Goal: Task Accomplishment & Management: Complete application form

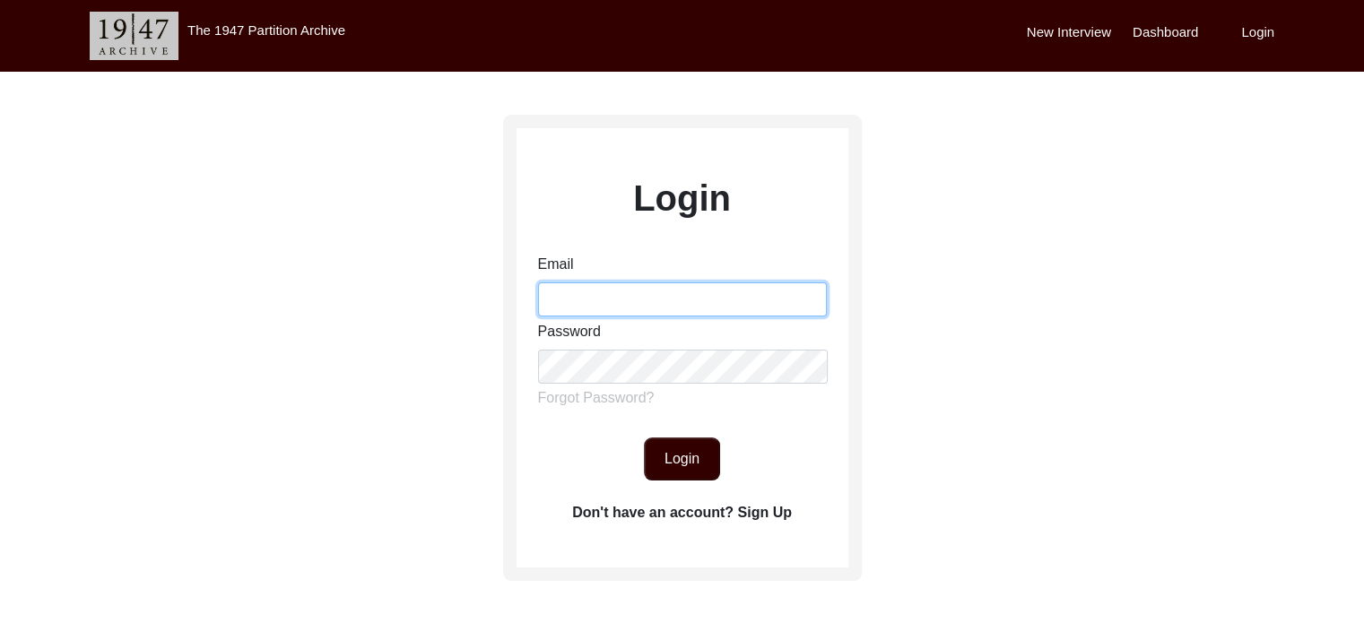
click at [735, 284] on input "Email" at bounding box center [682, 299] width 289 height 34
click at [756, 507] on label "Don't have an account? Sign Up" at bounding box center [682, 513] width 220 height 22
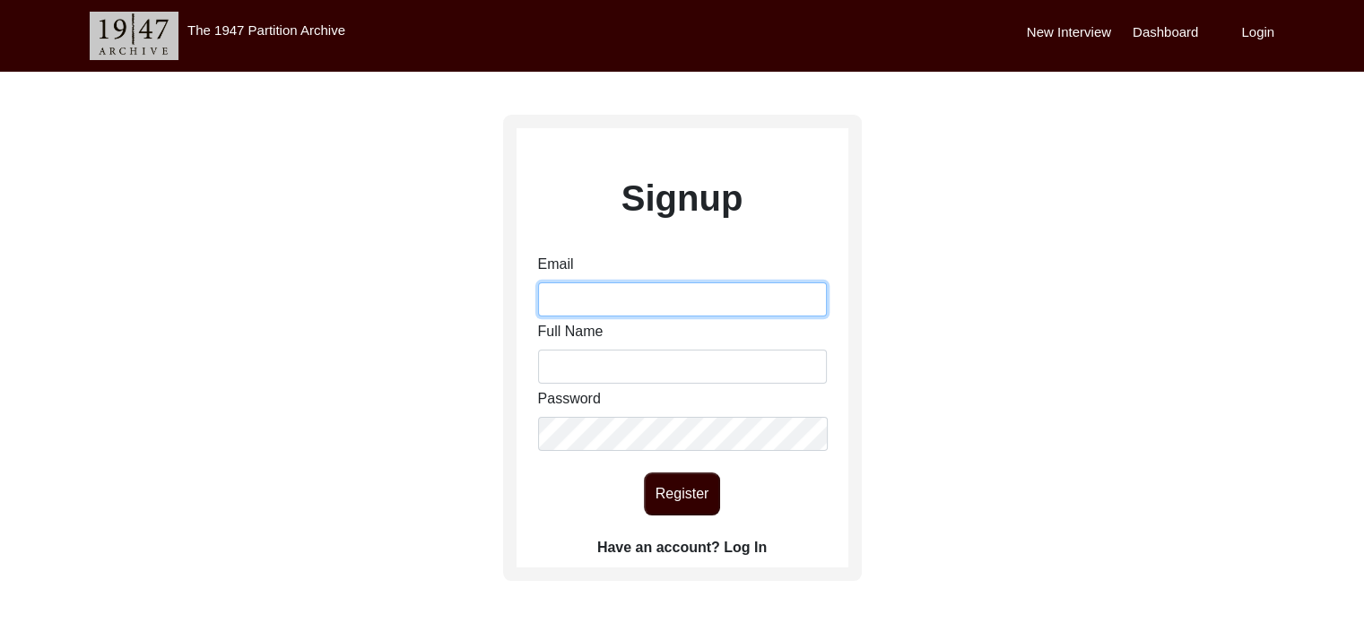
click at [573, 306] on input "Email" at bounding box center [682, 299] width 289 height 34
type input "[EMAIL_ADDRESS][DOMAIN_NAME]"
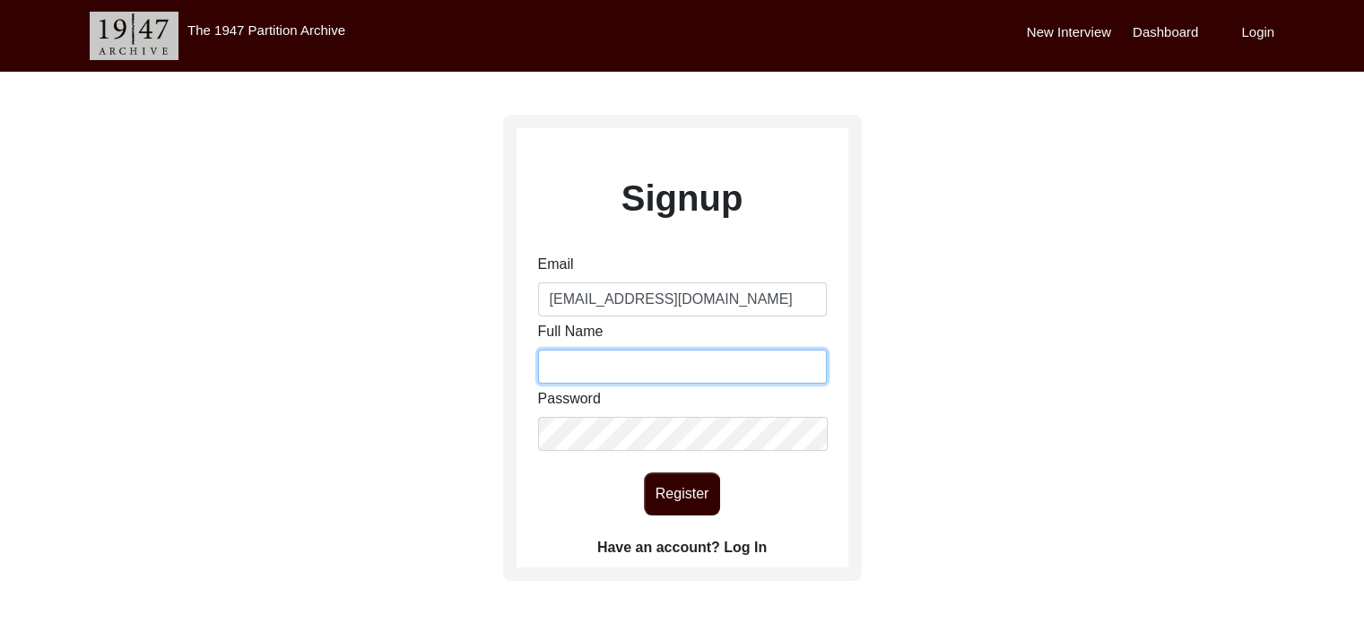
type input "[PERSON_NAME]"
click at [688, 502] on button "Register" at bounding box center [682, 494] width 76 height 43
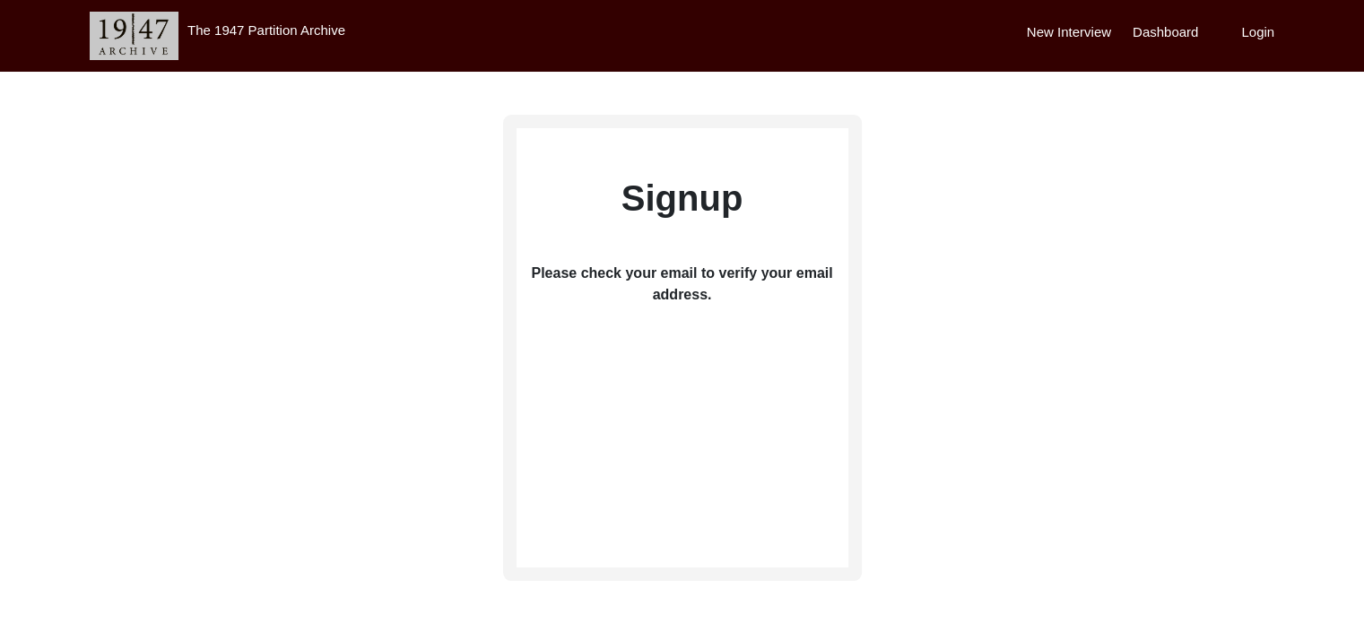
click at [1251, 25] on label "Login" at bounding box center [1257, 32] width 33 height 21
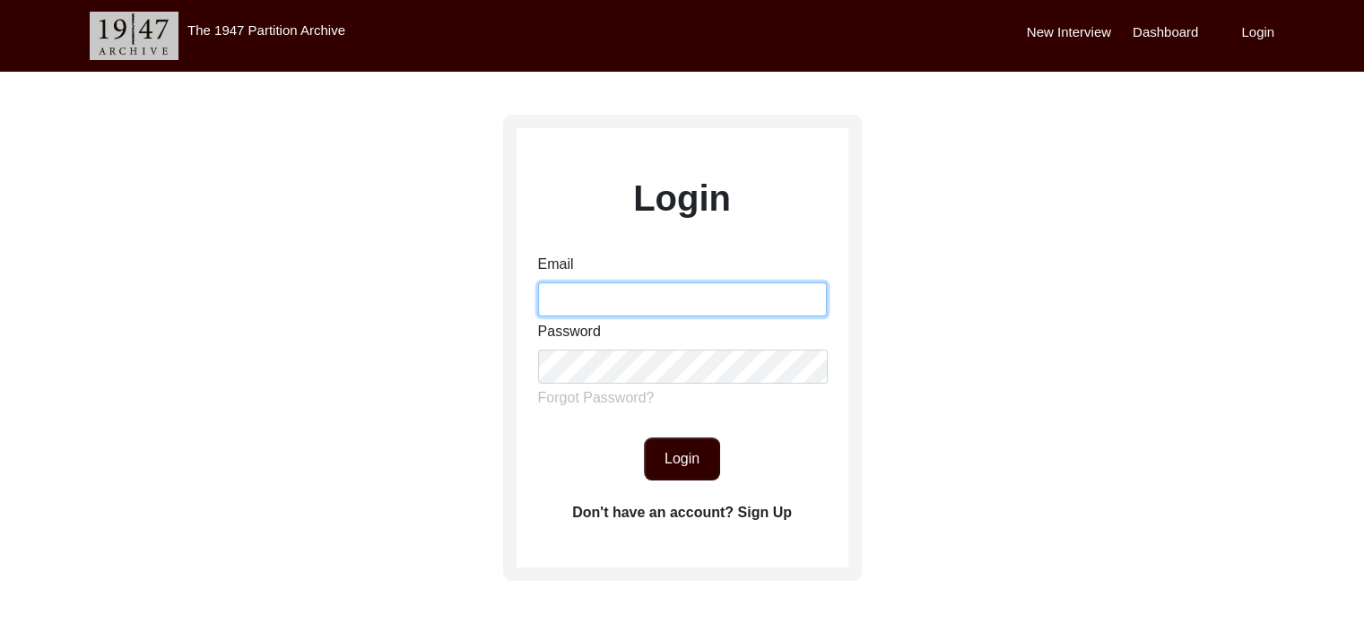
click at [678, 299] on input "Email" at bounding box center [682, 299] width 289 height 34
type input "[EMAIL_ADDRESS][DOMAIN_NAME]"
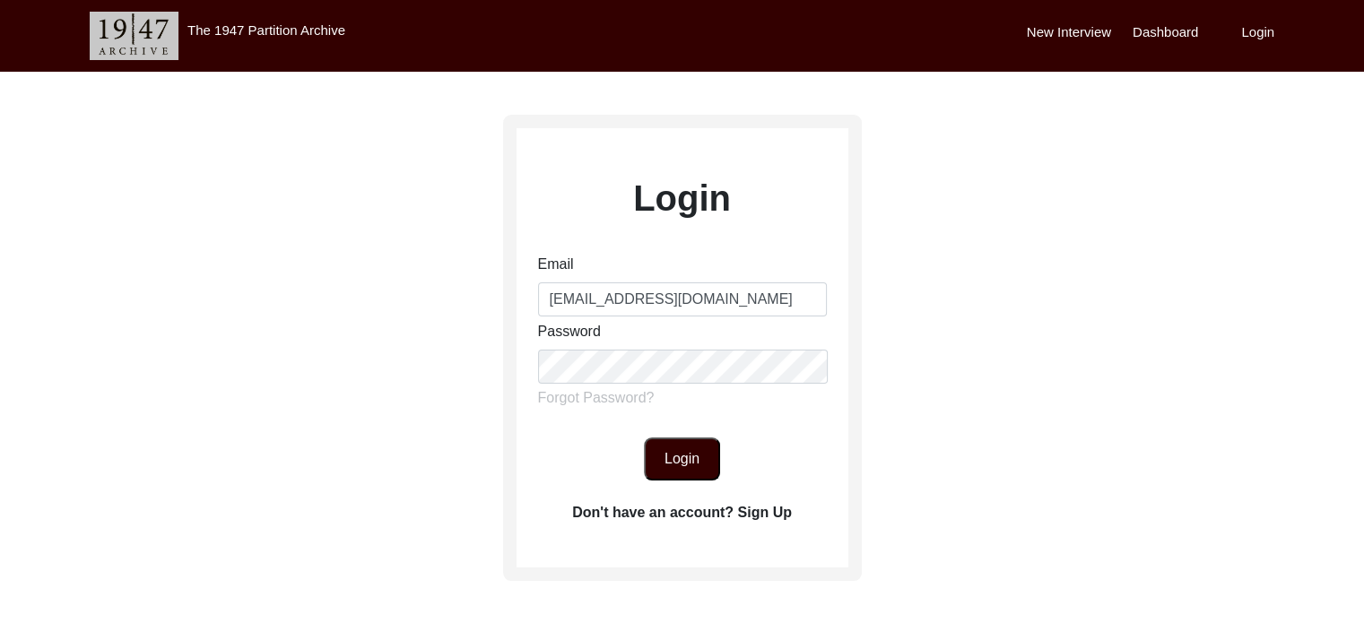
click at [685, 429] on form "Email [EMAIL_ADDRESS][DOMAIN_NAME] Password Forgot Password? Login" at bounding box center [682, 367] width 332 height 227
click at [685, 443] on button "Login" at bounding box center [682, 459] width 76 height 43
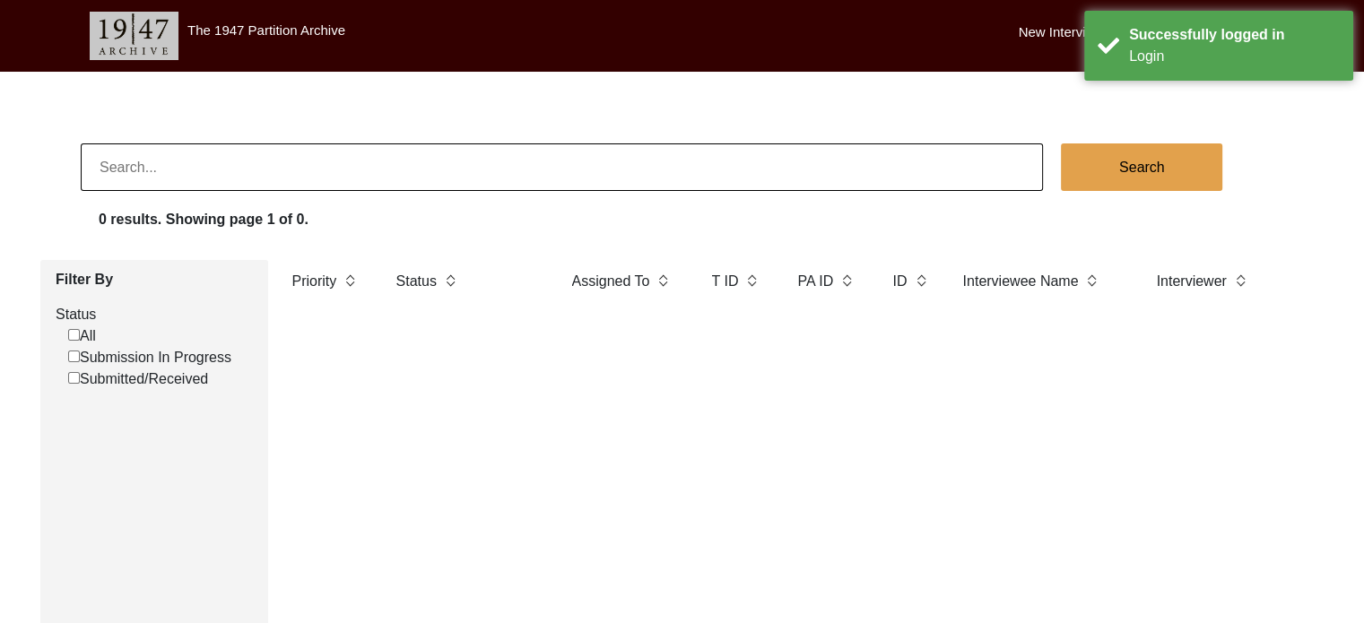
click at [609, 404] on div "Priority Status Assigned To T ID PA ID ID Interviewee Name Interviewer Intervie…" at bounding box center [779, 522] width 1023 height 524
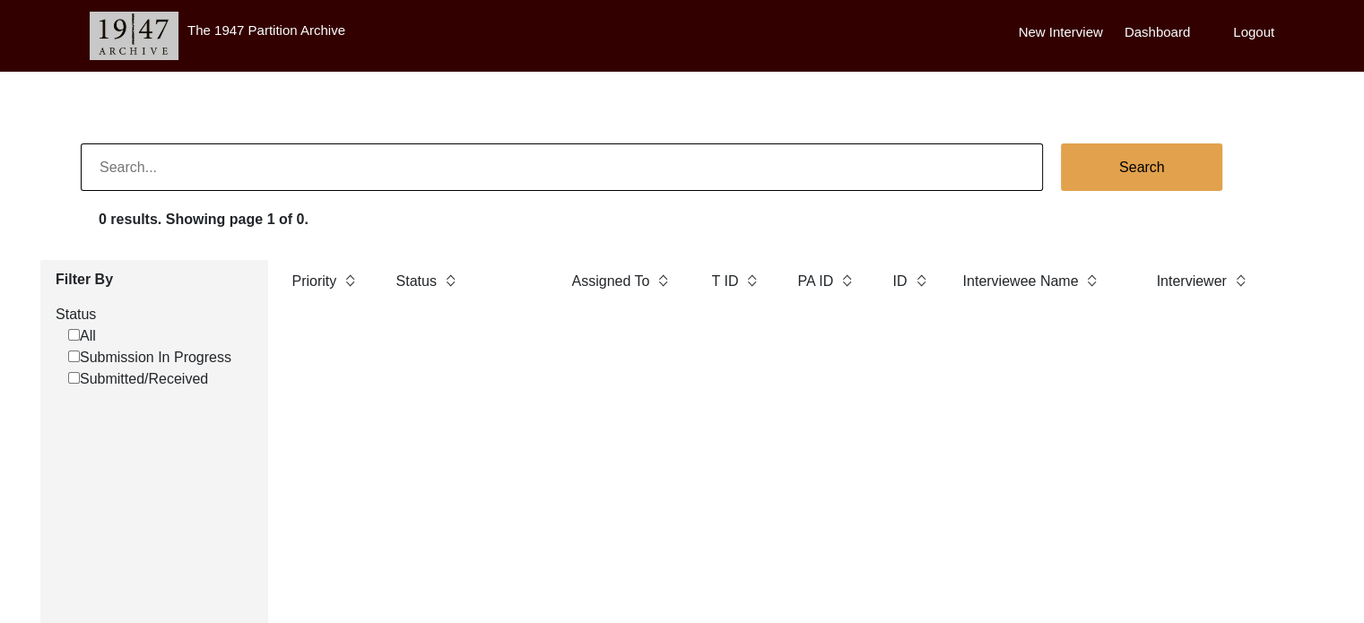
click at [1057, 24] on label "New Interview" at bounding box center [1061, 32] width 84 height 21
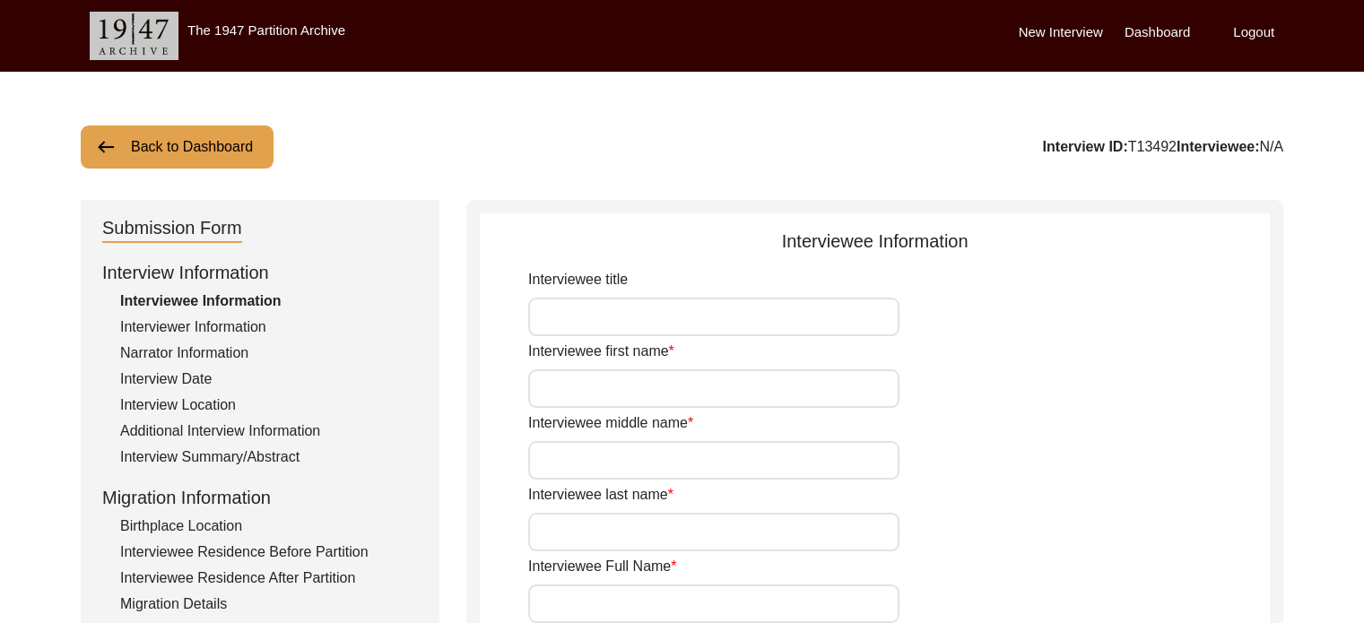
click at [667, 317] on input "Interviewee title" at bounding box center [713, 317] width 371 height 39
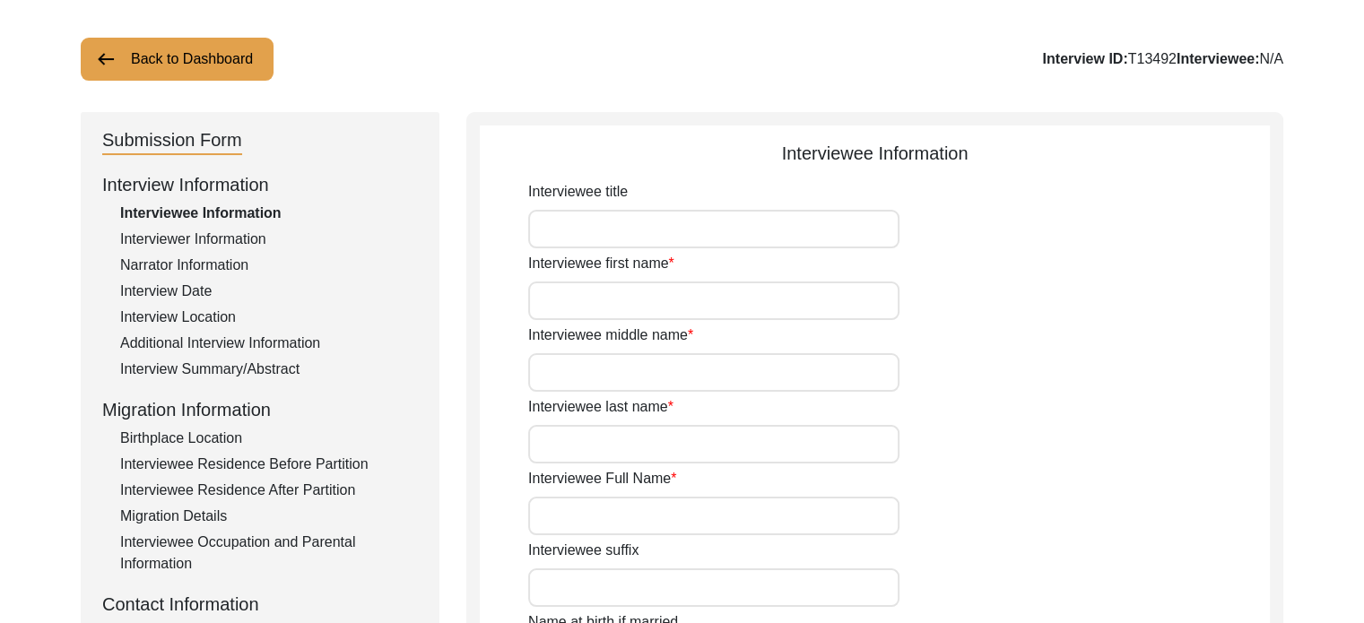
scroll to position [47, 0]
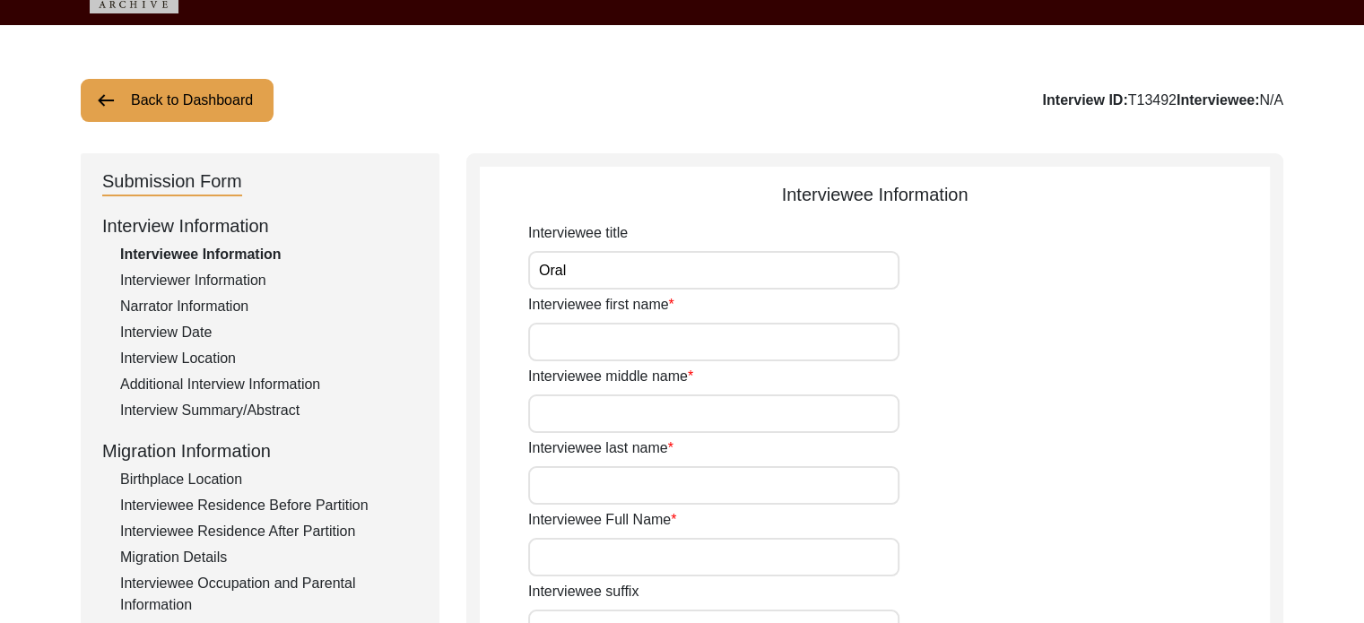
click at [692, 260] on input "Oral" at bounding box center [713, 270] width 371 height 39
click at [636, 265] on input "Oral hisor" at bounding box center [713, 270] width 371 height 39
click at [592, 268] on input "Oral hisor" at bounding box center [713, 270] width 371 height 39
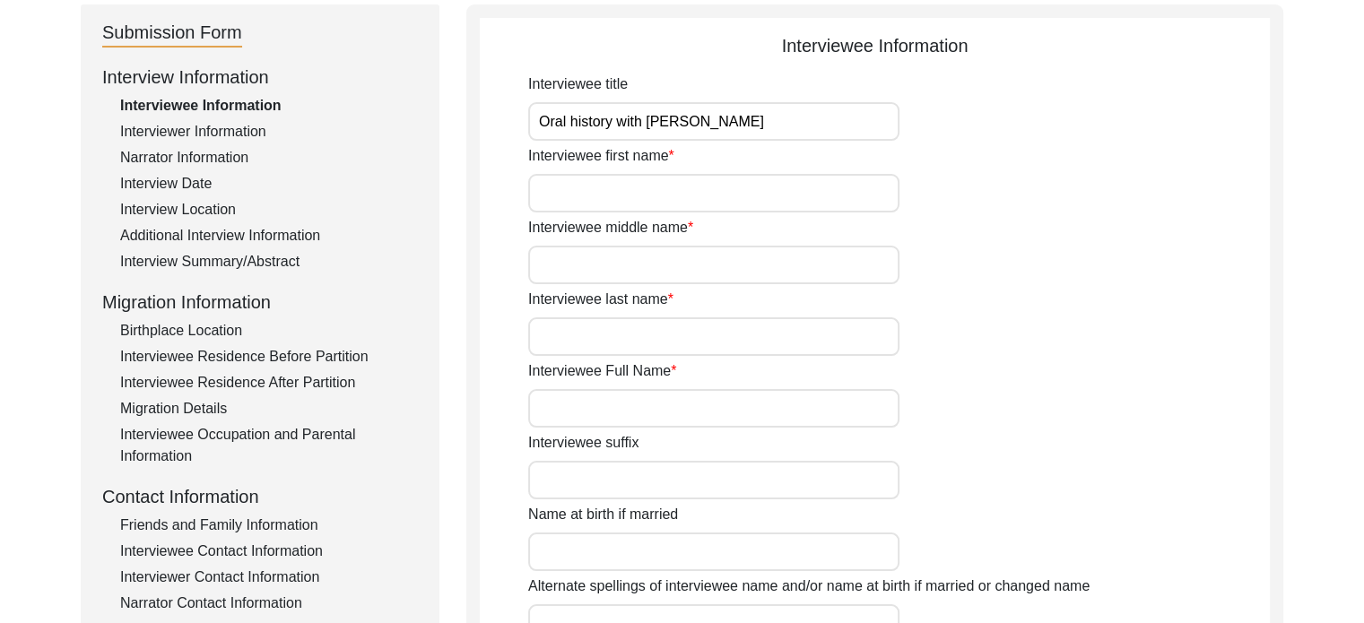
scroll to position [226, 0]
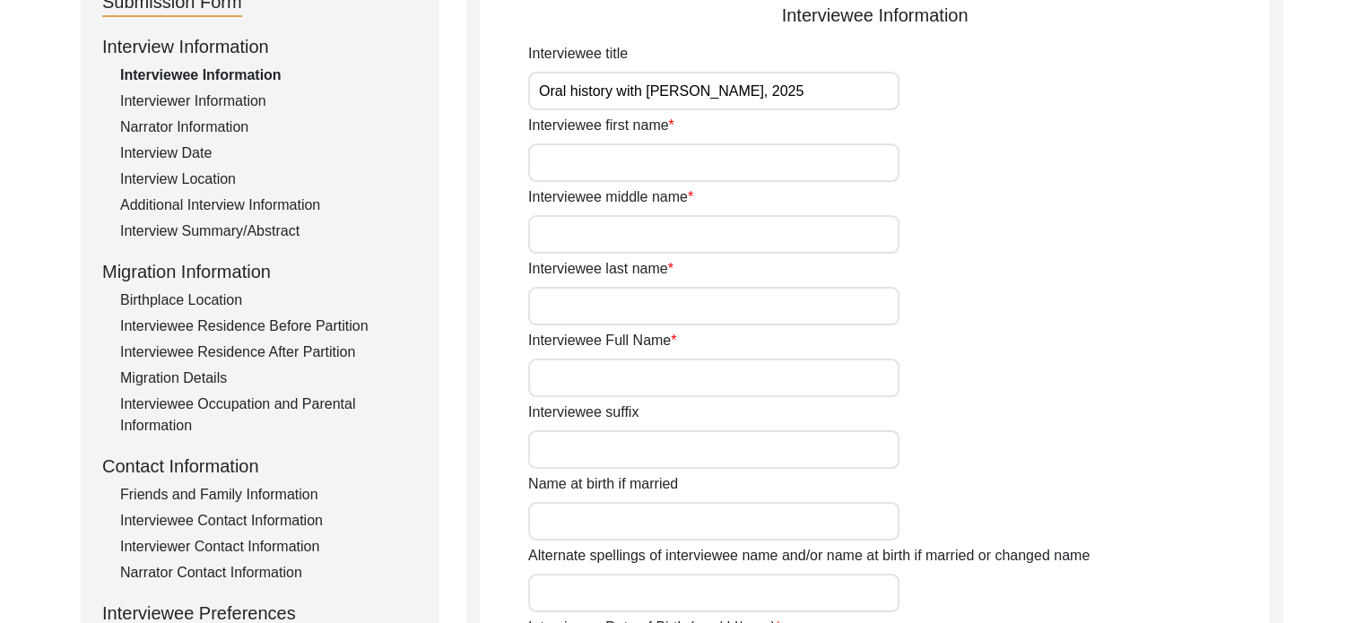
type input "Oral history with [PERSON_NAME], 2025"
click at [708, 151] on input "Interviewee first name" at bounding box center [713, 162] width 371 height 39
click at [735, 168] on input "Interviewee first name" at bounding box center [713, 162] width 371 height 39
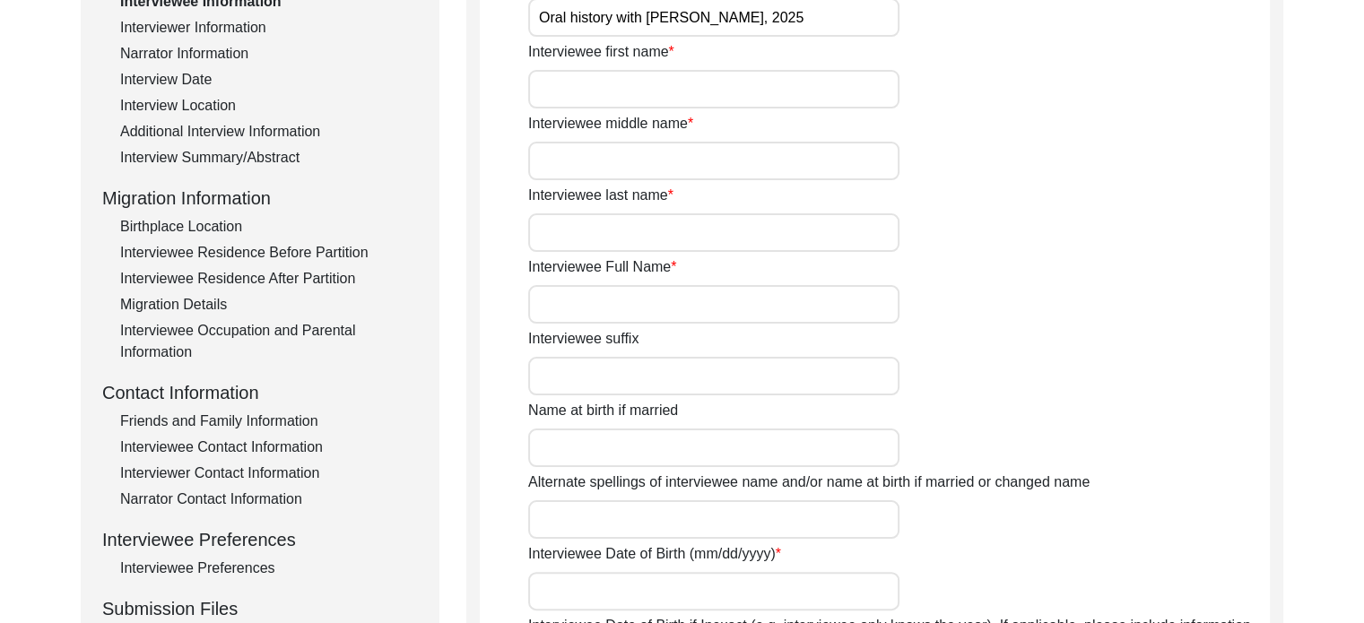
scroll to position [269, 0]
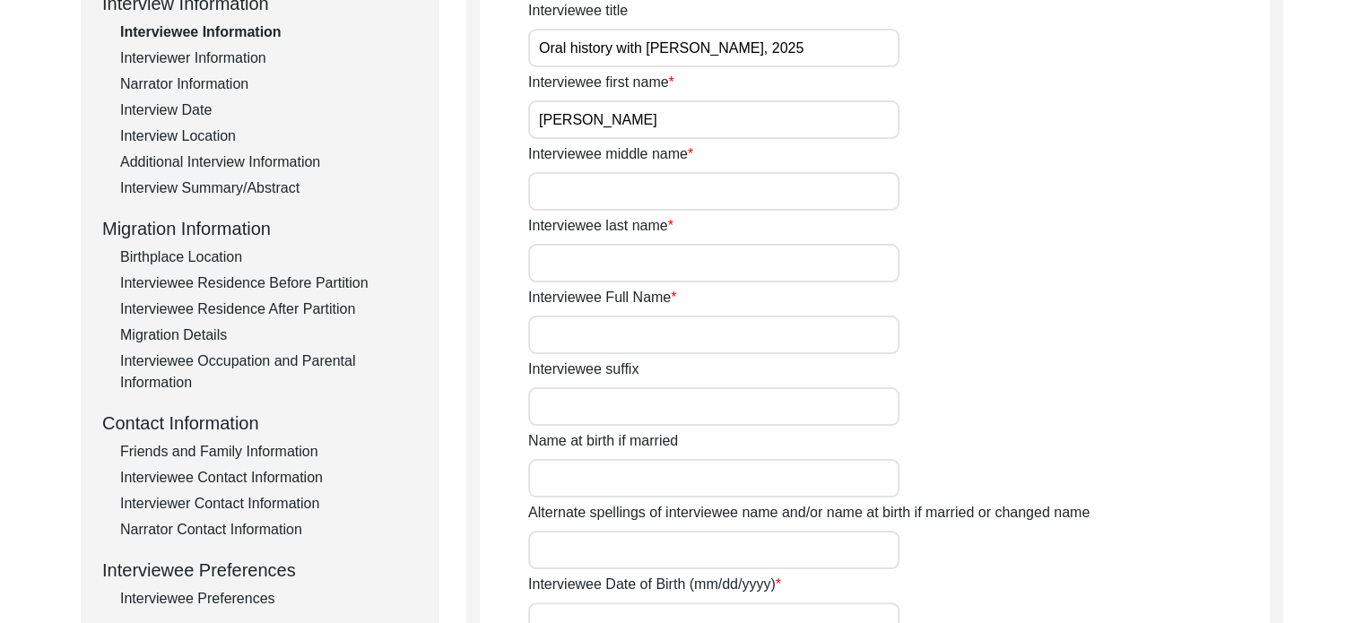
type input "[PERSON_NAME]"
click at [740, 254] on input "Interviewee last name" at bounding box center [713, 263] width 371 height 39
type input "Saha"
click at [559, 117] on input "[PERSON_NAME]" at bounding box center [713, 119] width 371 height 39
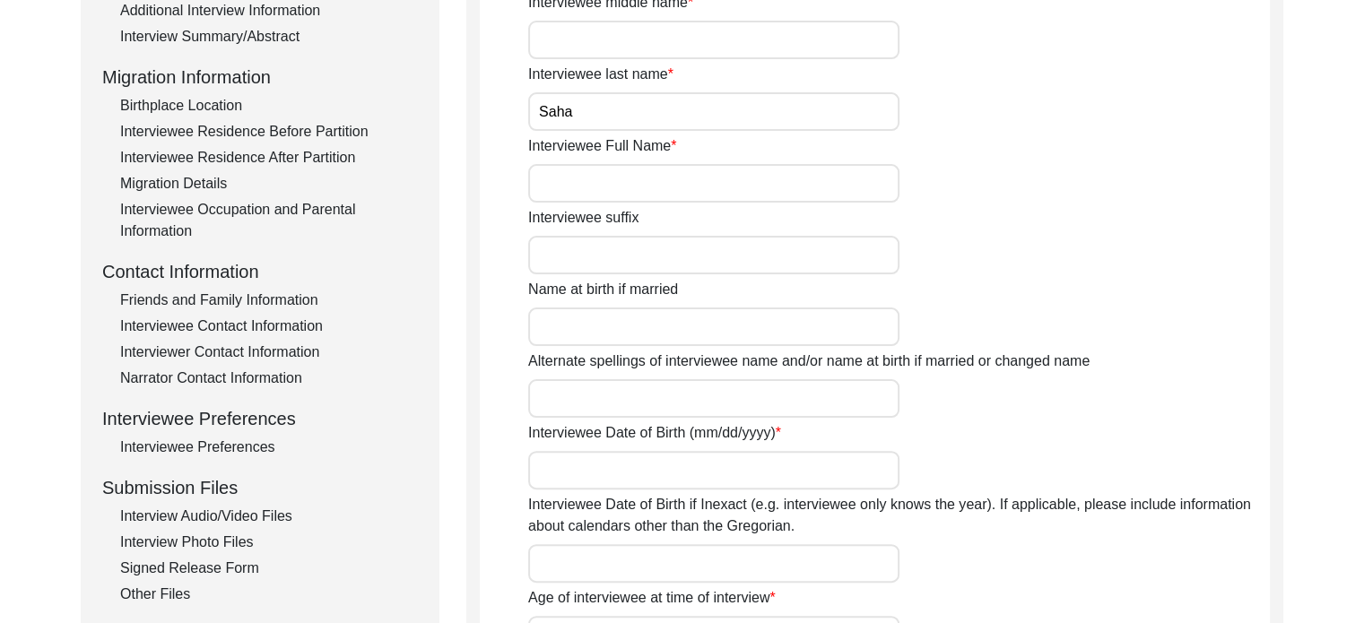
scroll to position [448, 0]
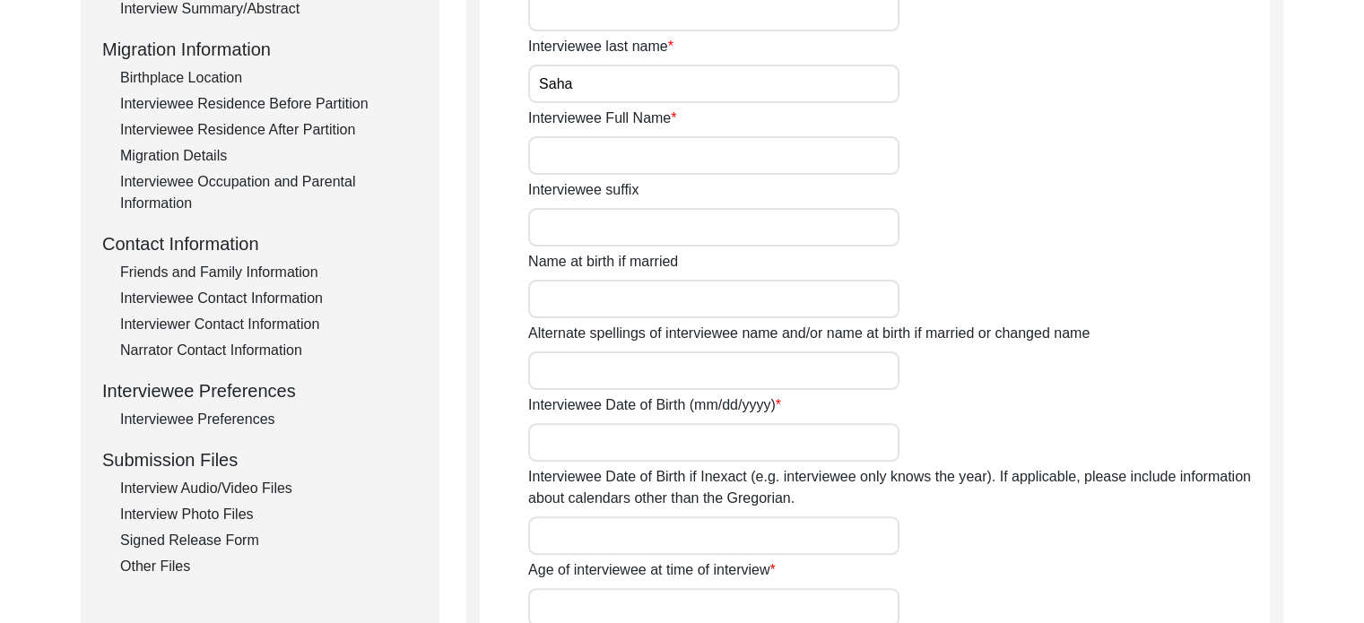
click at [614, 170] on input "Interviewee Full Name" at bounding box center [713, 155] width 371 height 39
paste input "[PERSON_NAME]"
type input "[PERSON_NAME]"
click at [656, 237] on input "Interviewee suffix" at bounding box center [713, 227] width 371 height 39
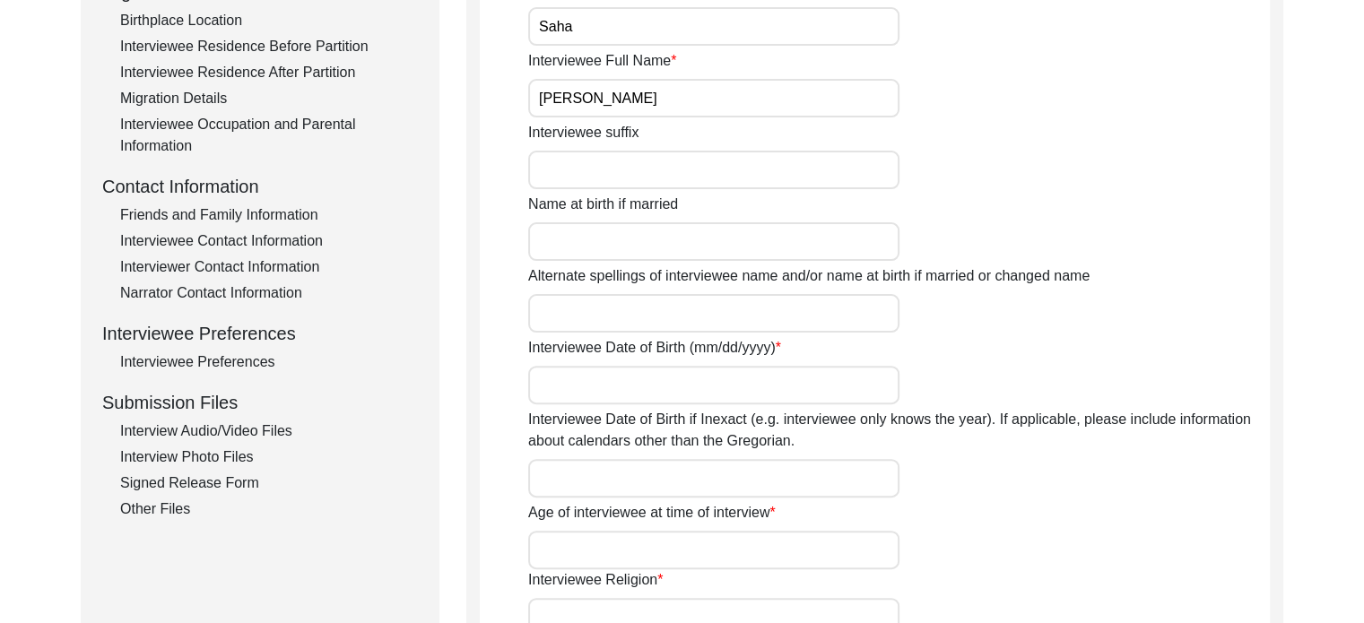
scroll to position [538, 0]
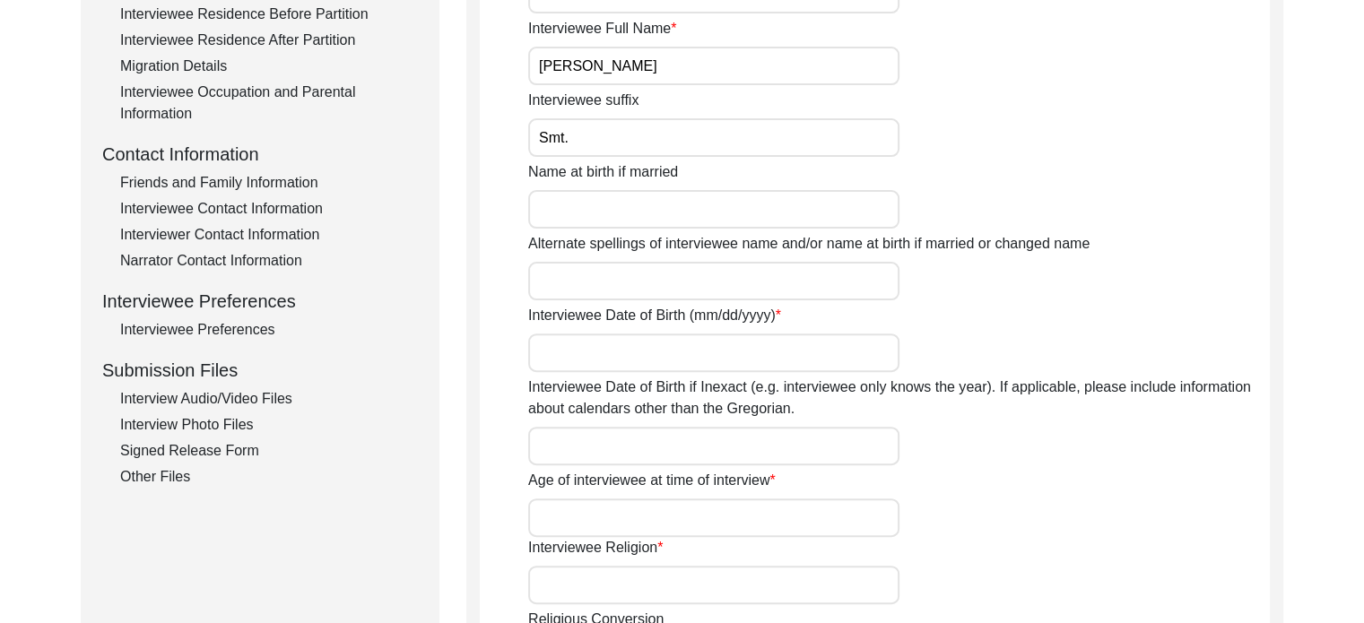
type input "Smt."
click at [656, 220] on input "Name at birth if married" at bounding box center [713, 209] width 371 height 39
click at [631, 223] on input "Name at birth if married" at bounding box center [713, 209] width 371 height 39
paste input "[PERSON_NAME]"
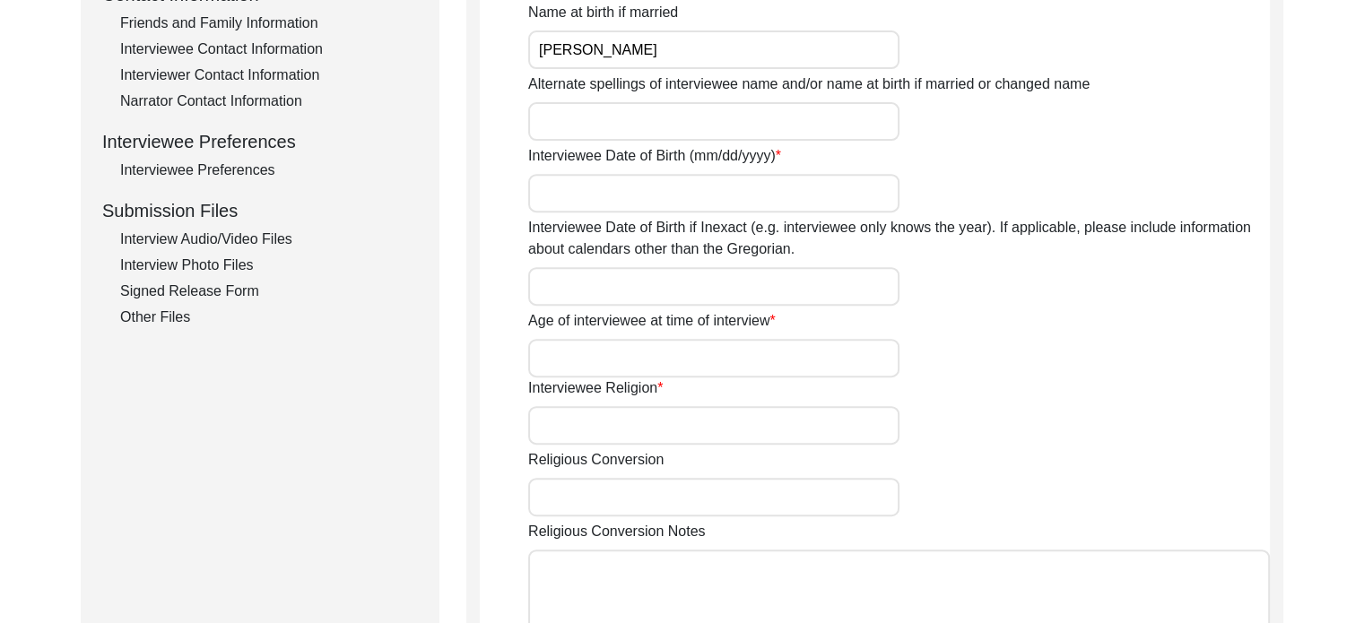
scroll to position [717, 0]
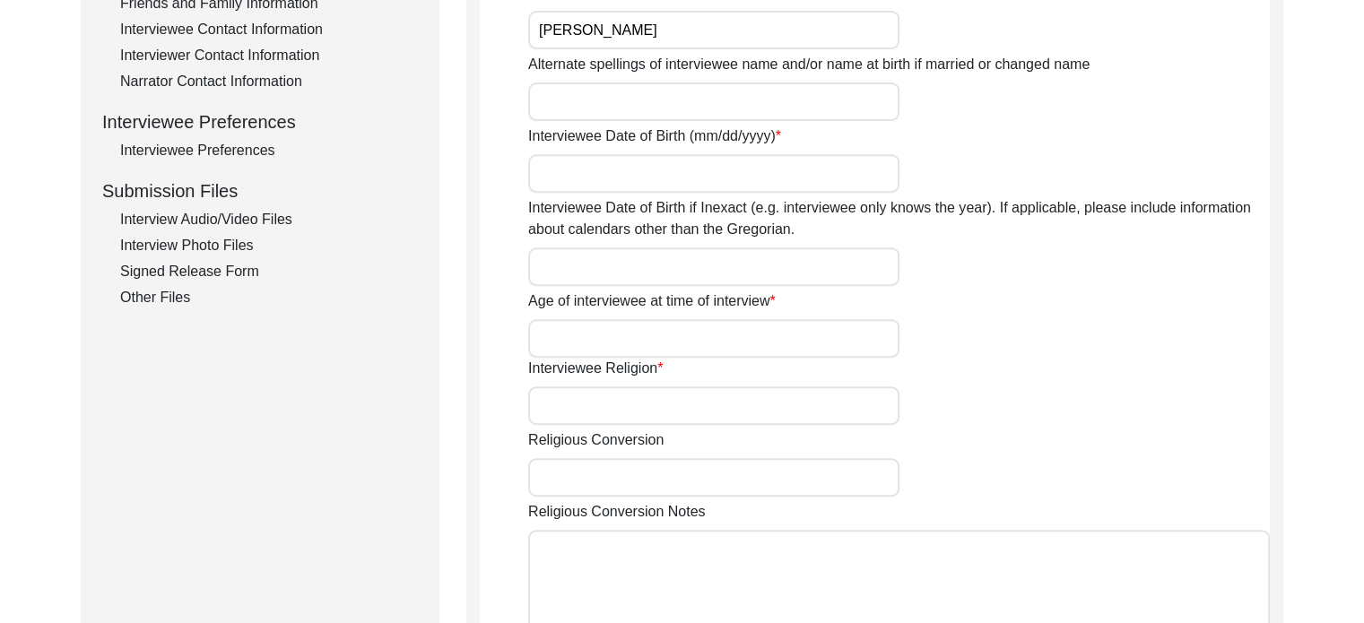
type input "[PERSON_NAME]"
click at [710, 92] on input "Alternate spellings of interviewee name and/or name at birth if married or chan…" at bounding box center [713, 101] width 371 height 39
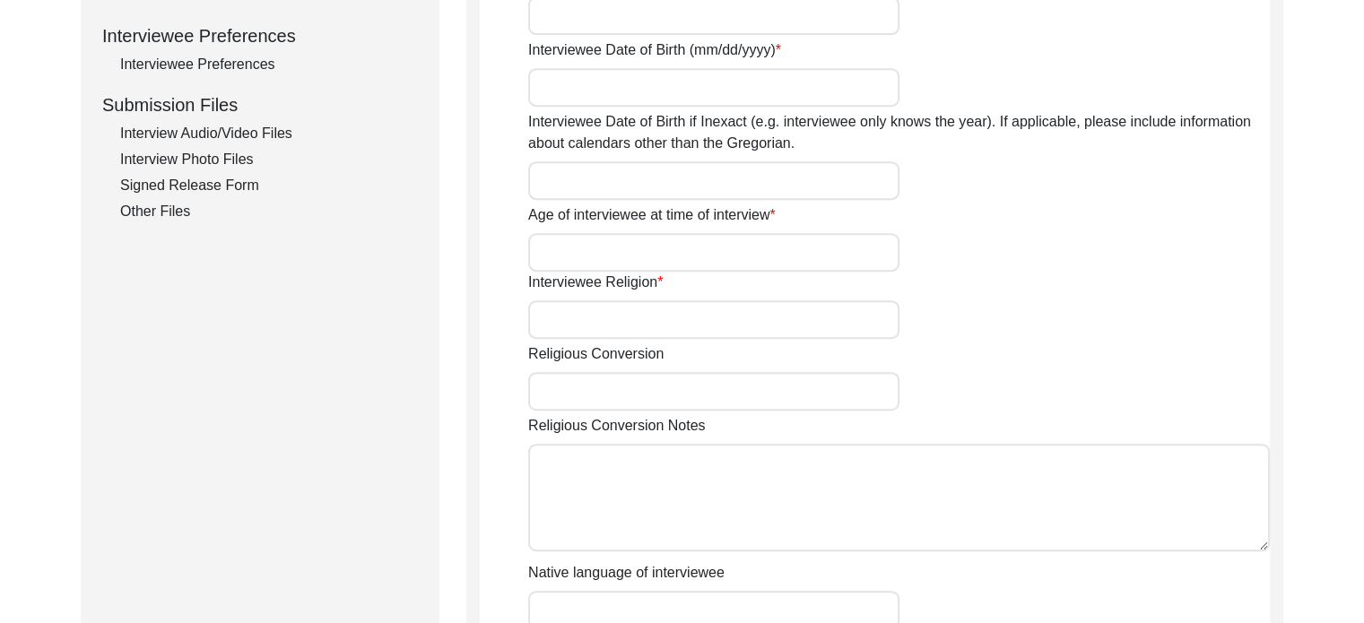
scroll to position [807, 0]
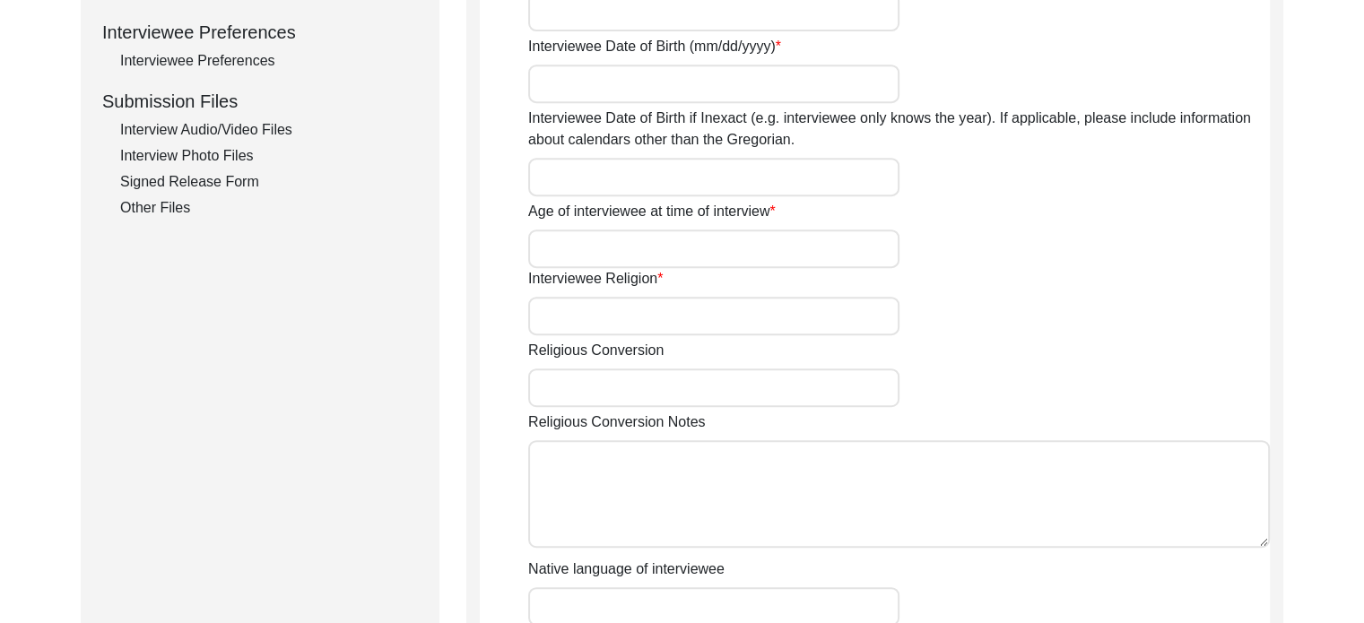
click at [649, 59] on div "Interviewee Date of Birth (mm/dd/yyyy)" at bounding box center [899, 69] width 742 height 67
click at [642, 98] on input "Interviewee Date of Birth (mm/dd/yyyy)" at bounding box center [713, 84] width 371 height 39
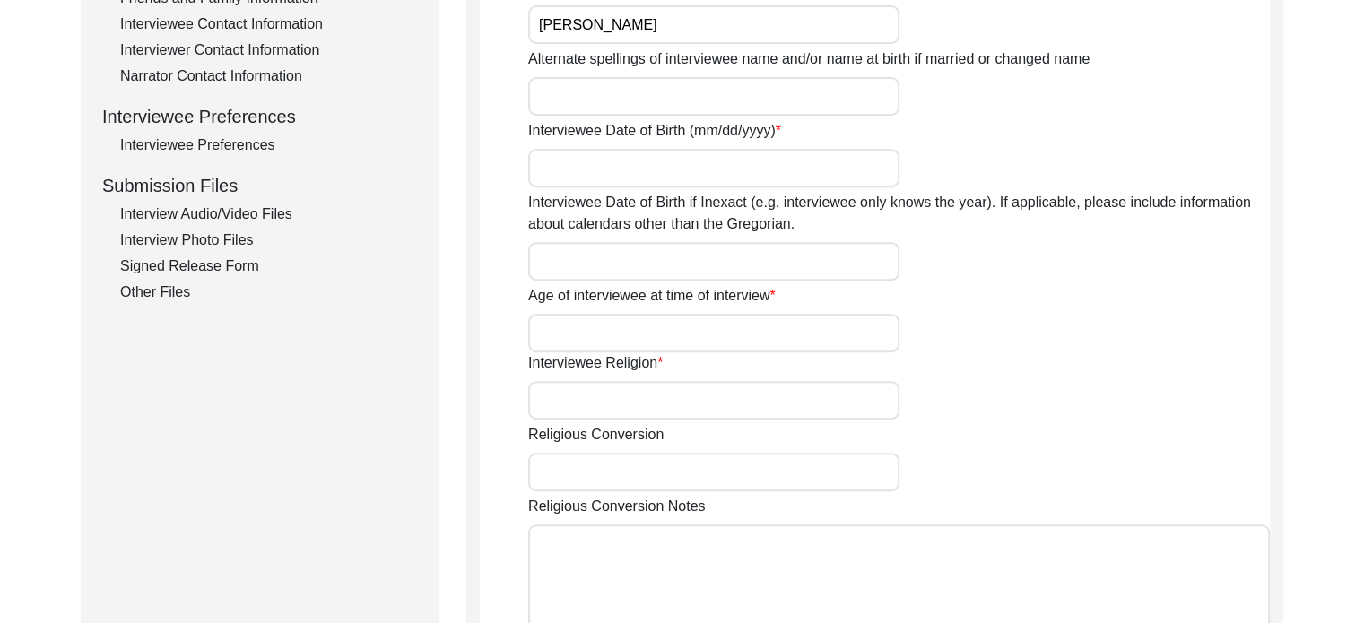
scroll to position [628, 0]
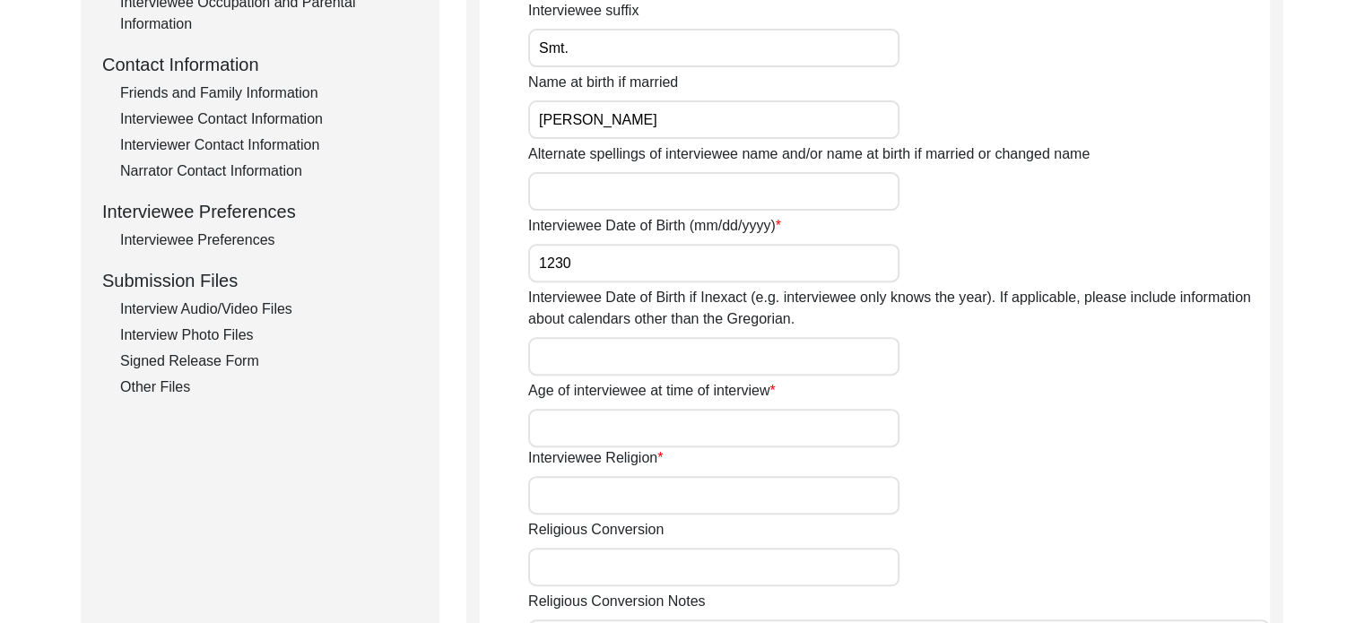
click at [558, 254] on input "1230" at bounding box center [713, 263] width 371 height 39
click at [559, 254] on input "1230" at bounding box center [713, 263] width 371 height 39
click at [577, 279] on input "1230" at bounding box center [713, 263] width 371 height 39
drag, startPoint x: 576, startPoint y: 272, endPoint x: 556, endPoint y: 263, distance: 21.7
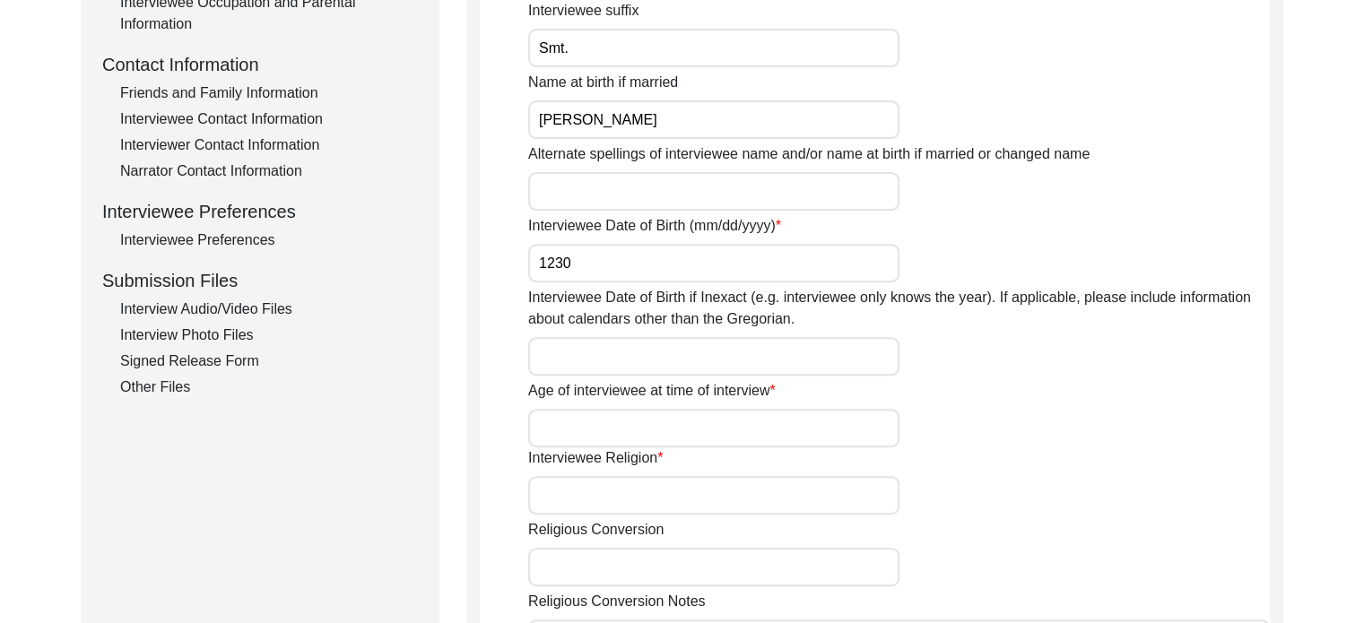
click at [556, 263] on input "1230" at bounding box center [713, 263] width 371 height 39
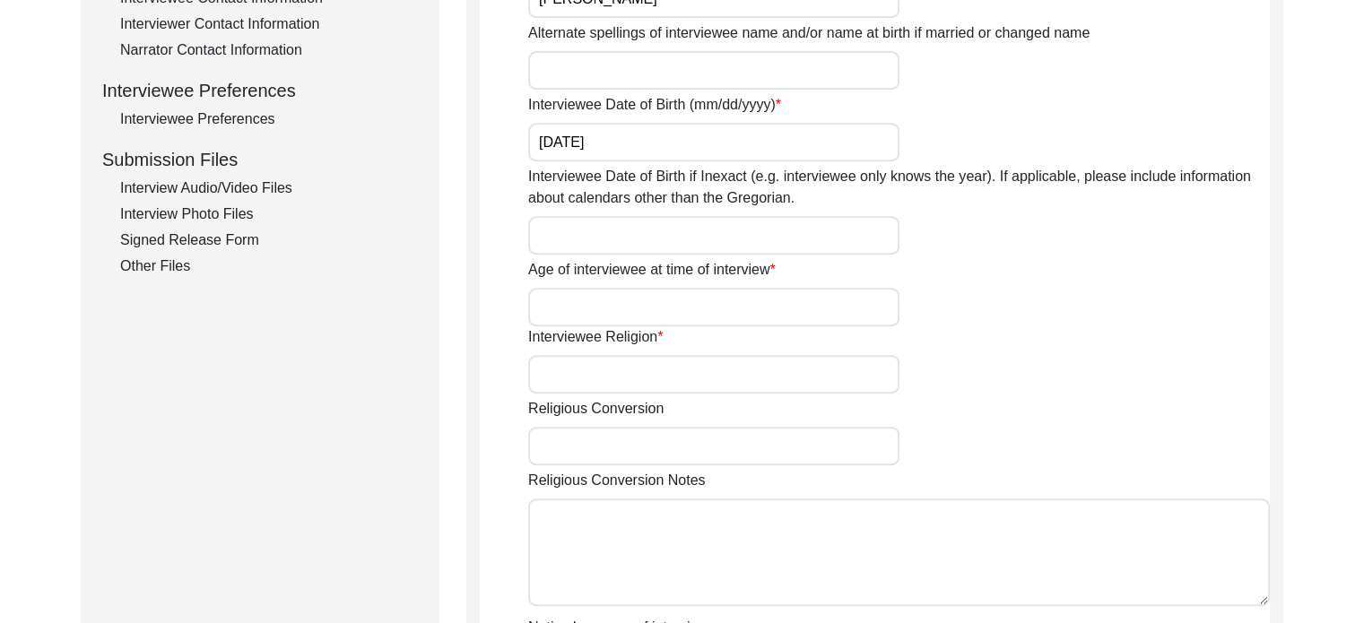
scroll to position [717, 0]
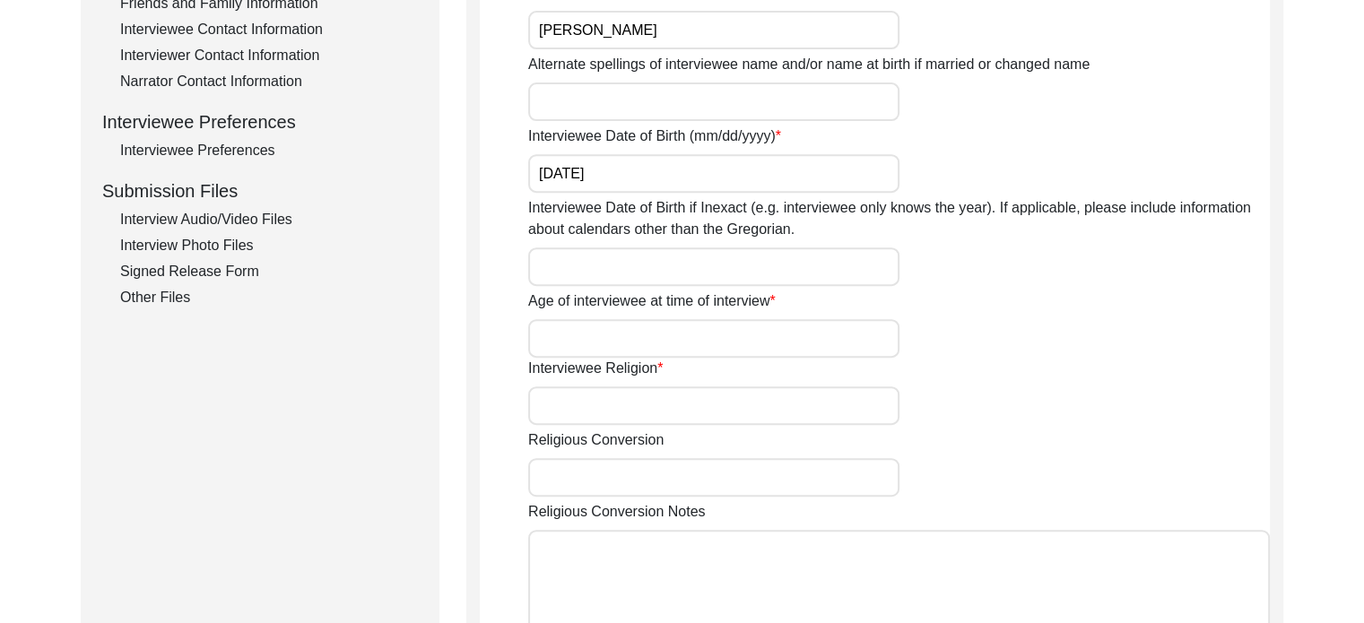
type input "[DATE]"
click at [646, 343] on input "Age of interviewee at time of interview" at bounding box center [713, 338] width 371 height 39
click at [599, 337] on input "Age of interviewee at time of interview" at bounding box center [713, 338] width 371 height 39
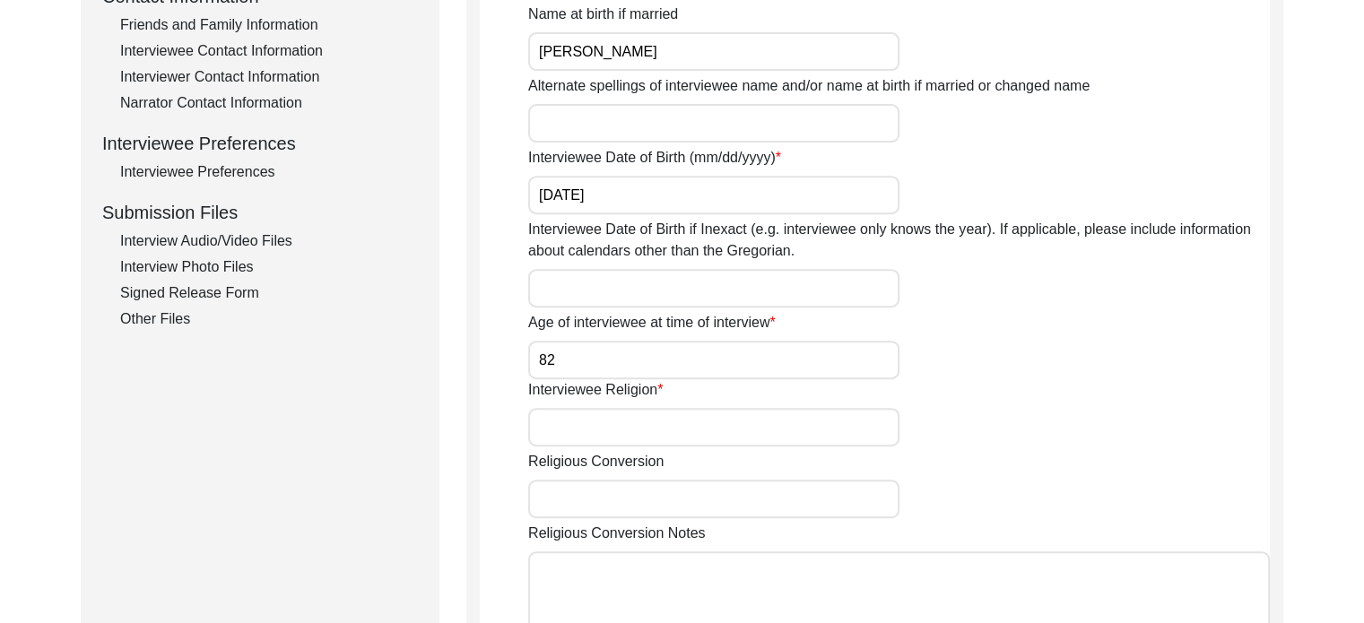
scroll to position [807, 0]
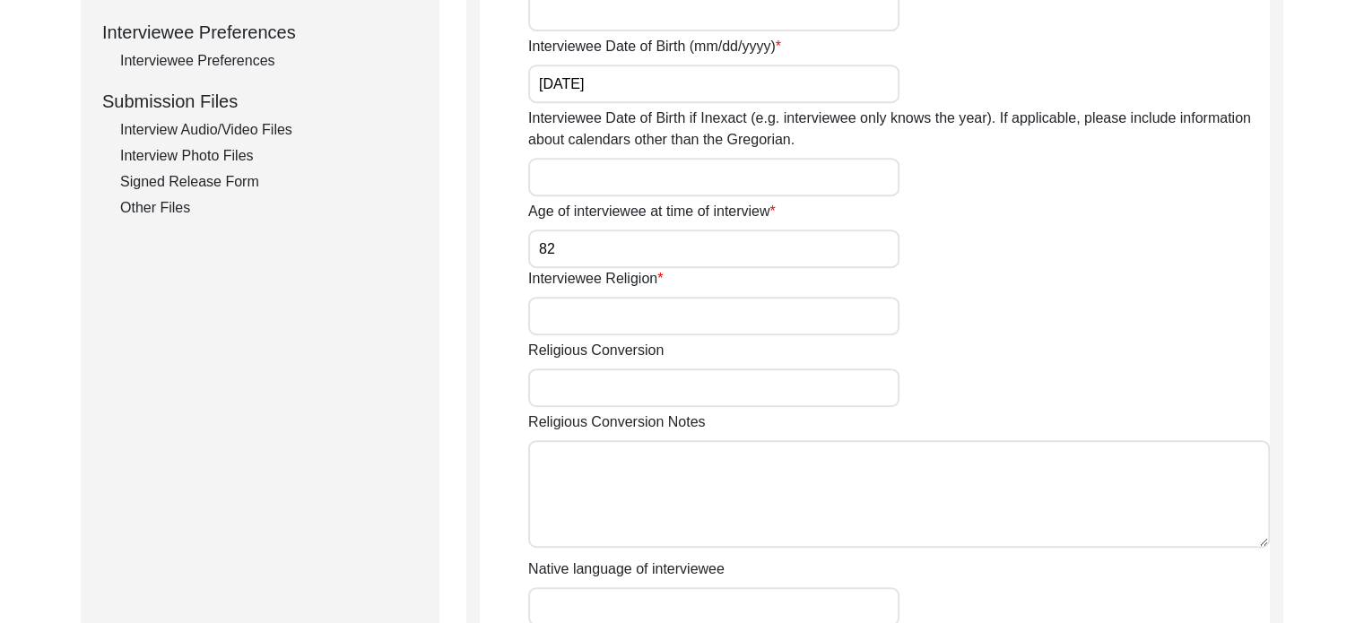
type input "82"
click at [728, 318] on input "Interviewee Religion" at bounding box center [713, 316] width 371 height 39
type input "[DEMOGRAPHIC_DATA]"
click at [649, 382] on input "Religious Conversion" at bounding box center [713, 388] width 371 height 39
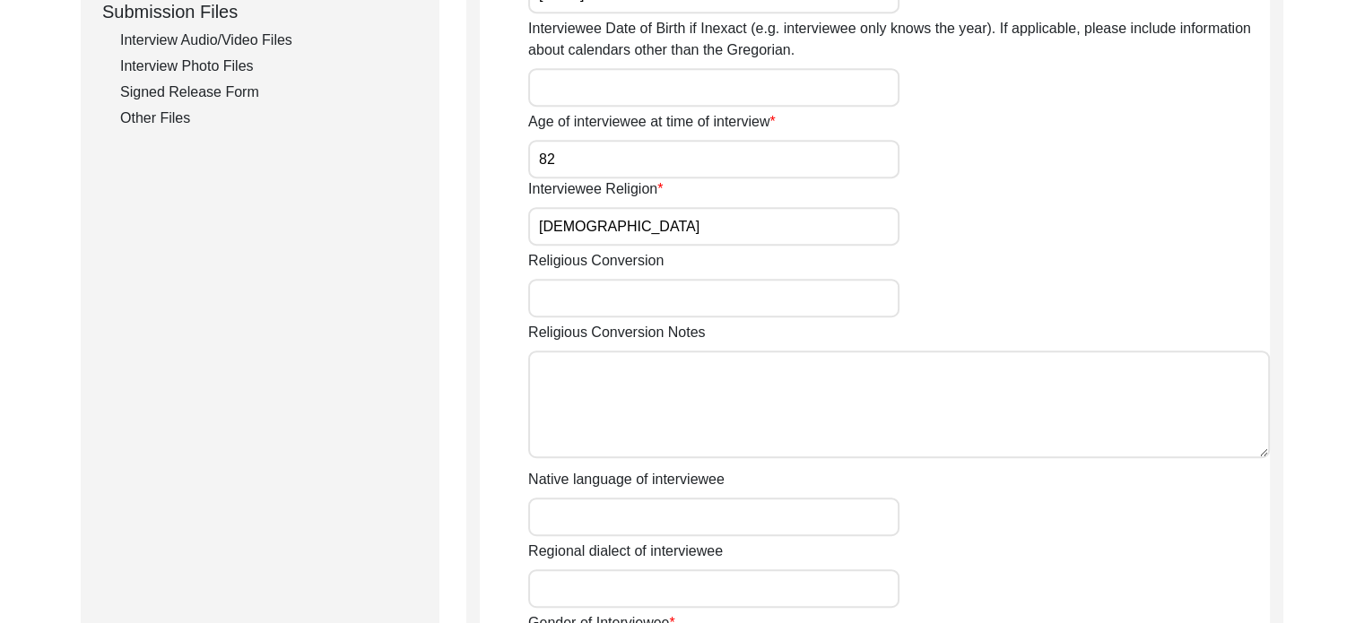
click at [649, 379] on textarea "Religious Conversion Notes" at bounding box center [899, 405] width 742 height 108
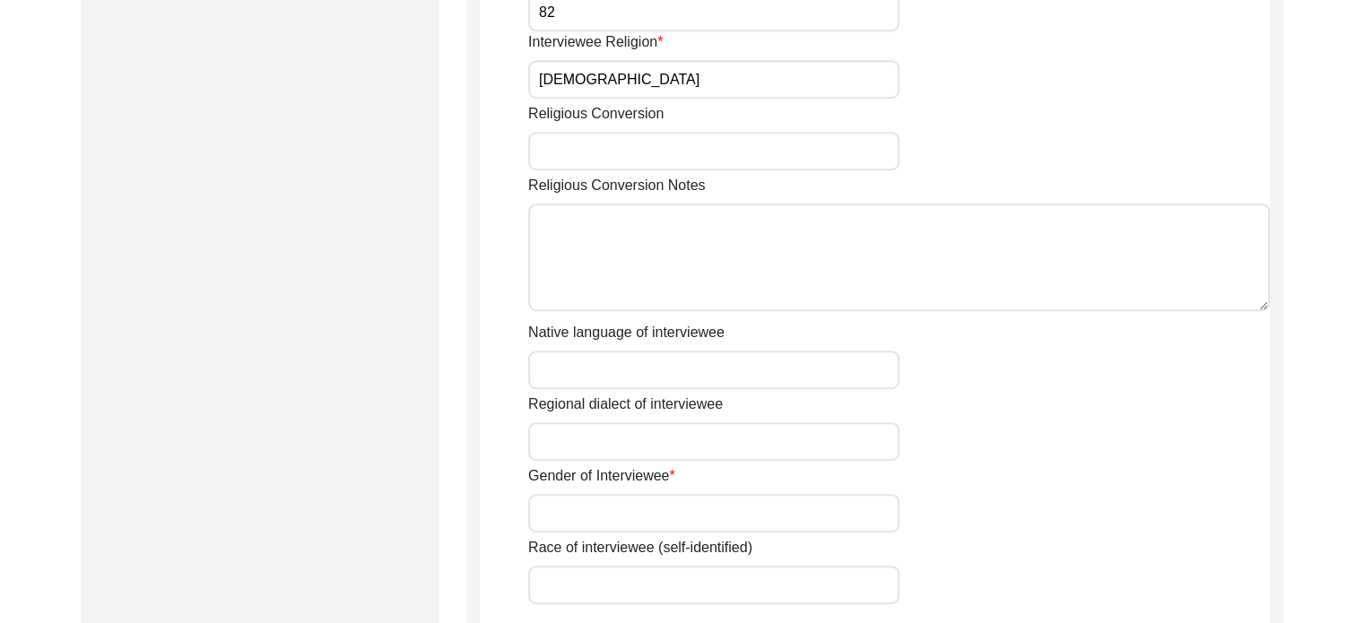
scroll to position [1076, 0]
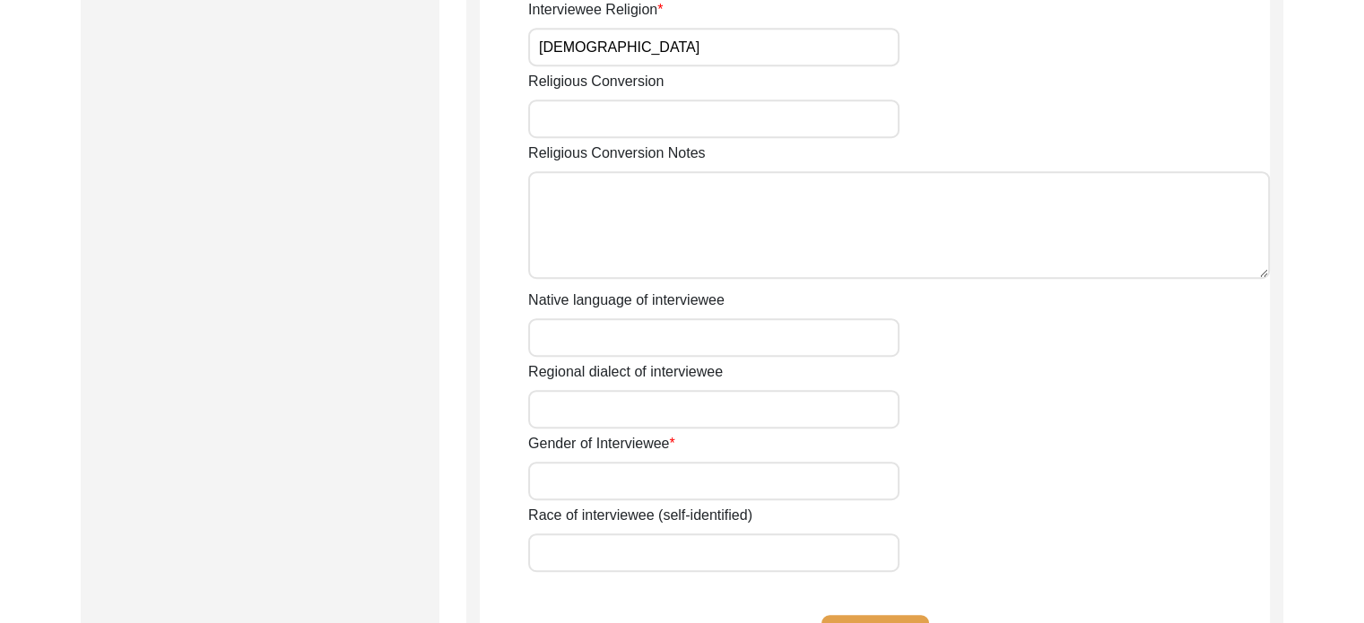
click at [653, 327] on input "Native language of interviewee" at bounding box center [713, 337] width 371 height 39
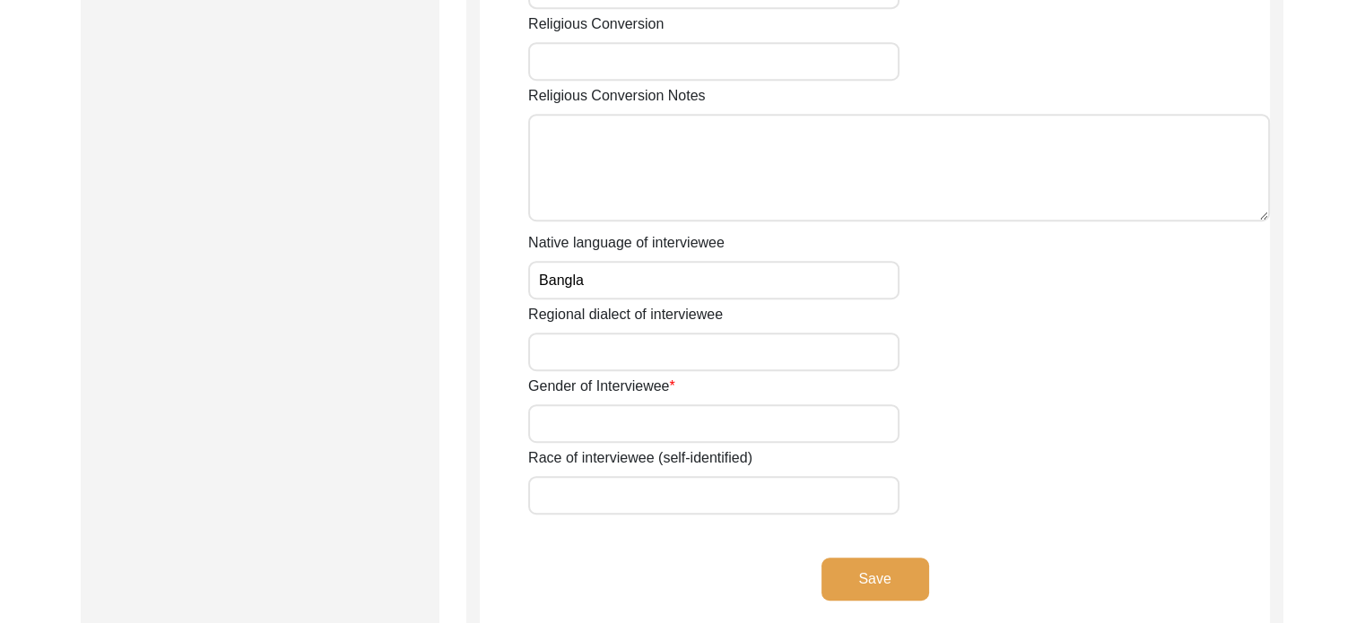
scroll to position [1166, 0]
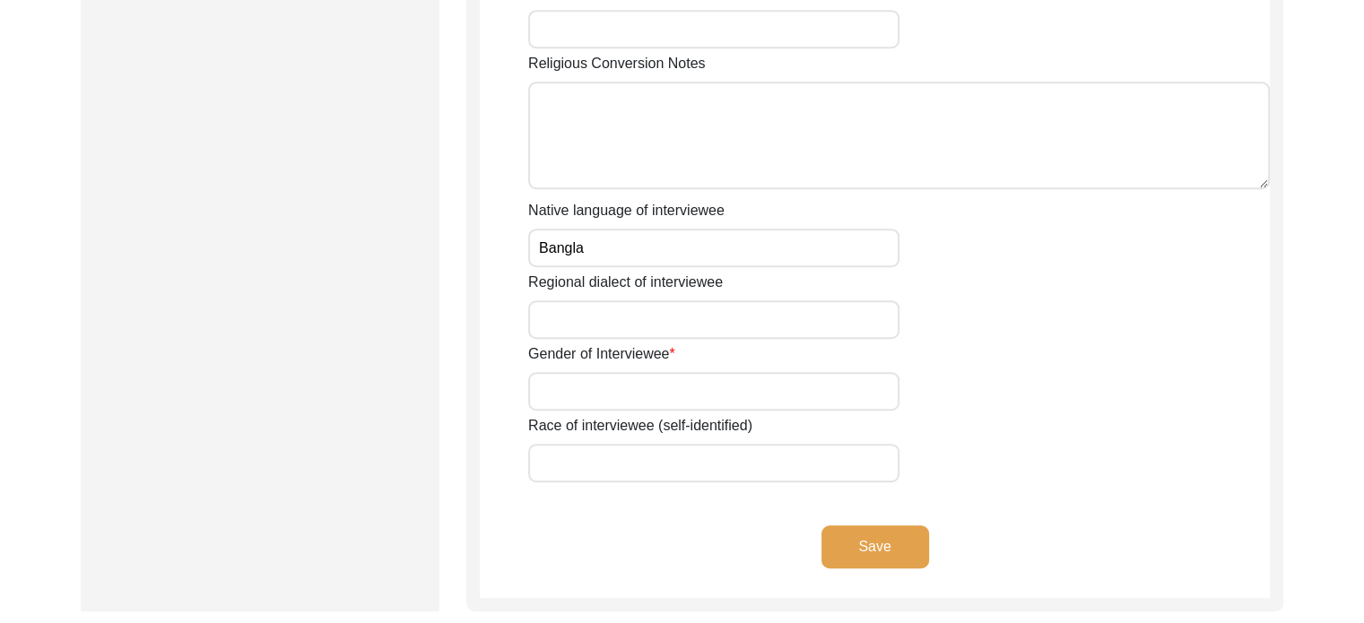
type input "Bangla"
click at [692, 316] on input "Regional dialect of interviewee" at bounding box center [713, 319] width 371 height 39
click at [567, 379] on input "Gender of Interviewee" at bounding box center [713, 391] width 371 height 39
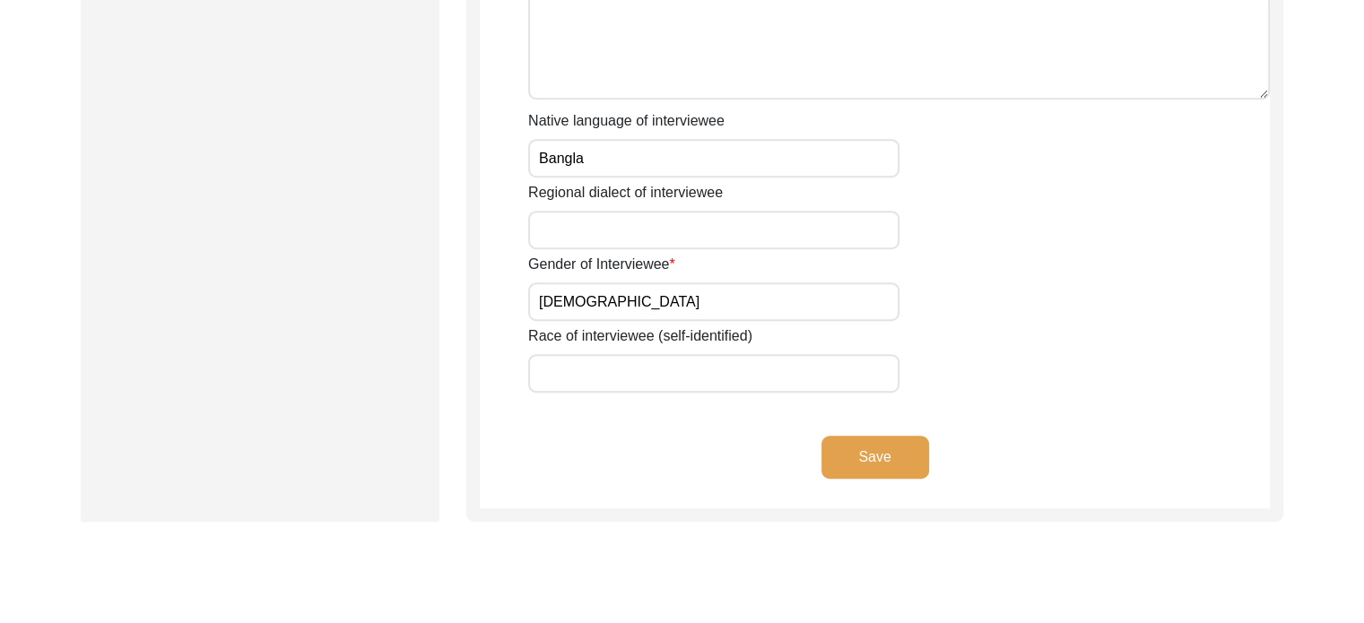
type input "[DEMOGRAPHIC_DATA]"
click at [640, 379] on input "Race of interviewee (self-identified)" at bounding box center [713, 373] width 371 height 39
click at [912, 448] on button "Save" at bounding box center [875, 457] width 108 height 43
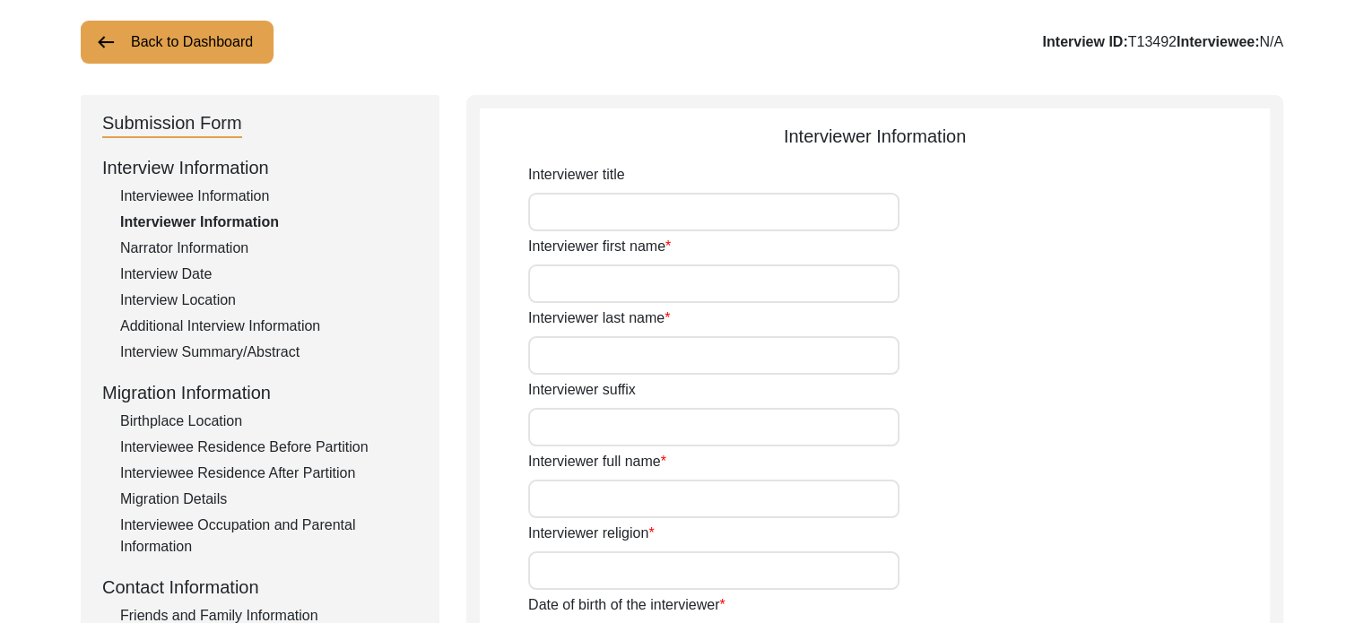
scroll to position [104, 0]
click at [619, 205] on input "Interviewer title" at bounding box center [713, 213] width 371 height 39
click at [226, 186] on div "Interviewee Information" at bounding box center [269, 197] width 298 height 22
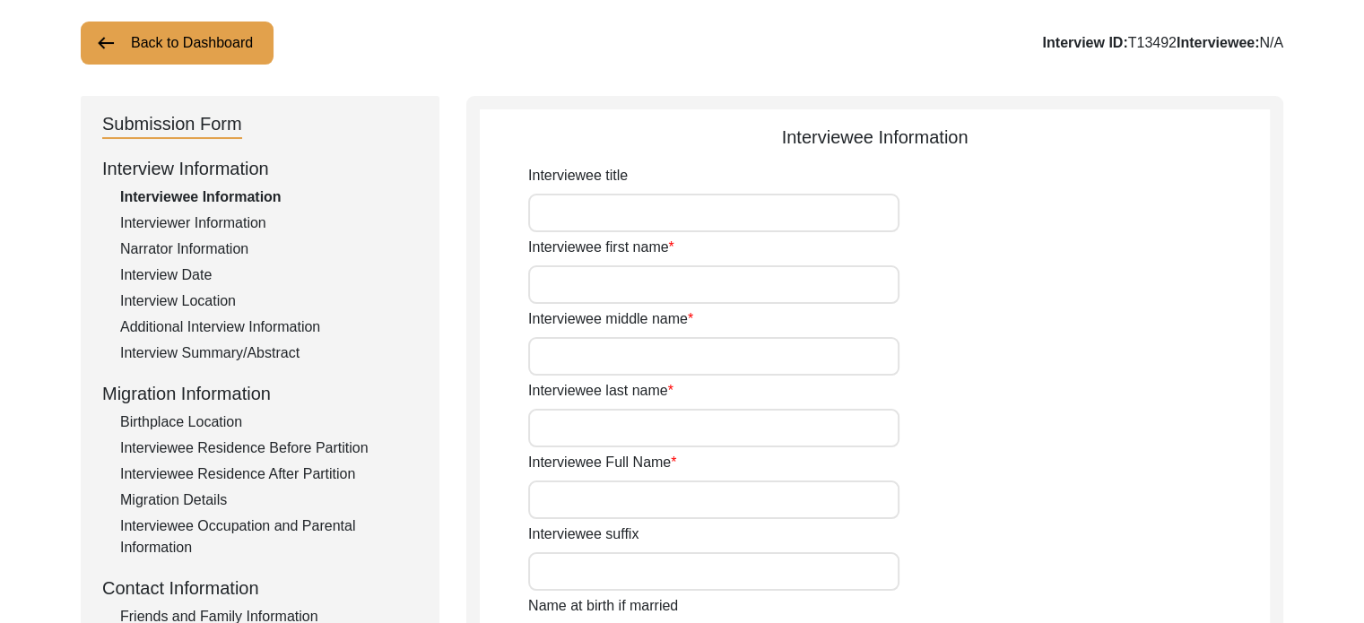
type input "Oral history with [PERSON_NAME], 2025"
type input "[PERSON_NAME]"
type input "Saha"
type input "[PERSON_NAME]"
type input "Smt."
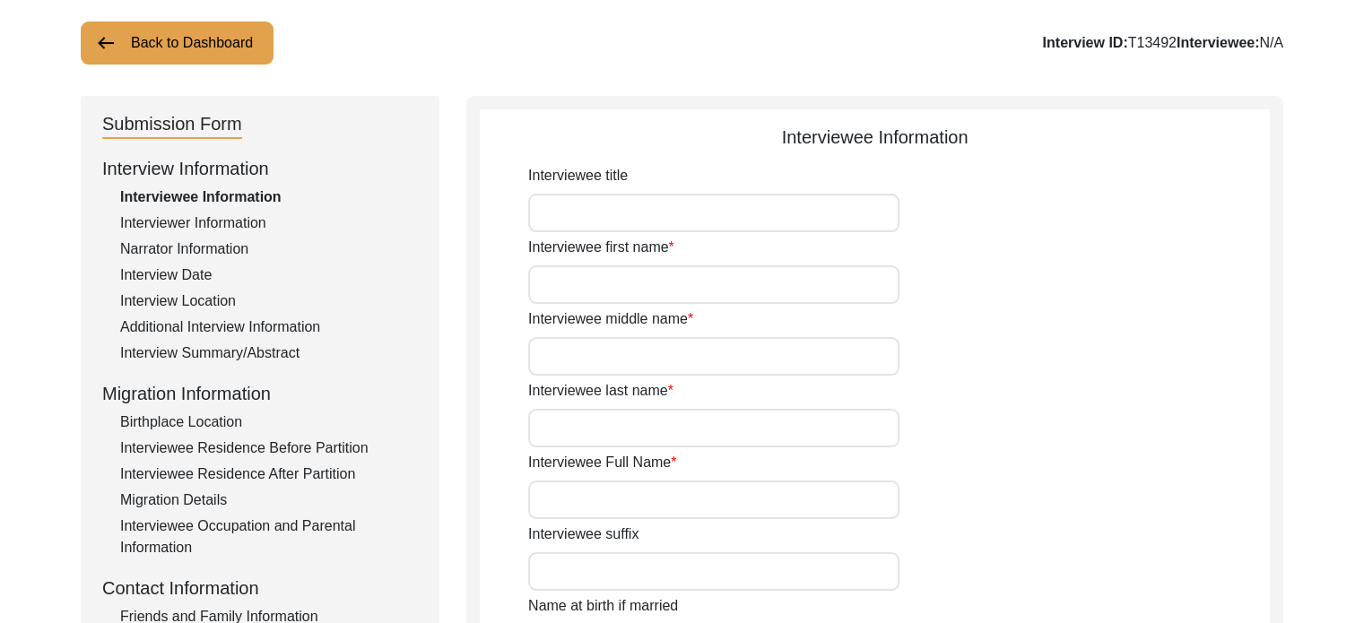
type input "[PERSON_NAME]"
type input "[DATE]"
type input "82"
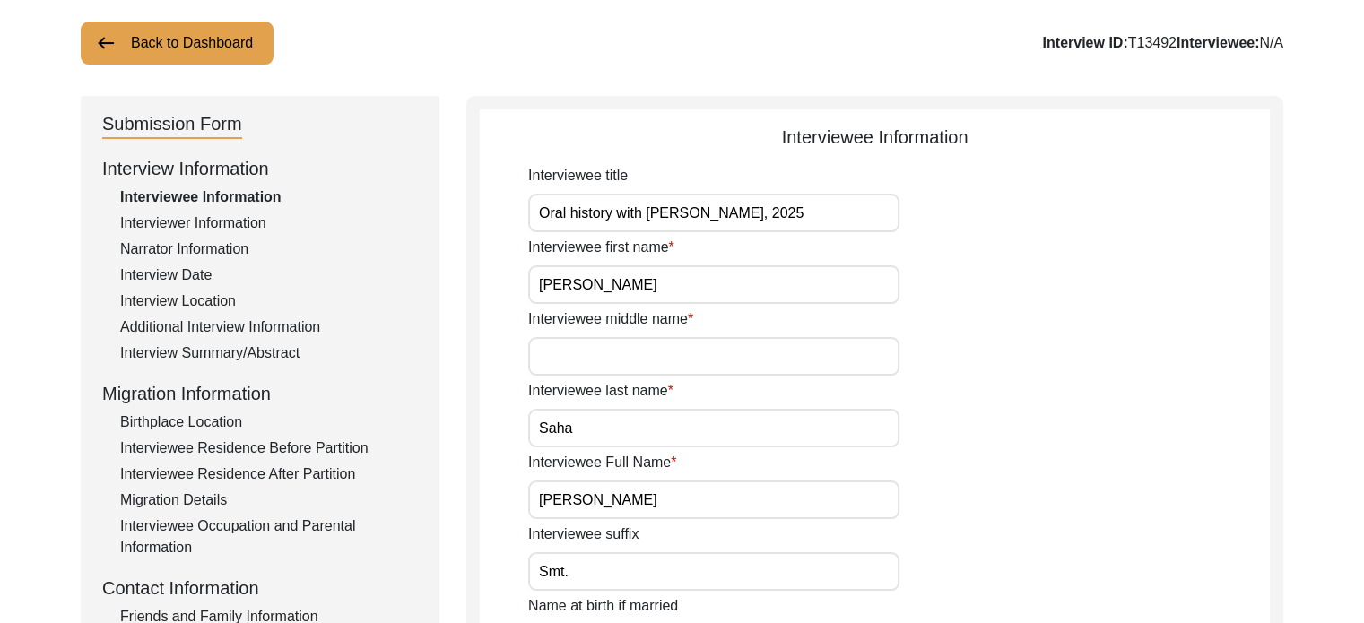
type input "[DEMOGRAPHIC_DATA]"
type input "Bangla"
type input "[DEMOGRAPHIC_DATA]"
drag, startPoint x: 793, startPoint y: 208, endPoint x: 470, endPoint y: 229, distance: 323.4
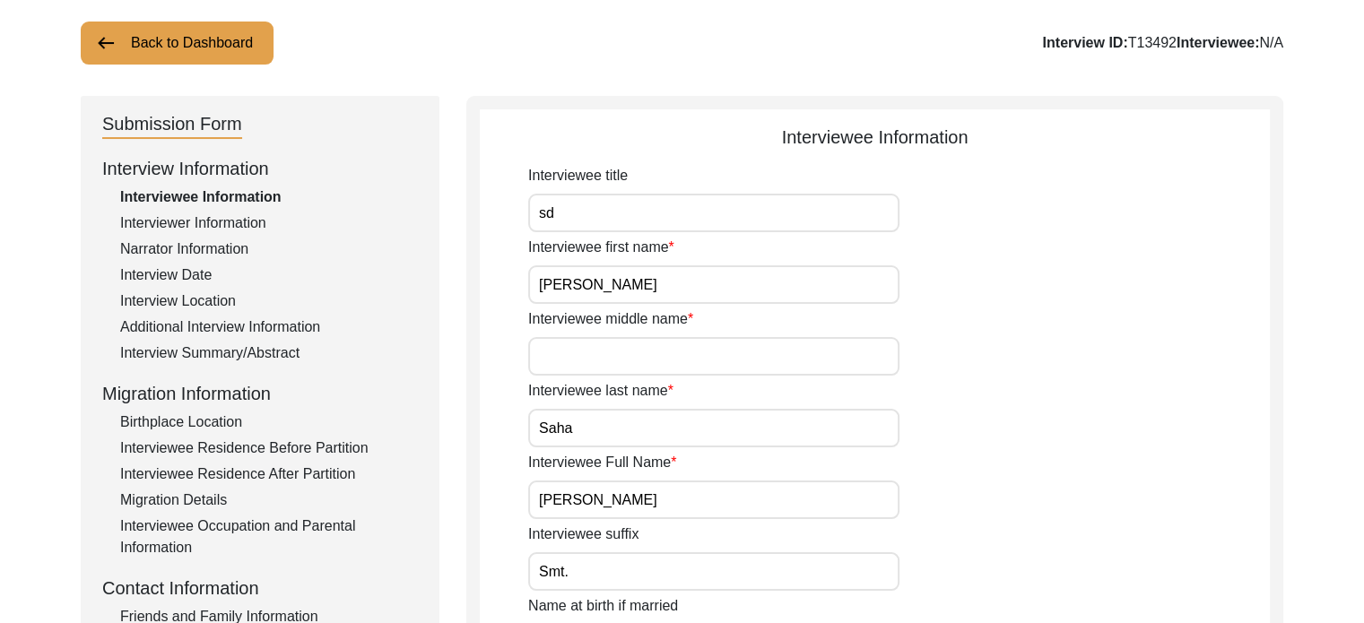
click at [587, 204] on input "sd" at bounding box center [713, 213] width 371 height 39
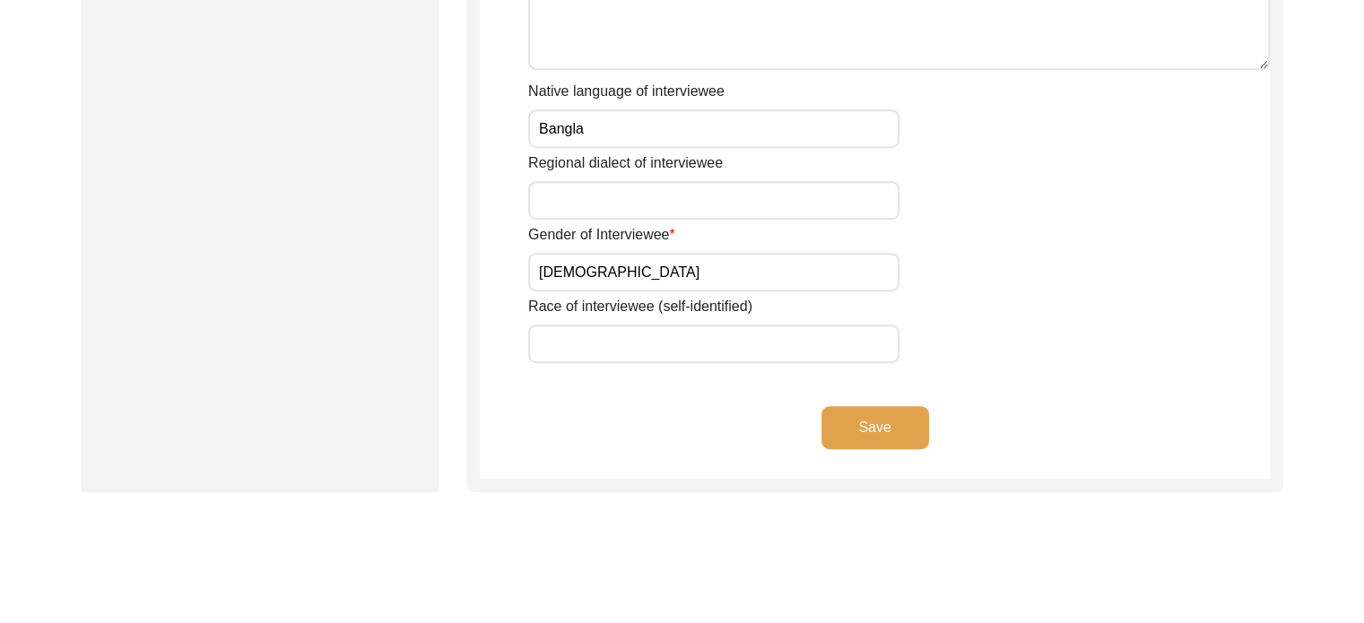
scroll to position [1409, 0]
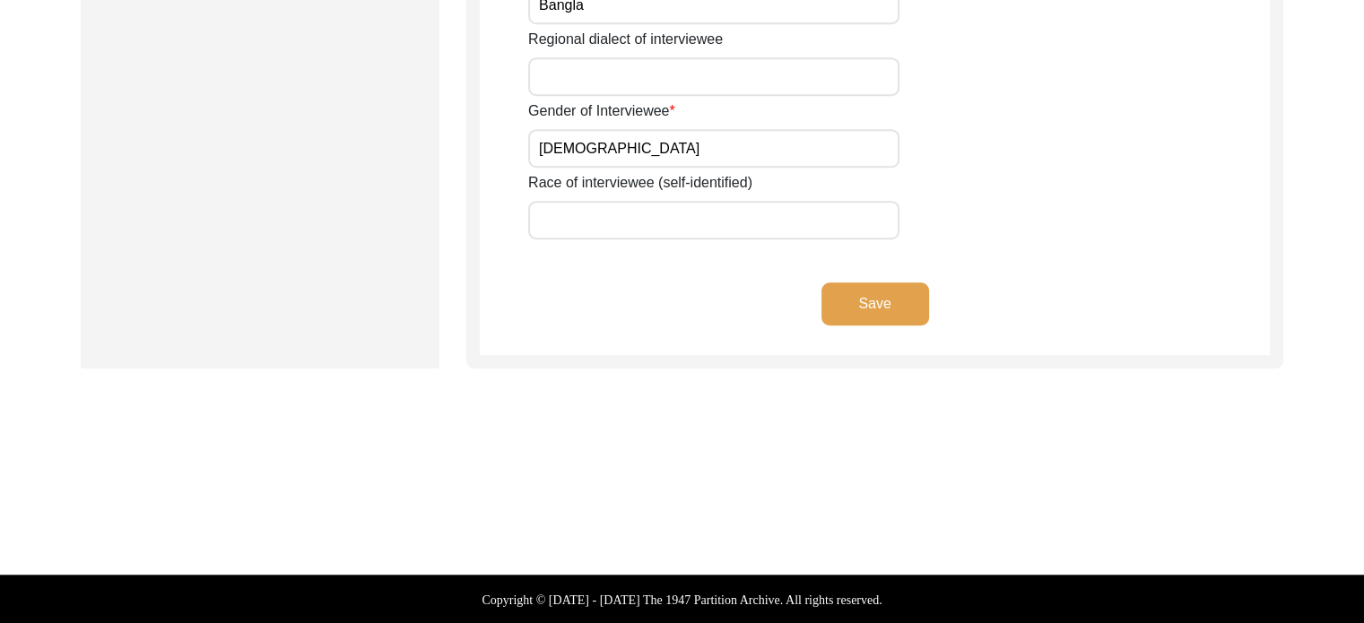
type input "Smt"
click at [846, 317] on button "Save" at bounding box center [875, 303] width 108 height 43
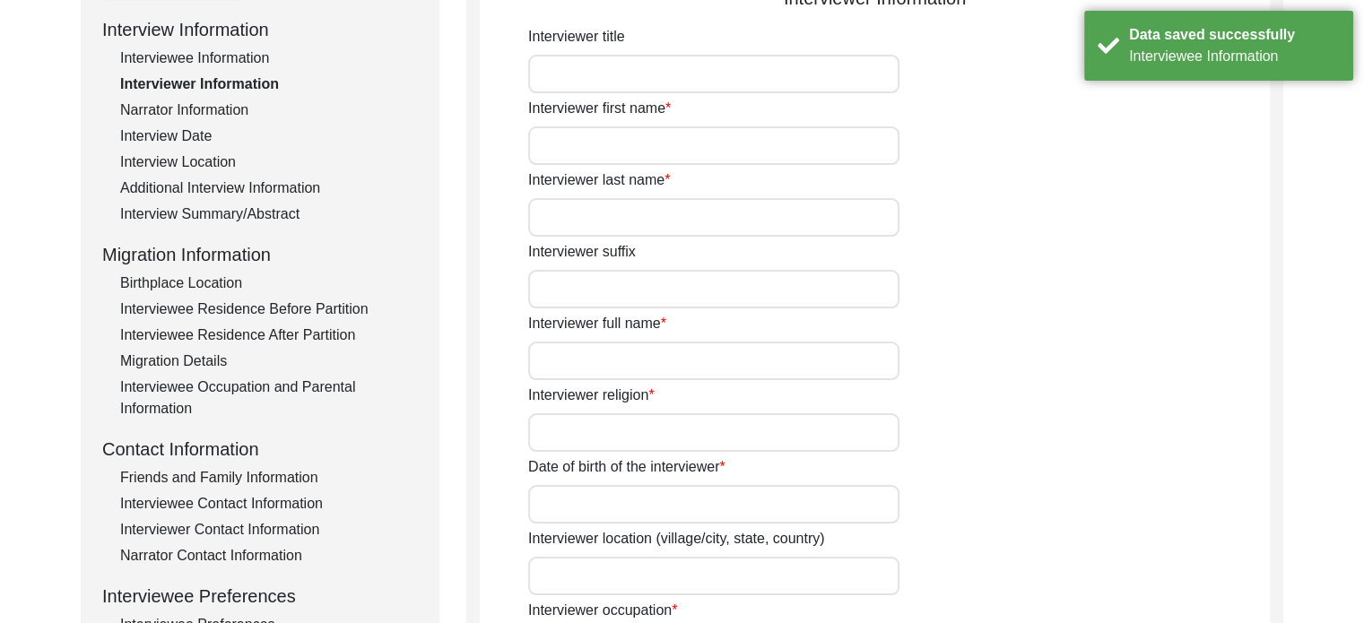
scroll to position [0, 0]
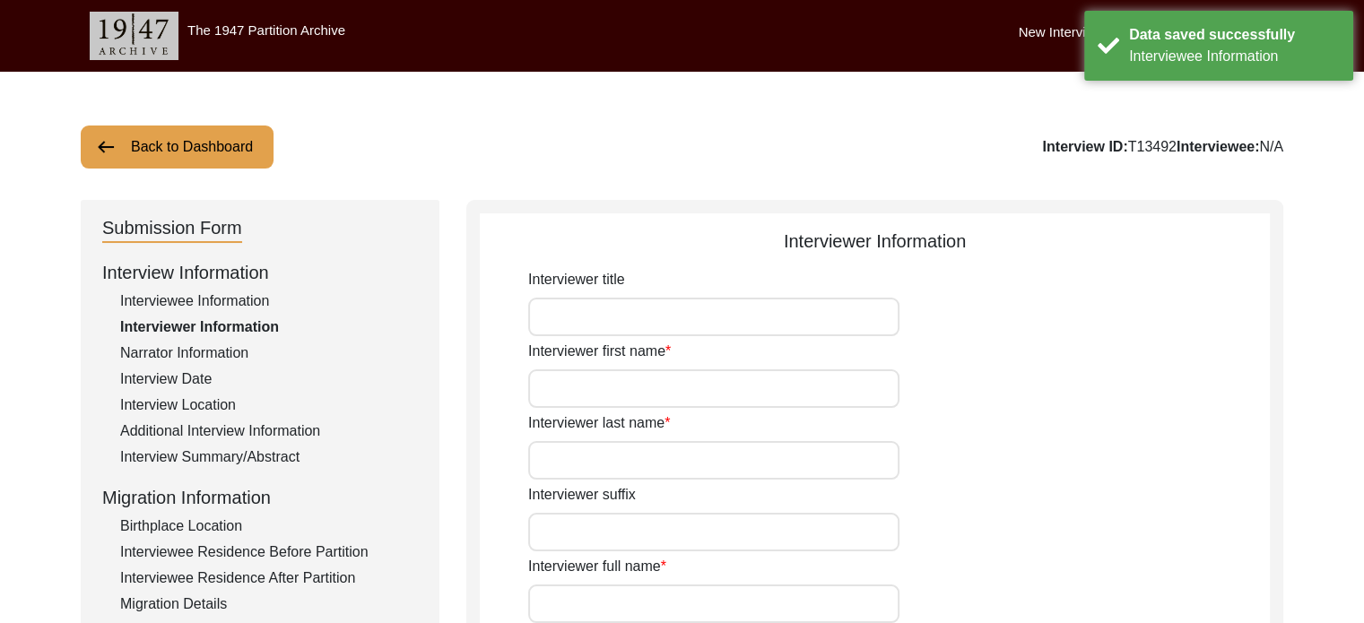
click at [160, 304] on div "Interviewee Information" at bounding box center [269, 302] width 298 height 22
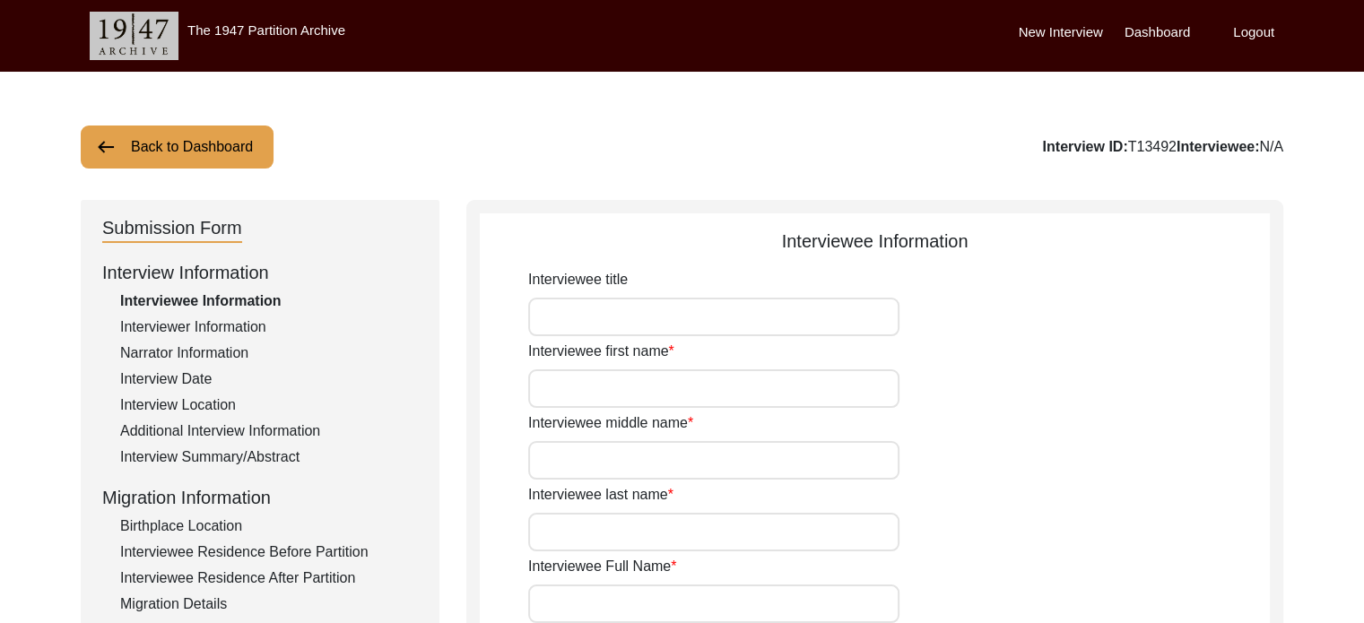
type input "Smt"
type input "[PERSON_NAME]"
type input "Saha"
type input "[PERSON_NAME]"
type input "Smt."
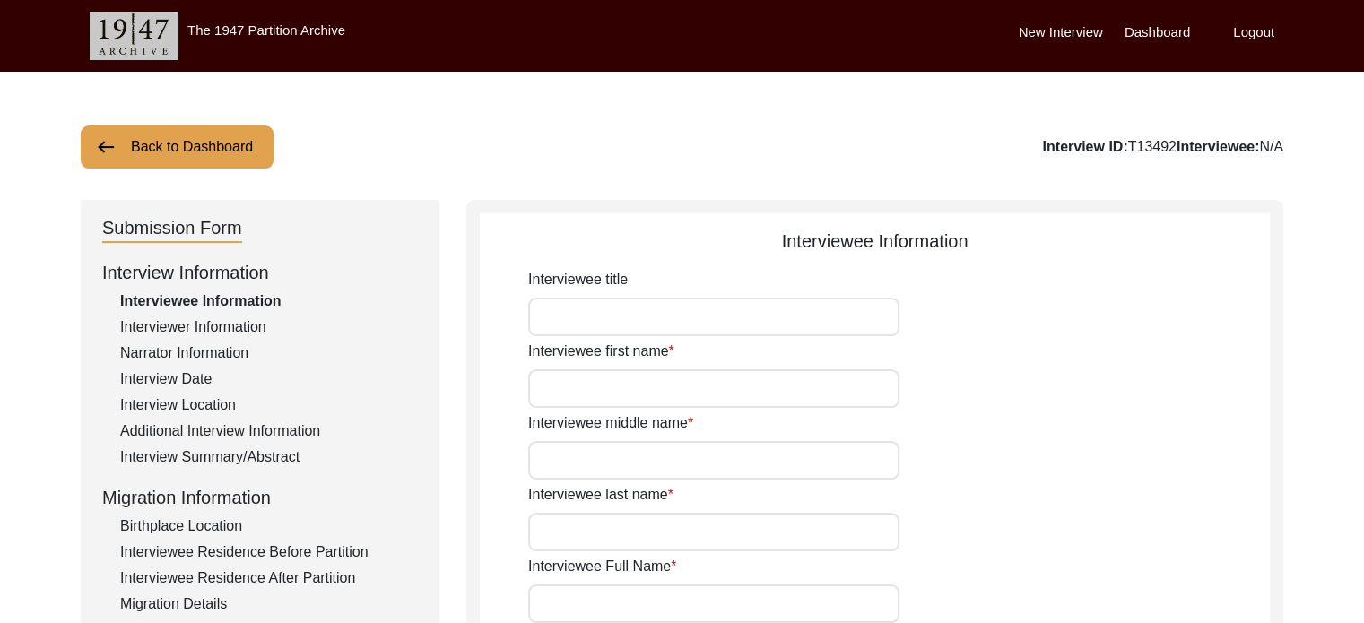
type input "[PERSON_NAME]"
type input "[DATE]"
type input "82"
type input "[DEMOGRAPHIC_DATA]"
type input "Bangla"
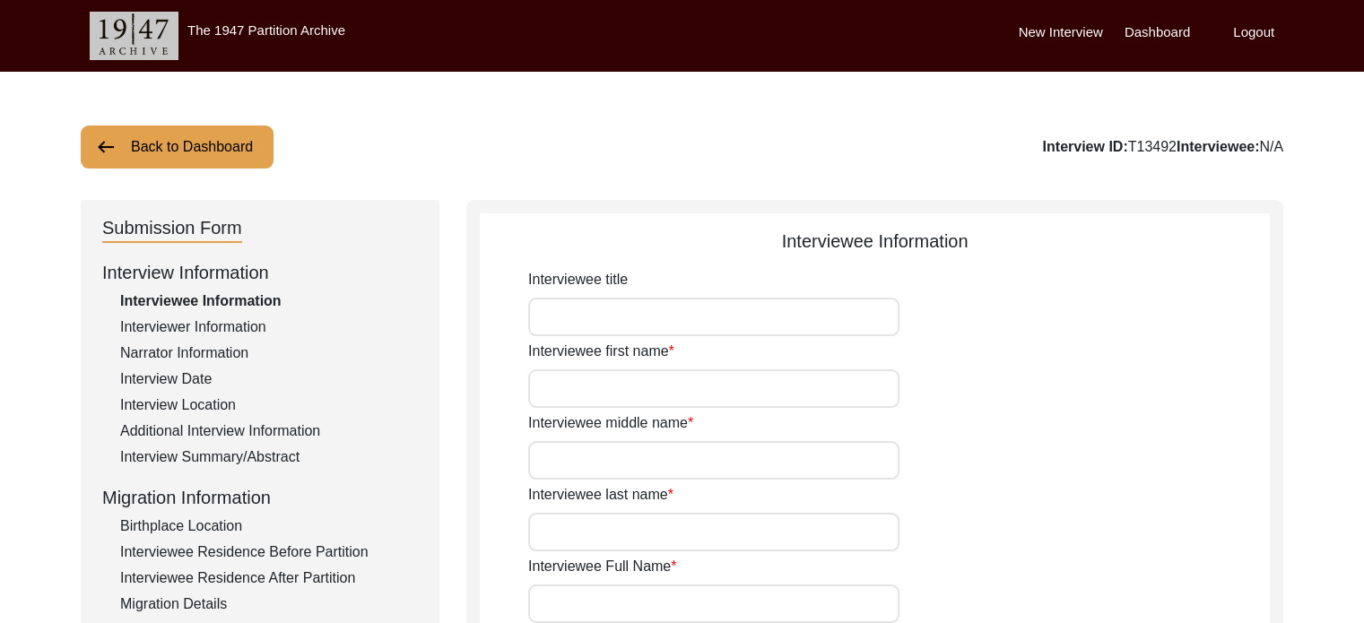
type input "[DEMOGRAPHIC_DATA]"
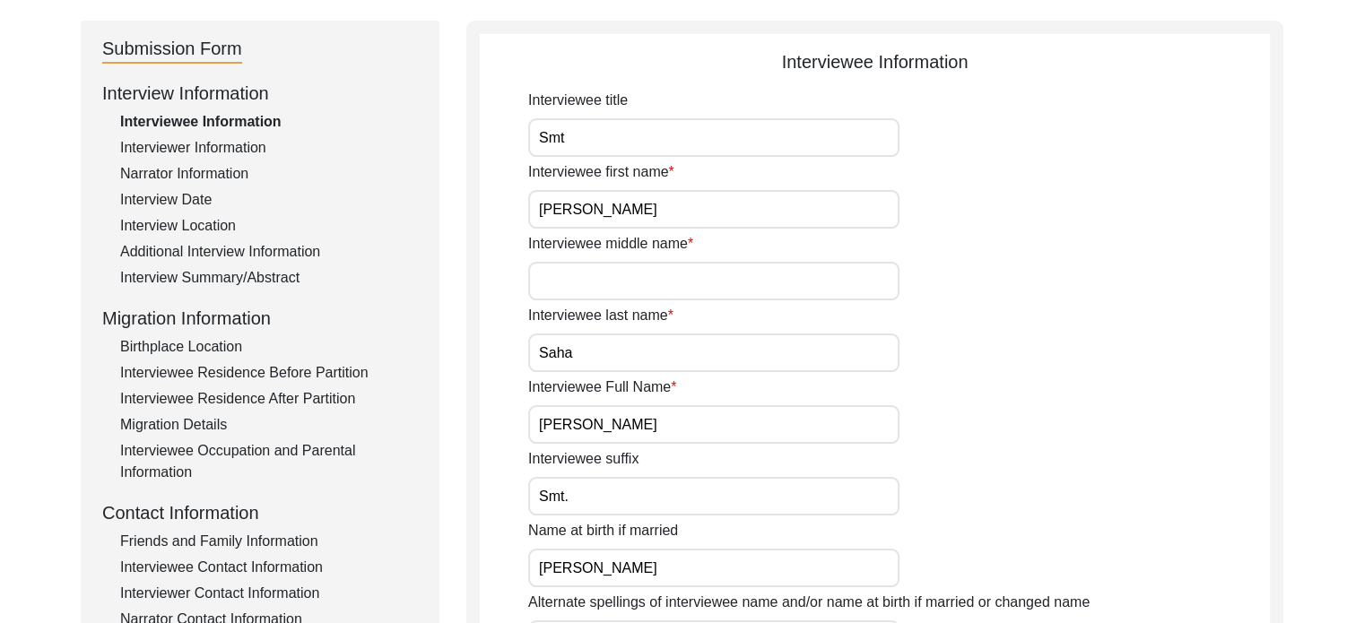
scroll to position [269, 0]
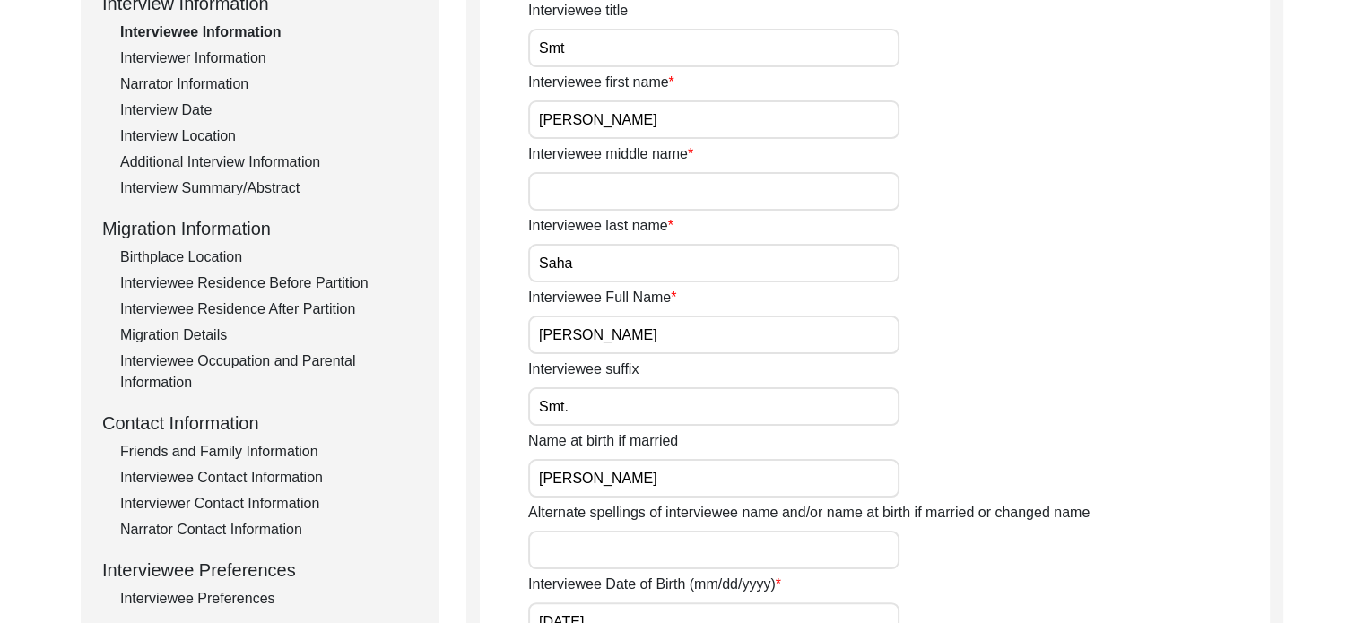
click at [591, 397] on input "Smt." at bounding box center [713, 406] width 371 height 39
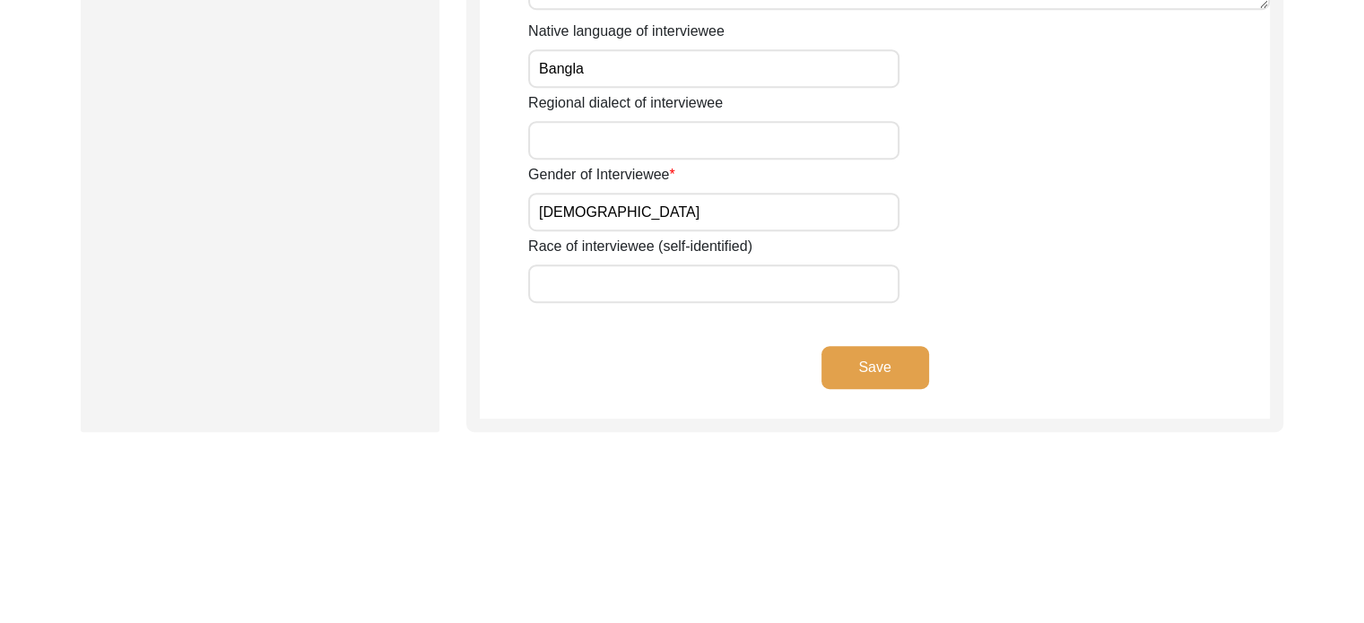
scroll to position [1409, 0]
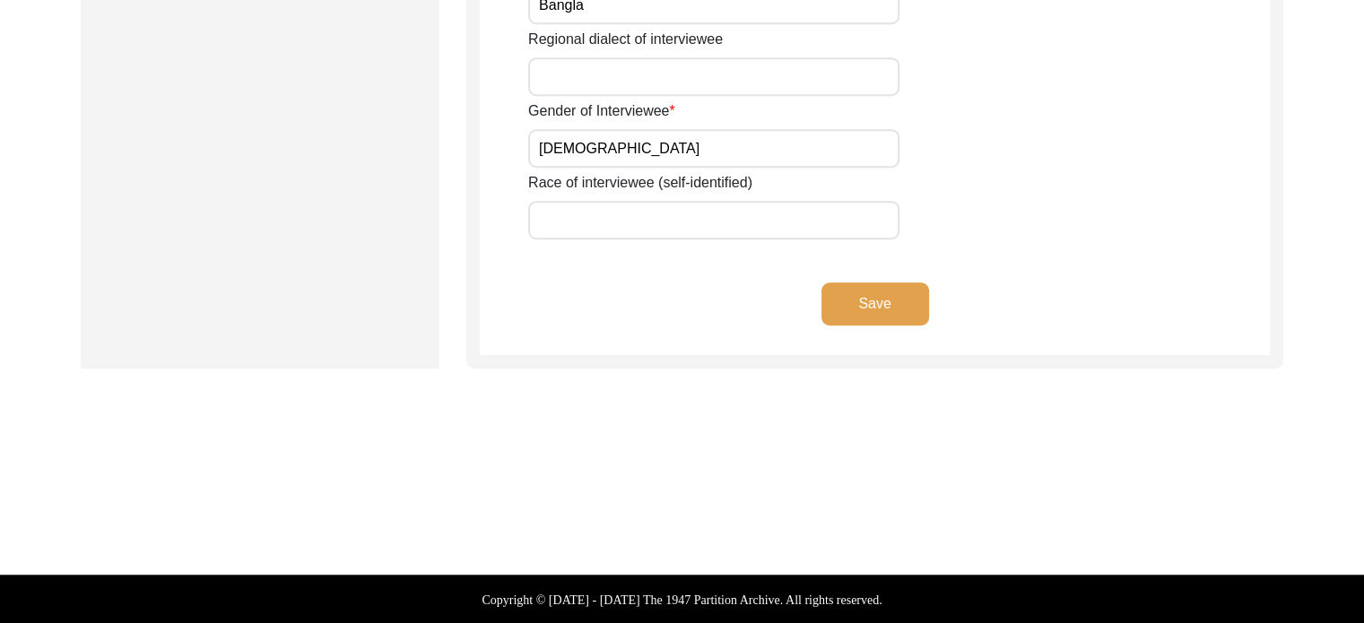
click at [921, 296] on button "Save" at bounding box center [875, 303] width 108 height 43
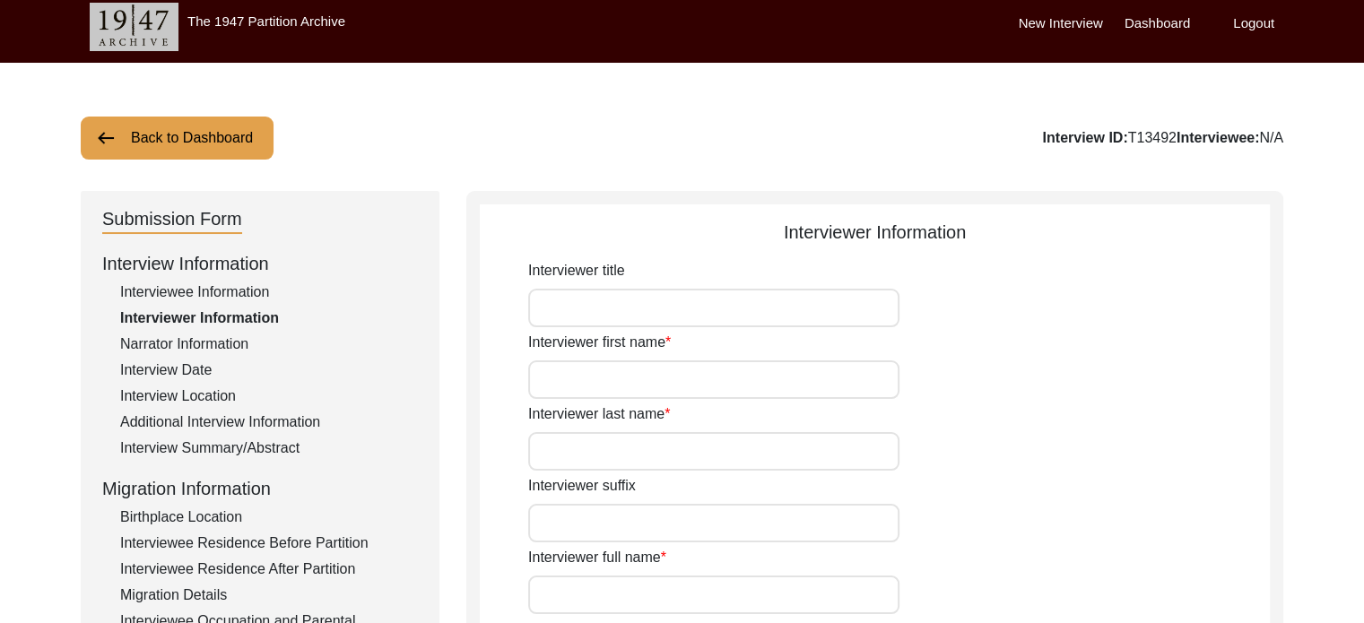
scroll to position [0, 0]
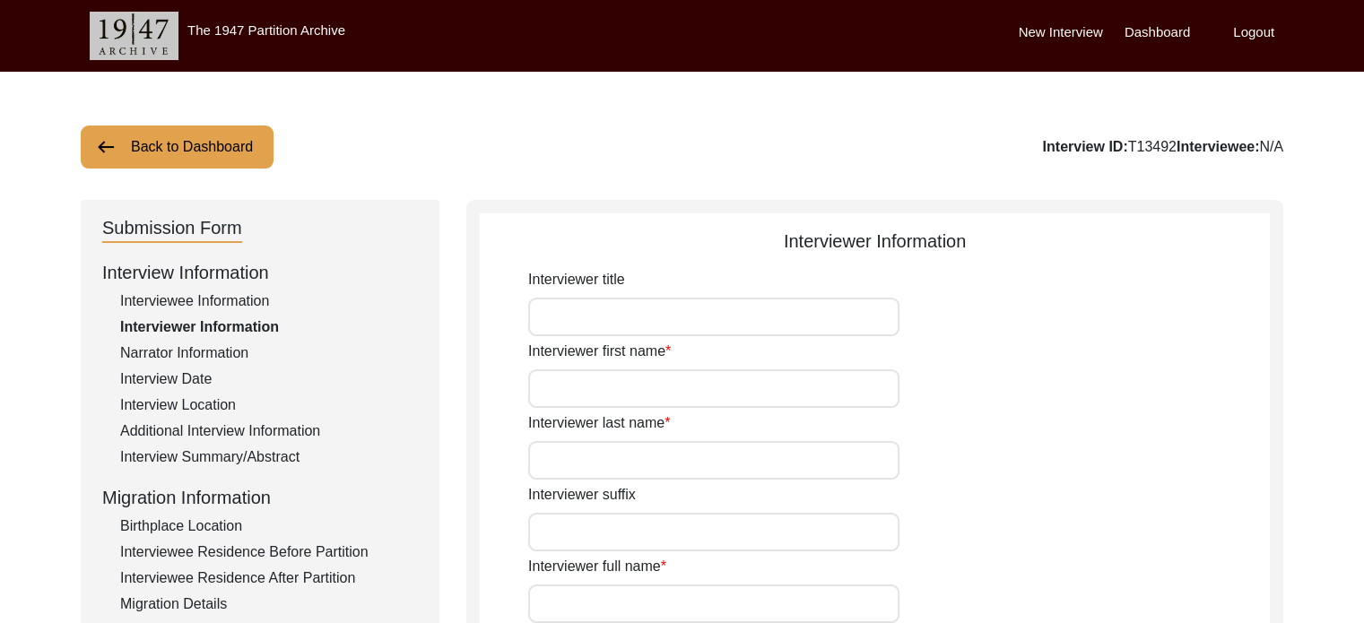
click at [257, 299] on div "Interviewee Information" at bounding box center [269, 302] width 298 height 22
type input "Smt"
type input "[PERSON_NAME]"
type input "Saha"
type input "[PERSON_NAME]"
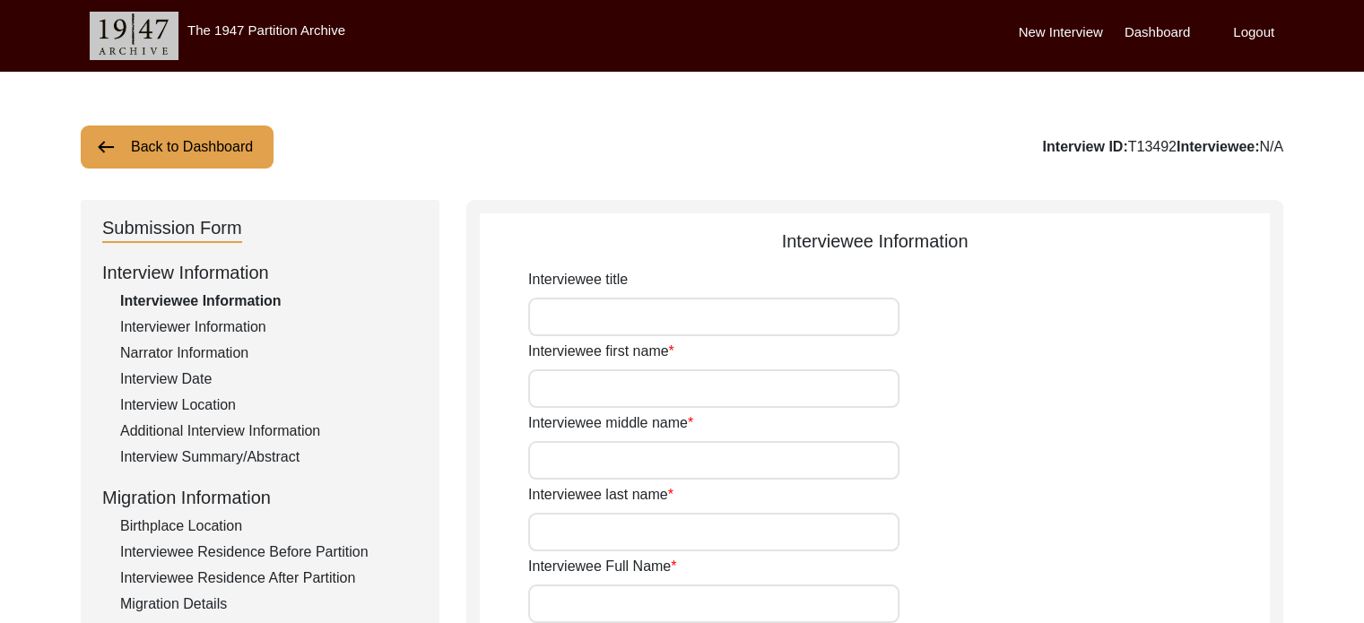
type input "[PERSON_NAME]"
type input "[DATE]"
type input "82"
type input "[DEMOGRAPHIC_DATA]"
type input "Bangla"
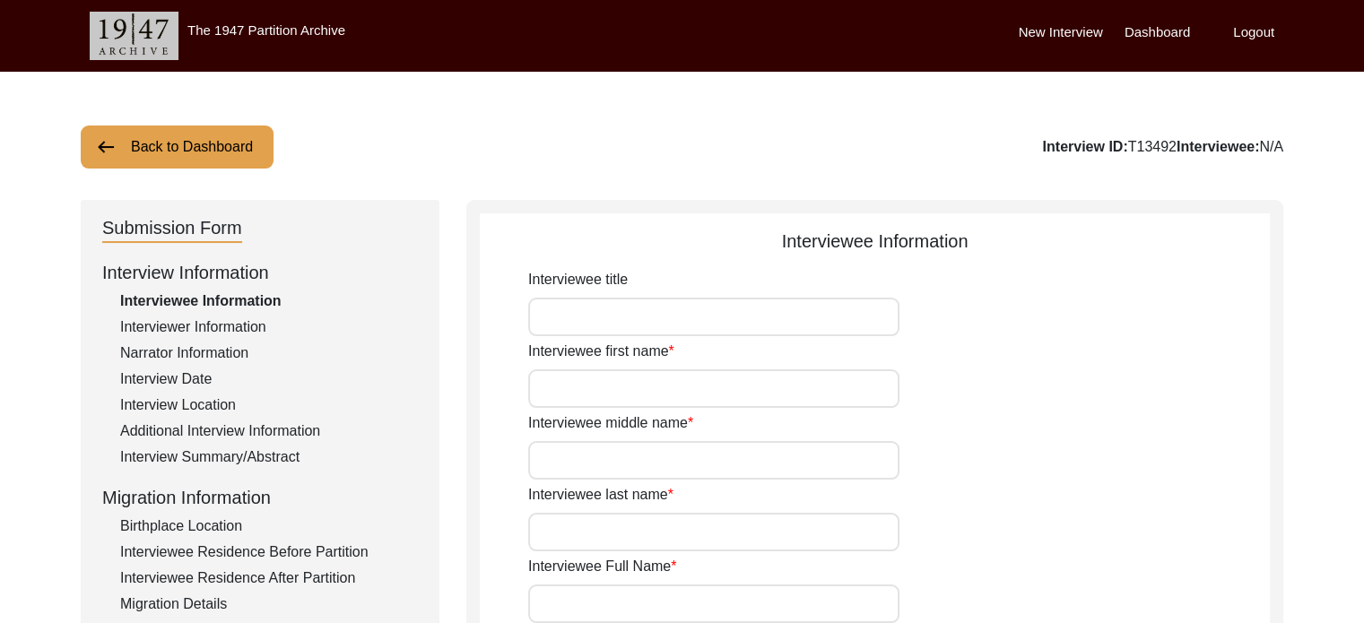
type input "[DEMOGRAPHIC_DATA]"
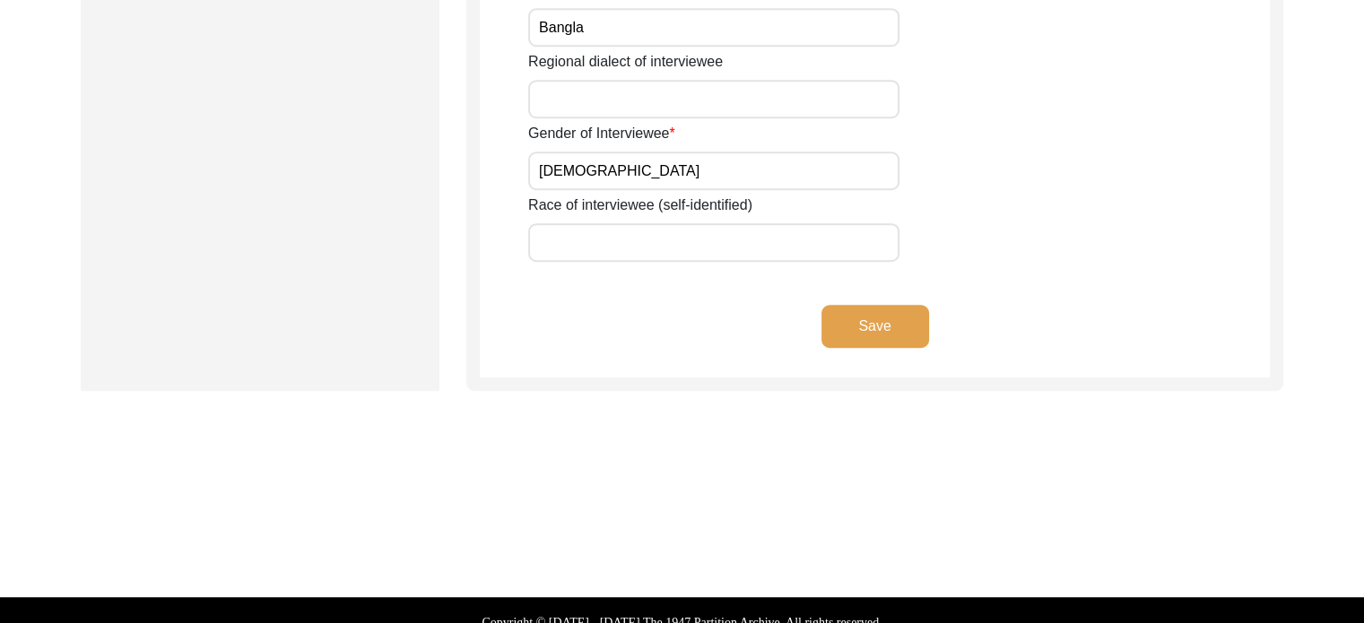
scroll to position [1409, 0]
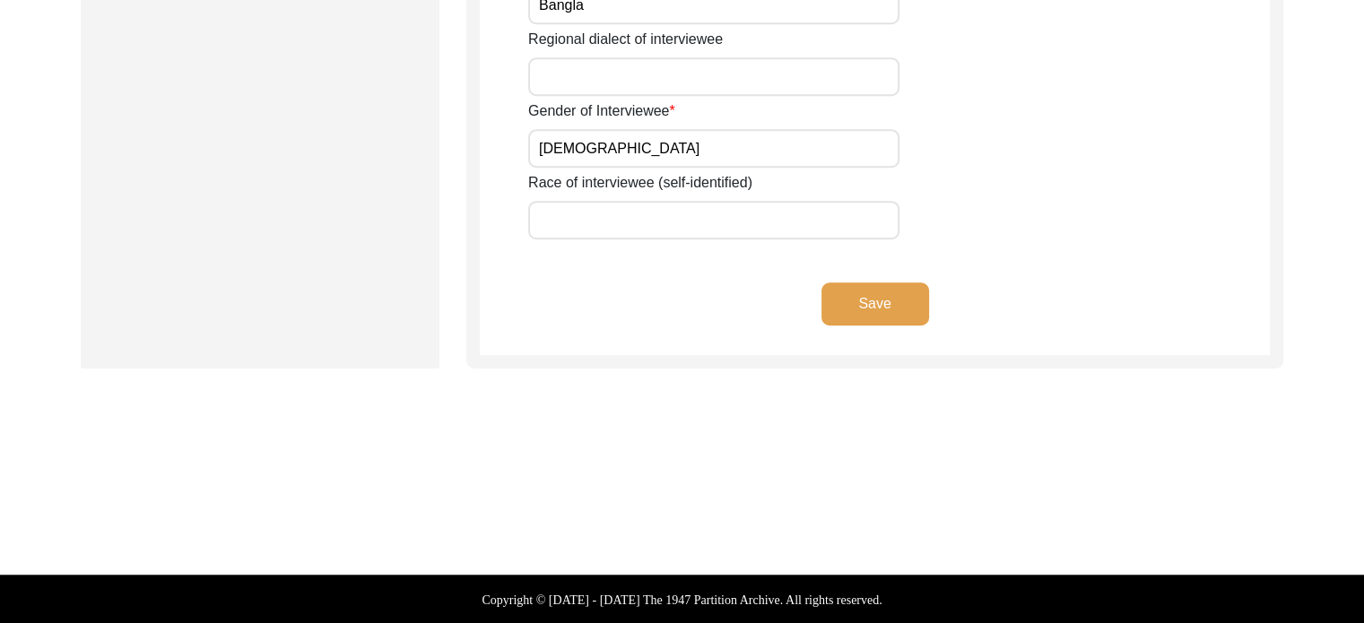
click at [885, 302] on button "Save" at bounding box center [875, 303] width 108 height 43
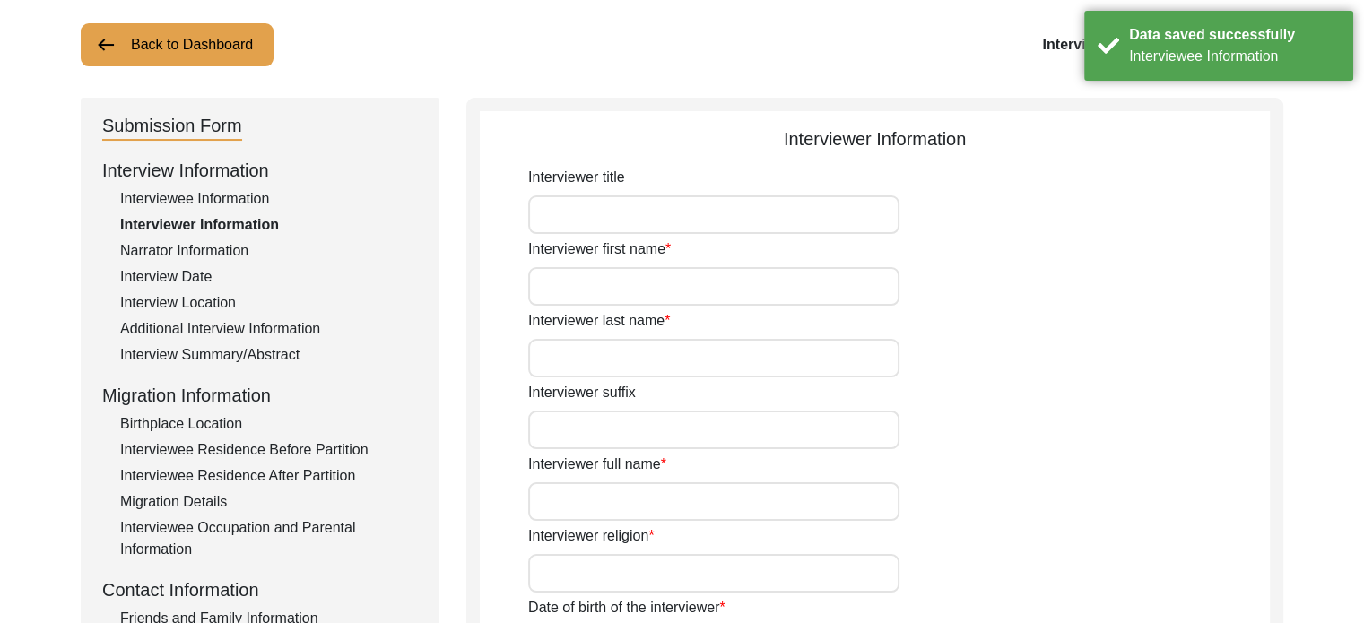
scroll to position [0, 0]
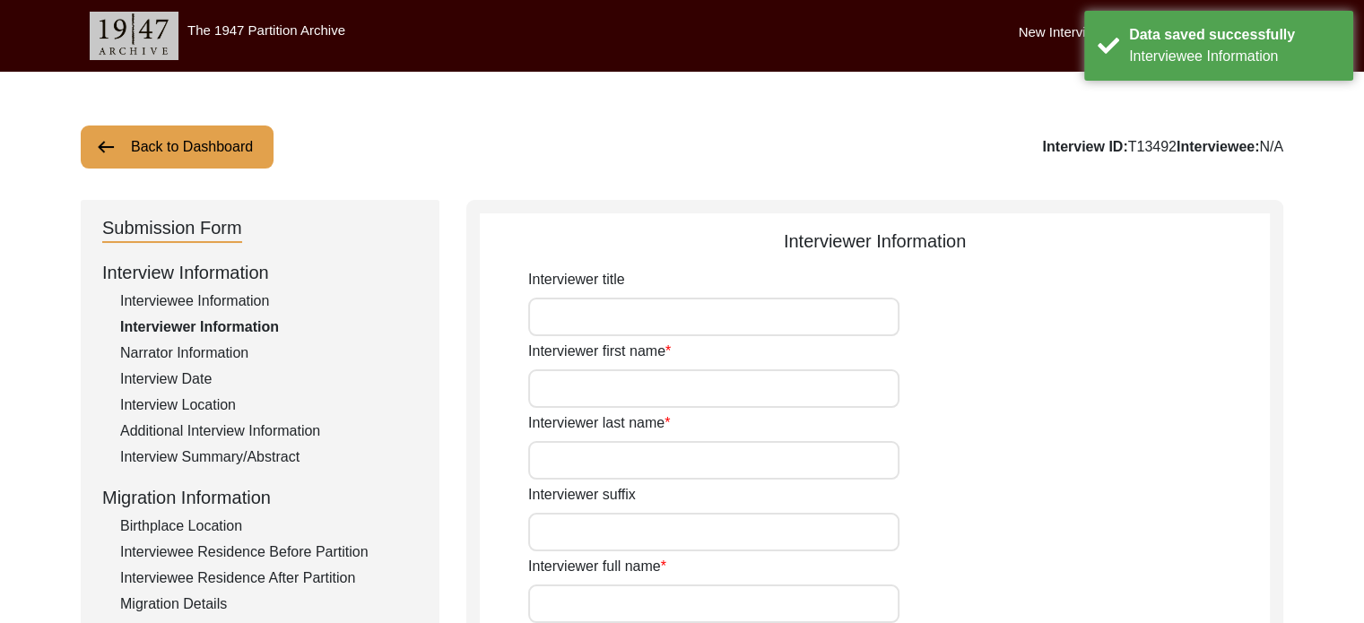
click at [647, 308] on input "Interviewer title" at bounding box center [713, 317] width 371 height 39
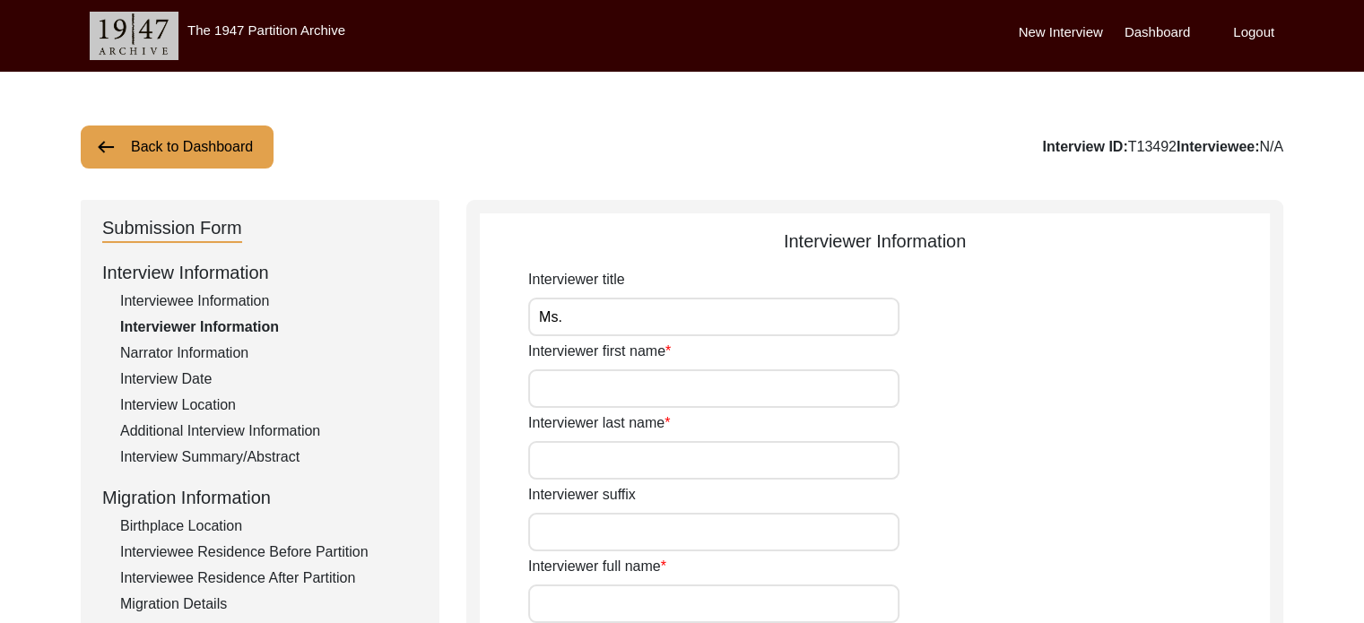
type input "Ms."
drag, startPoint x: 572, startPoint y: 383, endPoint x: 581, endPoint y: 390, distance: 11.5
click at [581, 390] on input "Interviewer first name" at bounding box center [713, 388] width 371 height 39
type input "[PERSON_NAME]"
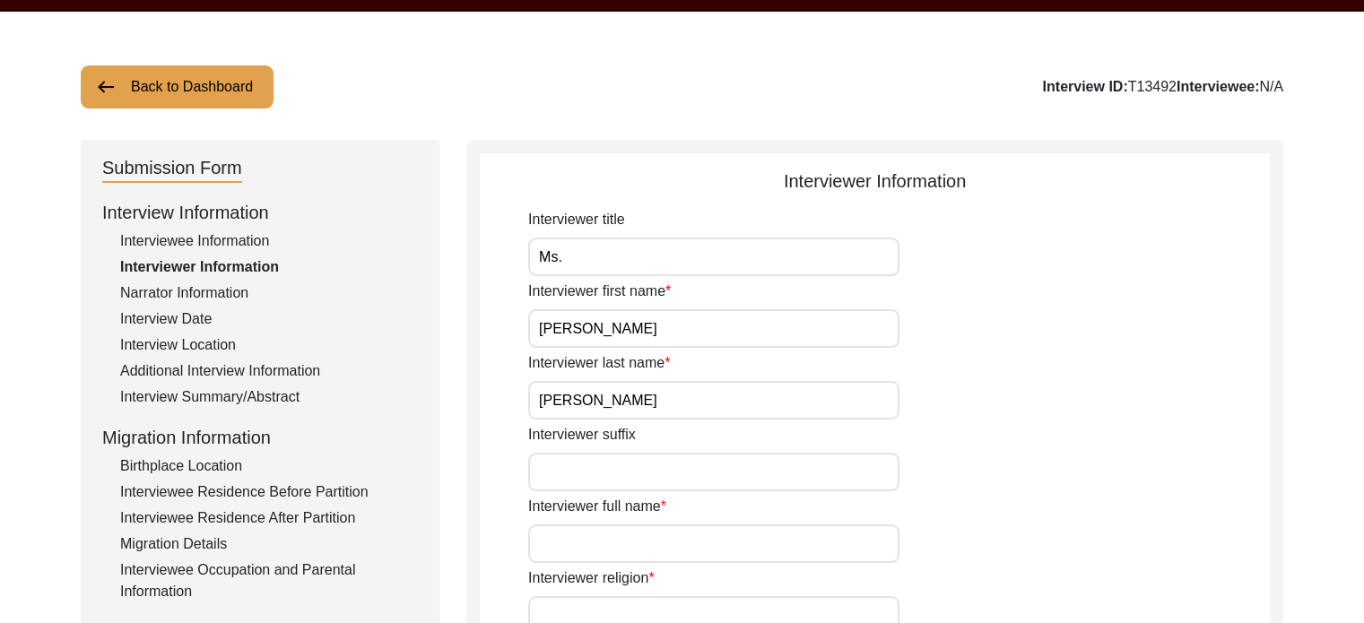
scroll to position [90, 0]
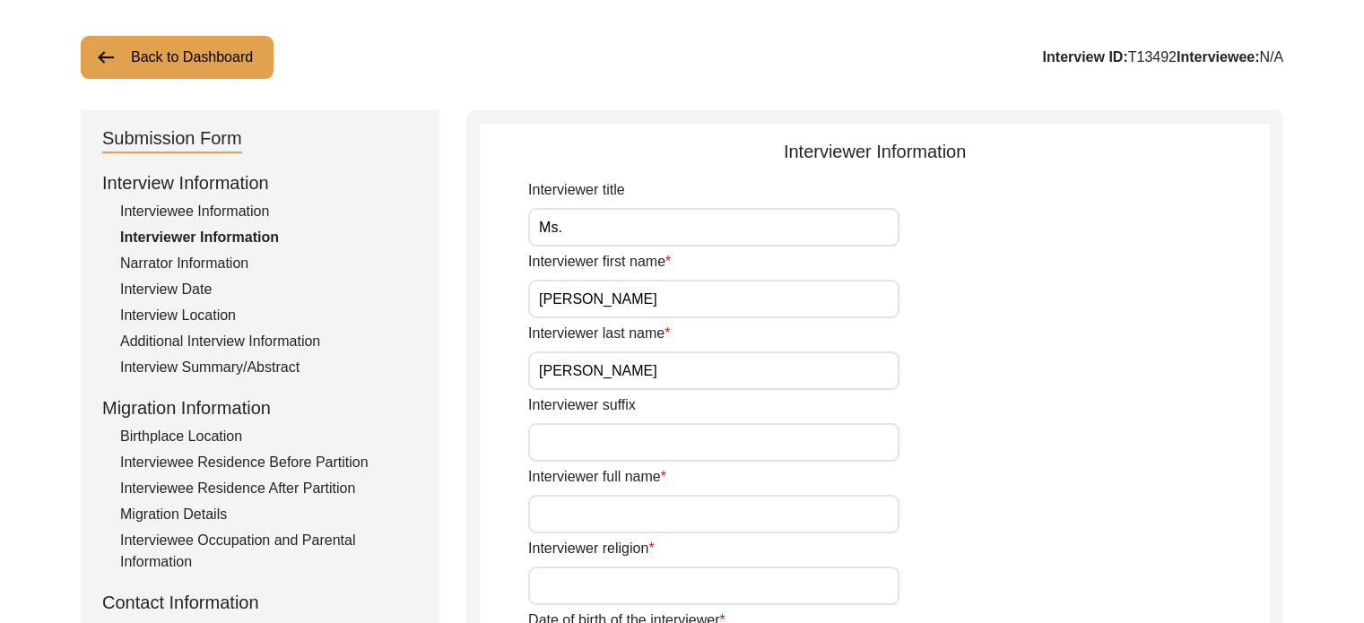
drag, startPoint x: 631, startPoint y: 451, endPoint x: 638, endPoint y: 436, distance: 16.8
click at [636, 441] on input "Interviewer suffix" at bounding box center [713, 442] width 371 height 39
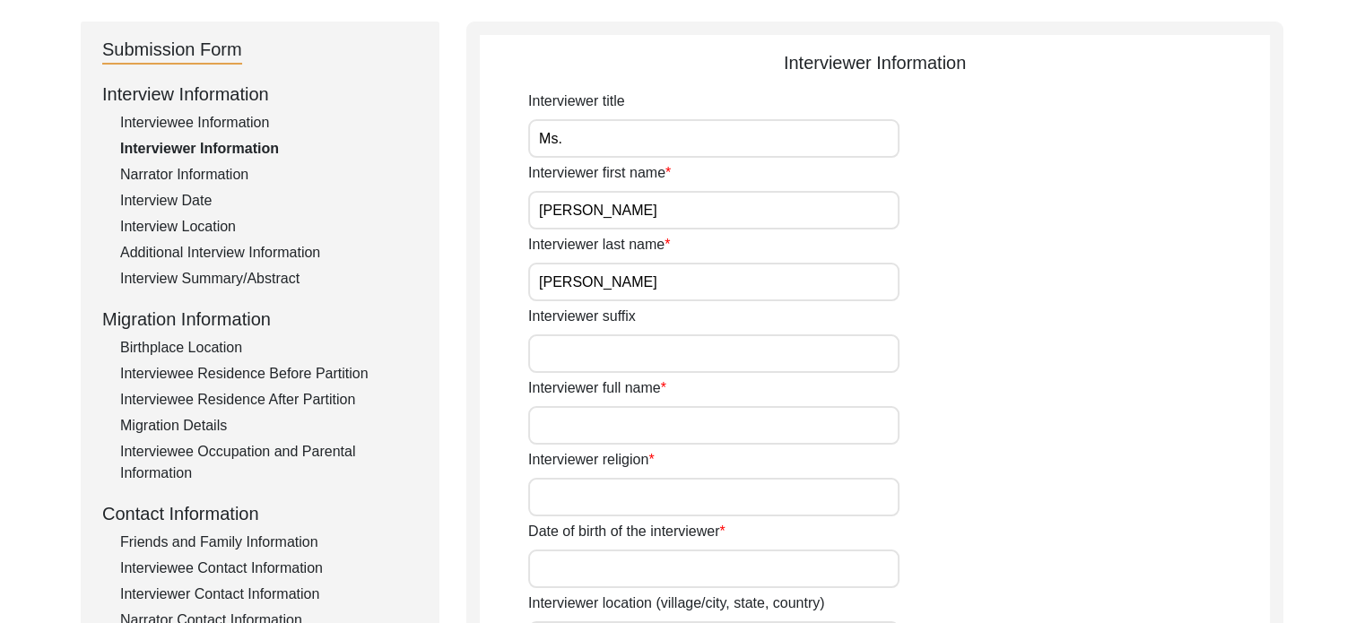
scroll to position [179, 0]
type input "Bitchy Slut"
click at [672, 419] on input "Interviewer full name" at bounding box center [713, 424] width 371 height 39
type input "[PERSON_NAME]"
type input "[GEOGRAPHIC_DATA]"
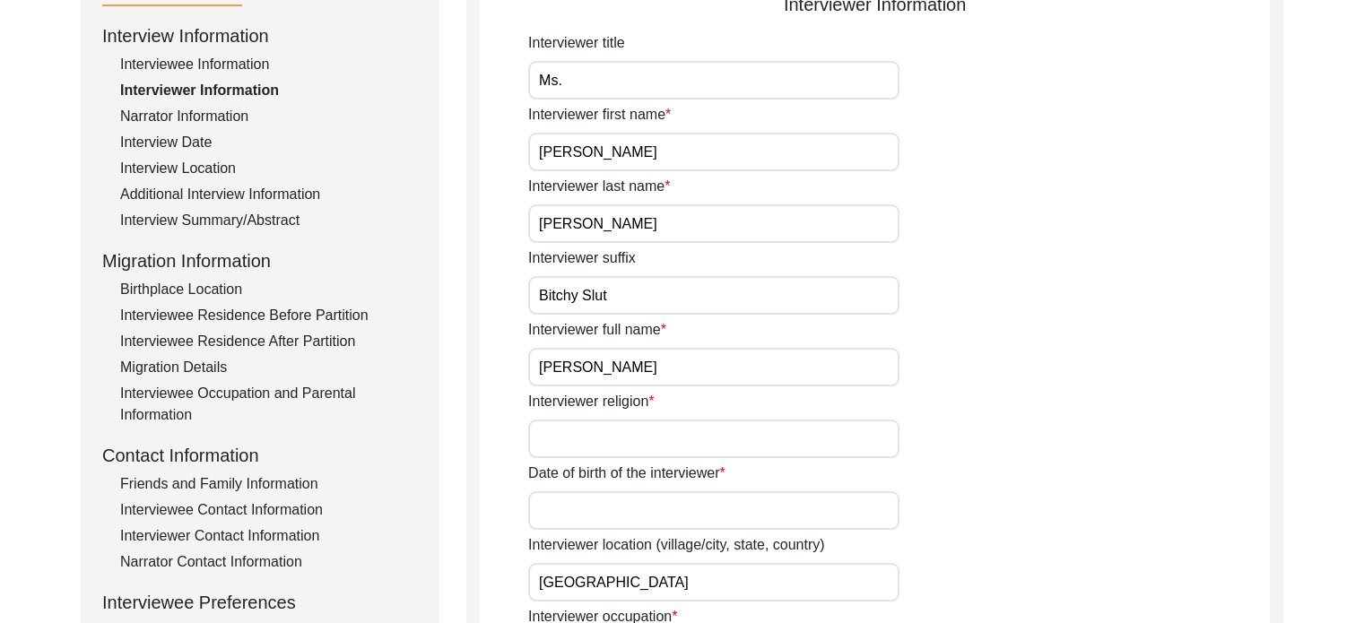
scroll to position [269, 0]
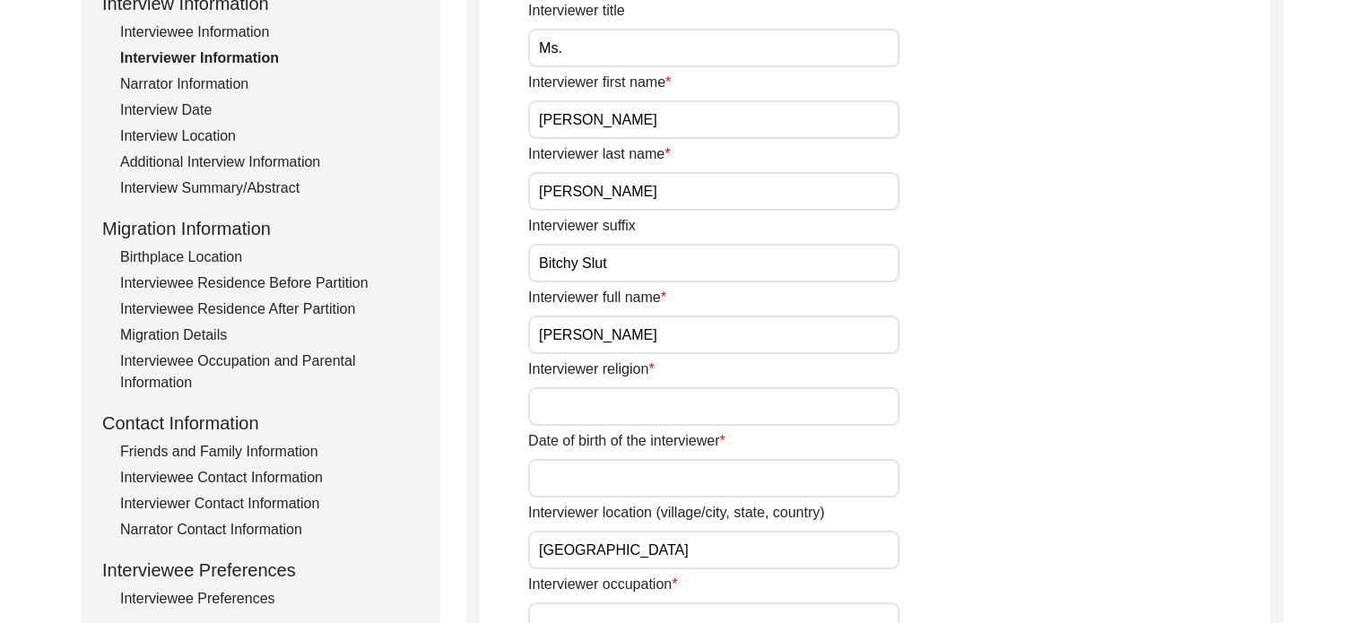
click at [678, 402] on input "Interviewer religion" at bounding box center [713, 406] width 371 height 39
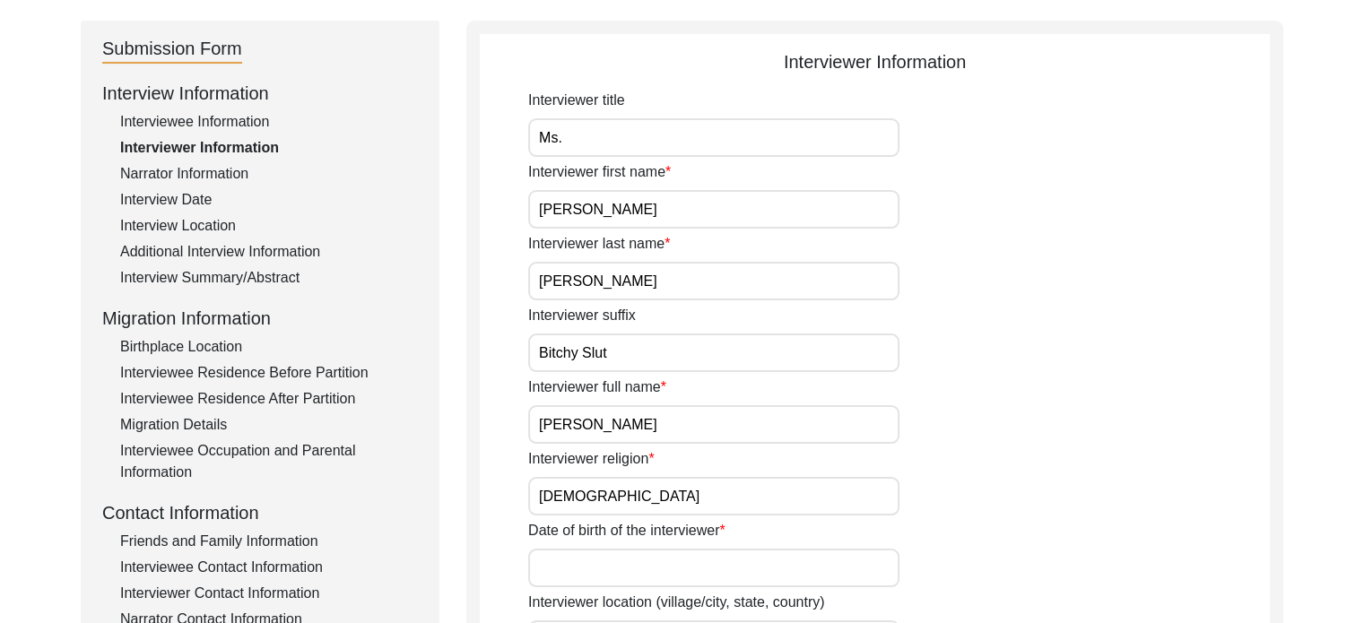
click at [628, 499] on input "[DEMOGRAPHIC_DATA]" at bounding box center [713, 496] width 371 height 39
click at [627, 496] on input "[DEMOGRAPHIC_DATA]" at bounding box center [713, 496] width 371 height 39
click at [554, 507] on input "[DEMOGRAPHIC_DATA]" at bounding box center [713, 496] width 371 height 39
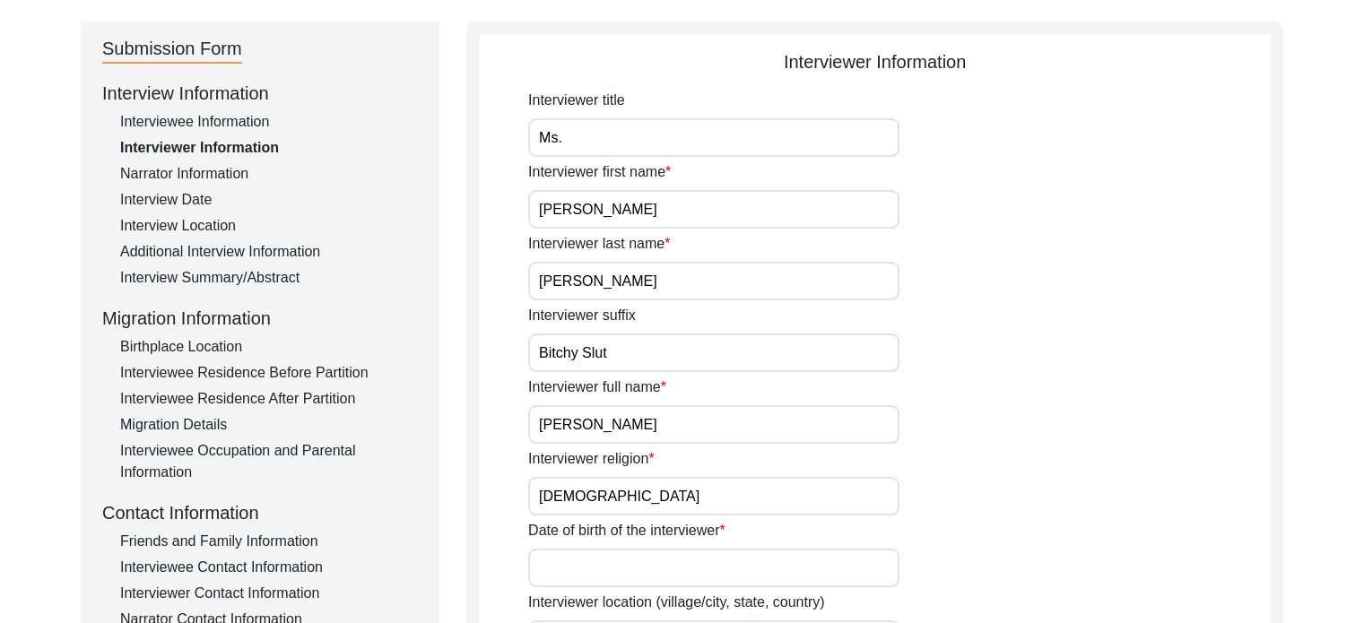
click at [554, 507] on input "[DEMOGRAPHIC_DATA]" at bounding box center [713, 496] width 371 height 39
click at [582, 490] on input "N/A" at bounding box center [713, 496] width 371 height 39
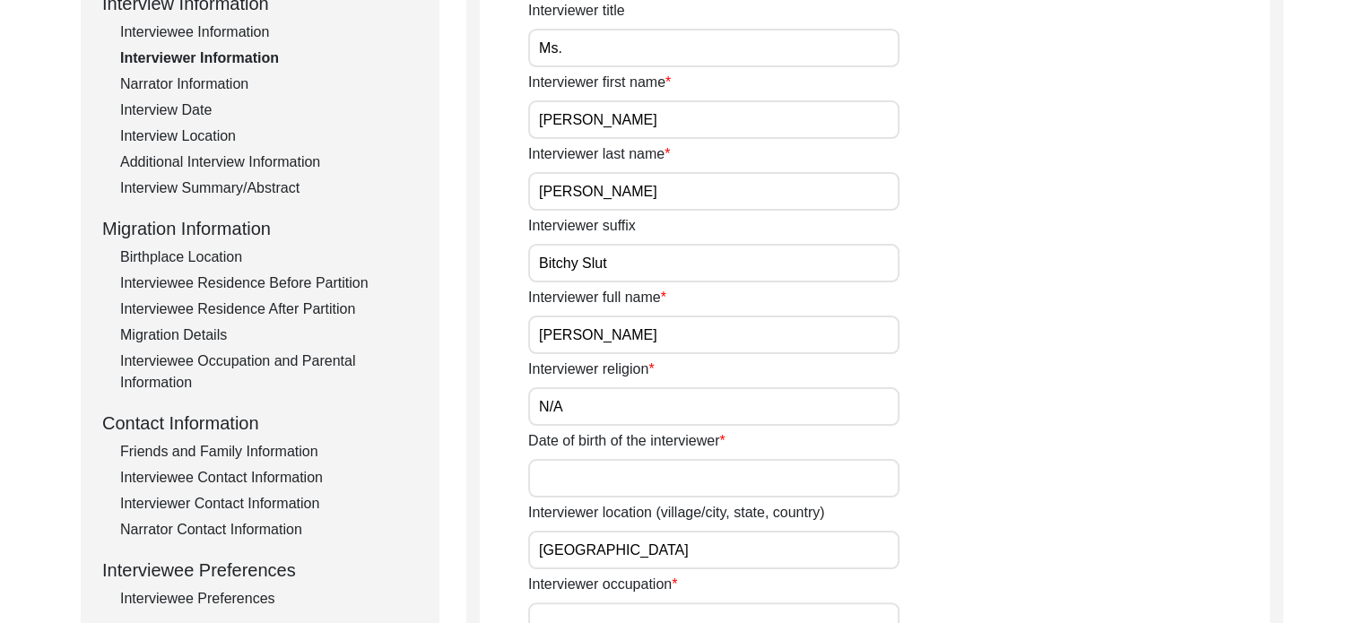
type input "N/A"
click at [626, 473] on input "Date of birth of the interviewer" at bounding box center [713, 478] width 371 height 39
type input "1"
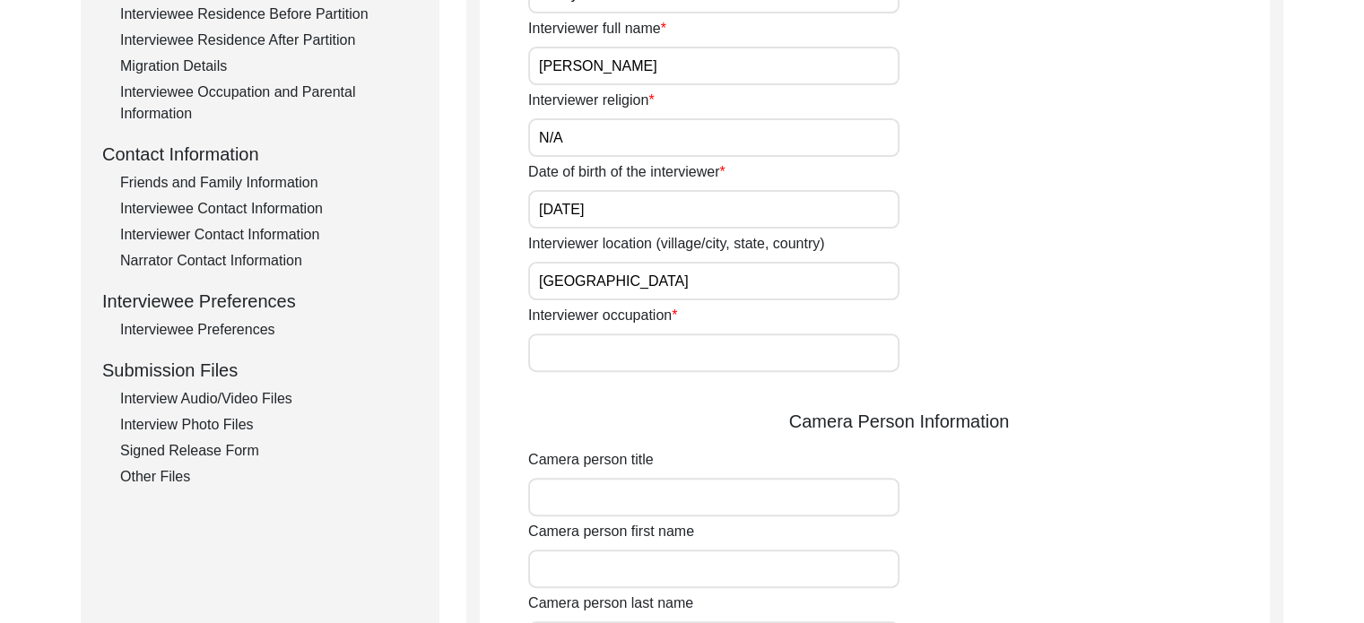
scroll to position [448, 0]
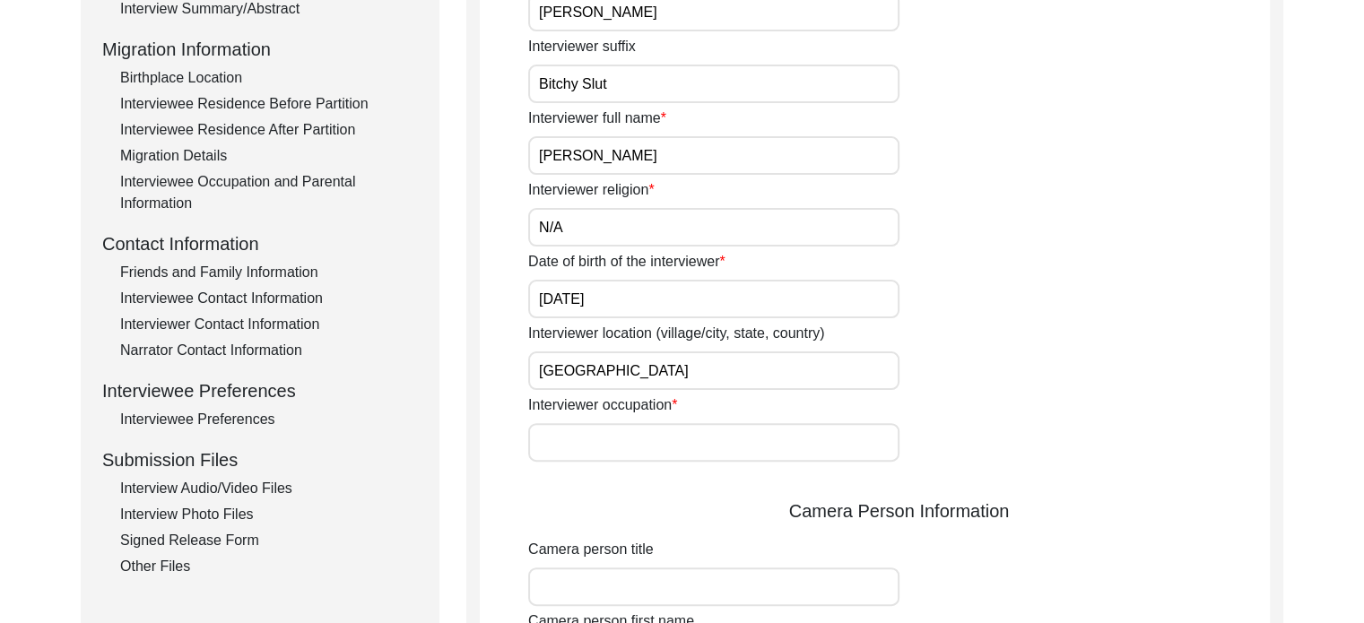
type input "[DATE]"
click at [619, 438] on input "Interviewer occupation" at bounding box center [713, 442] width 371 height 39
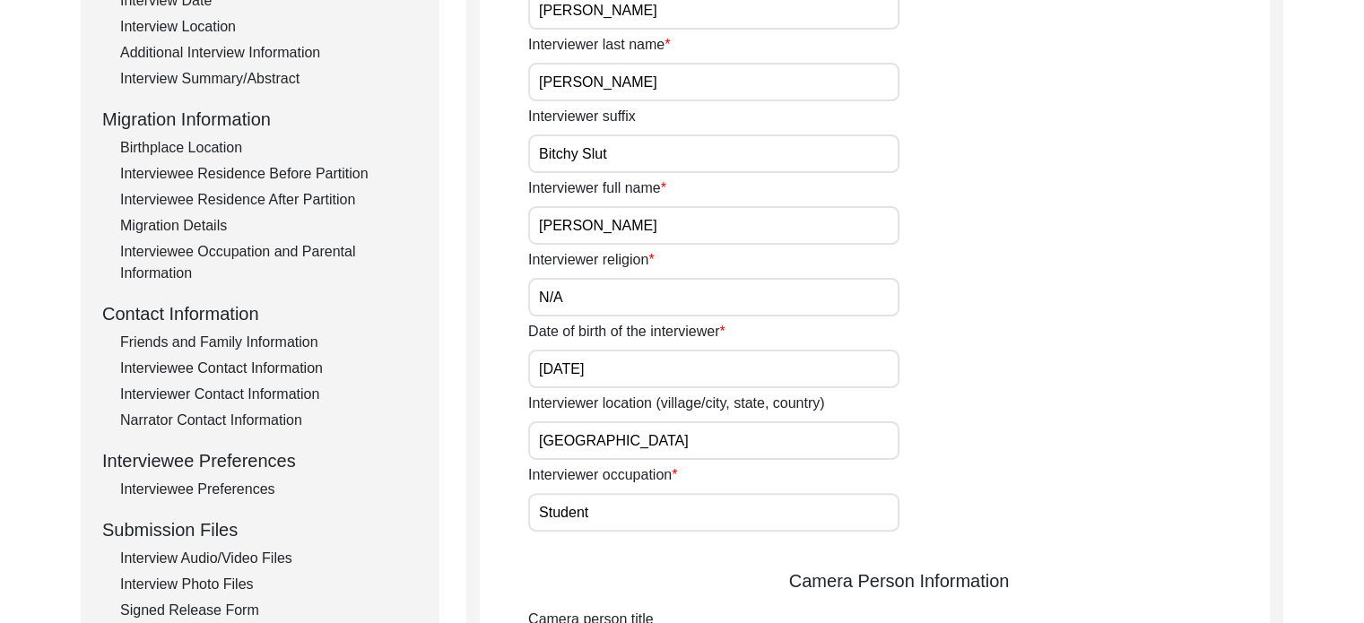
scroll to position [90, 0]
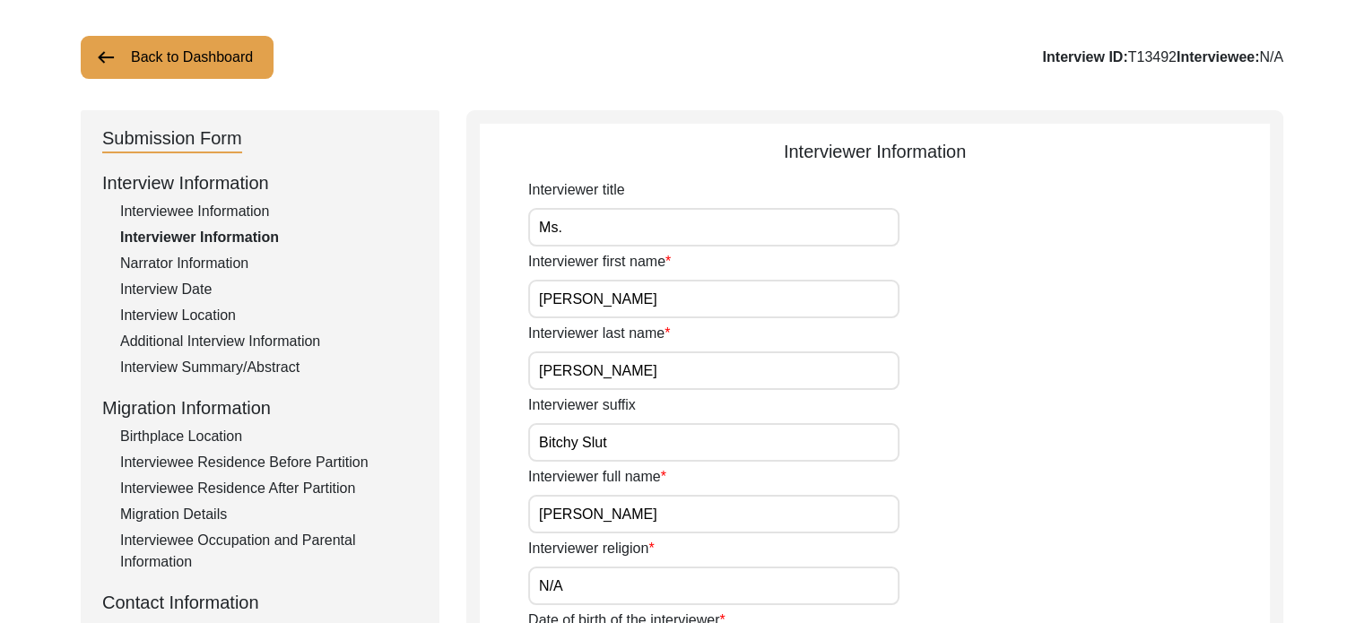
type input "Student"
click at [623, 447] on input "Bitchy Slut" at bounding box center [713, 442] width 371 height 39
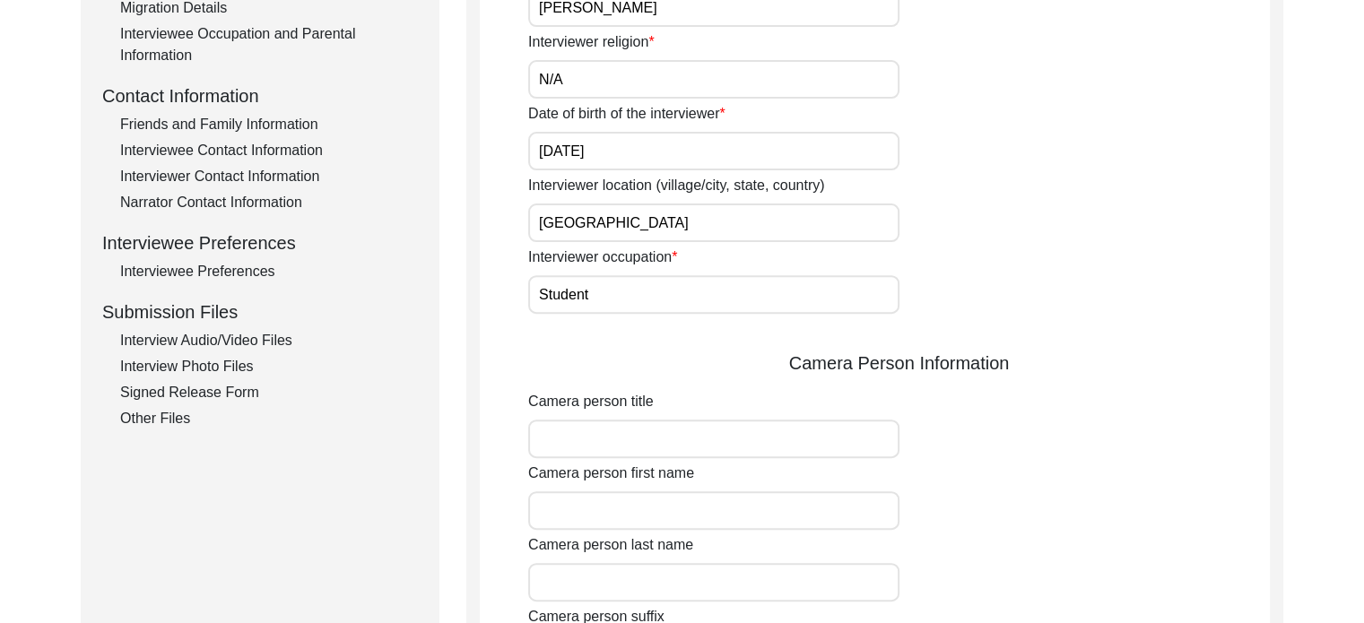
scroll to position [628, 0]
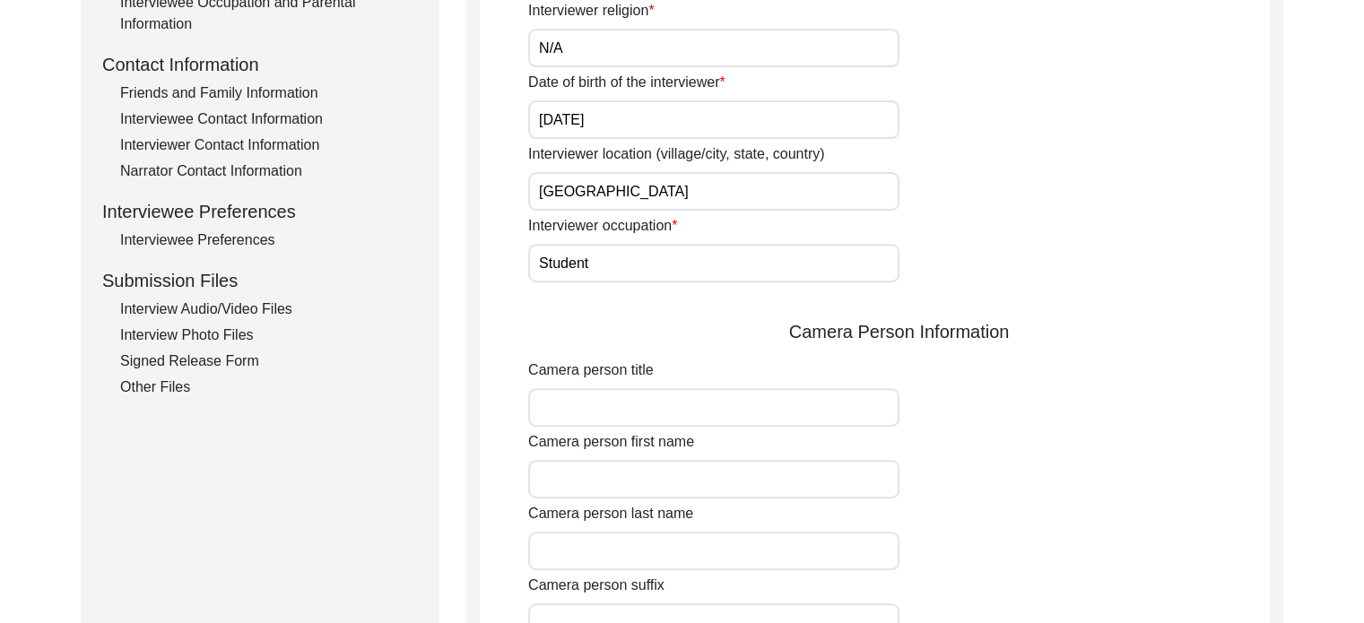
click at [733, 412] on input "Camera person title" at bounding box center [713, 407] width 371 height 39
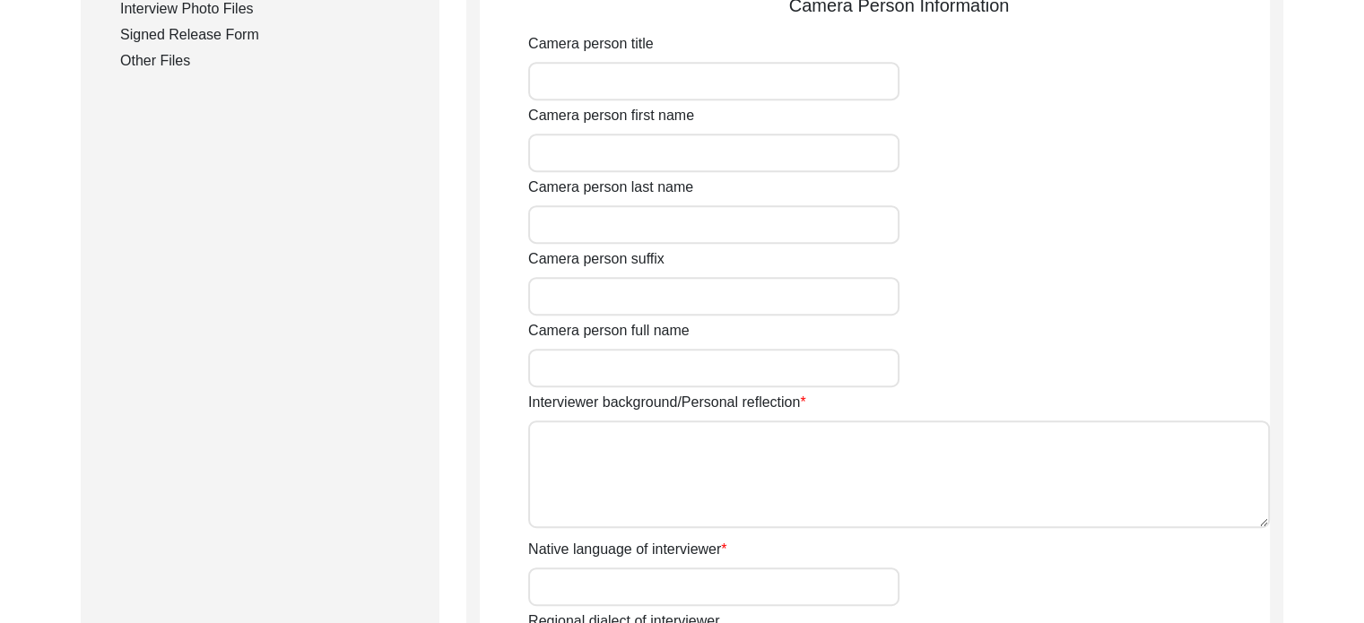
scroll to position [986, 0]
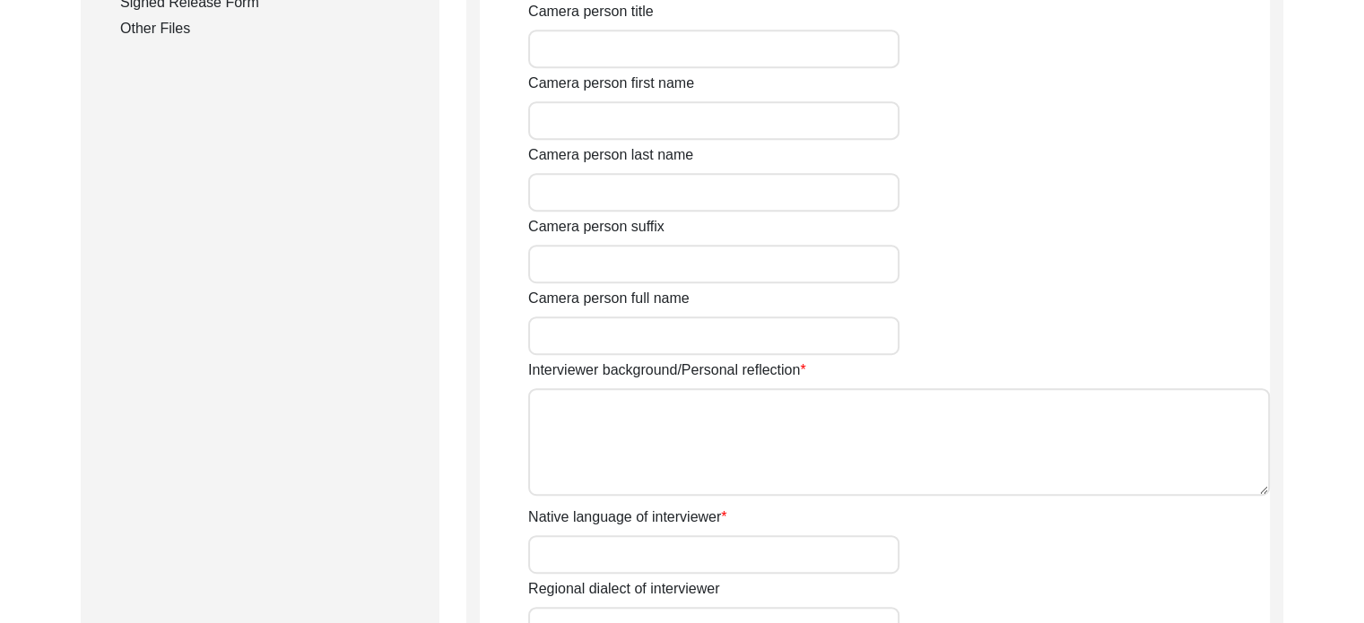
click at [706, 399] on textarea "Interviewer background/Personal reflection" at bounding box center [899, 442] width 742 height 108
click at [681, 565] on input "Native language of interviewer" at bounding box center [713, 554] width 371 height 39
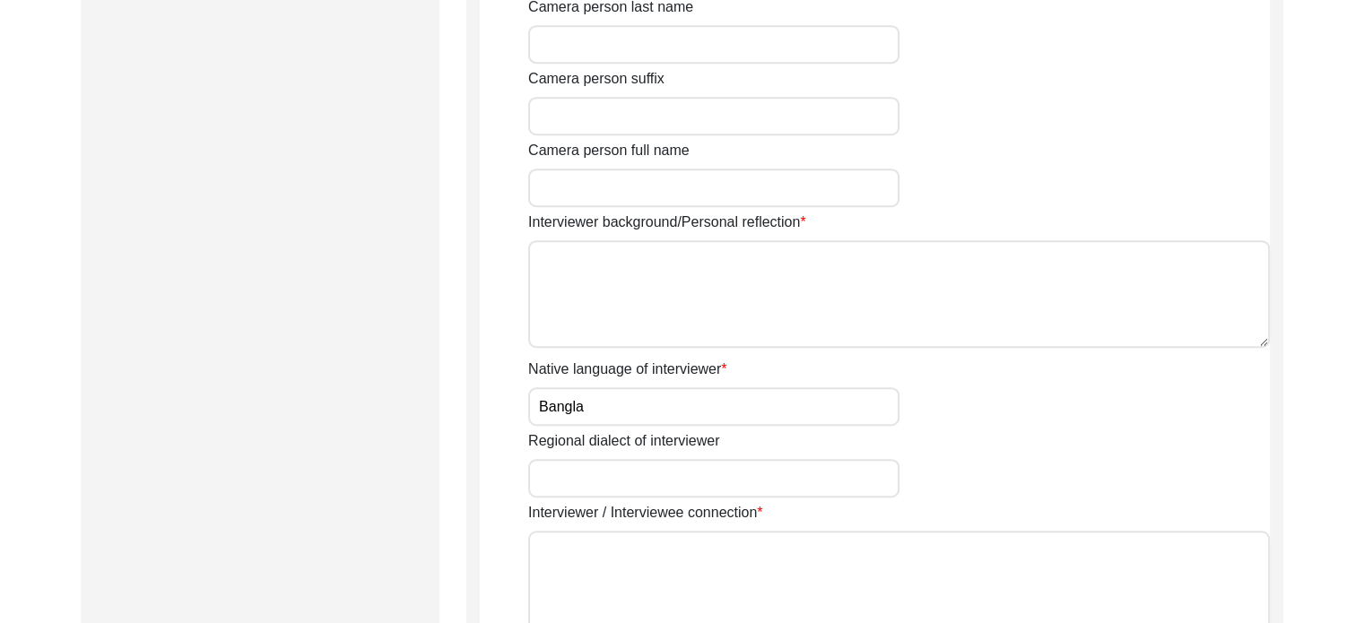
scroll to position [1166, 0]
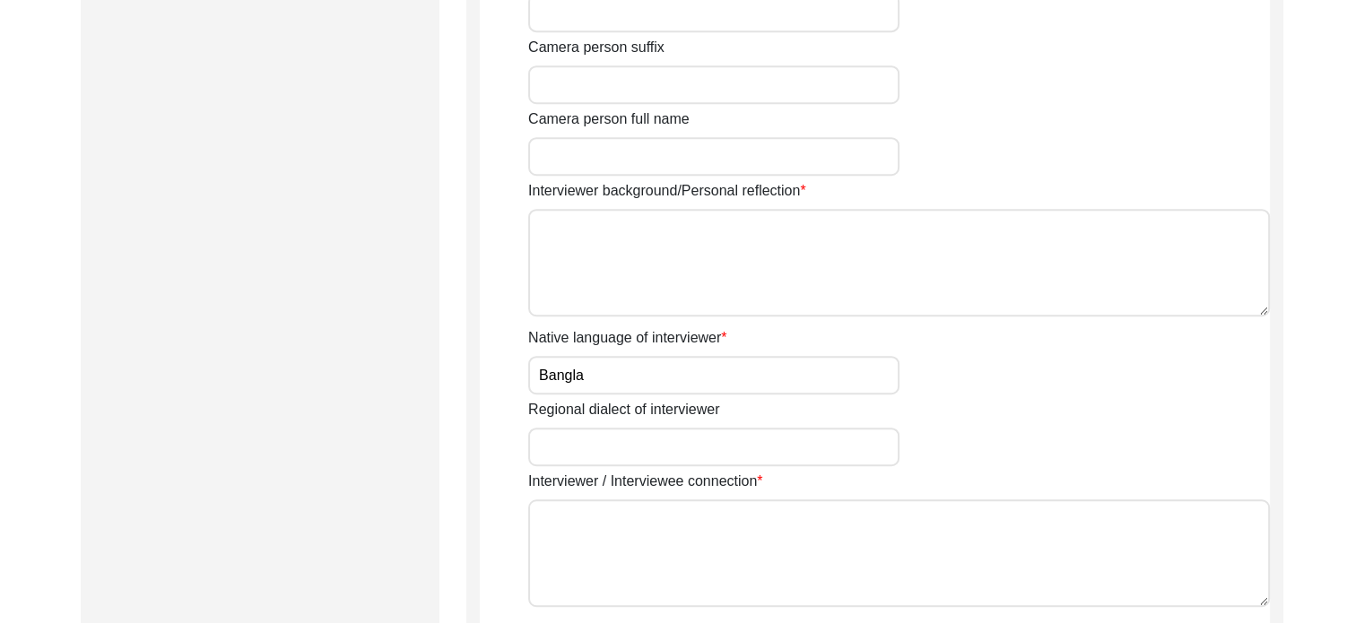
type input "Bangla"
click at [657, 428] on input "Regional dialect of interviewer" at bounding box center [713, 447] width 371 height 39
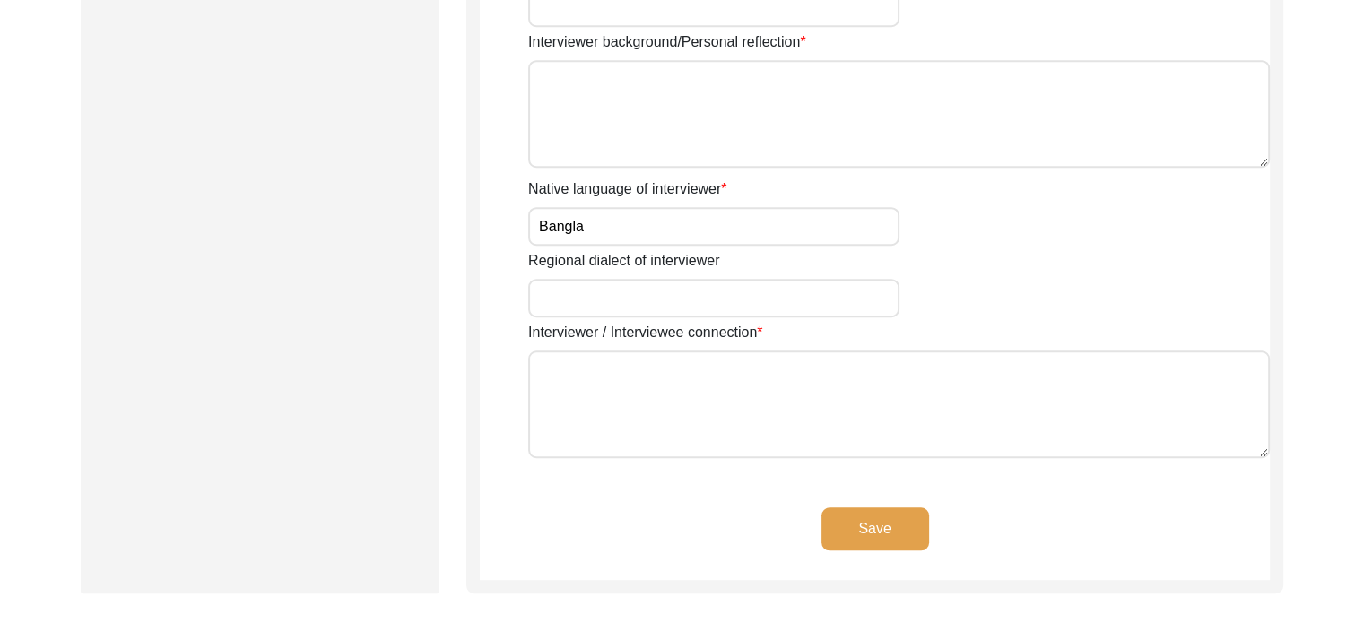
scroll to position [1345, 0]
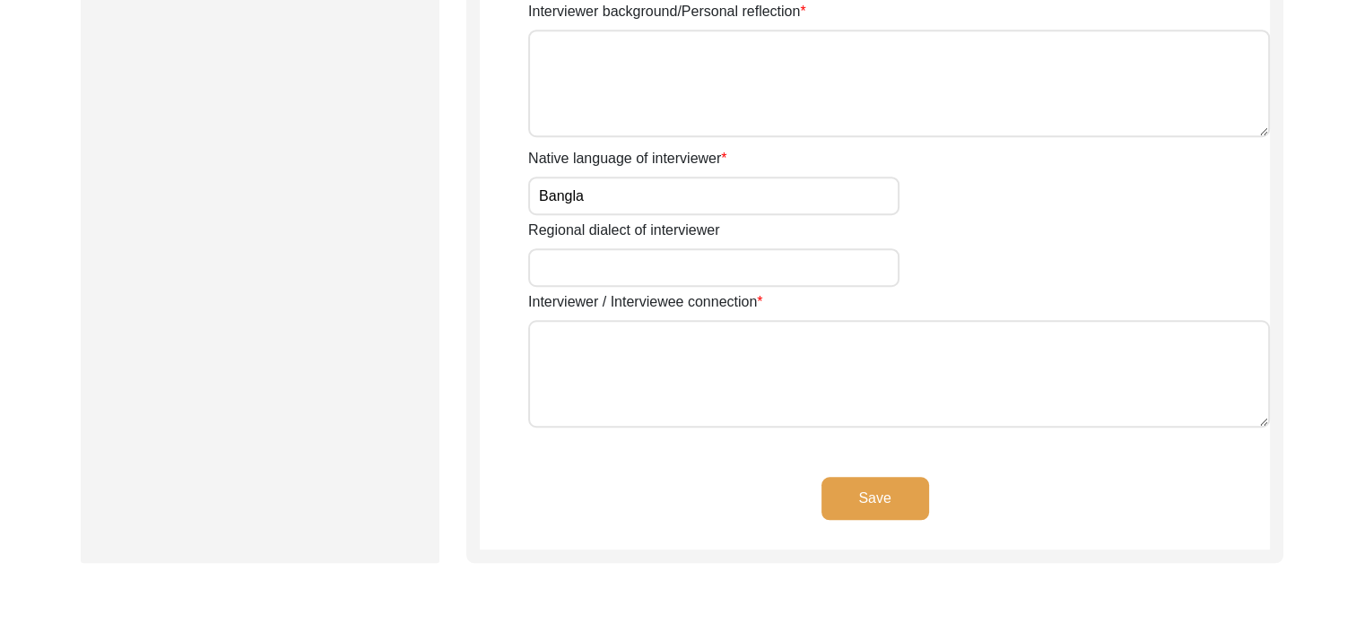
drag, startPoint x: 618, startPoint y: 373, endPoint x: 613, endPoint y: 363, distance: 10.8
click at [619, 374] on textarea "Interviewer / Interviewee connection" at bounding box center [899, 374] width 742 height 108
type textarea "F"
click at [578, 336] on textarea "The interviwee" at bounding box center [899, 374] width 742 height 108
click at [598, 343] on textarea "The interviwee" at bounding box center [899, 374] width 742 height 108
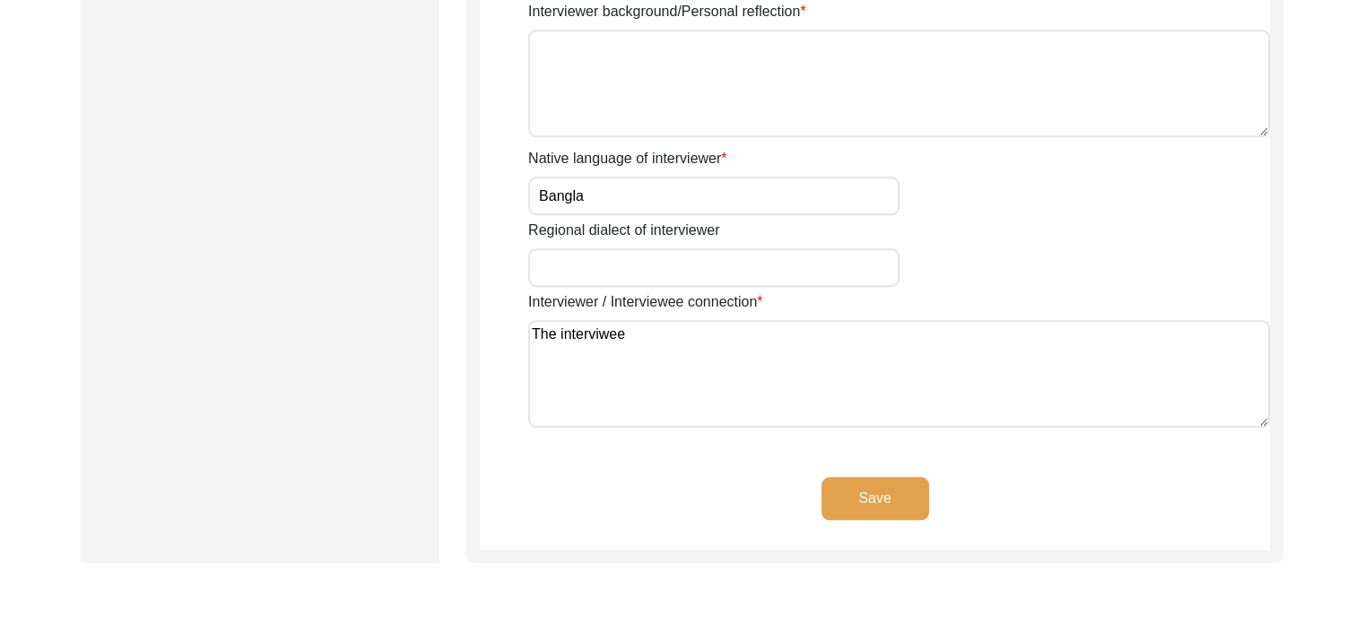
click at [598, 343] on textarea "The interviwee" at bounding box center [899, 374] width 742 height 108
click at [671, 324] on textarea "The interviewee is the intervi" at bounding box center [899, 374] width 742 height 108
click at [851, 339] on textarea "The interviewee is the grandmother of the intervi" at bounding box center [899, 374] width 742 height 108
type textarea "The interviewee is the grandmother of the interviewer"
click at [878, 496] on button "Save" at bounding box center [875, 498] width 108 height 43
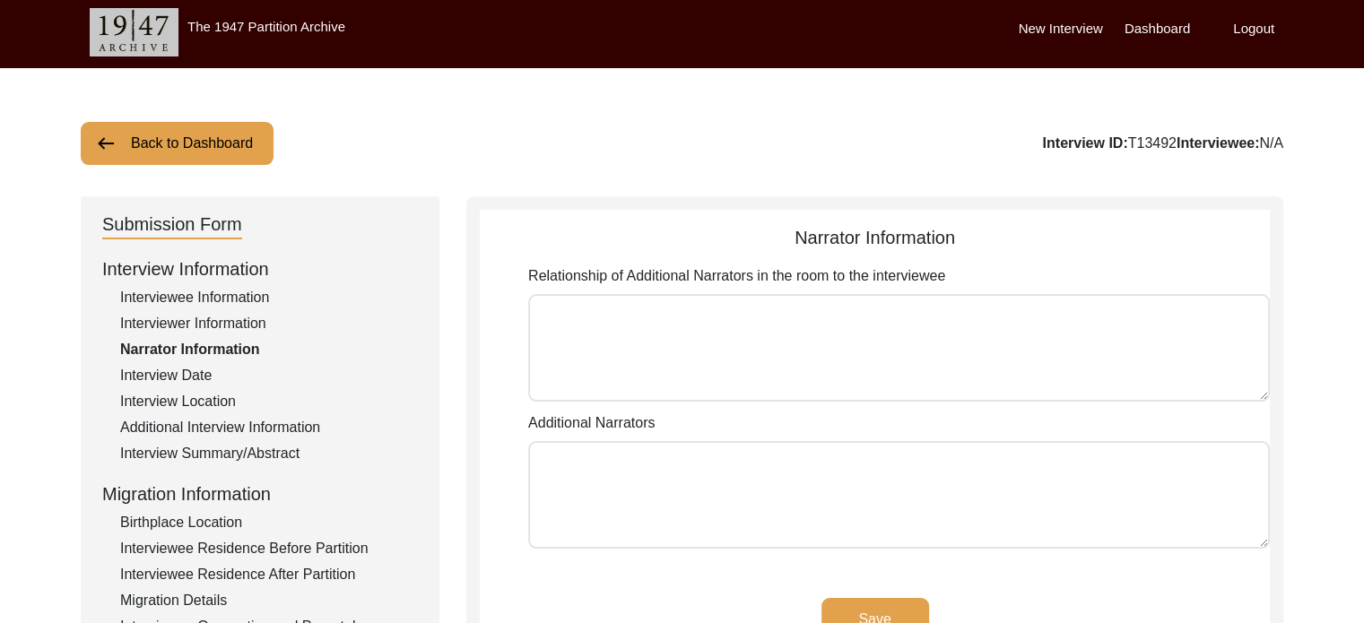
scroll to position [0, 0]
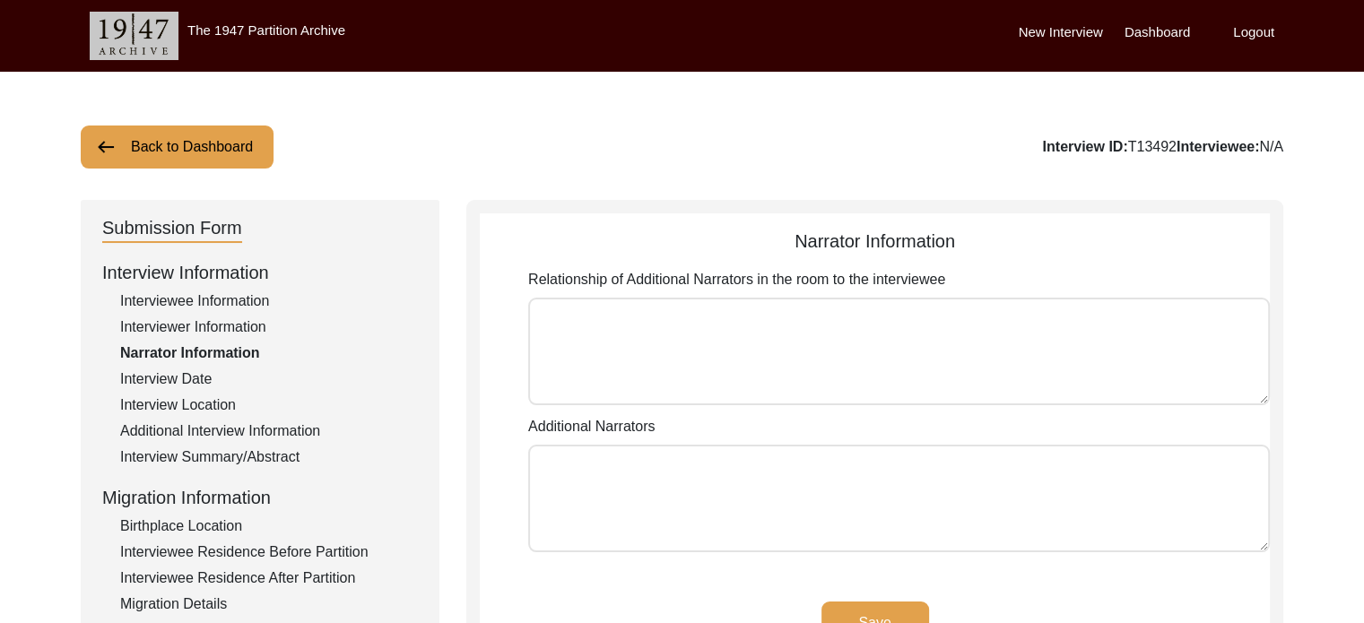
click at [1027, 318] on textarea "Relationship of Additional Narrators in the room to the interviewee" at bounding box center [899, 352] width 742 height 108
drag, startPoint x: 585, startPoint y: 270, endPoint x: 732, endPoint y: 292, distance: 148.7
click at [728, 291] on div "Relationship of Additional Narrators in the room to the interviewee" at bounding box center [899, 340] width 742 height 143
click at [735, 293] on div "Relationship of Additional Narrators in the room to the interviewee" at bounding box center [899, 340] width 742 height 143
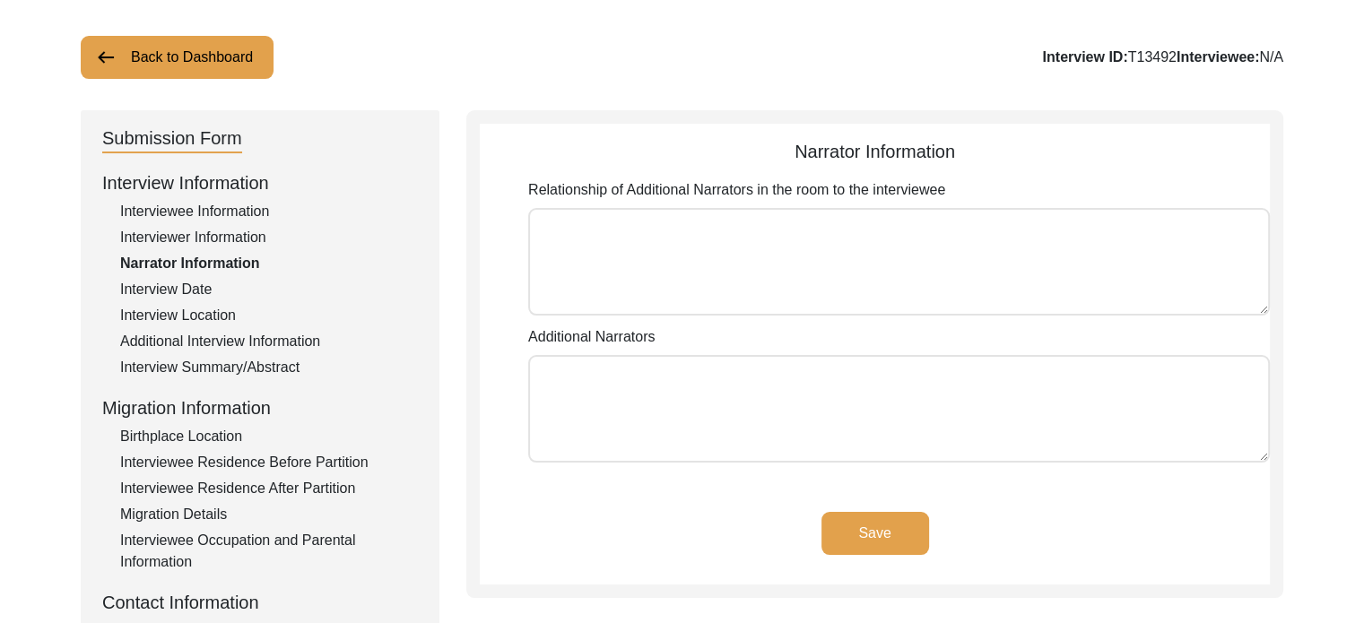
scroll to position [179, 0]
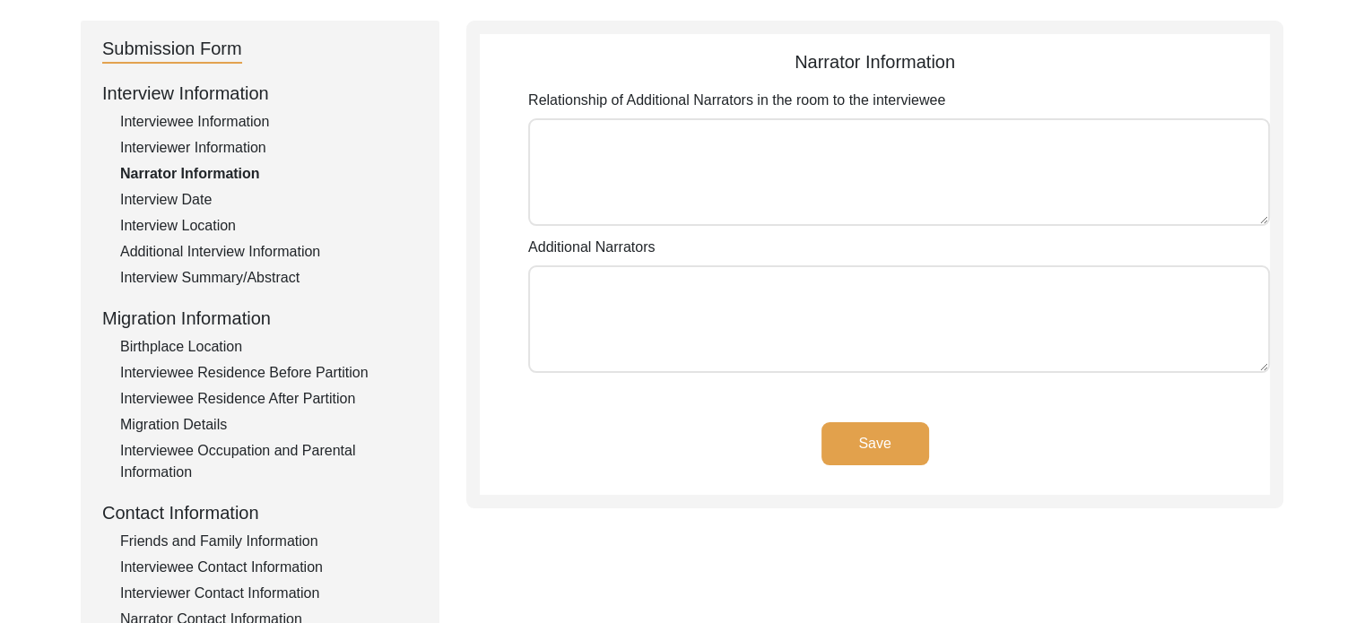
click at [891, 431] on button "Save" at bounding box center [875, 443] width 108 height 43
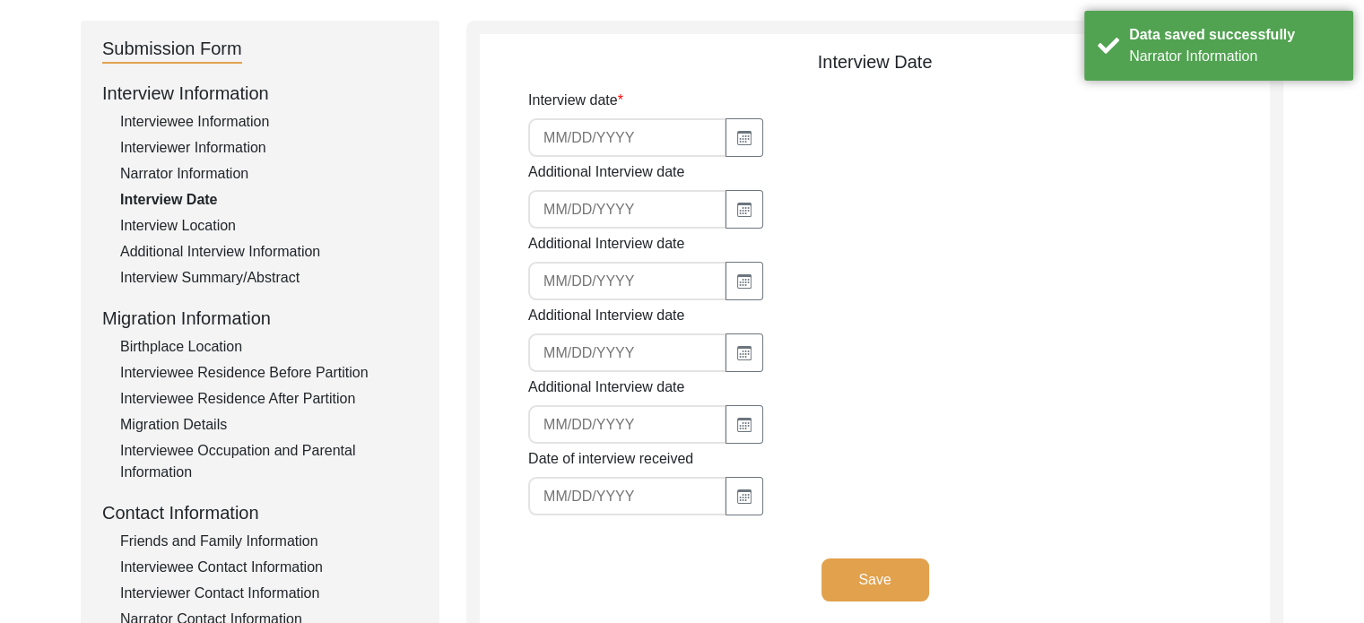
scroll to position [0, 0]
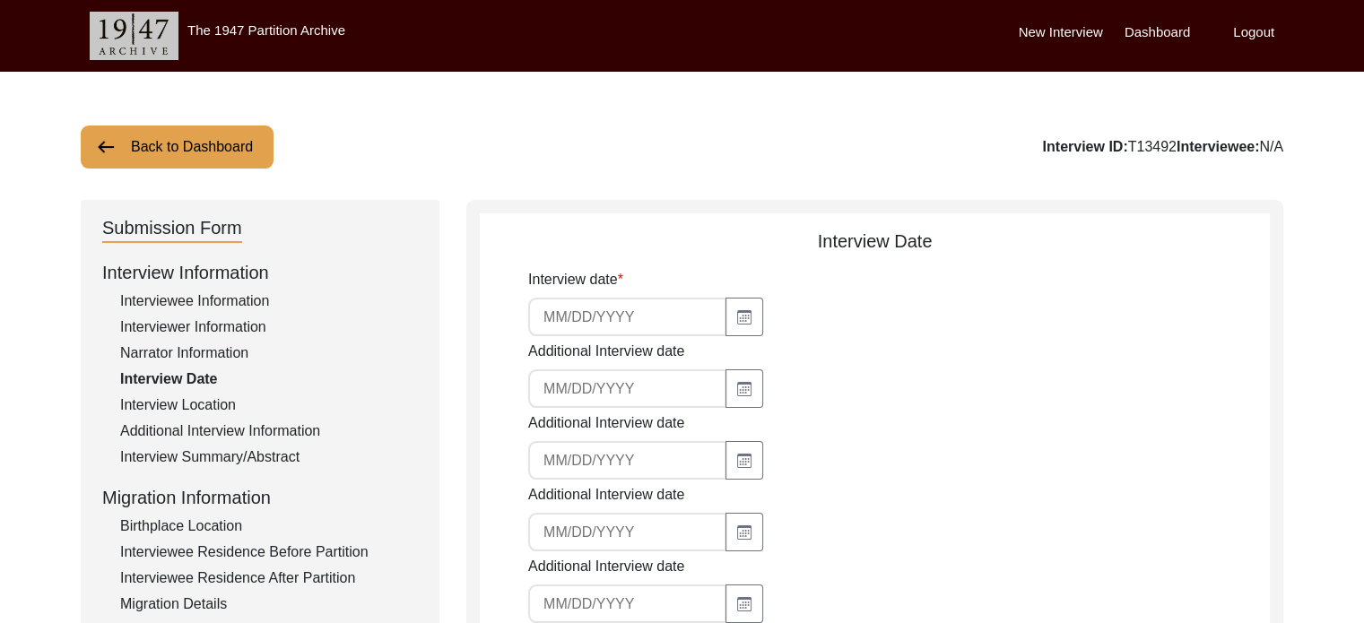
click at [577, 326] on input at bounding box center [627, 317] width 198 height 39
click at [726, 334] on button "button" at bounding box center [744, 317] width 38 height 39
select select "8"
select select "2025"
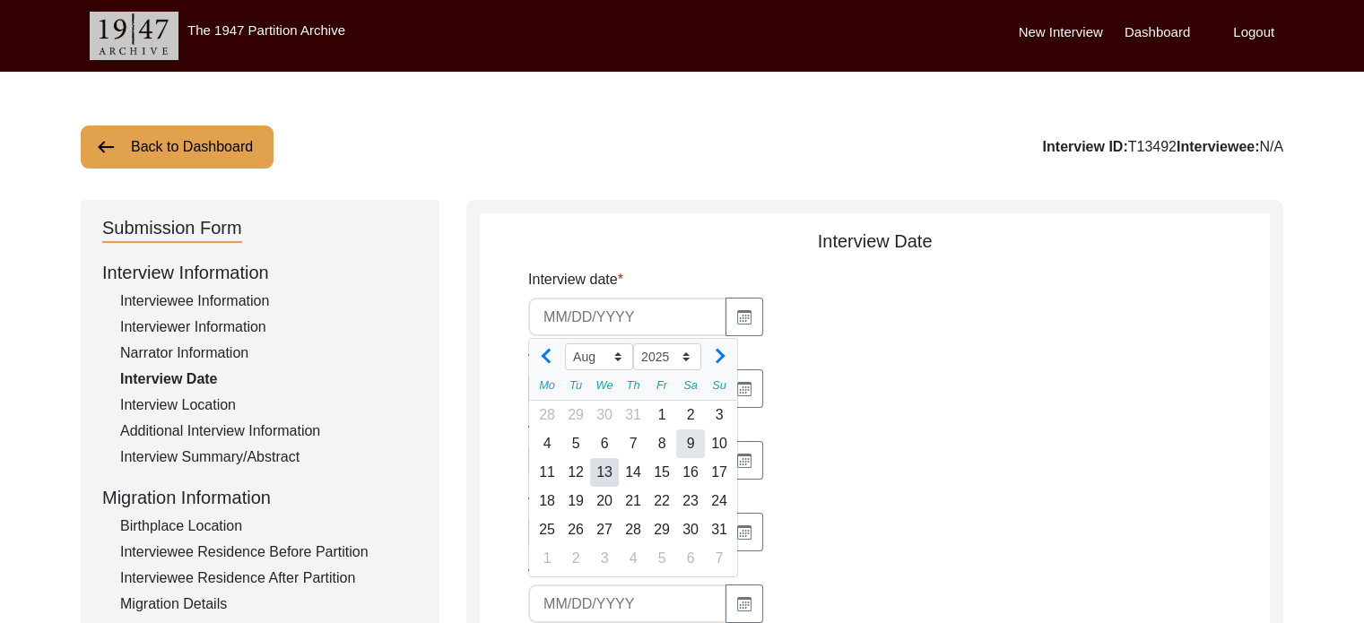
click at [681, 442] on div "9" at bounding box center [690, 443] width 29 height 29
type input "[DATE]"
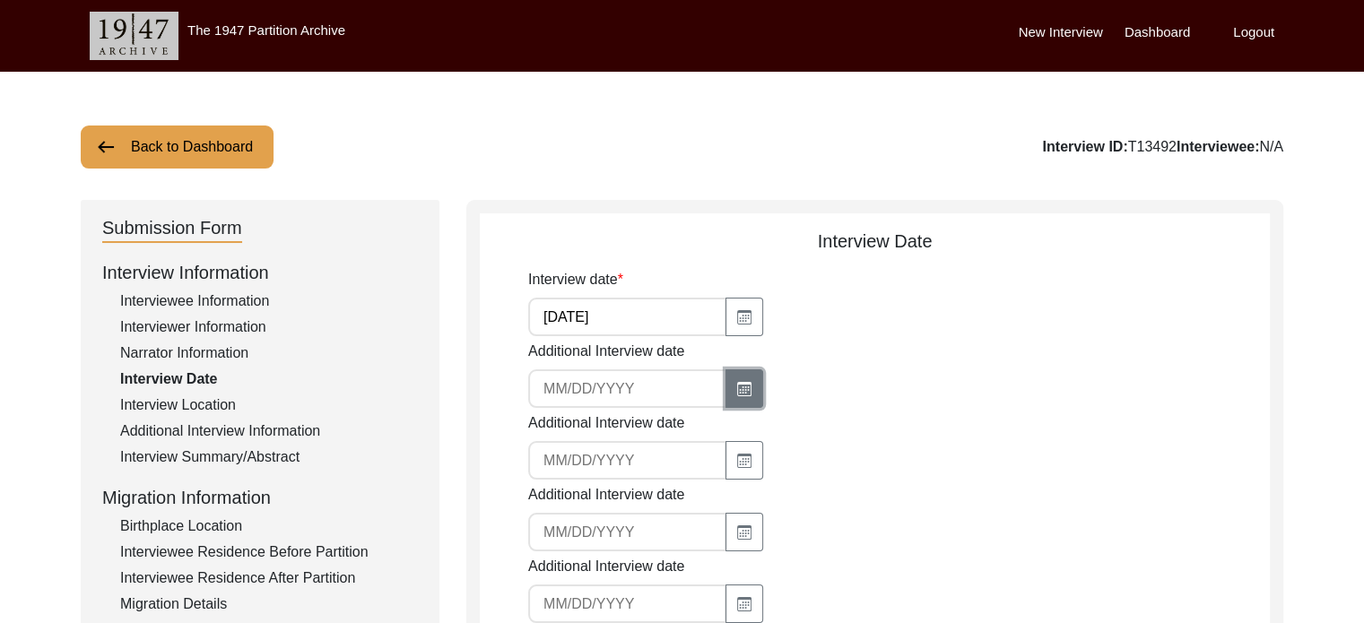
click at [737, 391] on icon "button" at bounding box center [744, 389] width 14 height 14
select select "8"
select select "2025"
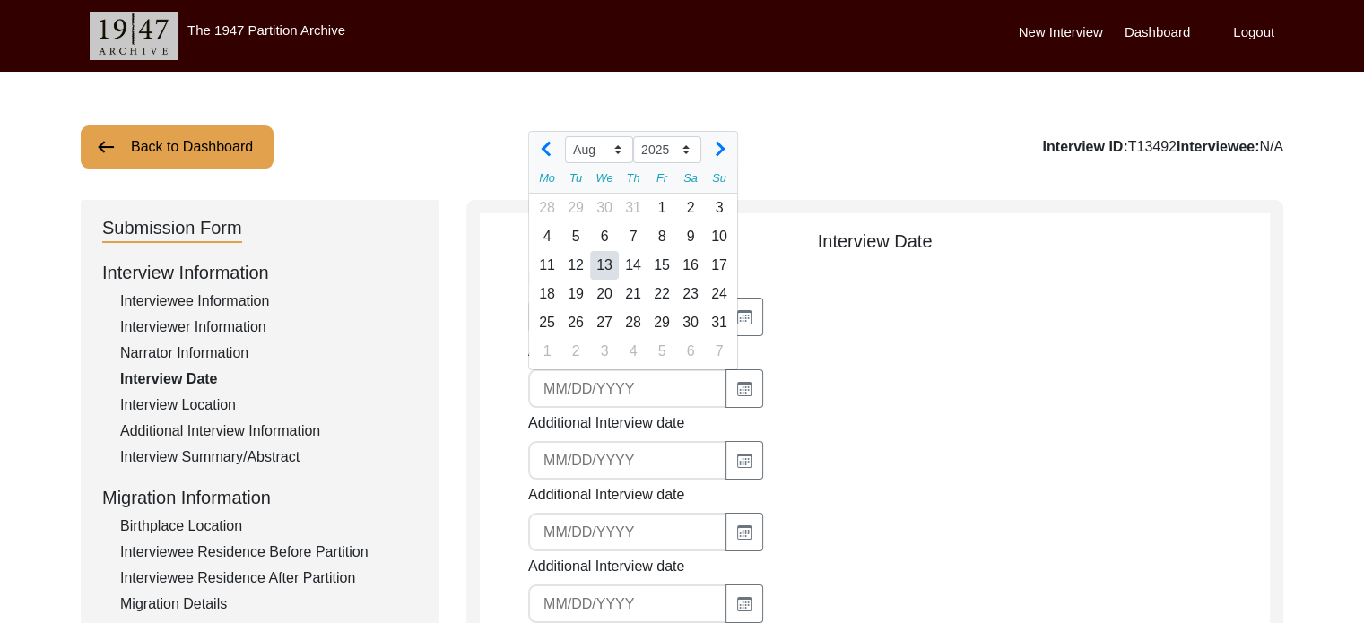
click at [828, 405] on div "Jan Feb Mar Apr May Jun [DATE] Aug Sep Oct Nov [DATE] 2016 2017 2018 2019 2020 …" at bounding box center [713, 388] width 371 height 39
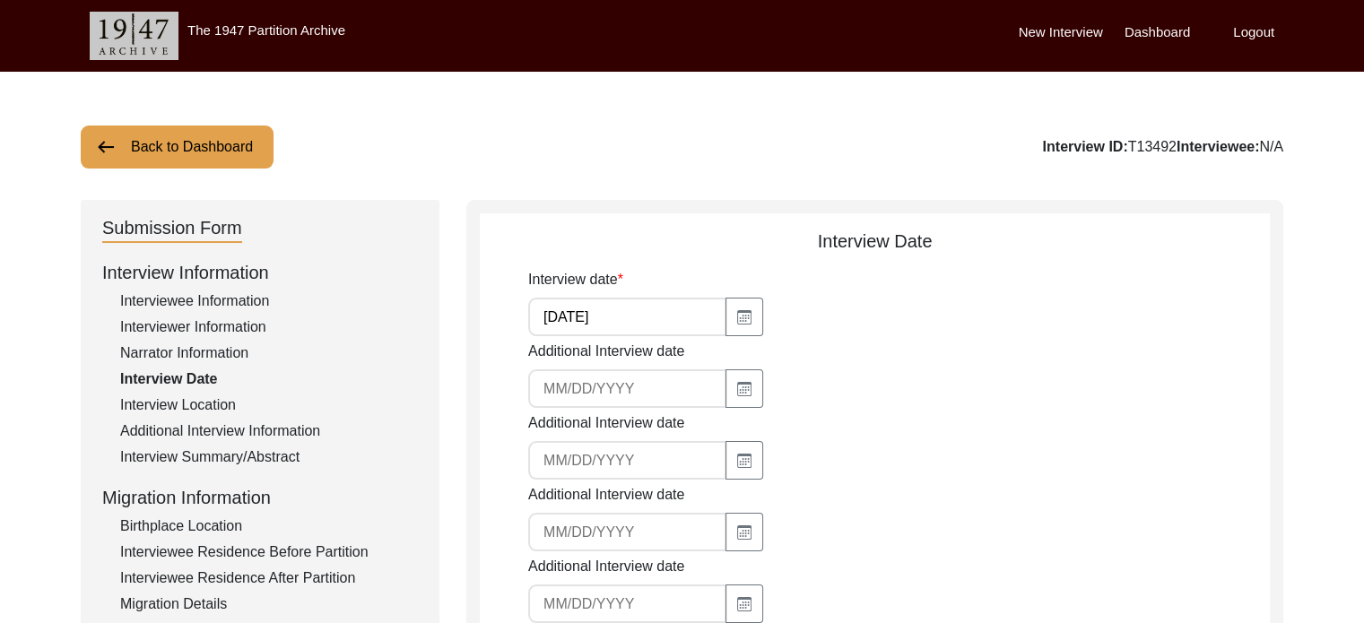
click at [874, 556] on div "Additional Interview date" at bounding box center [899, 589] width 742 height 67
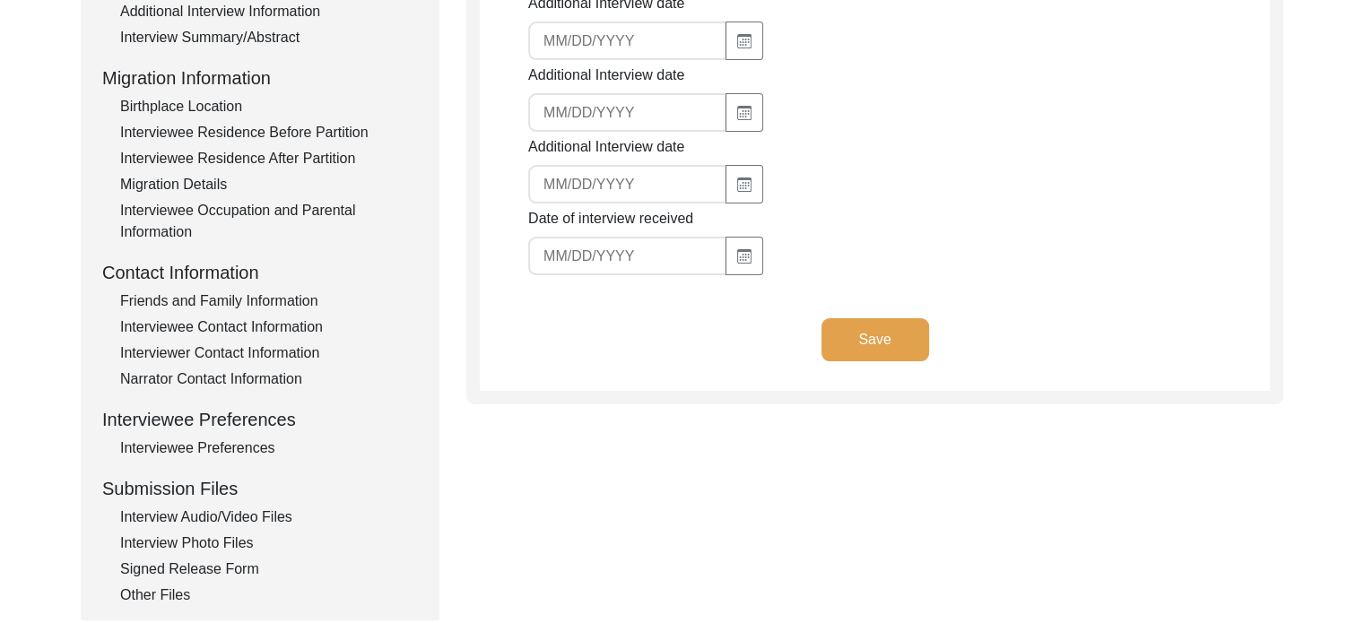
scroll to position [359, 0]
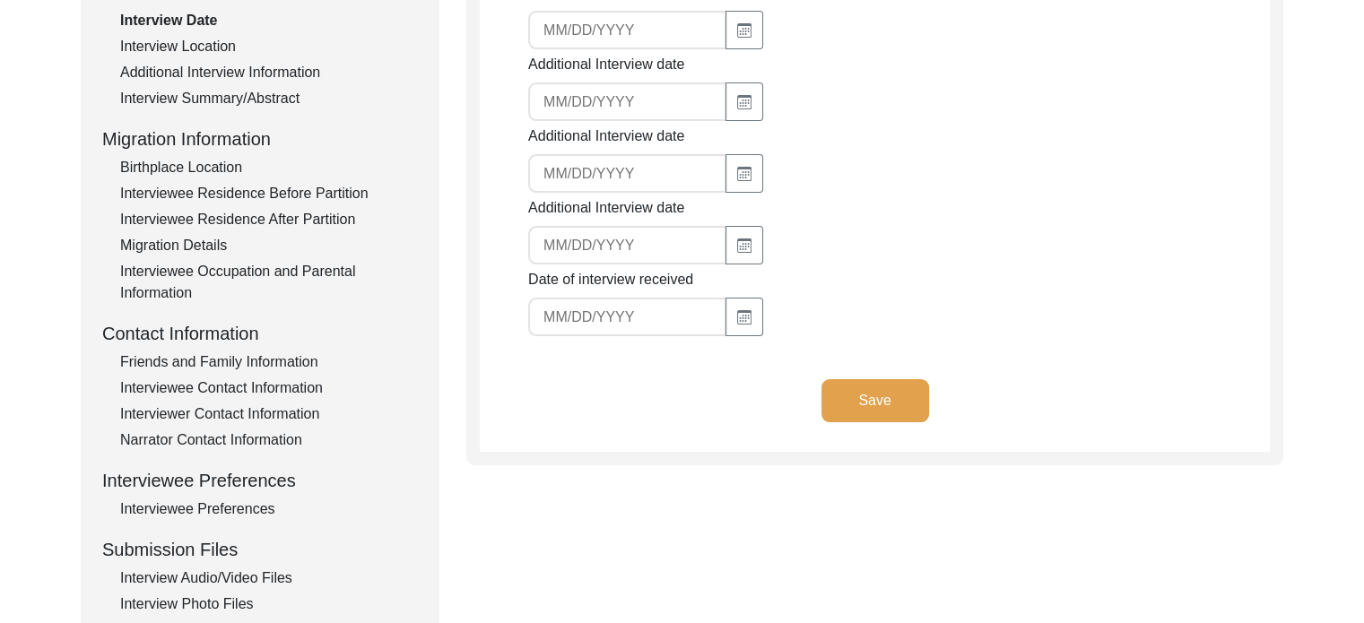
click at [887, 408] on button "Save" at bounding box center [875, 400] width 108 height 43
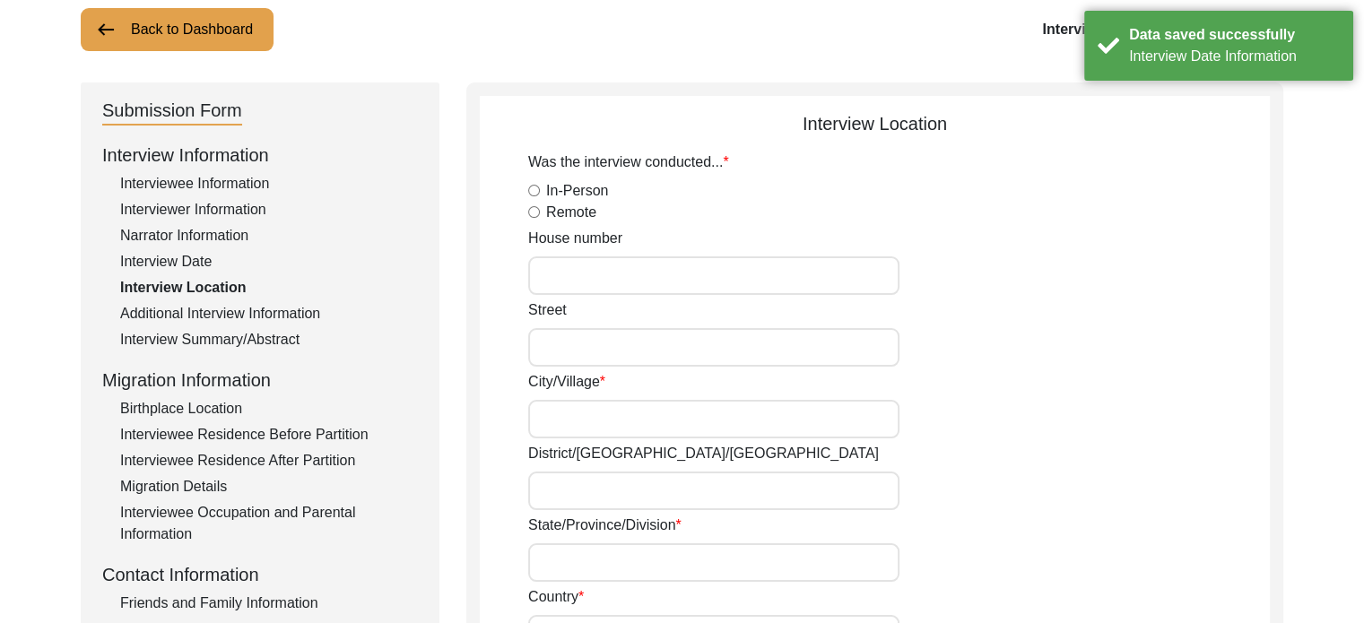
scroll to position [0, 0]
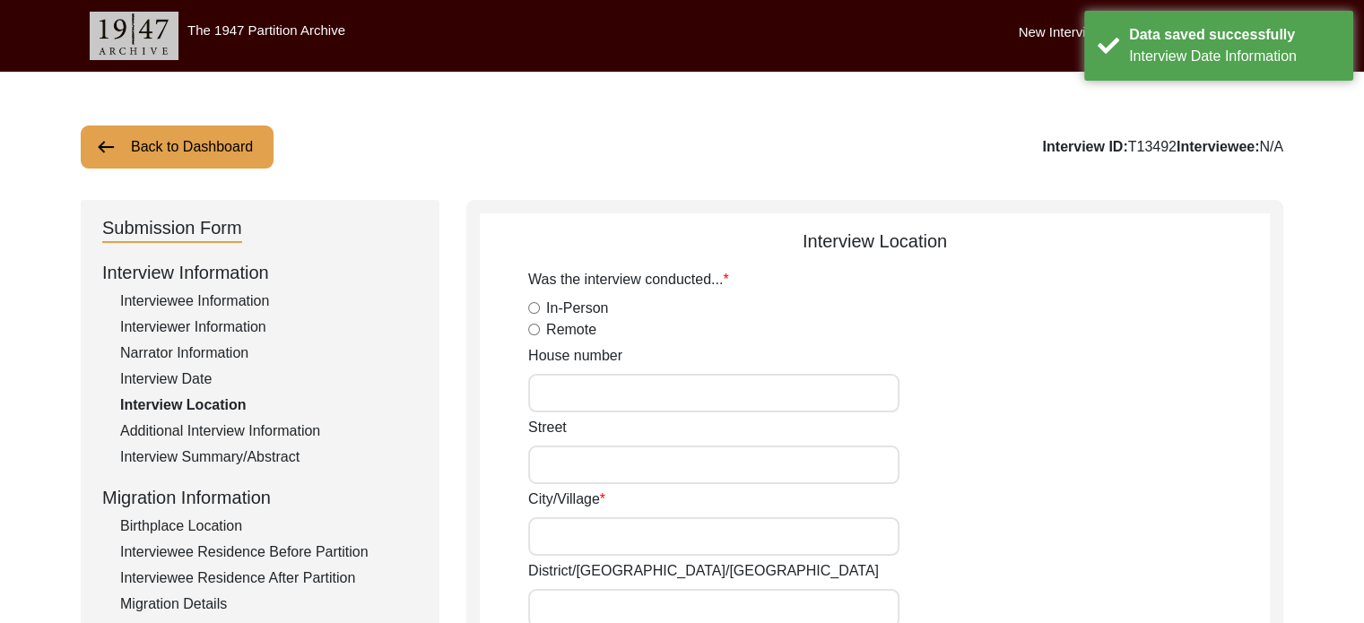
click at [550, 308] on label "In-Person" at bounding box center [577, 309] width 62 height 22
click at [540, 308] on input "In-Person" at bounding box center [534, 308] width 12 height 12
radio input "true"
click at [599, 378] on input "House number" at bounding box center [713, 393] width 371 height 39
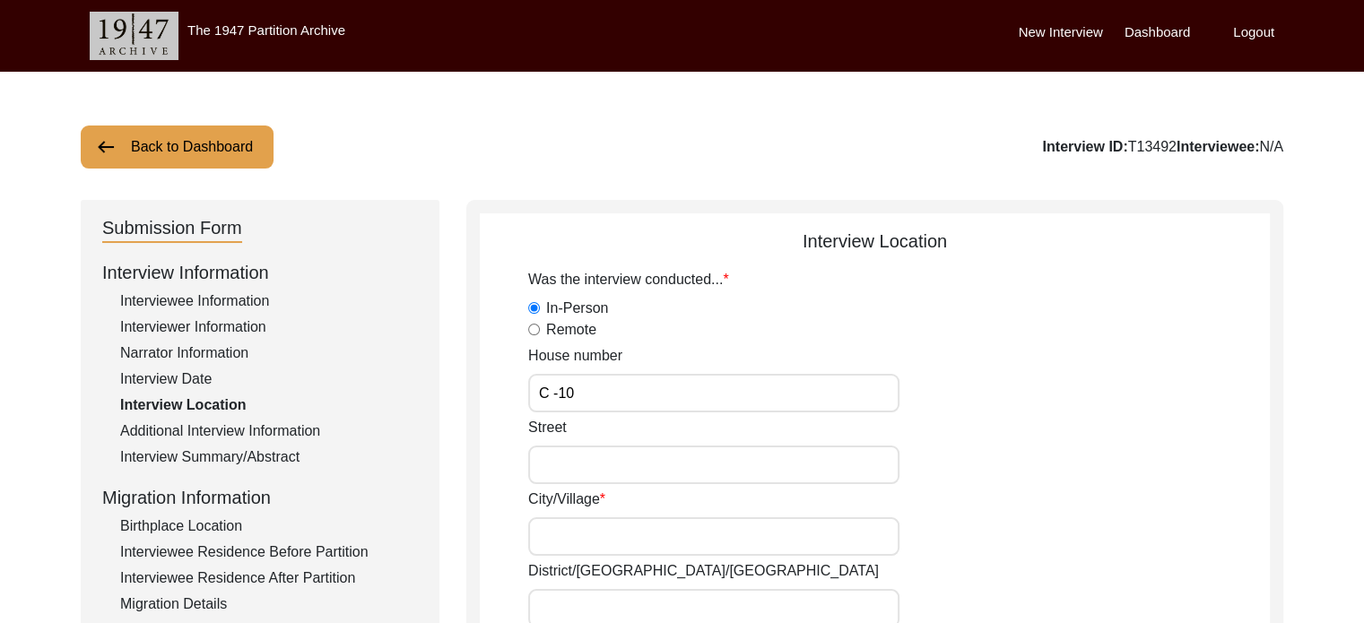
click at [610, 390] on input "C -10" at bounding box center [713, 393] width 371 height 39
click at [768, 411] on input "C -10, S" at bounding box center [713, 393] width 371 height 39
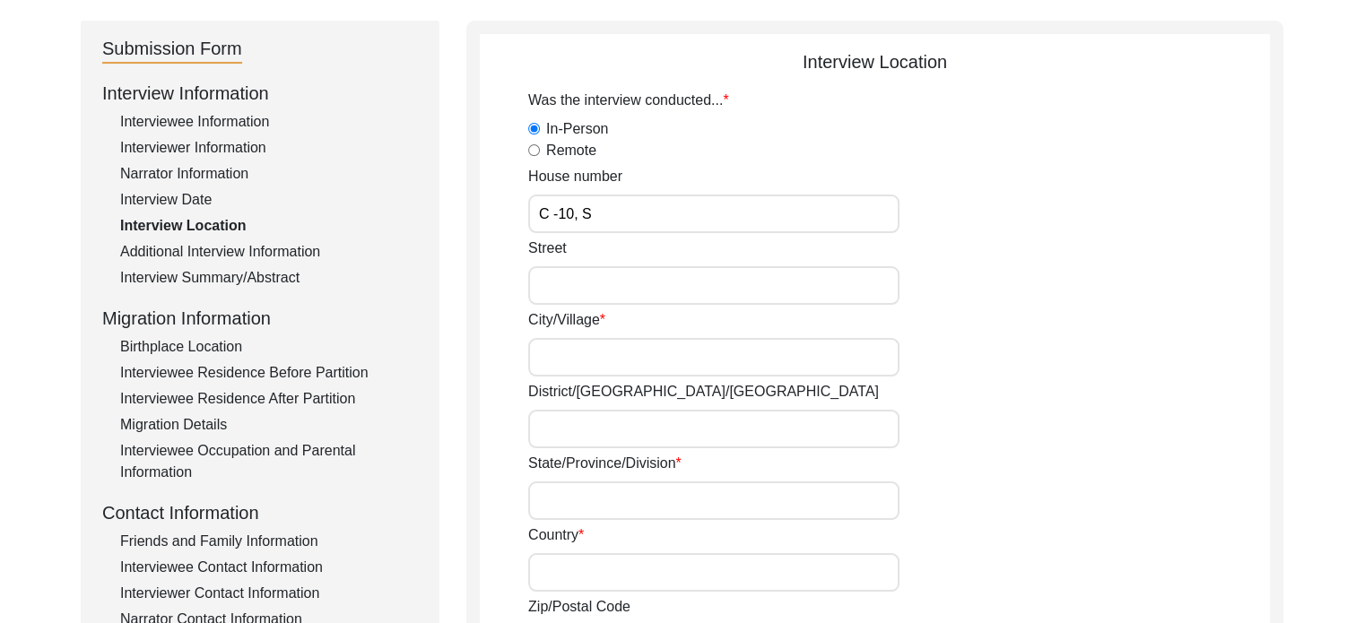
scroll to position [90, 0]
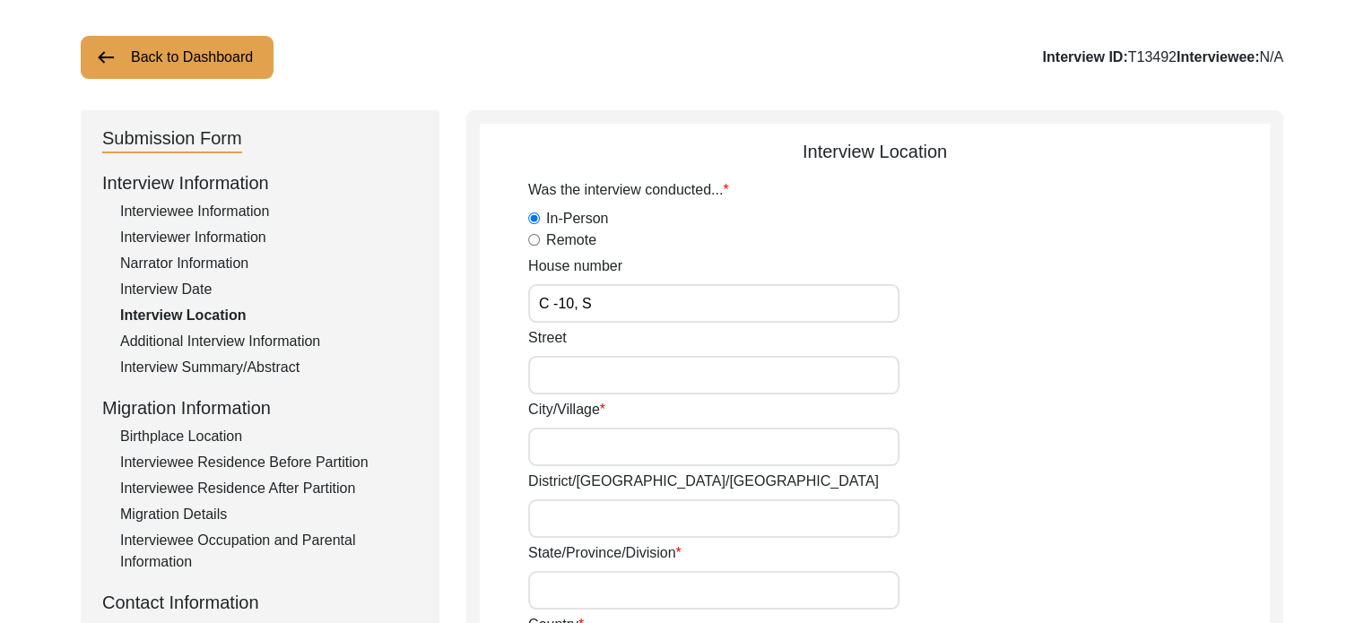
click at [602, 308] on input "C -10, S" at bounding box center [713, 303] width 371 height 39
click at [592, 298] on input "C -10, S" at bounding box center [713, 303] width 371 height 39
type input "C -10, [PERSON_NAME] [PERSON_NAME]"
click at [645, 358] on input "Street" at bounding box center [713, 375] width 371 height 39
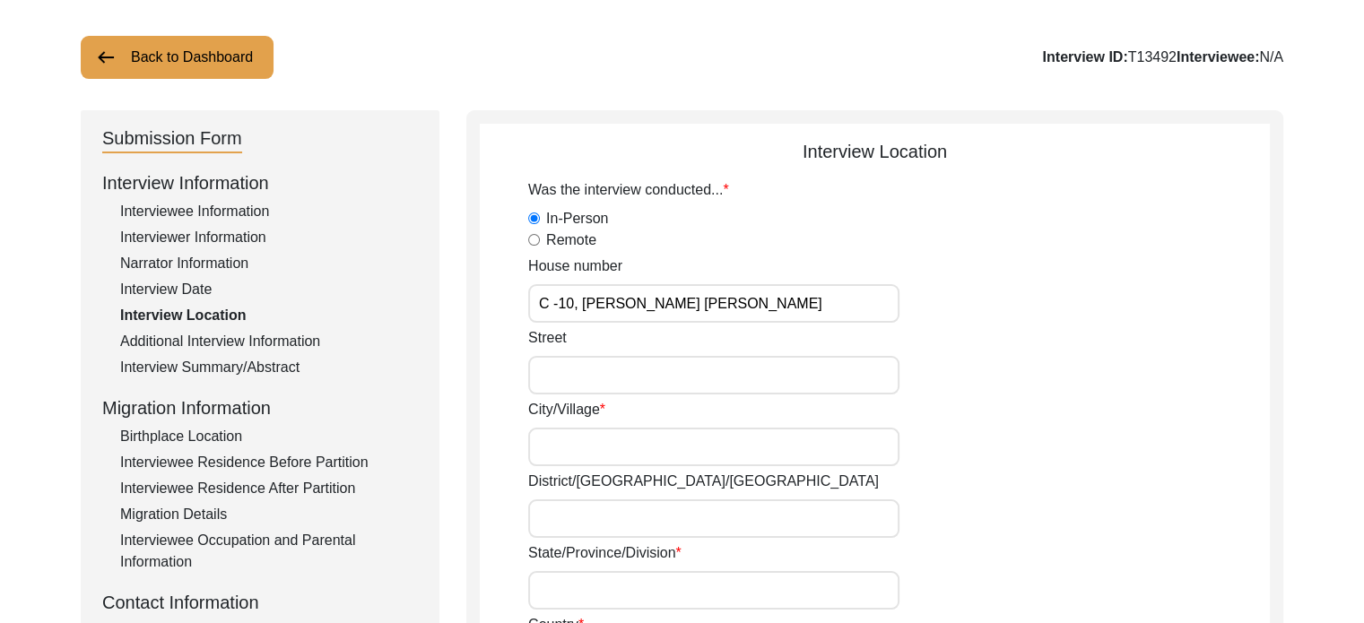
click at [635, 450] on input "City/Village" at bounding box center [713, 447] width 371 height 39
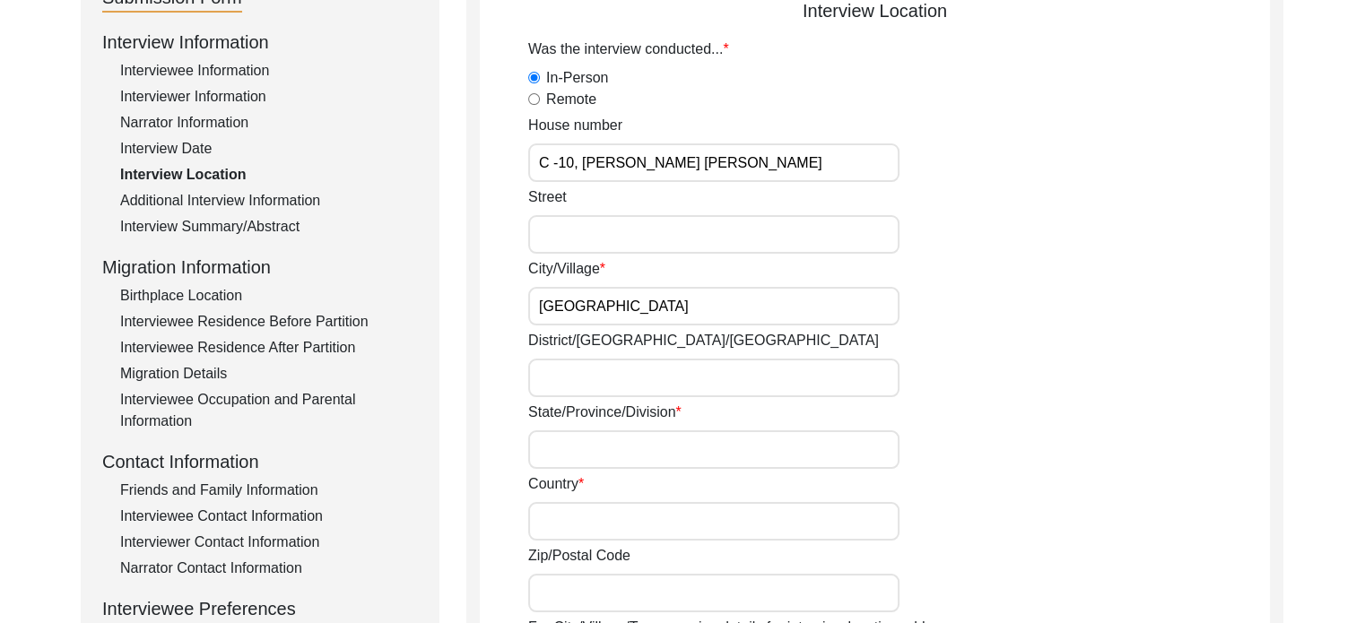
scroll to position [269, 0]
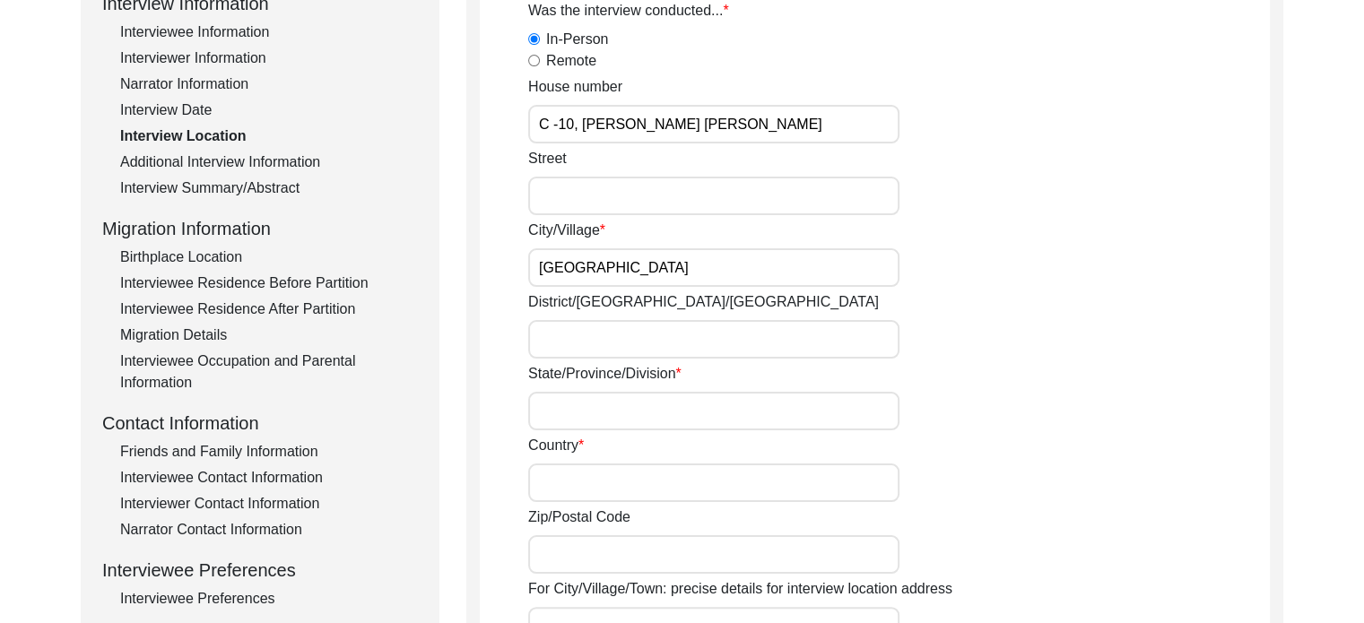
type input "[GEOGRAPHIC_DATA]"
click at [596, 322] on input "District/[GEOGRAPHIC_DATA]/[GEOGRAPHIC_DATA]" at bounding box center [713, 339] width 371 height 39
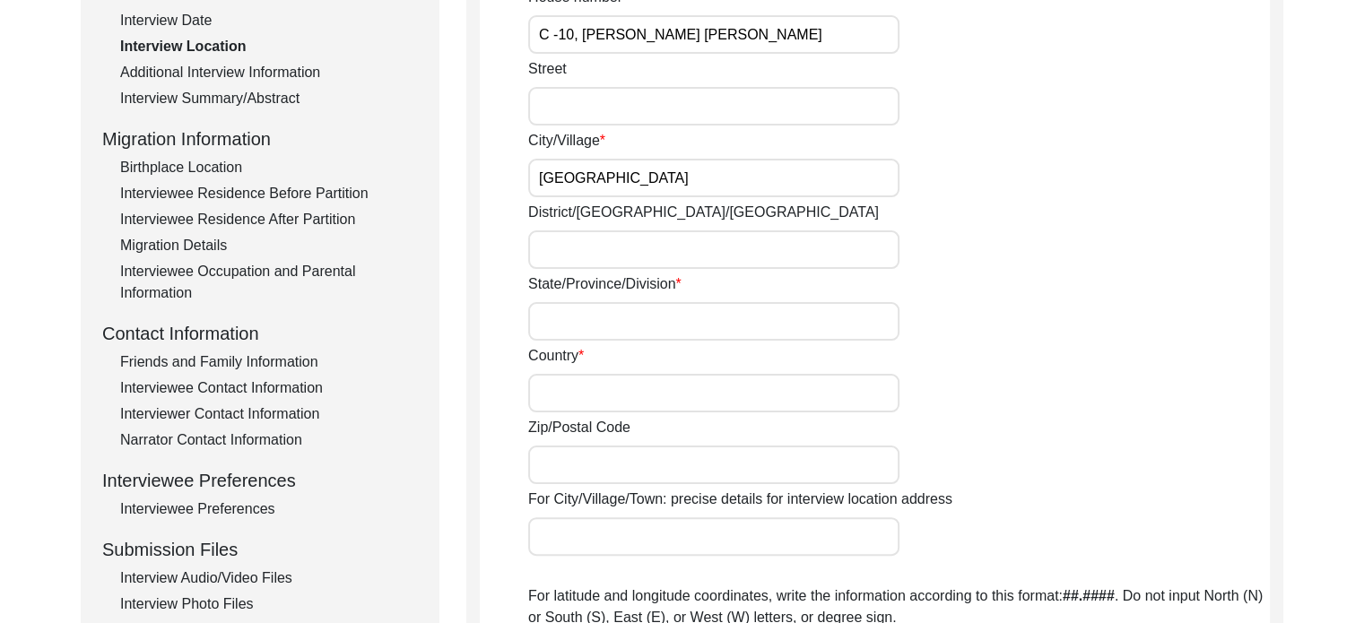
click at [617, 315] on input "State/Province/Division" at bounding box center [713, 321] width 371 height 39
type input "[GEOGRAPHIC_DATA]"
type input "700091"
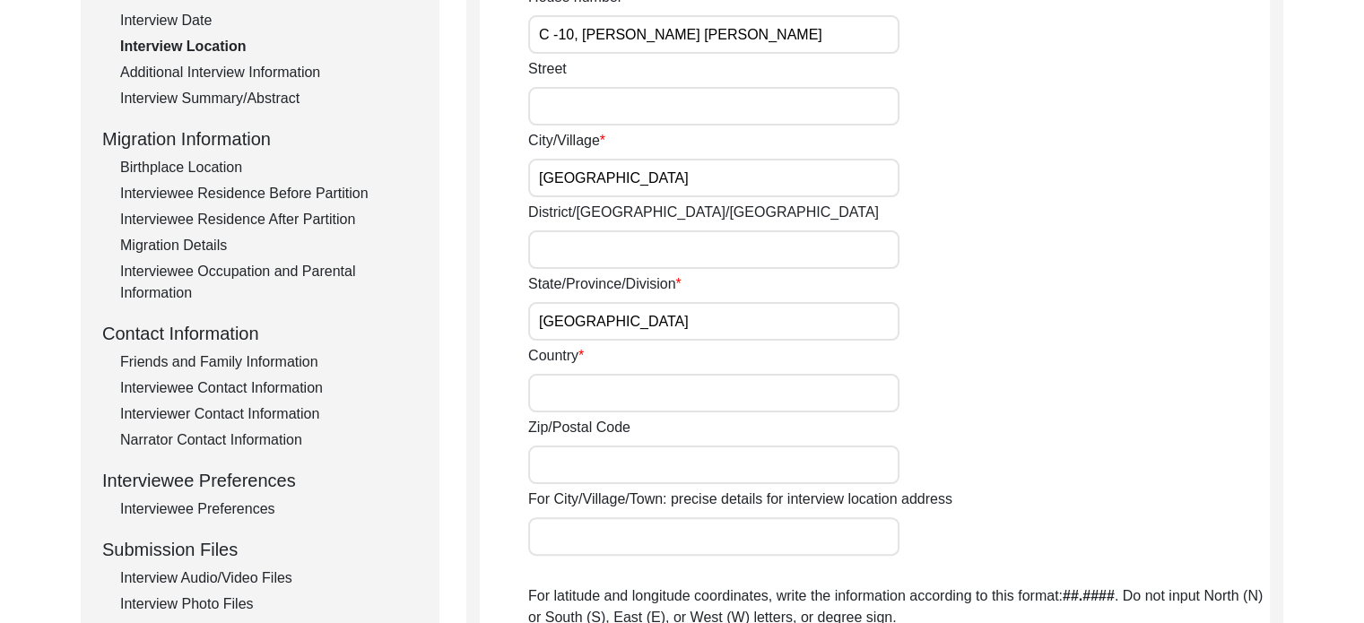
type input "C10, [PERSON_NAME] Abason, [PERSON_NAME], Sector -2, [GEOGRAPHIC_DATA]"
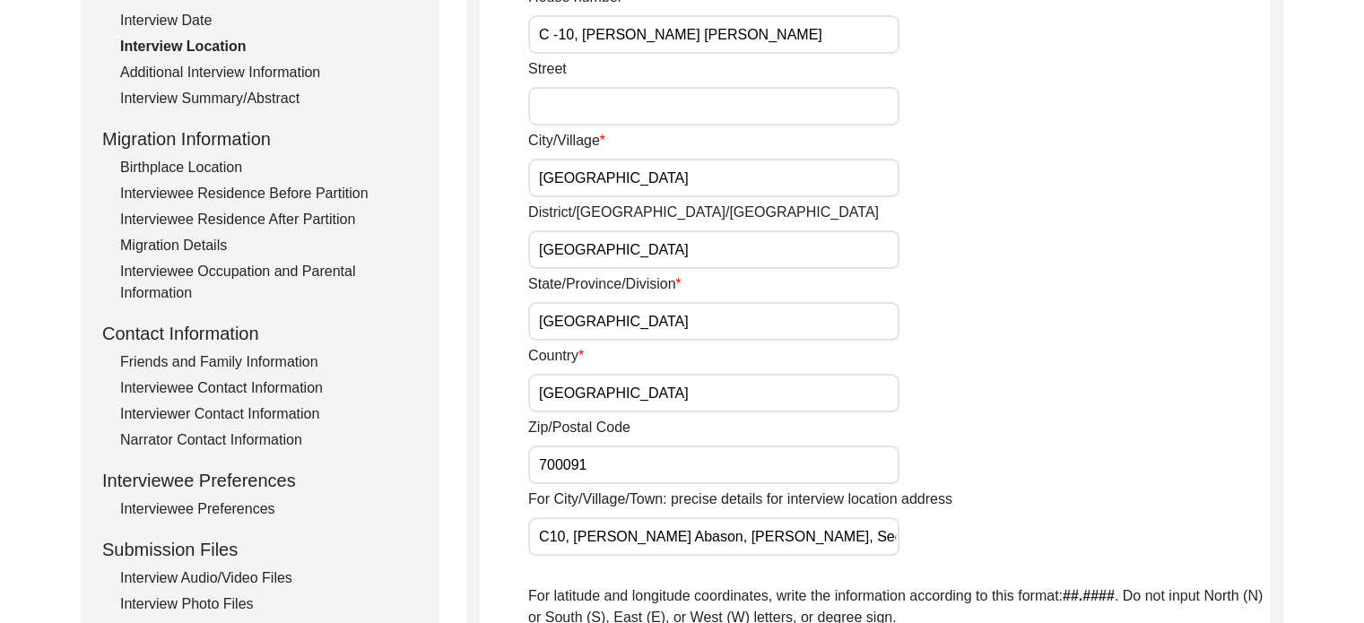
click at [954, 328] on div "State/Province/Division [GEOGRAPHIC_DATA]" at bounding box center [899, 306] width 742 height 67
click at [854, 276] on div "State/Province/Division [GEOGRAPHIC_DATA]" at bounding box center [899, 306] width 742 height 67
drag, startPoint x: 750, startPoint y: 249, endPoint x: 761, endPoint y: 278, distance: 31.0
click at [761, 278] on div "Was the interview conducted... In-Person Remote House number C -10, [PERSON_NAM…" at bounding box center [899, 435] width 742 height 1051
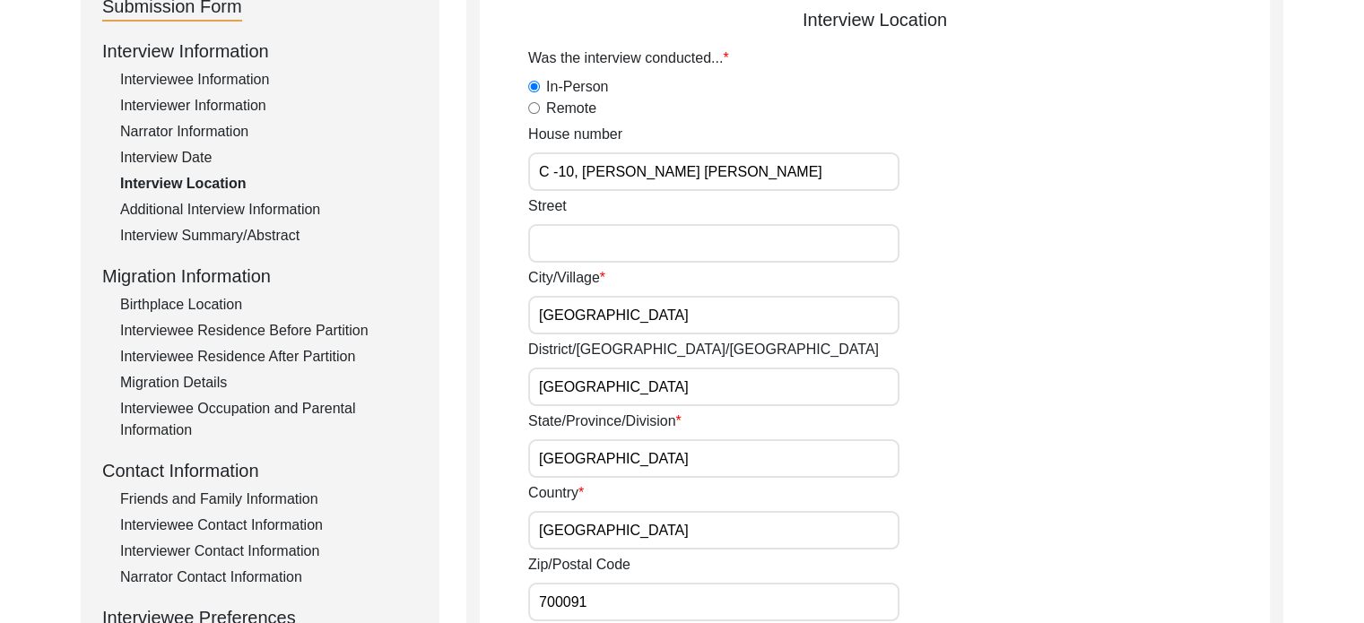
scroll to position [204, 0]
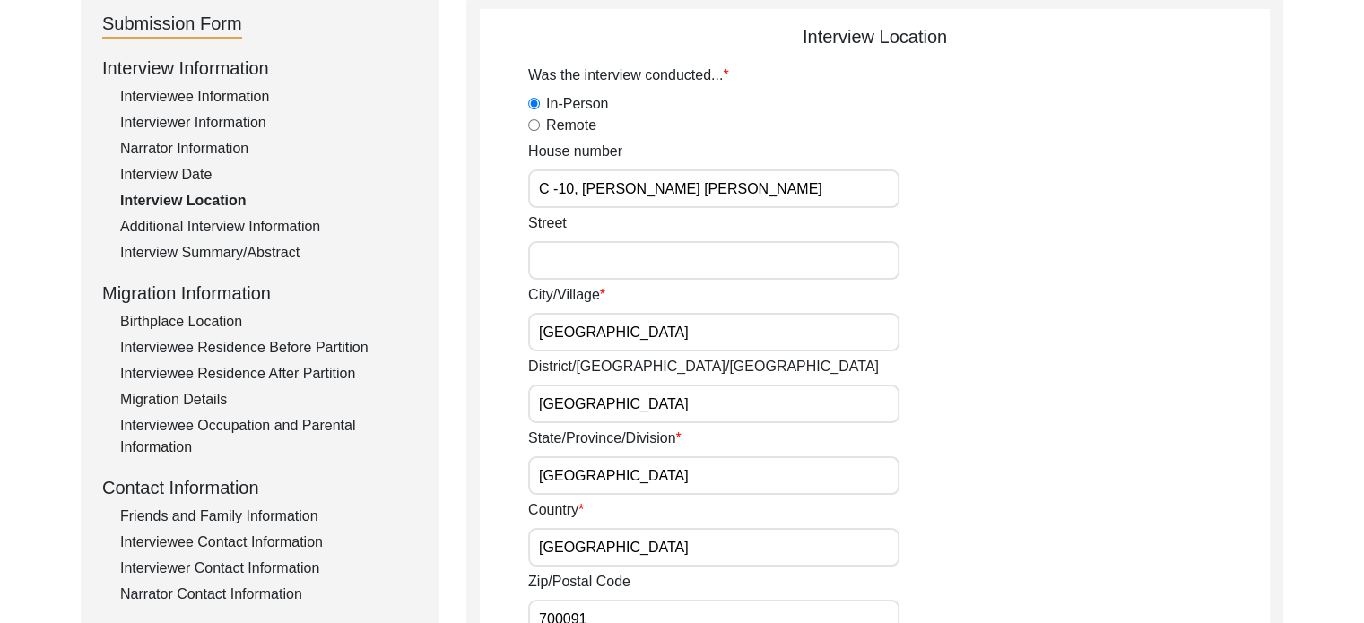
click at [649, 404] on input "[GEOGRAPHIC_DATA]" at bounding box center [713, 404] width 371 height 39
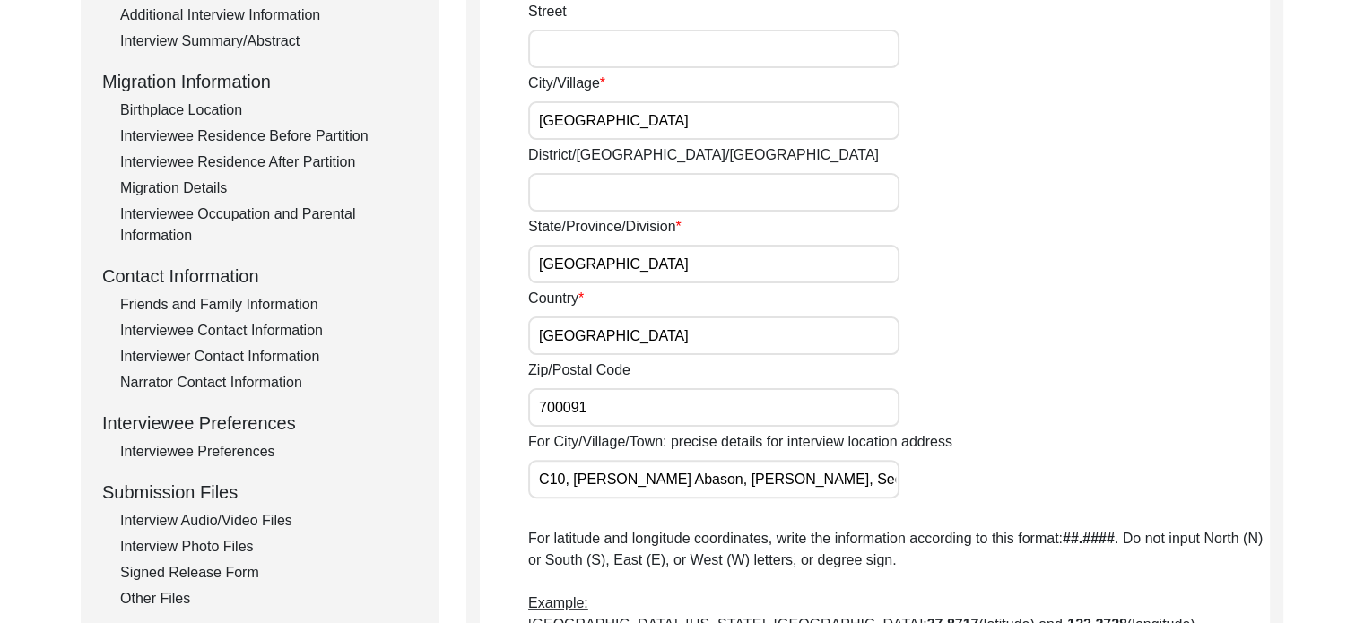
scroll to position [448, 0]
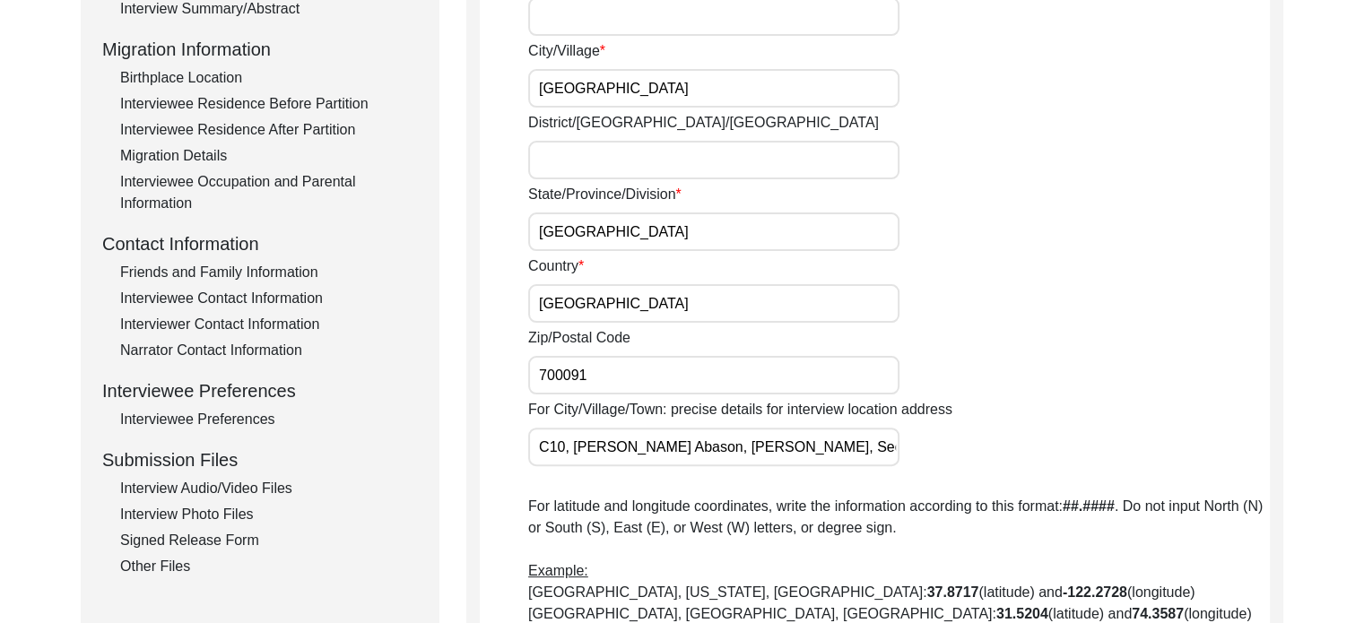
click at [647, 438] on input "C10, [PERSON_NAME] Abason, [PERSON_NAME], Sector -2, [GEOGRAPHIC_DATA]" at bounding box center [713, 447] width 371 height 39
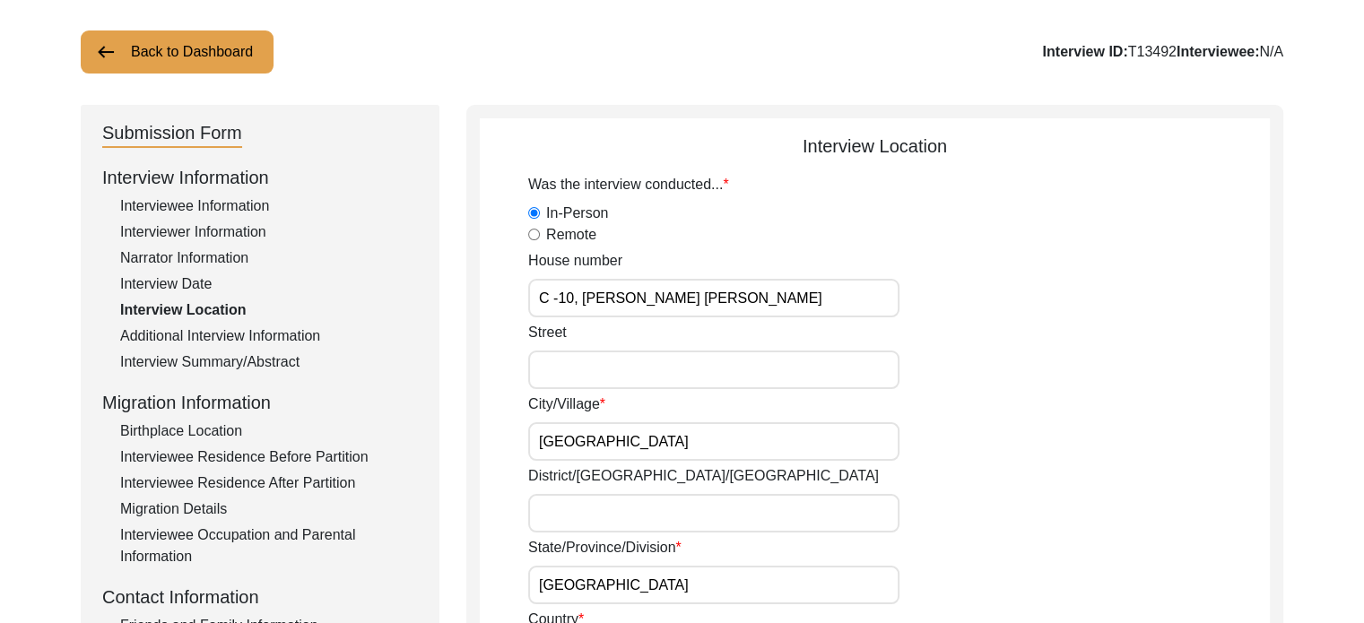
scroll to position [90, 0]
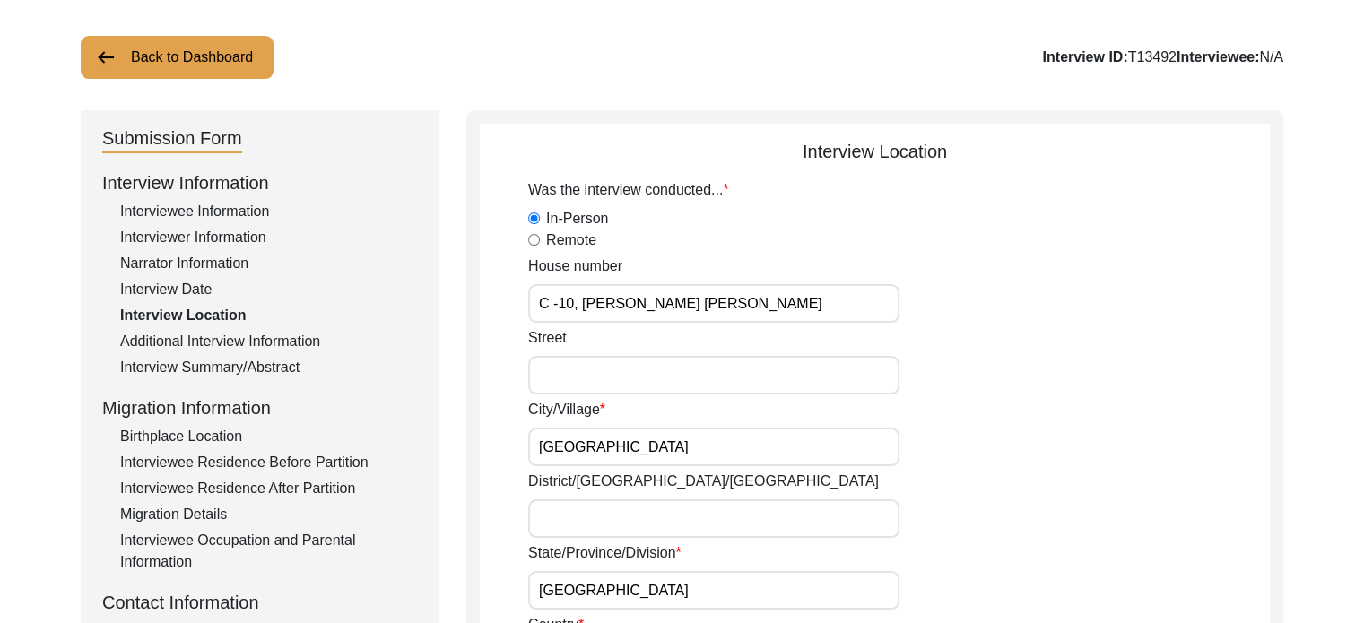
click at [760, 299] on input "C -10, [PERSON_NAME] [PERSON_NAME]" at bounding box center [713, 303] width 371 height 39
click at [757, 302] on input "C -10, [PERSON_NAME] [PERSON_NAME]" at bounding box center [713, 303] width 371 height 39
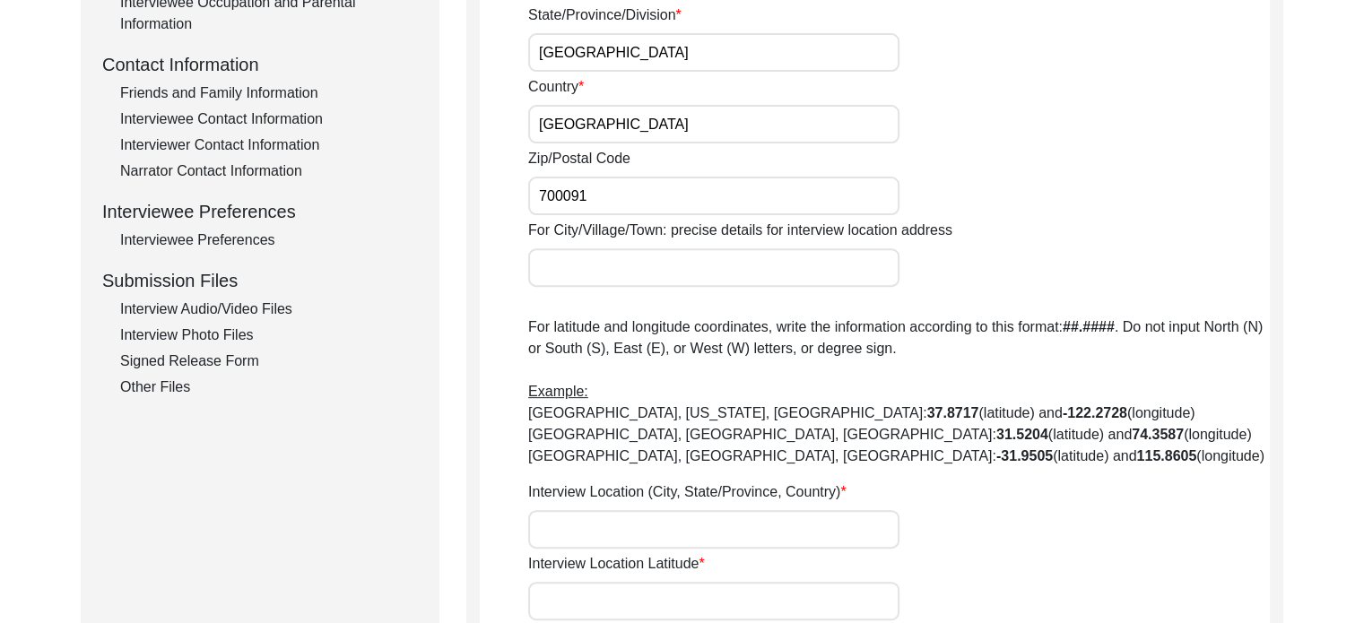
scroll to position [448, 0]
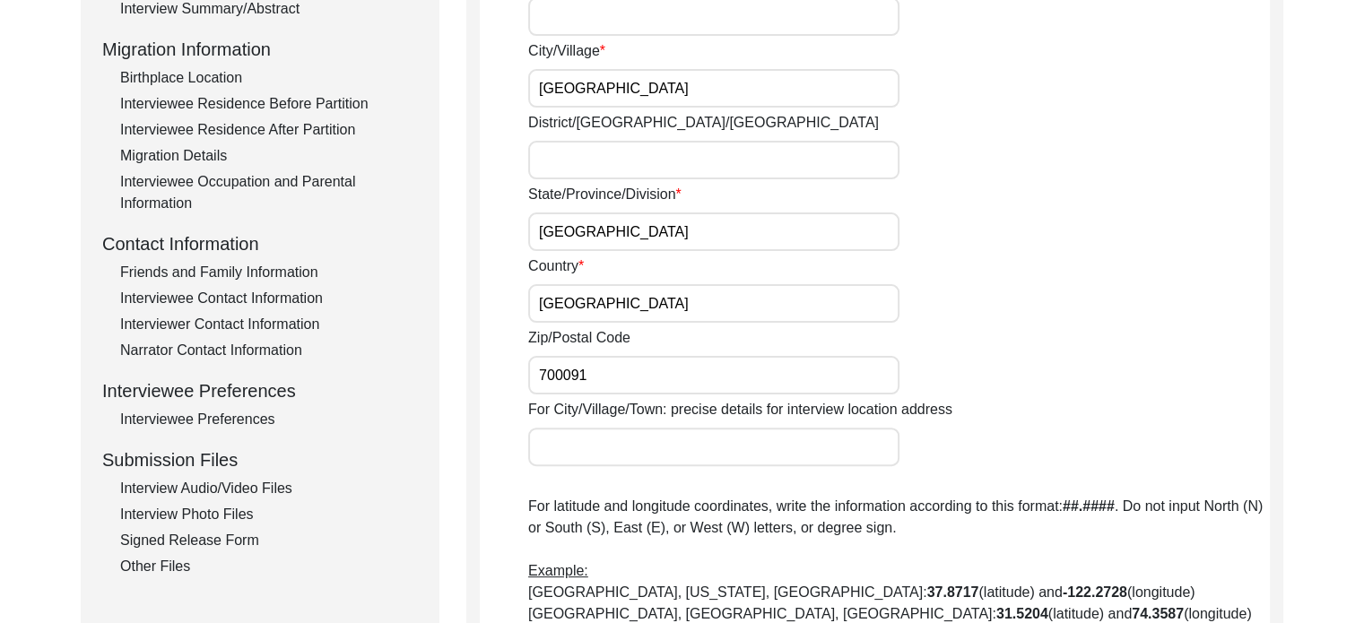
click at [707, 451] on input "For City/Village/Town: precise details for interview location address" at bounding box center [713, 447] width 371 height 39
type input "C10, [PERSON_NAME] Abason, [PERSON_NAME], Sector -2, [GEOGRAPHIC_DATA]"
type input "[GEOGRAPHIC_DATA]"
drag, startPoint x: 844, startPoint y: 444, endPoint x: 684, endPoint y: 455, distance: 160.0
click at [684, 455] on input "C10, [PERSON_NAME] Abason, [PERSON_NAME], Sector -2, [GEOGRAPHIC_DATA]" at bounding box center [713, 447] width 371 height 39
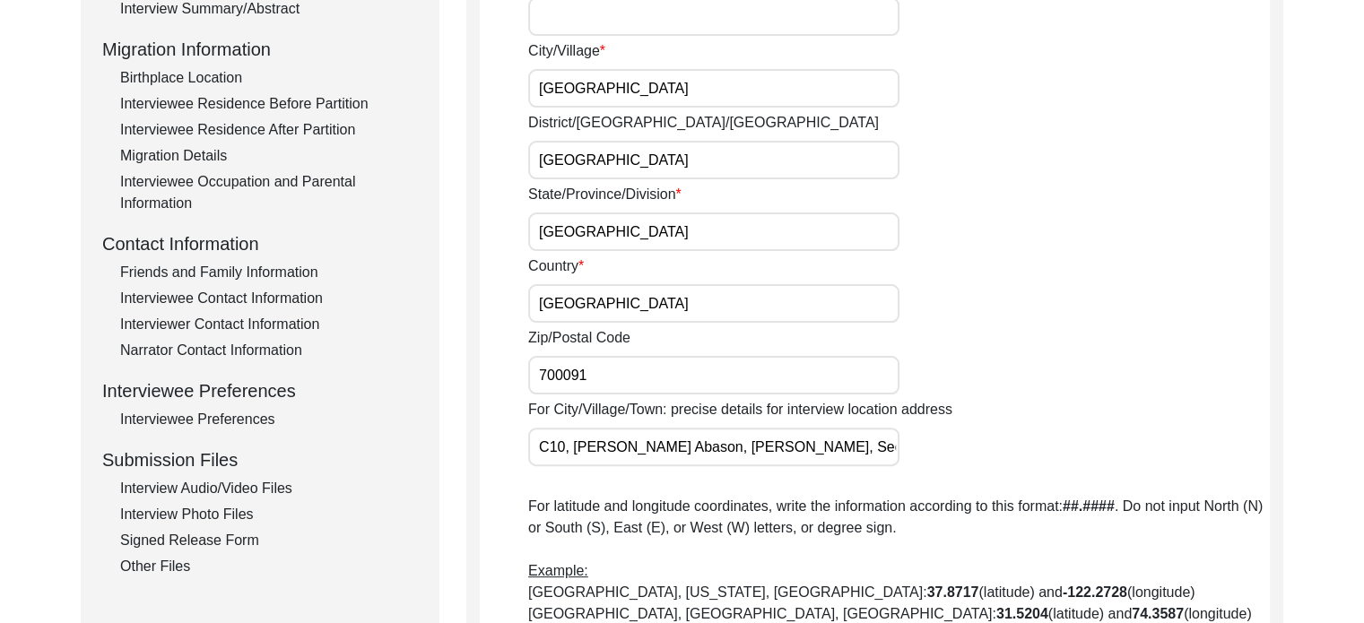
click at [684, 455] on input "C10, [PERSON_NAME] Abason, [PERSON_NAME], Sector -2, [GEOGRAPHIC_DATA]" at bounding box center [713, 447] width 371 height 39
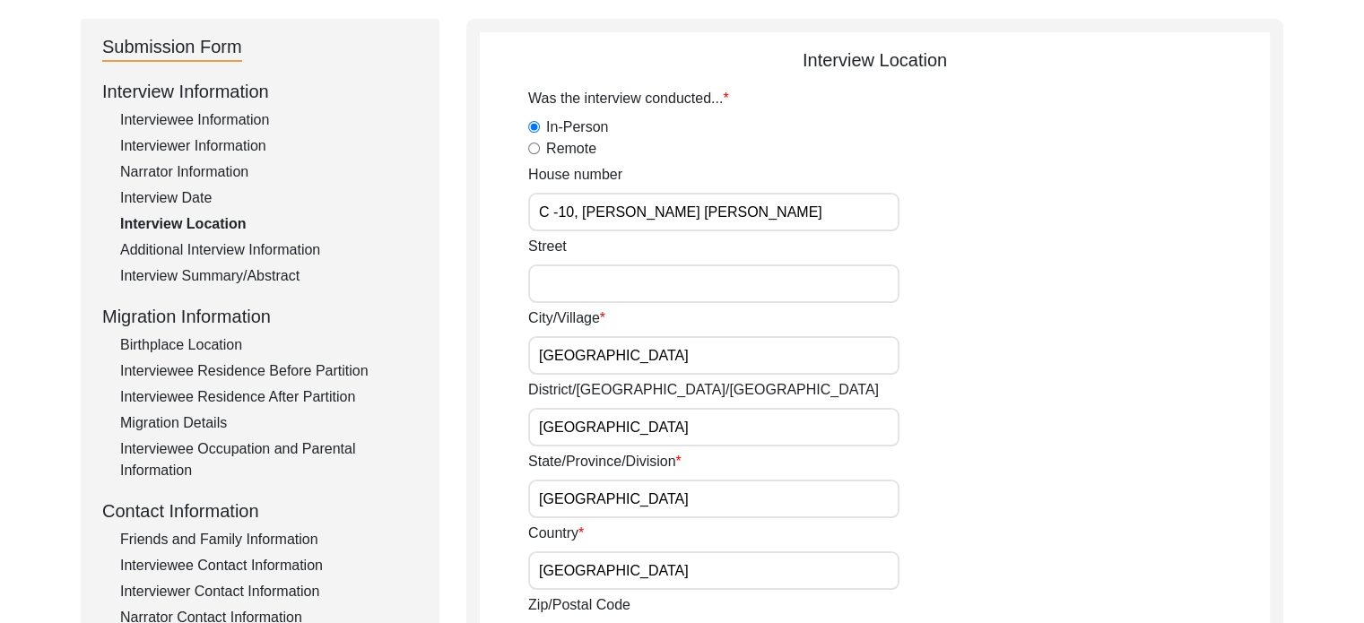
scroll to position [179, 0]
click at [620, 209] on input "C -10, [PERSON_NAME] [PERSON_NAME]" at bounding box center [713, 214] width 371 height 39
paste input "[STREET_ADDRESS][PERSON_NAME][PERSON_NAME]"
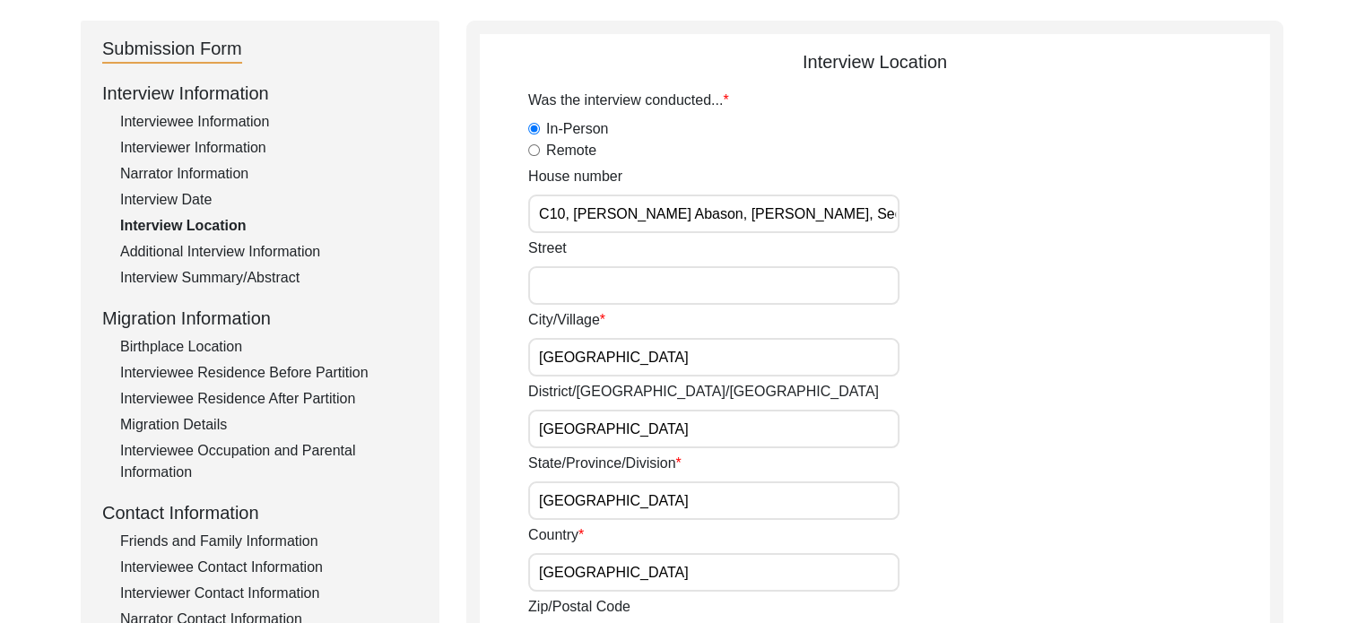
click at [655, 217] on input "C10, [PERSON_NAME] Abason, [PERSON_NAME], Sector -2, [GEOGRAPHIC_DATA]" at bounding box center [713, 214] width 371 height 39
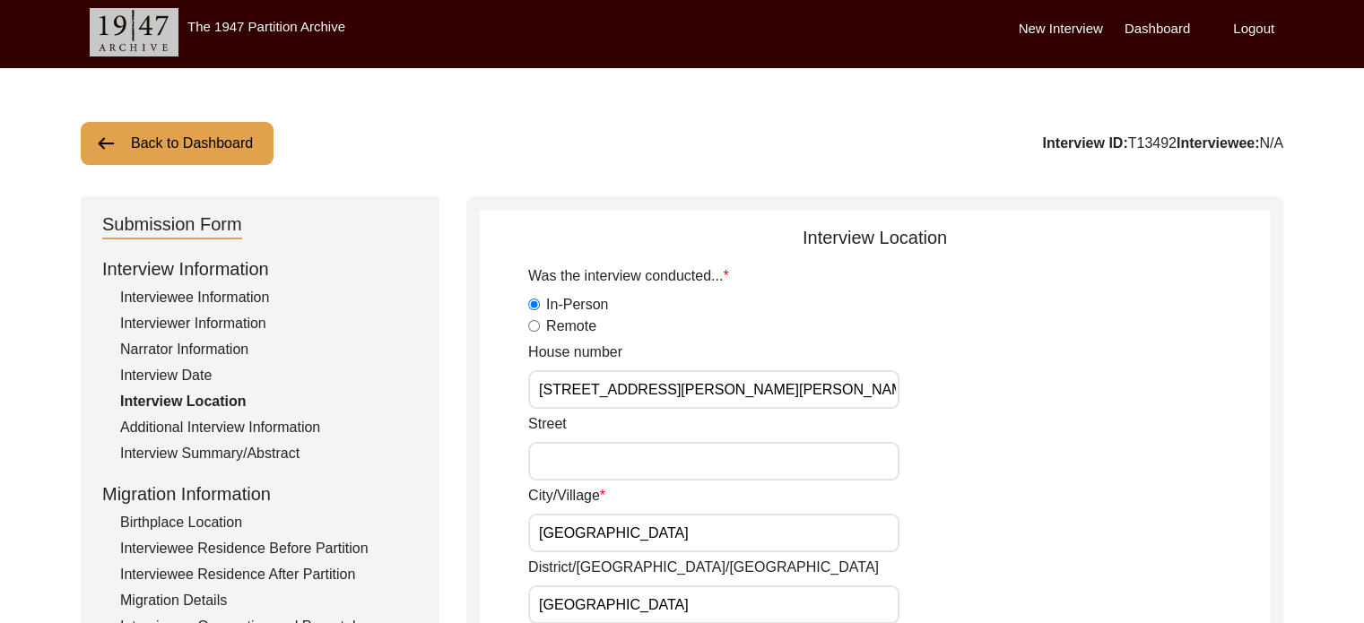
scroll to position [0, 0]
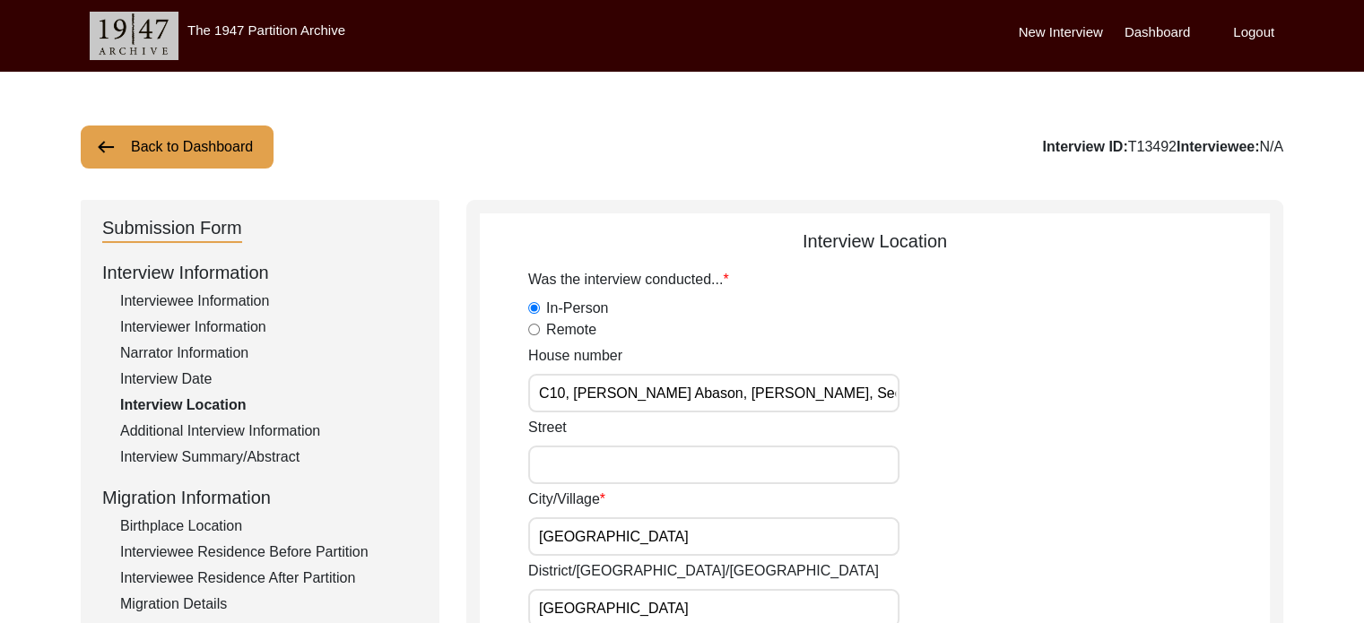
click at [656, 401] on input "C10, [PERSON_NAME] Abason, [PERSON_NAME], Sector -2, [GEOGRAPHIC_DATA]" at bounding box center [713, 393] width 371 height 39
click at [662, 397] on input "C10, [PERSON_NAME] Abason, [PERSON_NAME], Sector -2, [GEOGRAPHIC_DATA]" at bounding box center [713, 393] width 371 height 39
click at [863, 400] on input "[STREET_ADDRESS][PERSON_NAME][PERSON_NAME]" at bounding box center [713, 393] width 371 height 39
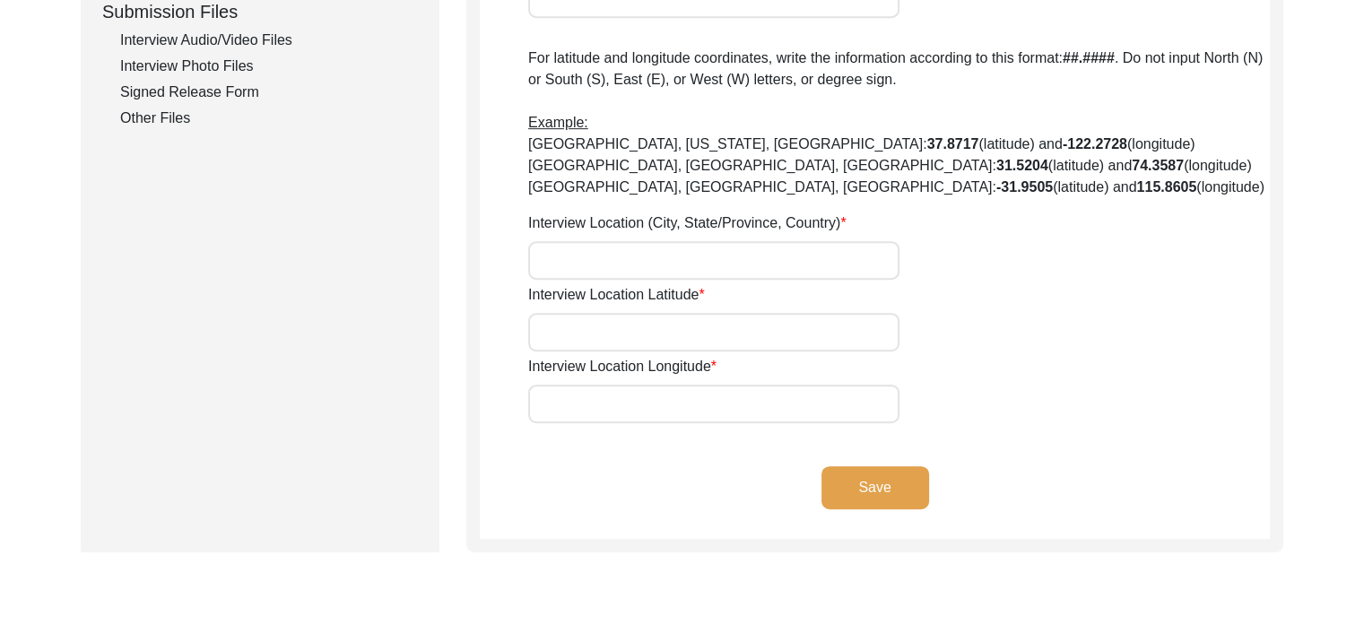
scroll to position [807, 0]
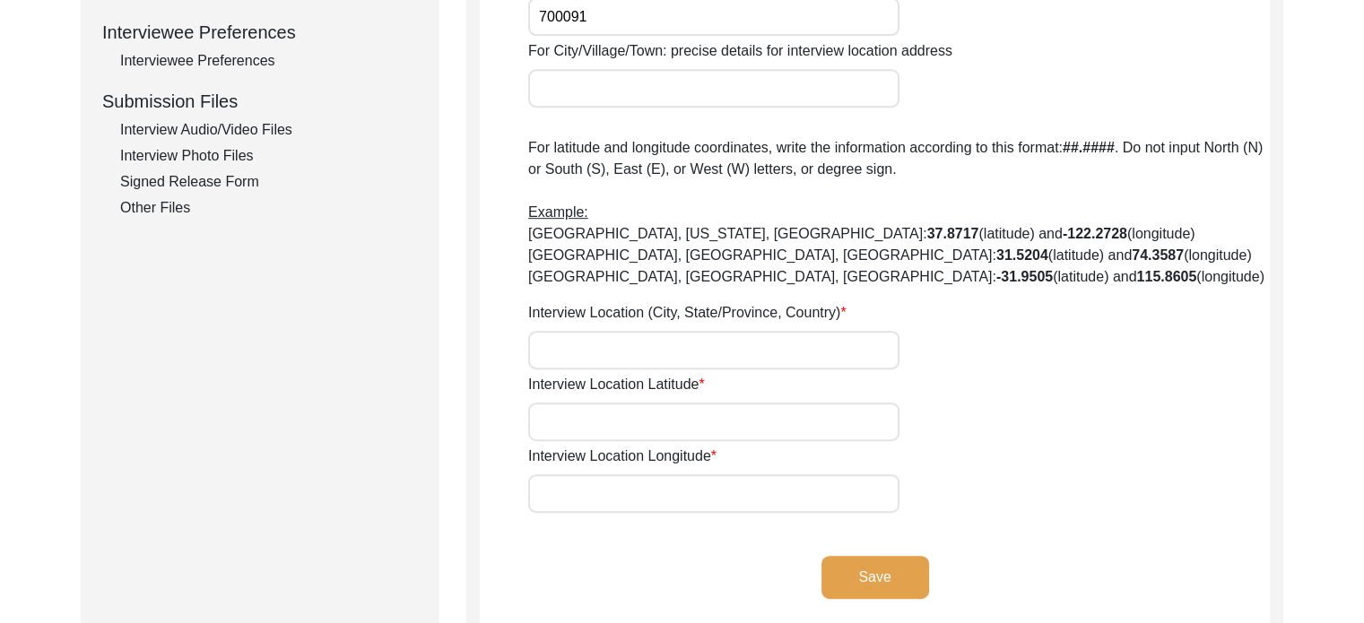
type input "[STREET_ADDRESS][PERSON_NAME][PERSON_NAME]"
click at [597, 345] on input "Interview Location (City, State/Province, Country)" at bounding box center [713, 350] width 371 height 39
type input "[GEOGRAPHIC_DATA], [GEOGRAPHIC_DATA] , [GEOGRAPHIC_DATA]"
click at [678, 400] on div "Interview Location Latitude" at bounding box center [899, 407] width 742 height 67
click at [682, 410] on input "Interview Location Latitude" at bounding box center [713, 422] width 371 height 39
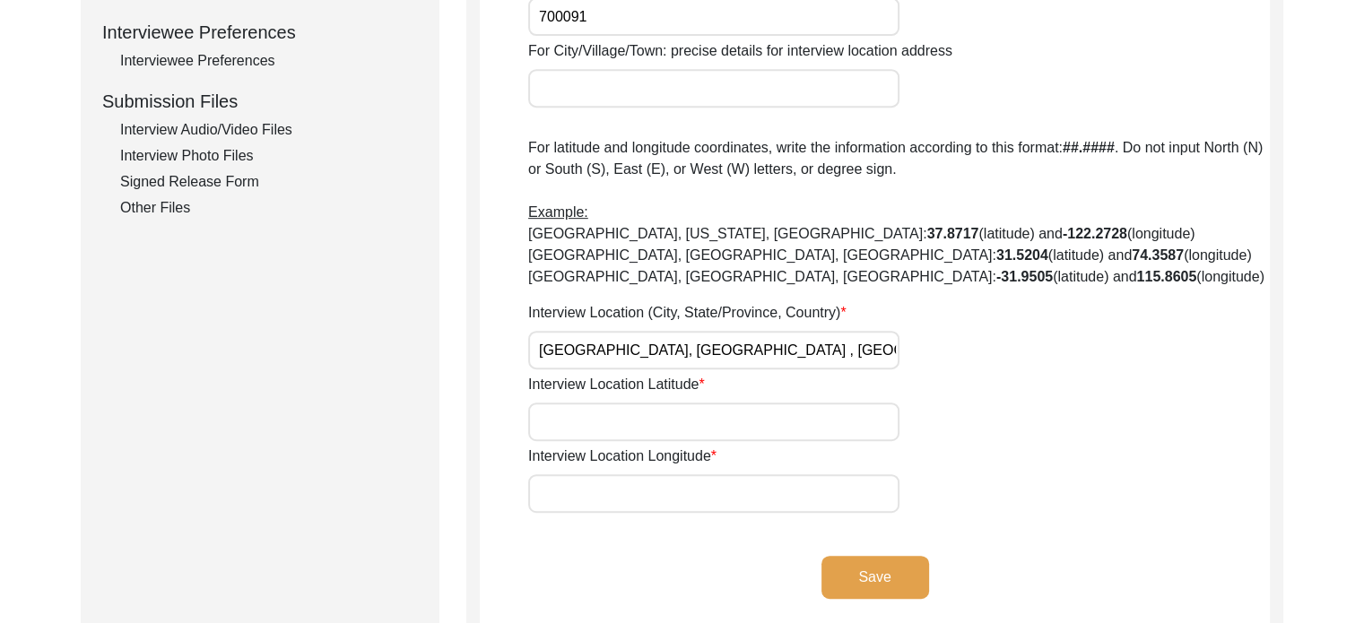
paste input "22.582332150650867, 88.4224115841603"
drag, startPoint x: 809, startPoint y: 419, endPoint x: 678, endPoint y: 426, distance: 131.1
click at [678, 426] on input "22.582332150650867, 88.4224115841603" at bounding box center [713, 422] width 371 height 39
type input "22.582332150650867"
click at [779, 481] on input "Interview Location Longitude" at bounding box center [713, 493] width 371 height 39
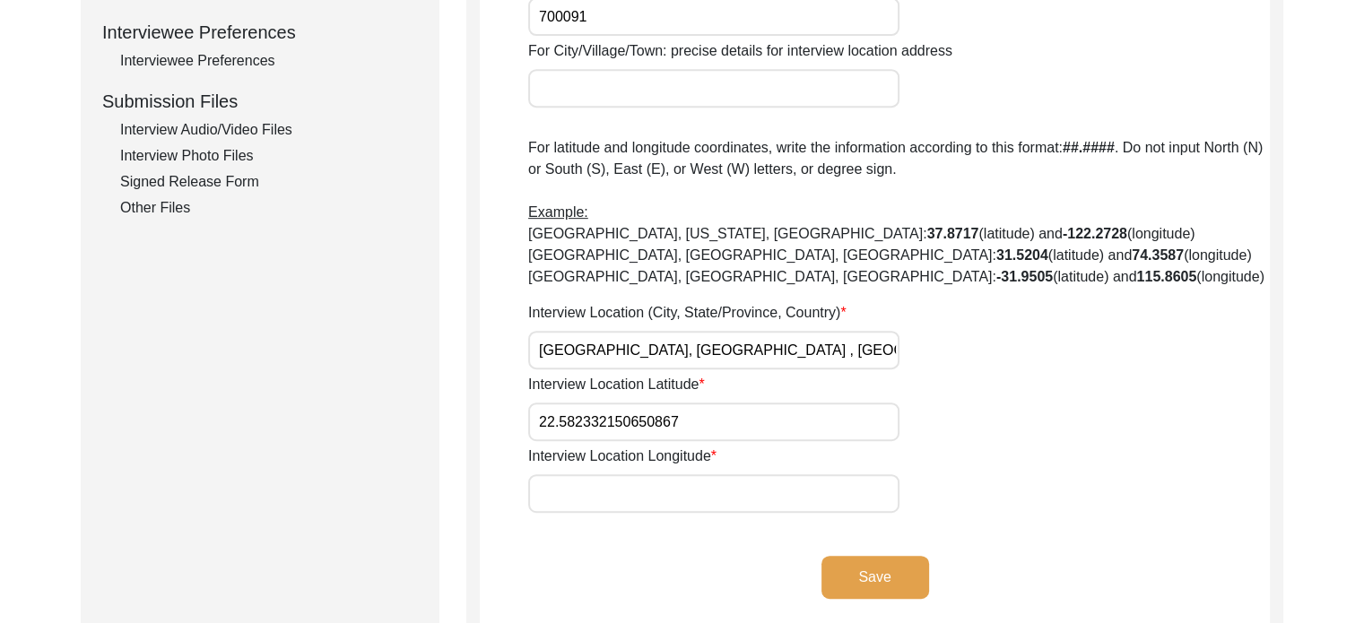
paste input "22.582332150650867, 88.4224115841603"
drag, startPoint x: 687, startPoint y: 497, endPoint x: 499, endPoint y: 513, distance: 188.1
click at [499, 513] on app-interview-location "Interview Location Was the interview conducted... In-Person Remote House [STREE…" at bounding box center [875, 25] width 790 height 1208
type input "88.4224115841603"
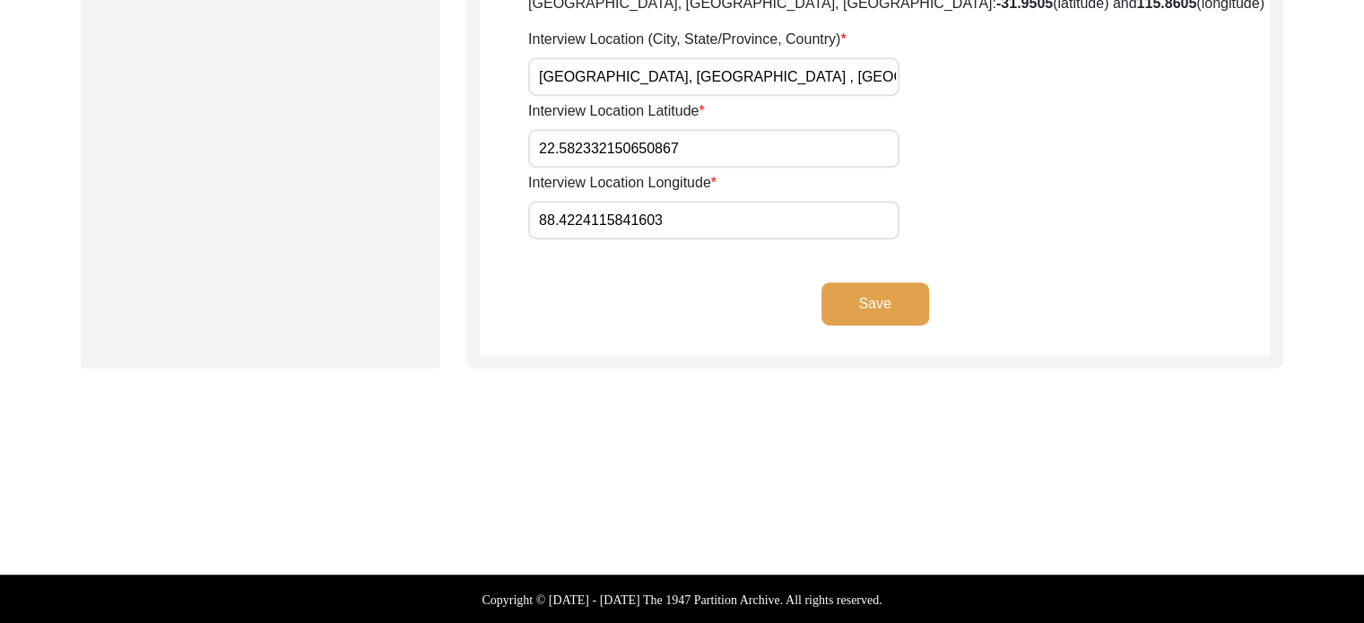
click at [864, 304] on button "Save" at bounding box center [875, 303] width 108 height 43
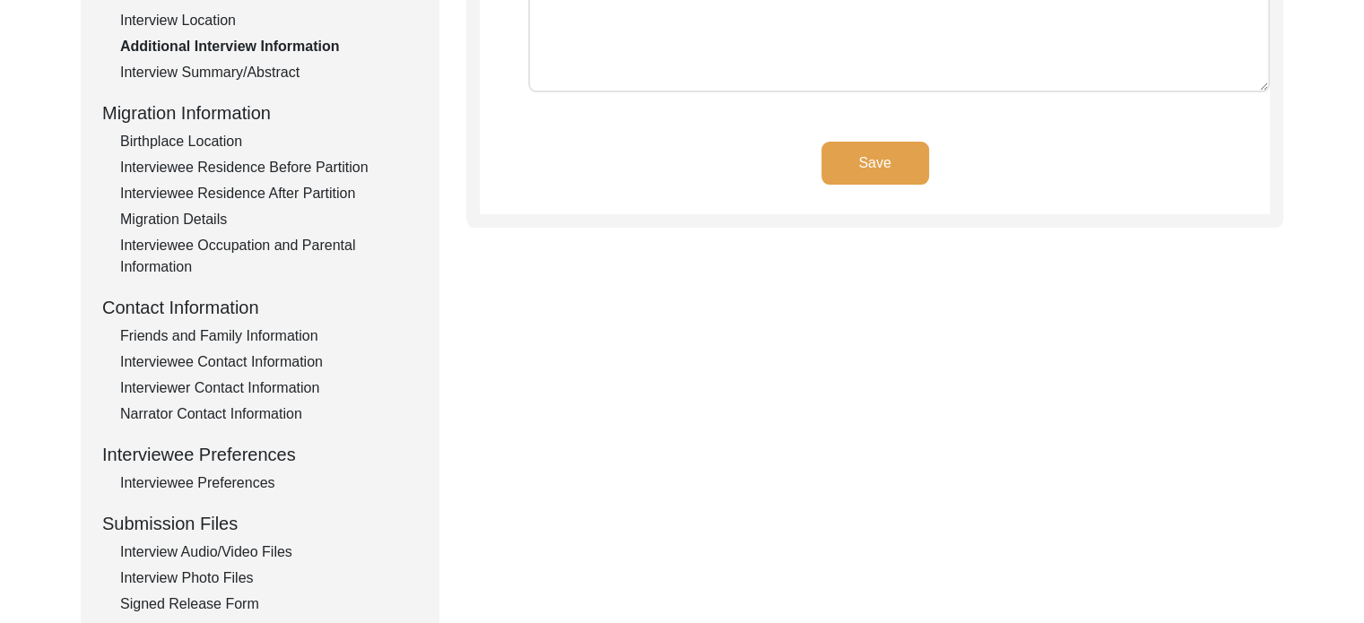
scroll to position [134, 0]
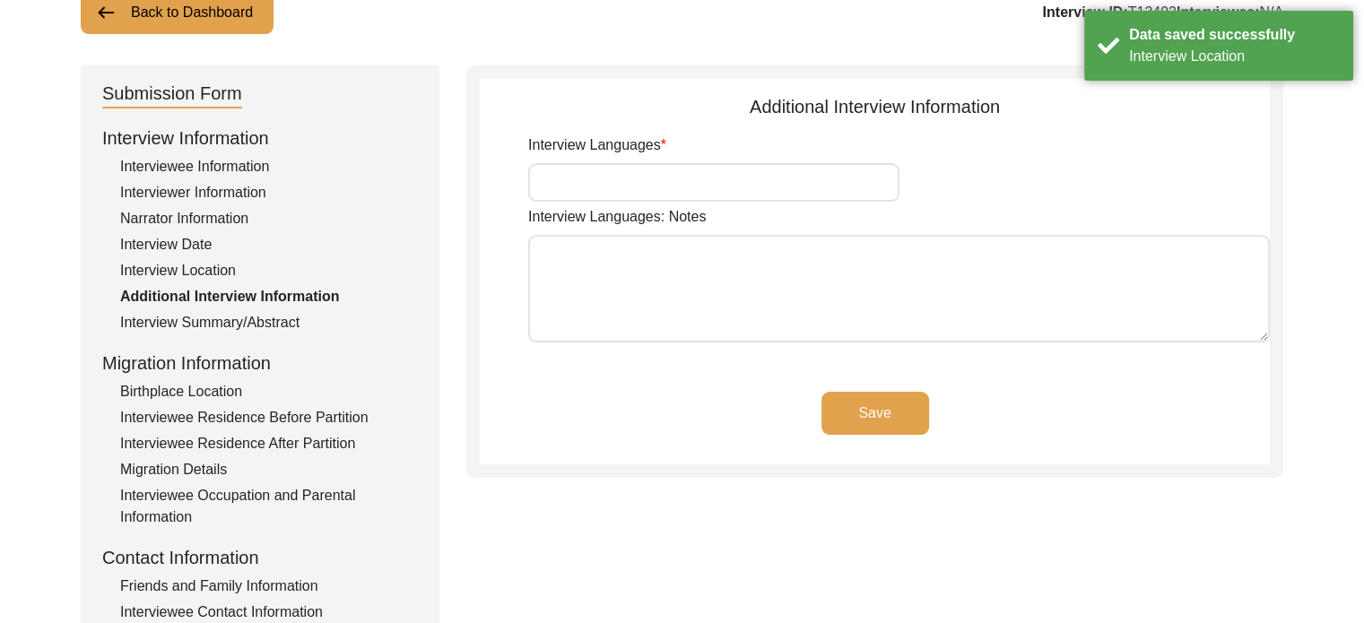
click at [722, 188] on input "Interview Languages" at bounding box center [713, 182] width 371 height 39
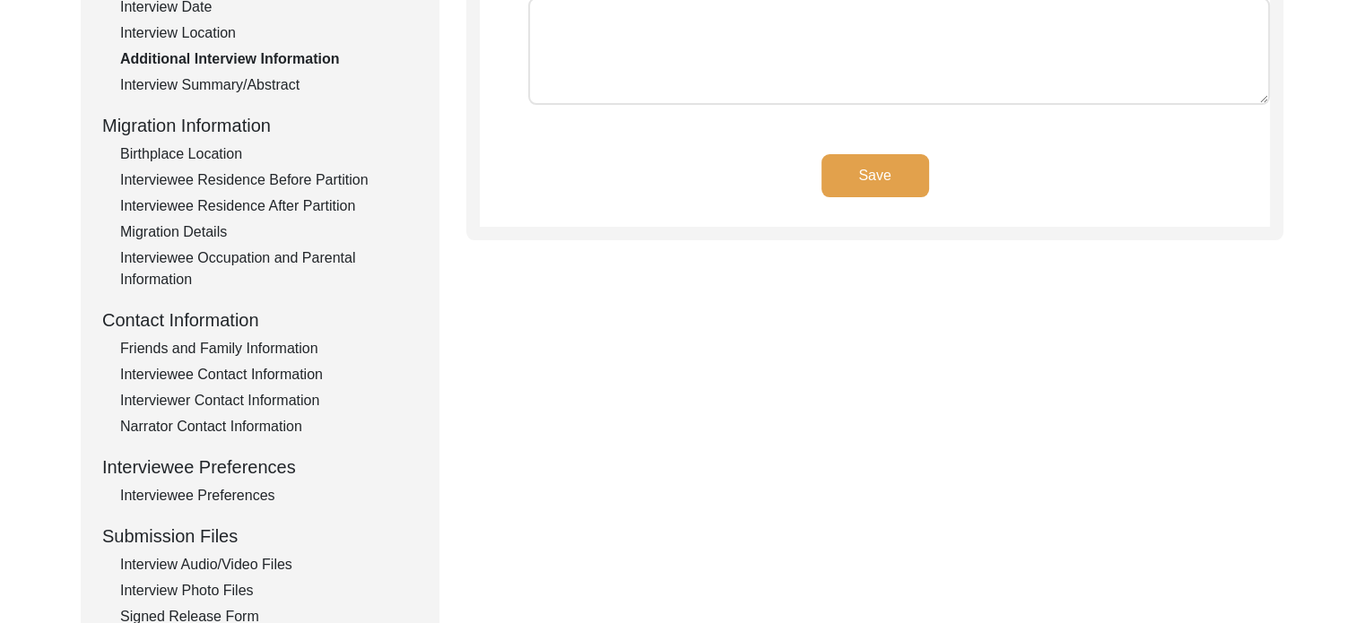
scroll to position [403, 0]
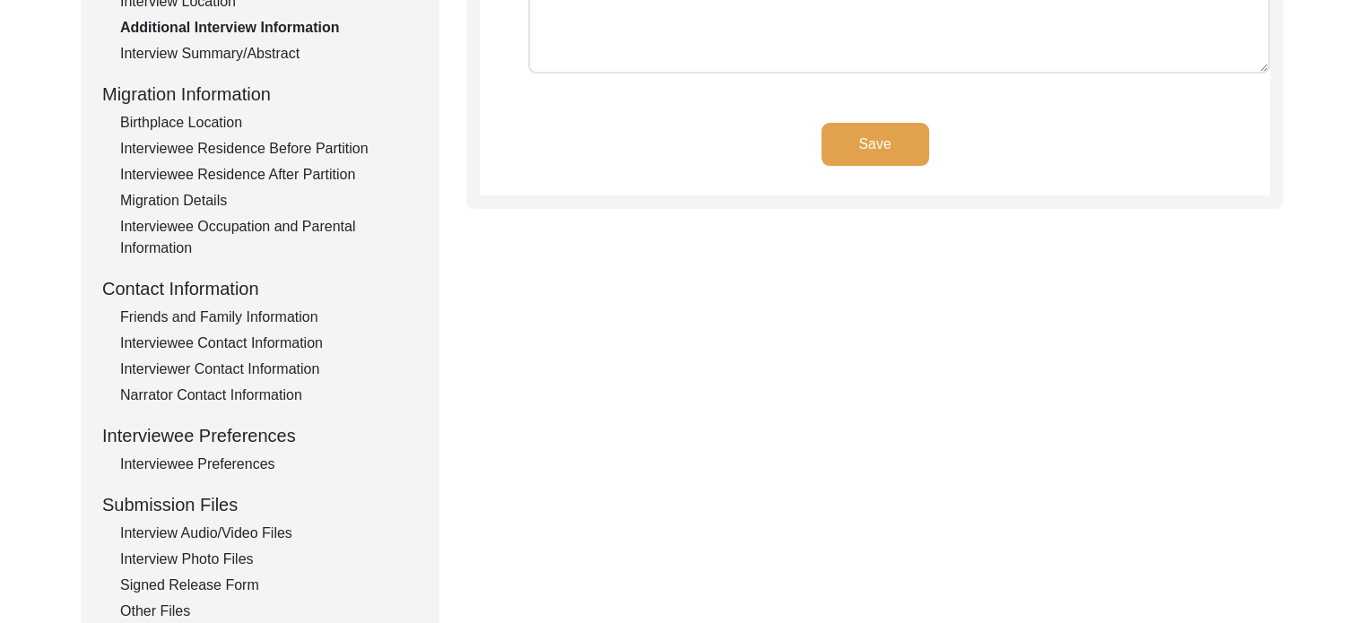
type input "Bangla, English"
click at [846, 150] on button "Save" at bounding box center [875, 144] width 108 height 43
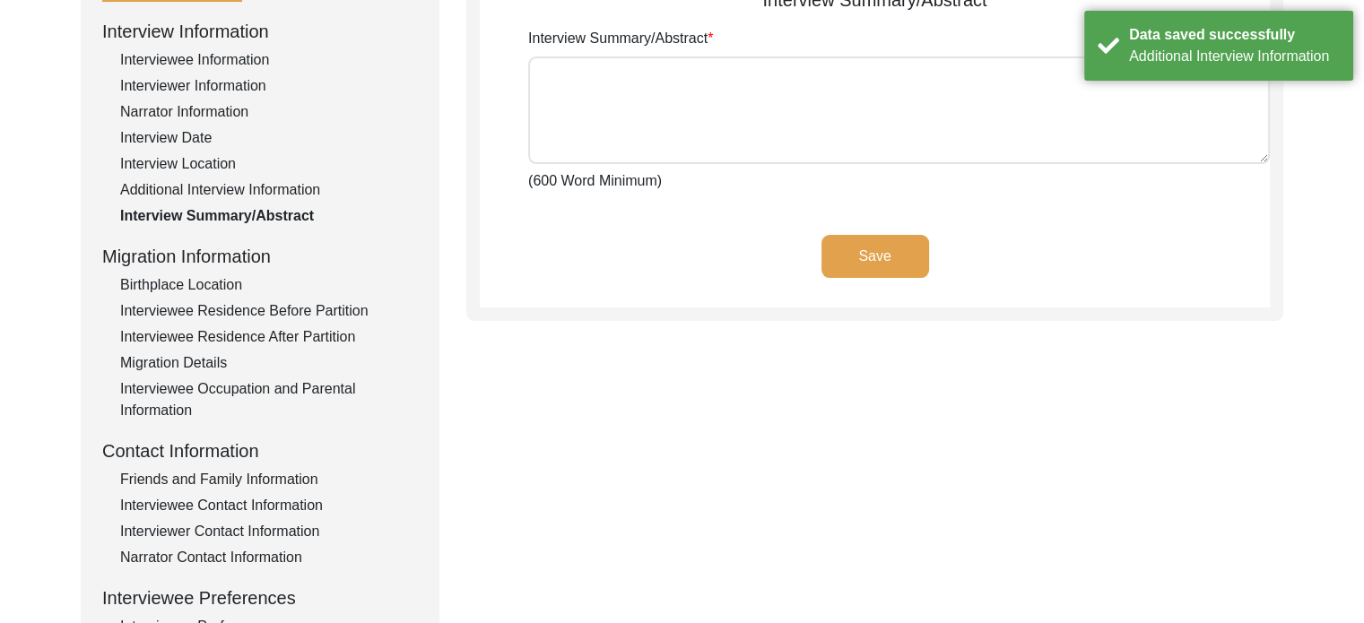
scroll to position [0, 0]
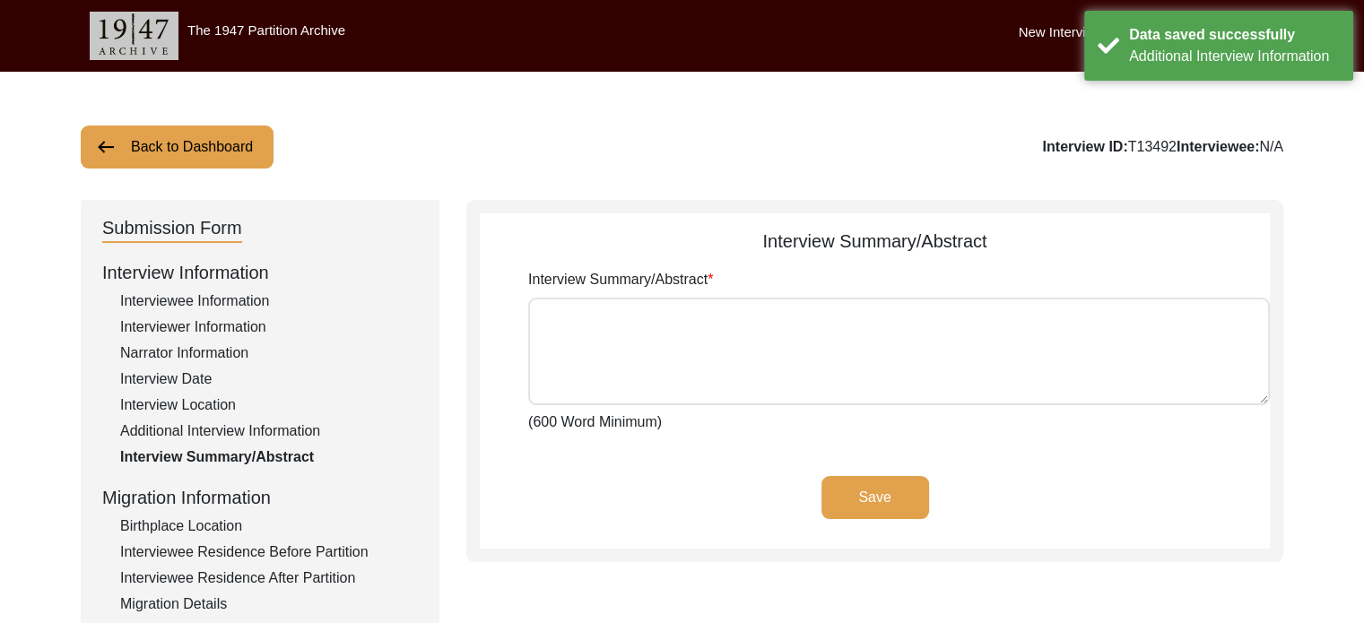
click at [226, 317] on div "Interviewer Information" at bounding box center [269, 328] width 298 height 22
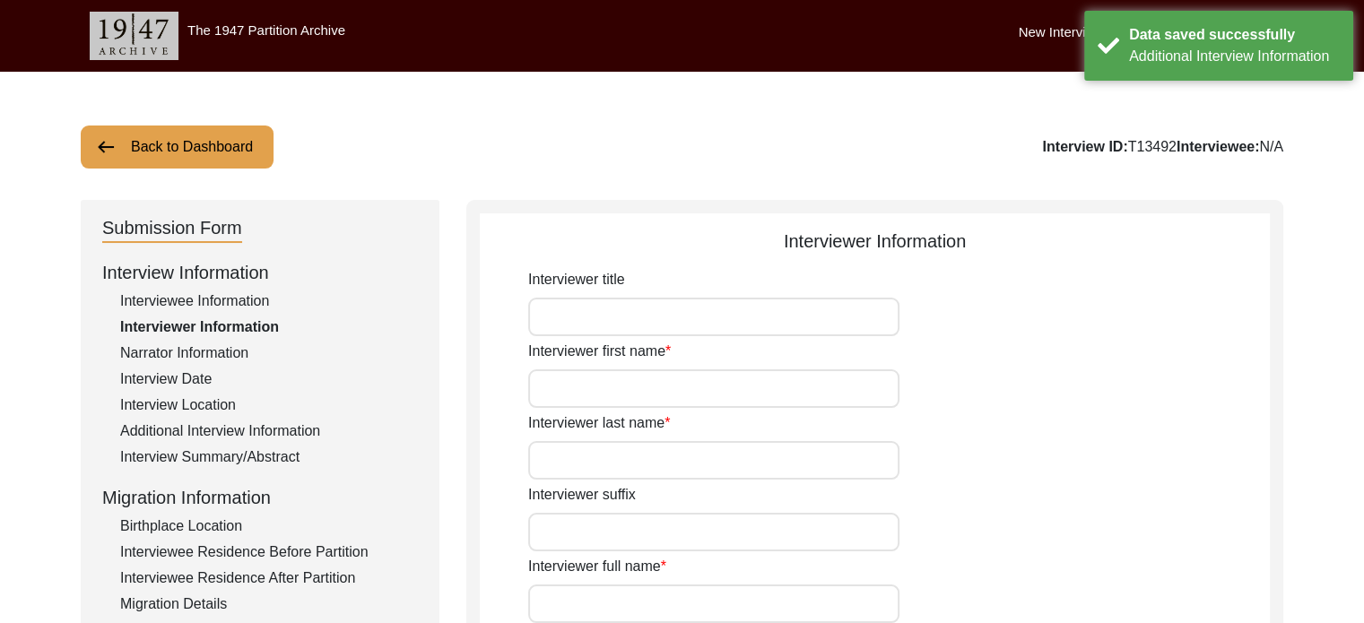
type input "Ms."
type input "[PERSON_NAME]"
type input "N/A"
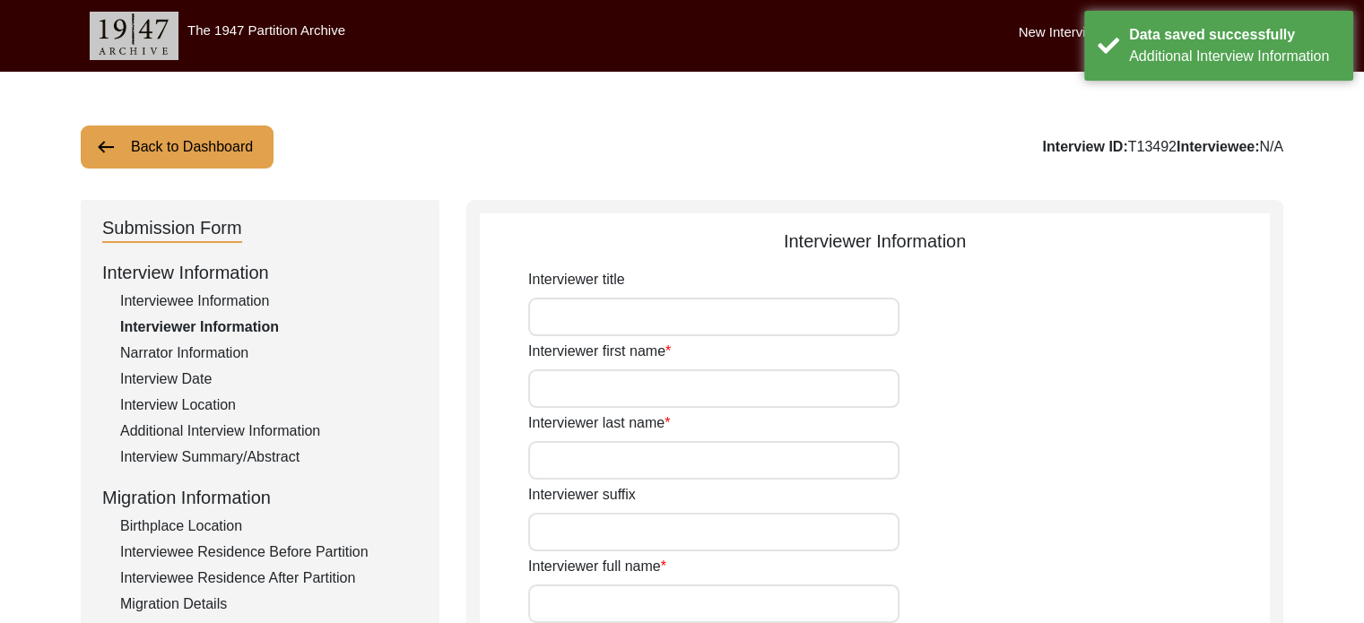
type input "[DATE]"
type input "[GEOGRAPHIC_DATA]"
type input "Student"
type input "Bangla"
type textarea "The interviewee is the grandmother of the interviewer"
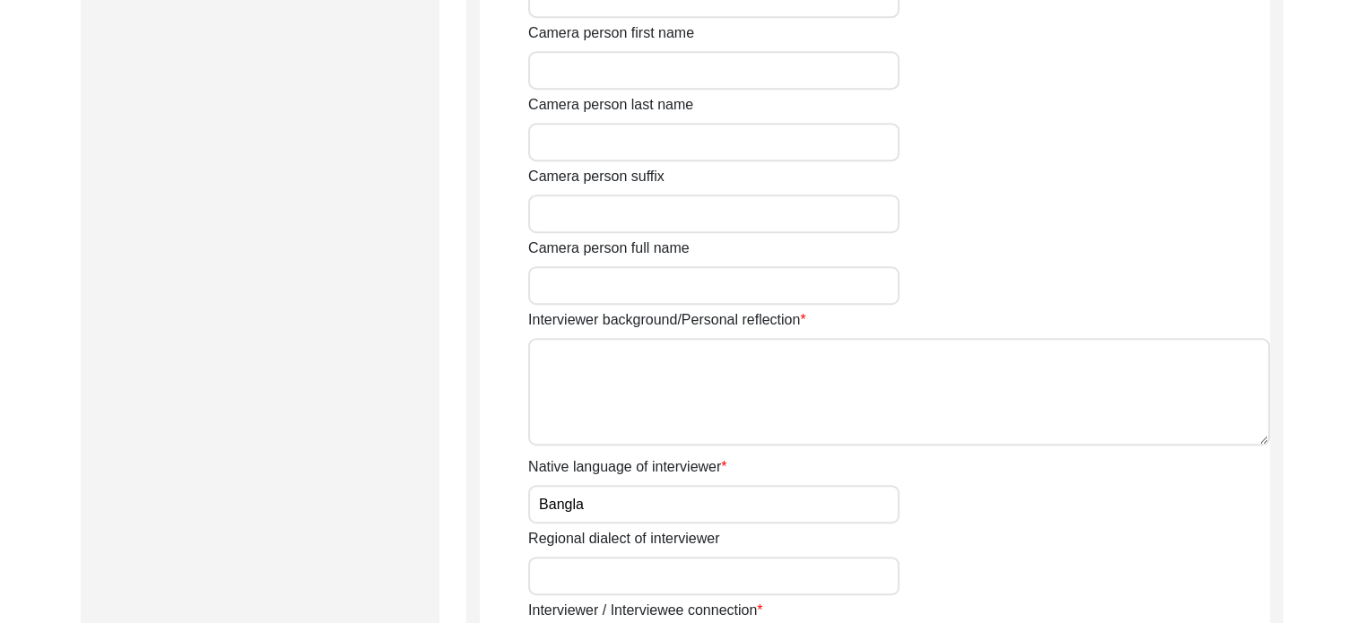
scroll to position [1255, 0]
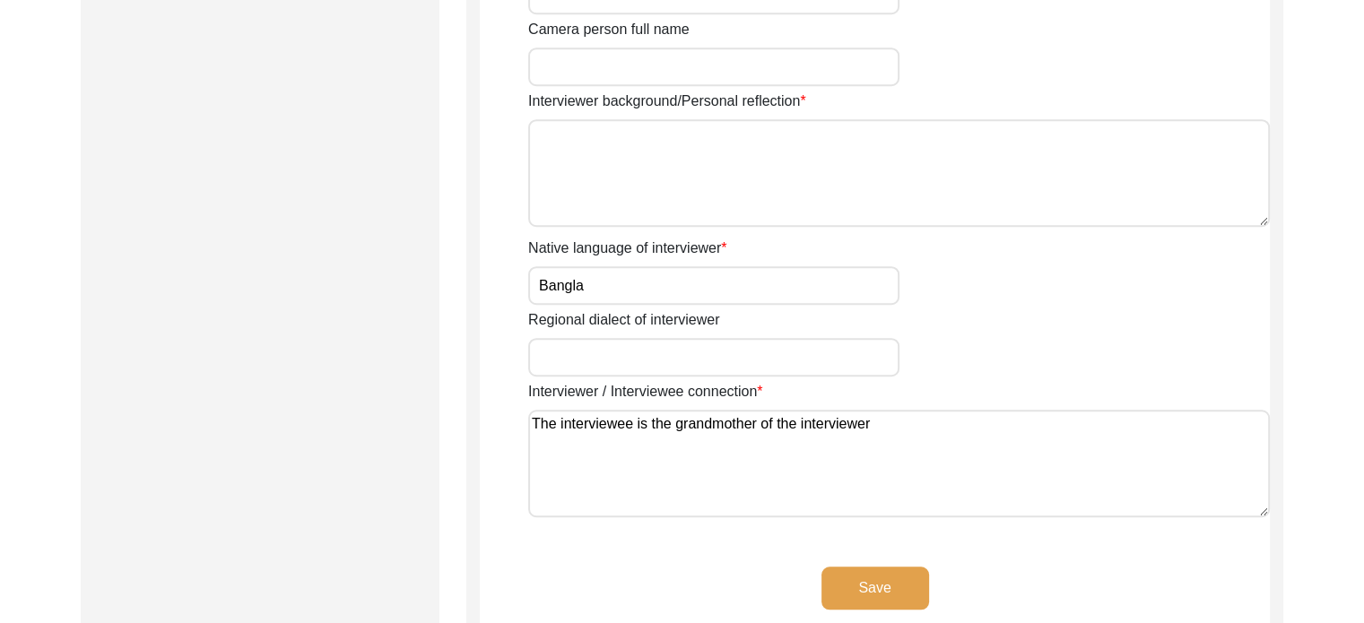
click at [592, 169] on textarea "Interviewer background/Personal reflection" at bounding box center [899, 173] width 742 height 108
paste textarea "he interviewer is currently a 4th year undergraduate student studying History H…"
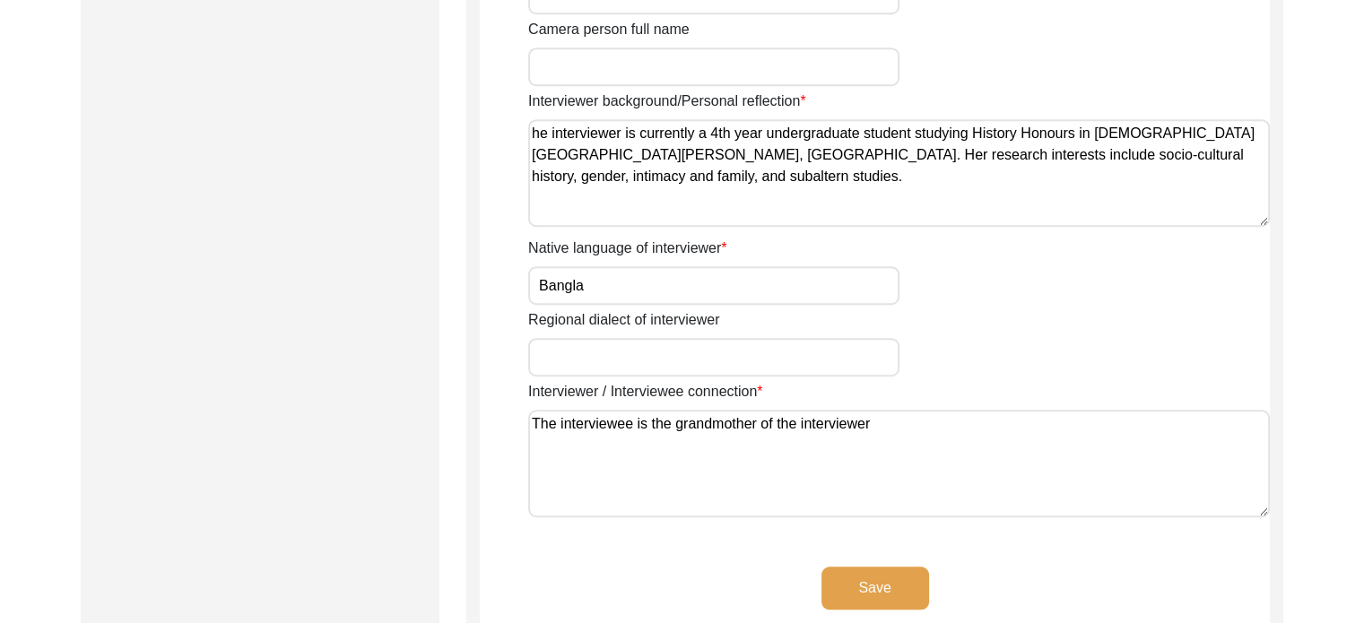
click at [533, 137] on textarea "he interviewer is currently a 4th year undergraduate student studying History H…" at bounding box center [899, 173] width 742 height 108
click at [642, 160] on textarea "The interviewer is currently a 4th year undergraduate student studying History …" at bounding box center [899, 173] width 742 height 108
type textarea "The interviewer is currently a 4th year undergraduate student studying History …"
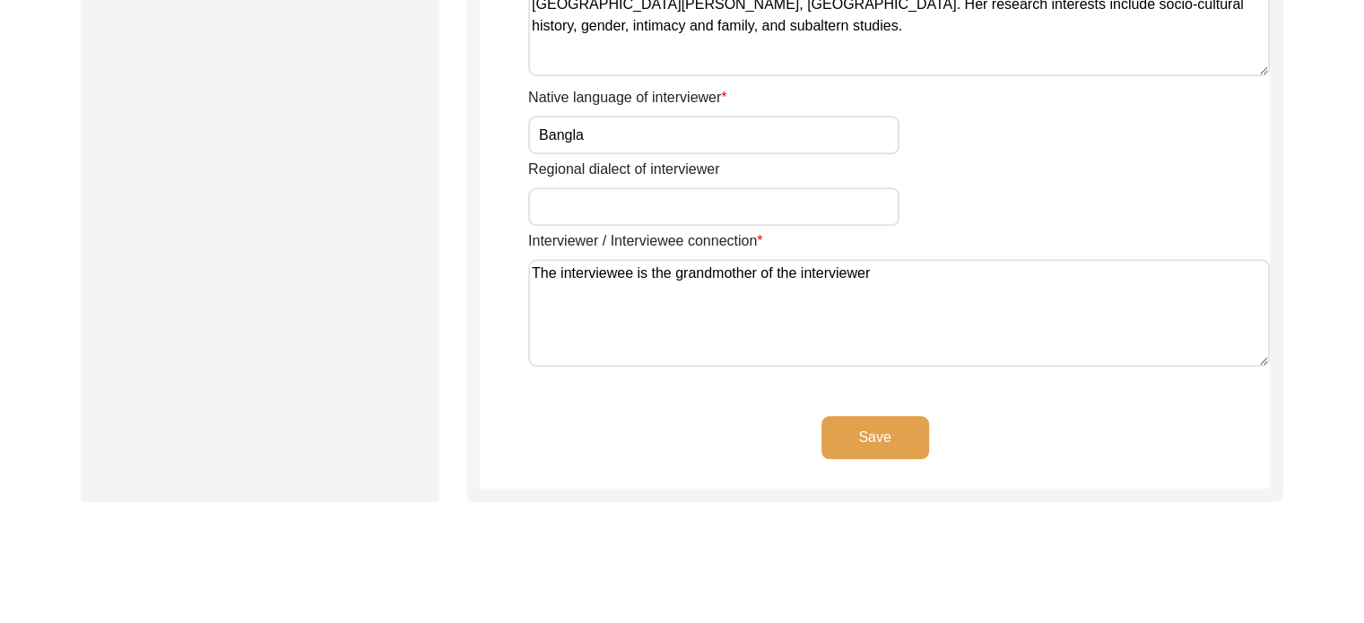
scroll to position [1539, 0]
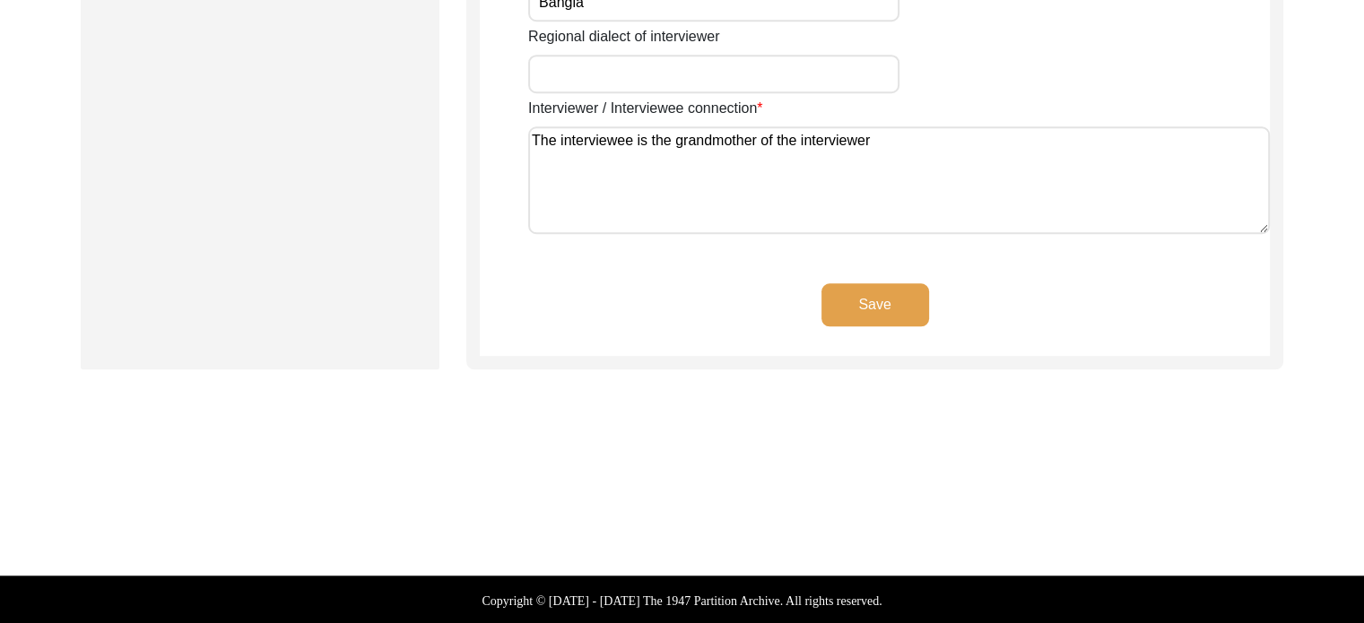
click at [907, 303] on button "Save" at bounding box center [875, 304] width 108 height 43
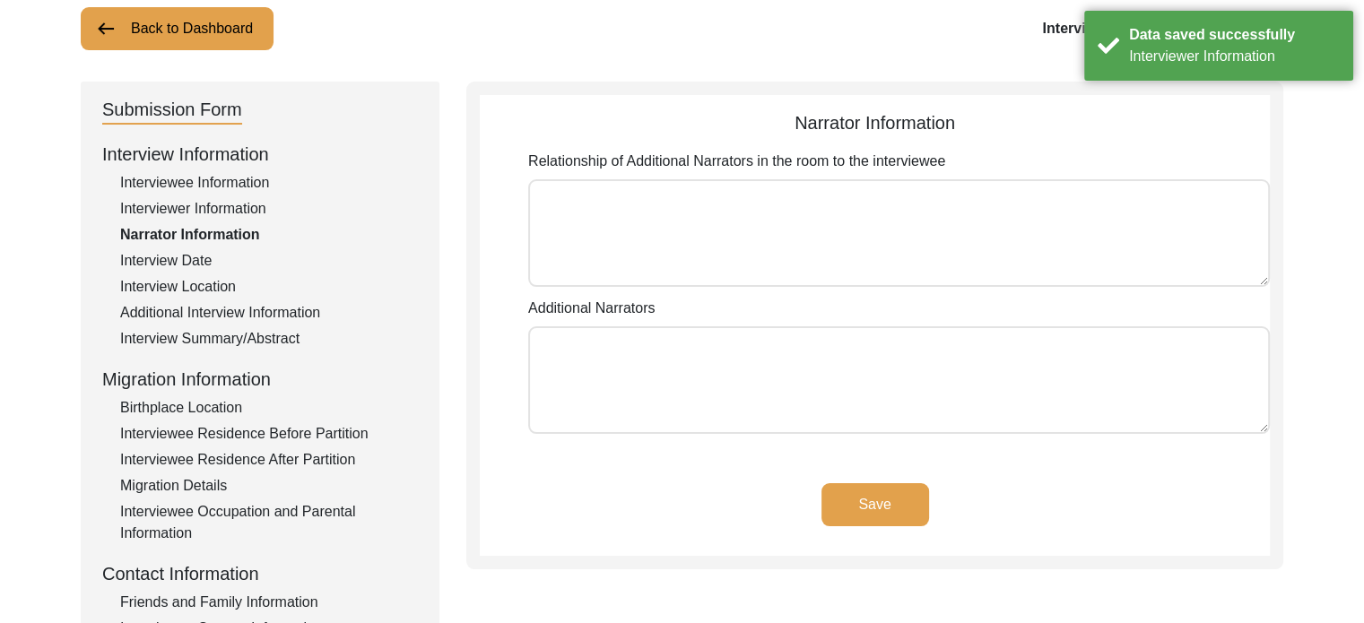
scroll to position [224, 0]
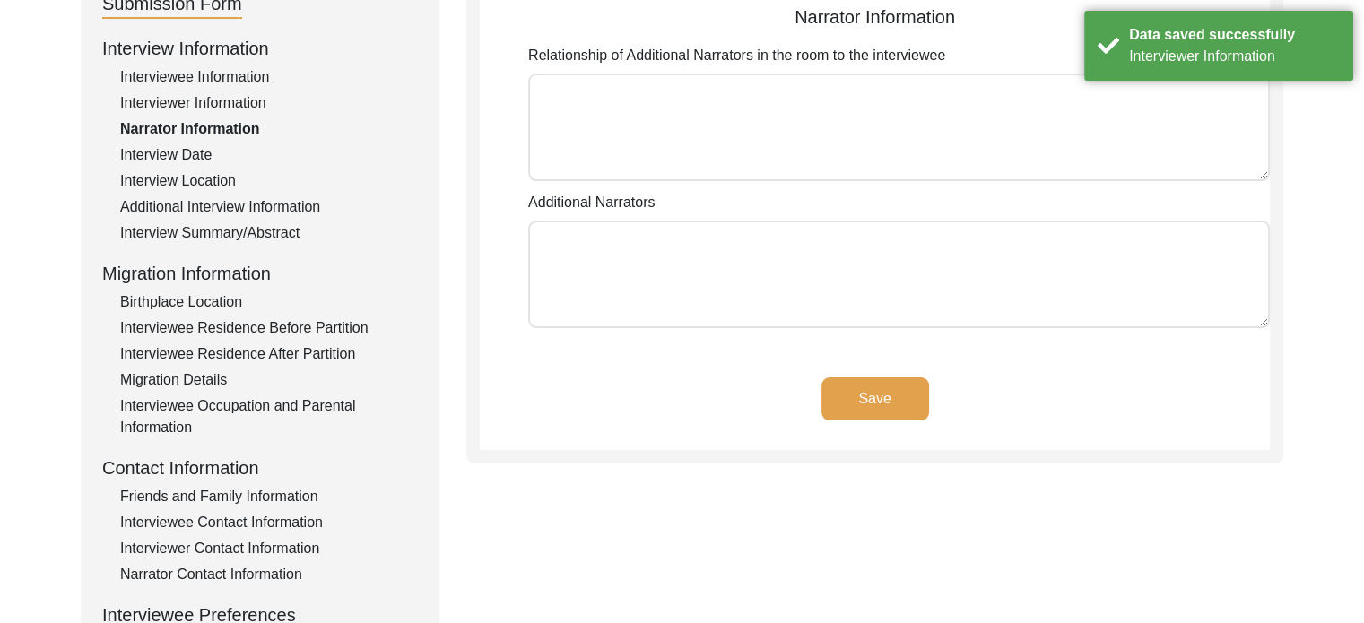
click at [879, 390] on button "Save" at bounding box center [875, 398] width 108 height 43
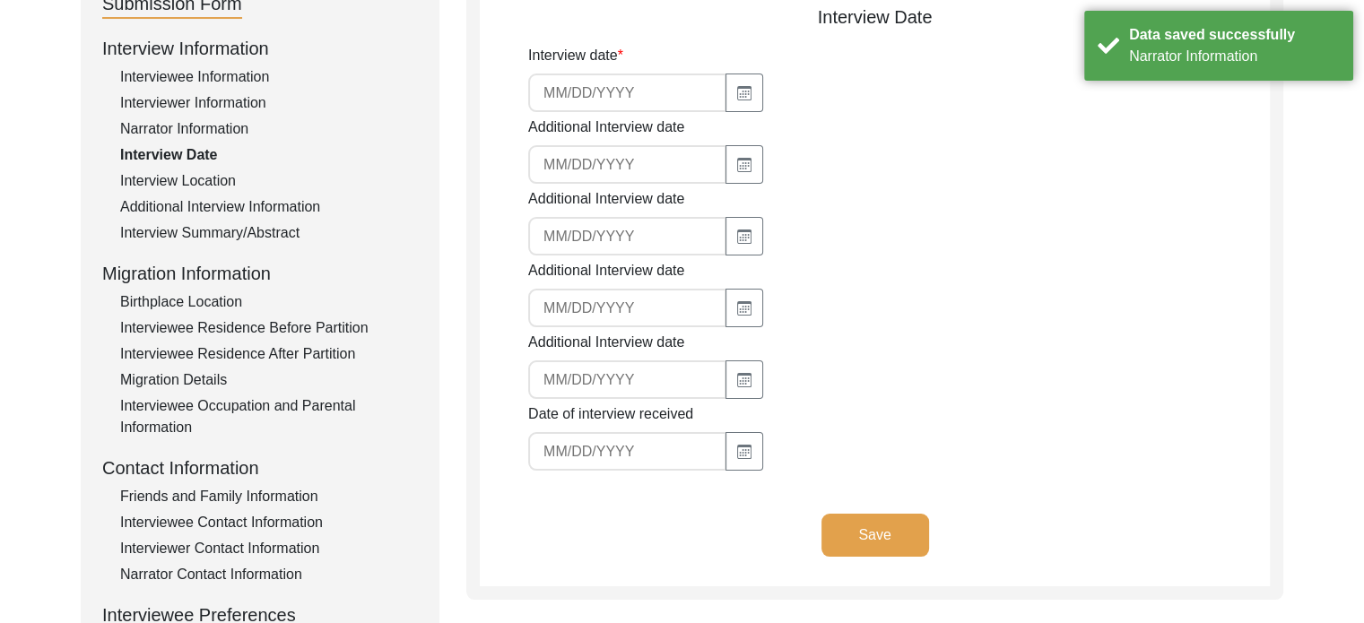
type input "[DATE]"
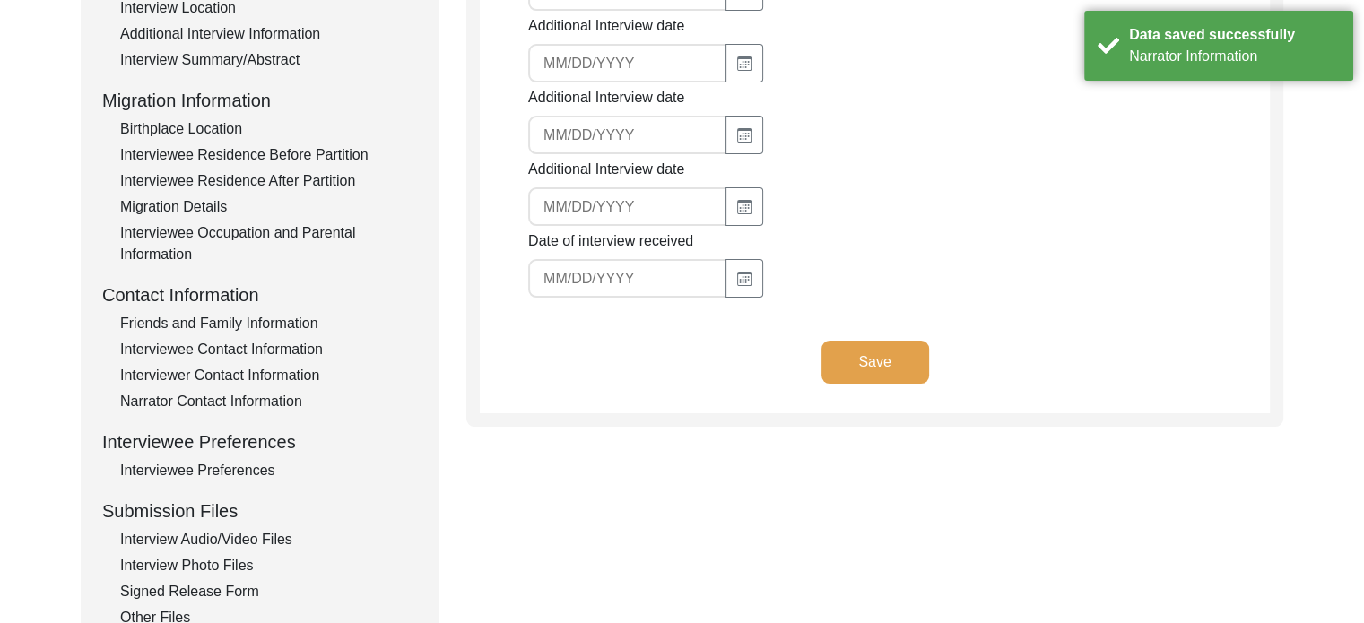
scroll to position [403, 0]
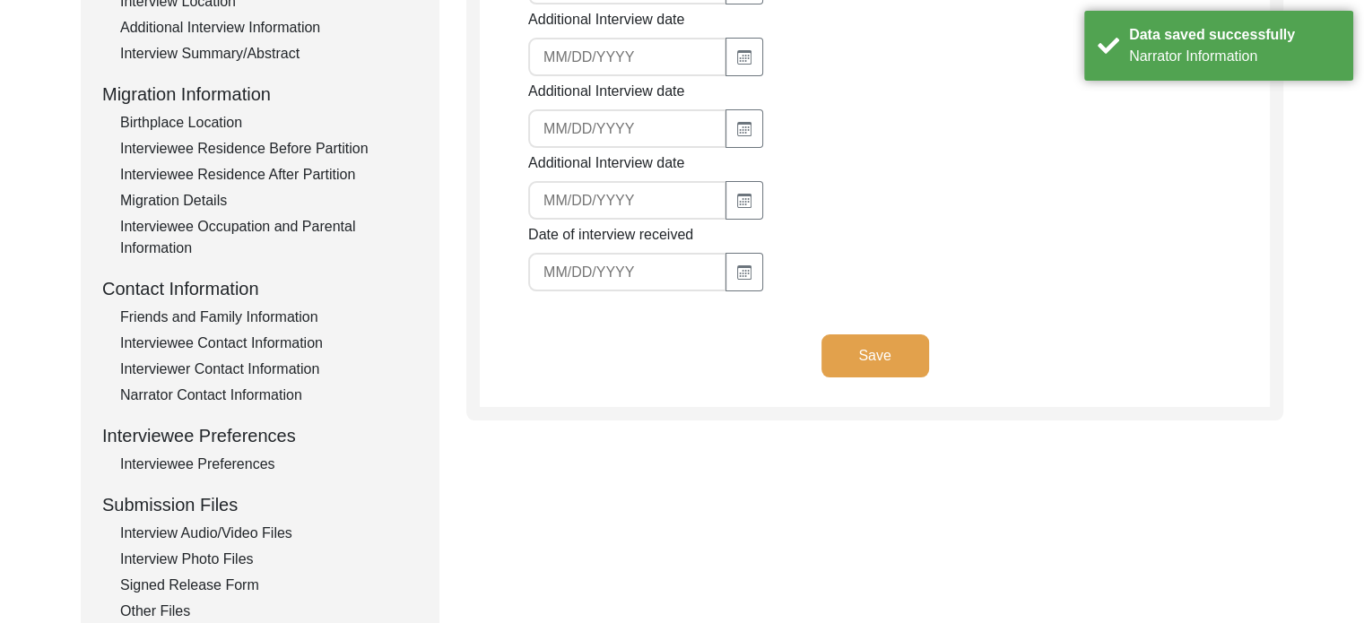
click at [898, 354] on button "Save" at bounding box center [875, 355] width 108 height 43
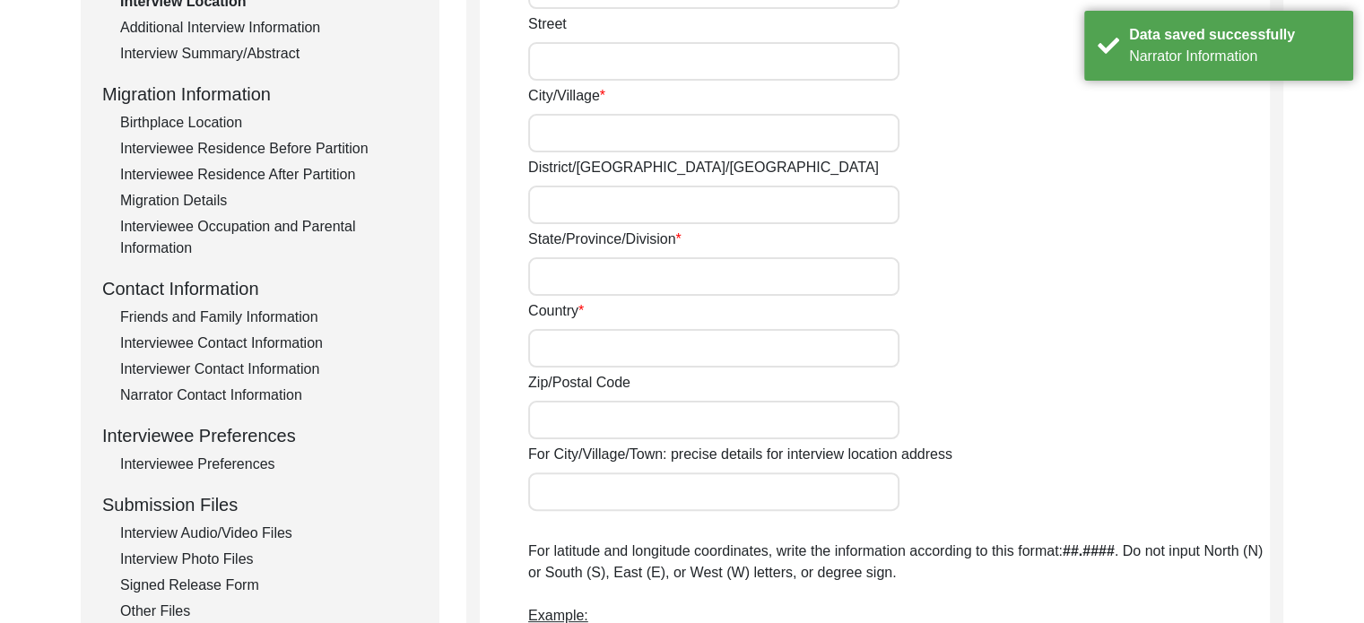
radio input "true"
type input "[STREET_ADDRESS][PERSON_NAME][PERSON_NAME]"
type input "[GEOGRAPHIC_DATA]"
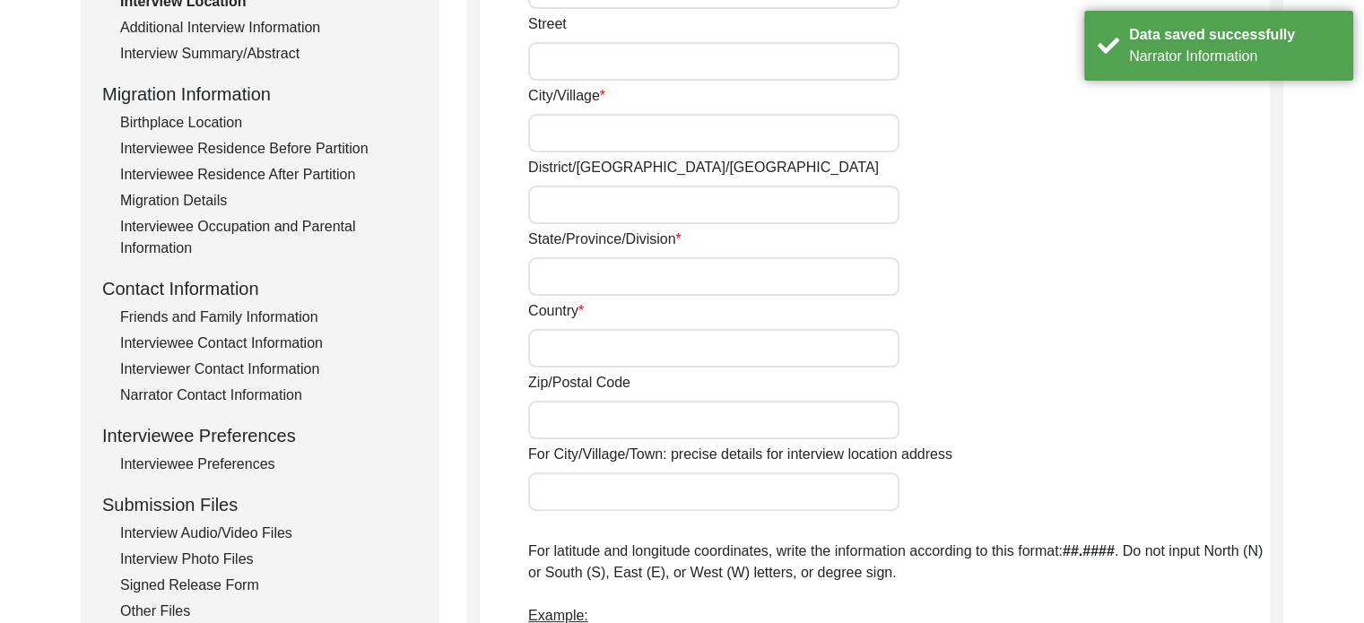
type input "[GEOGRAPHIC_DATA]"
type input "700091"
type input "[GEOGRAPHIC_DATA], [GEOGRAPHIC_DATA] , [GEOGRAPHIC_DATA]"
type input "22.582332150650867"
type input "88.4224115841603"
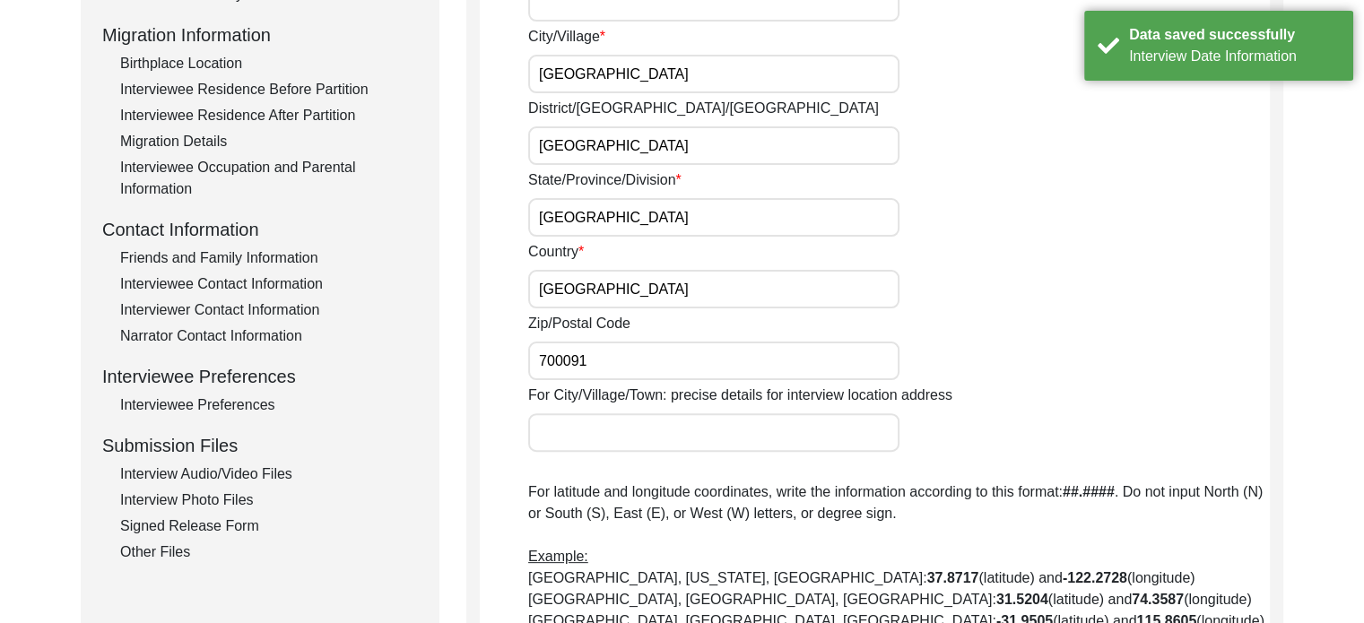
scroll to position [493, 0]
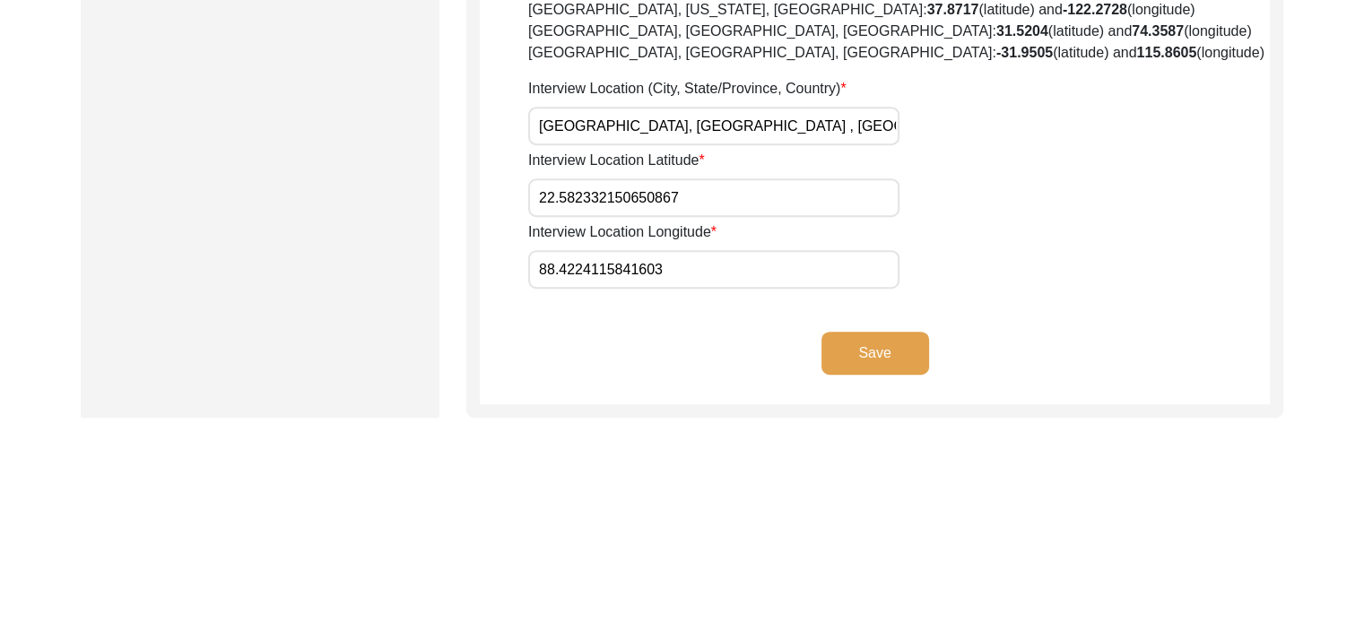
click at [879, 352] on button "Save" at bounding box center [875, 353] width 108 height 43
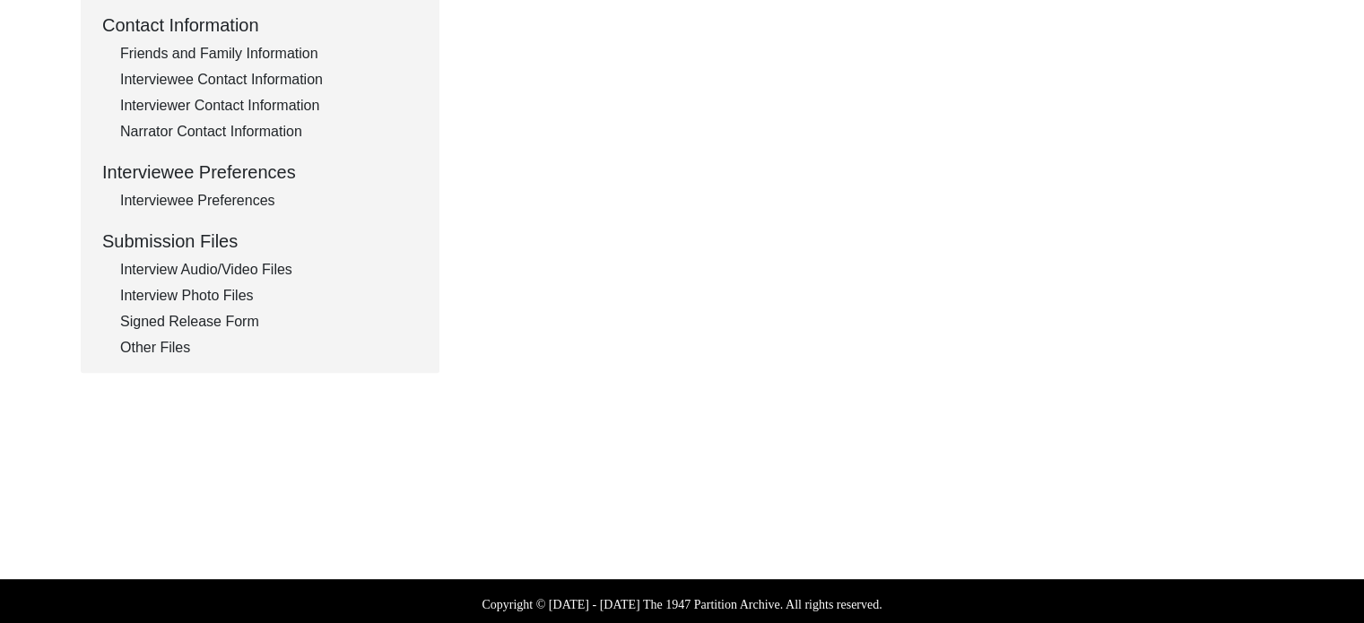
type input "Bangla, English"
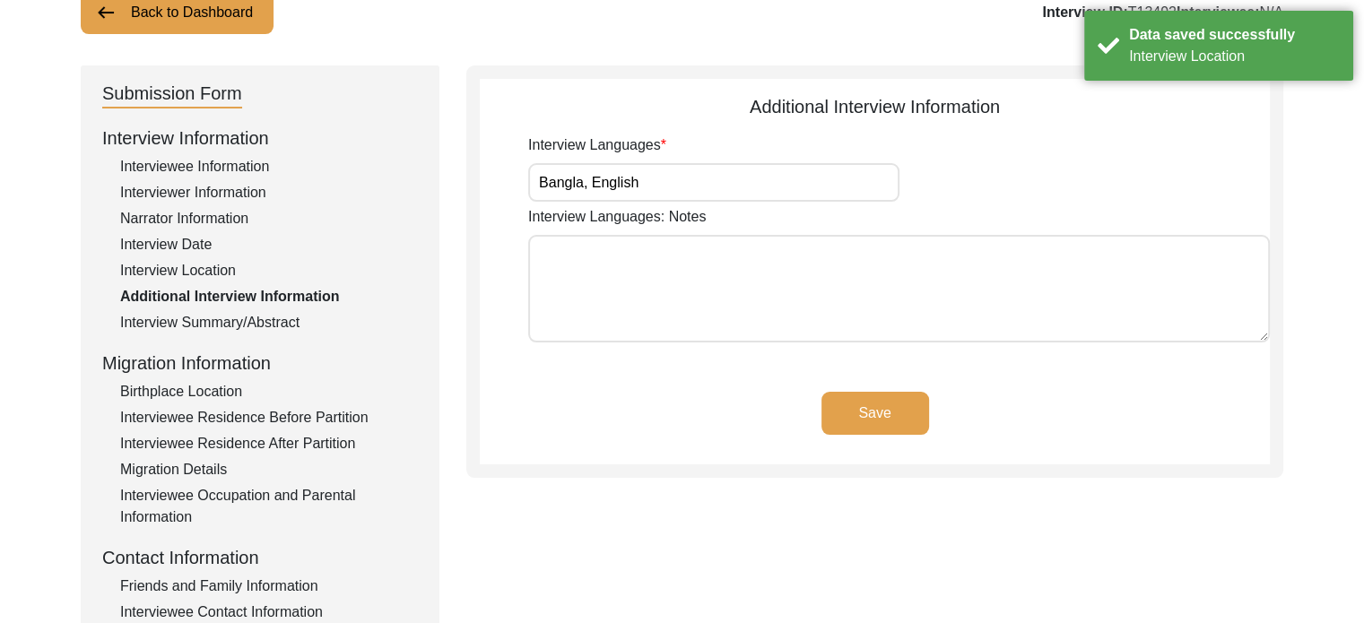
click at [867, 404] on button "Save" at bounding box center [875, 413] width 108 height 43
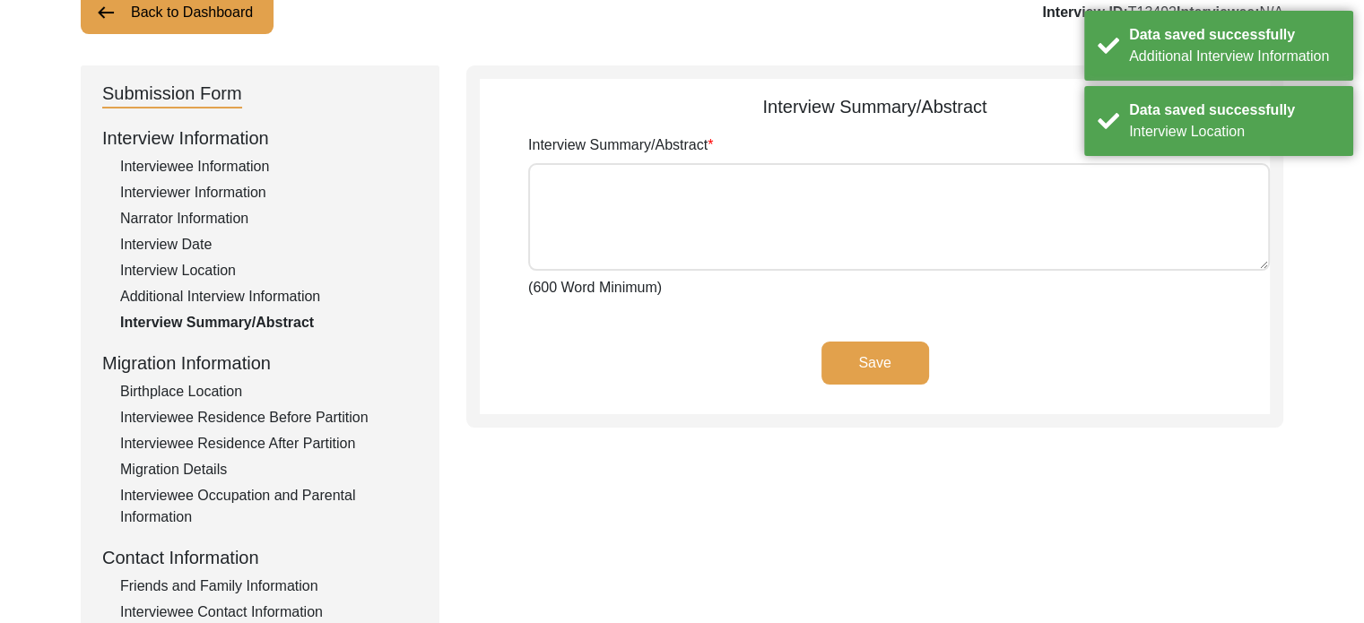
click at [689, 192] on textarea "Interview Summary/Abstract" at bounding box center [899, 217] width 742 height 108
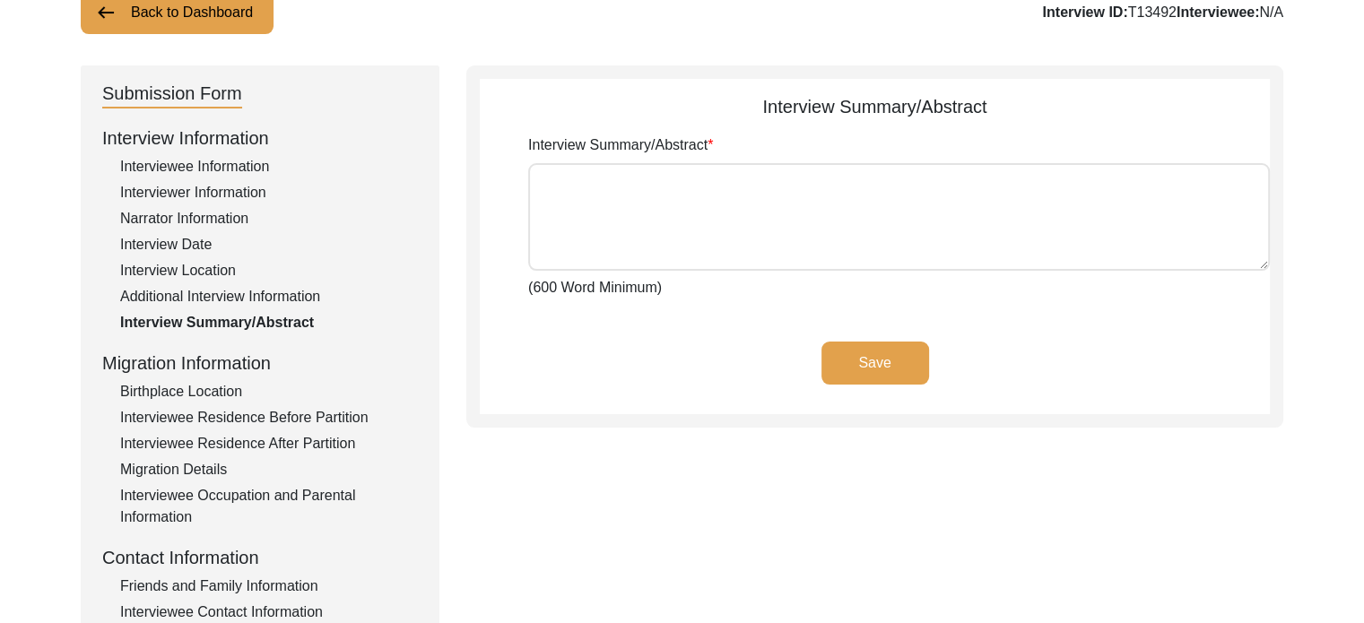
click at [201, 387] on div "Birthplace Location" at bounding box center [269, 392] width 298 height 22
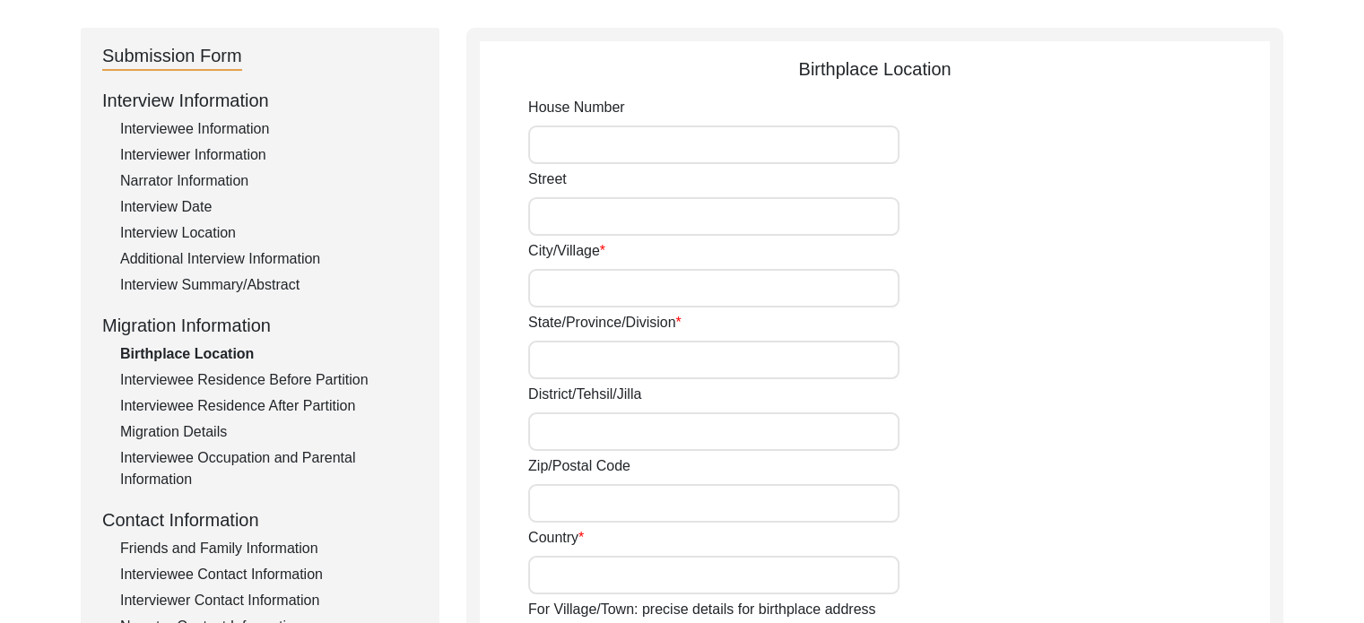
scroll to position [179, 0]
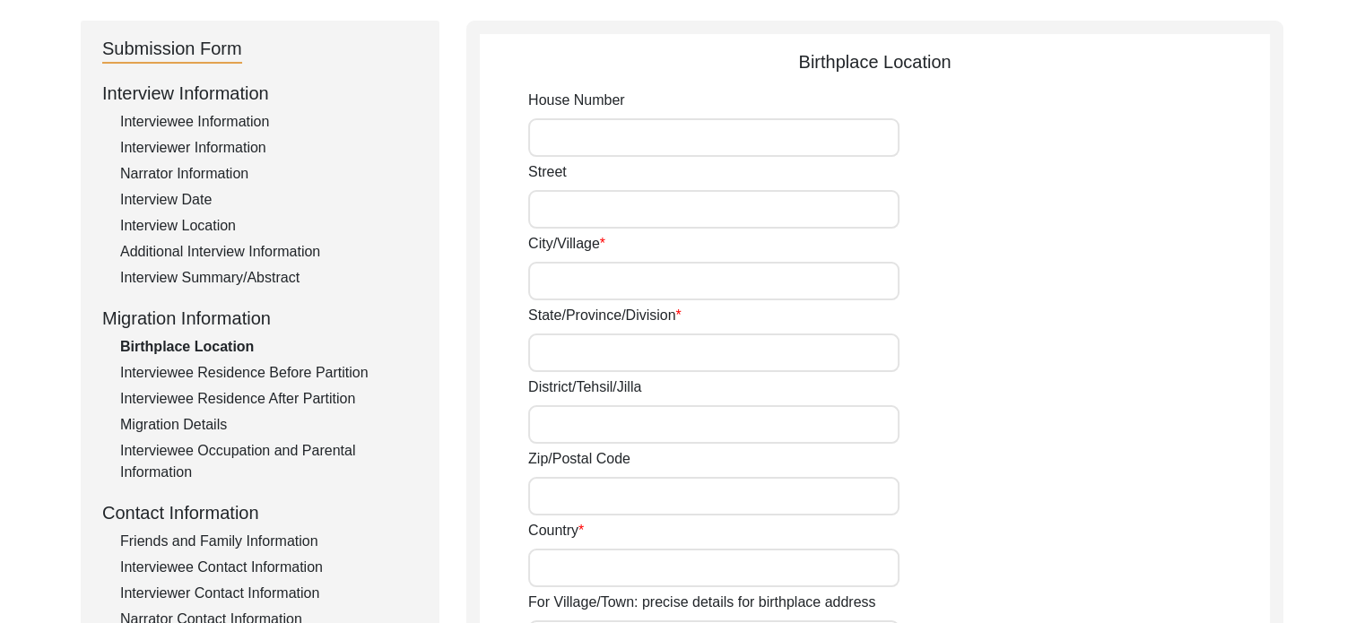
click at [218, 376] on div "Interviewee Residence Before Partition" at bounding box center [269, 373] width 298 height 22
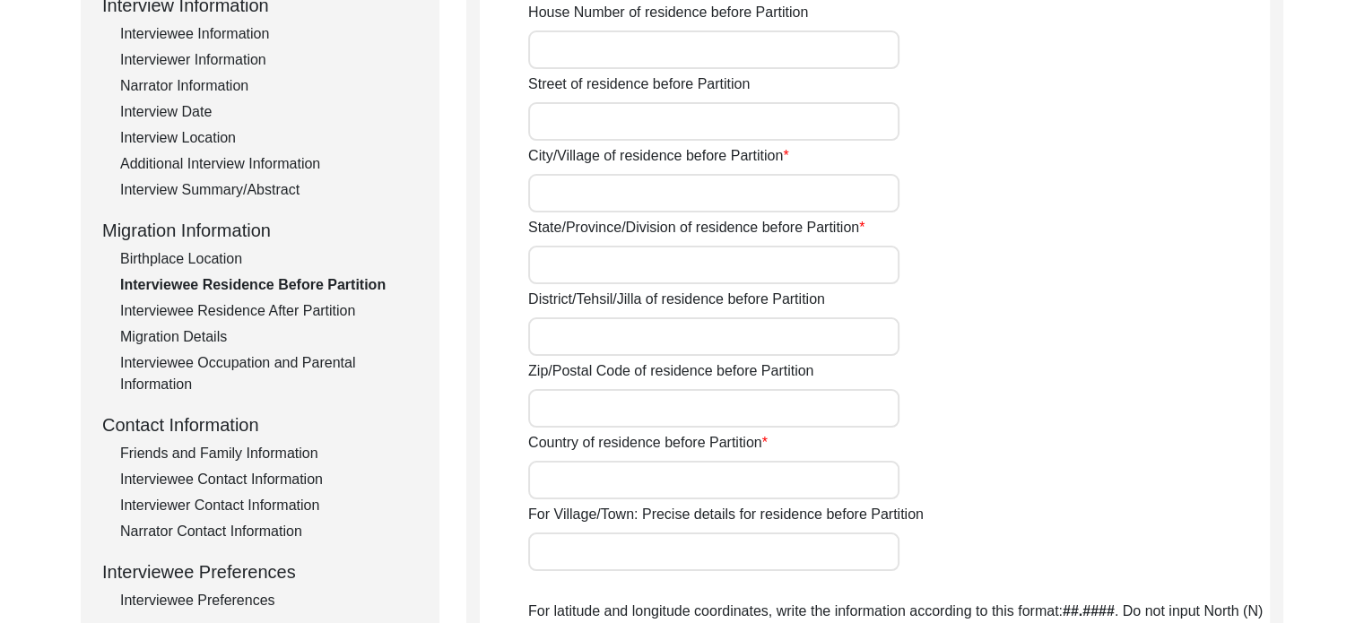
scroll to position [269, 0]
click at [307, 315] on div "Interviewee Residence After Partition" at bounding box center [269, 310] width 298 height 22
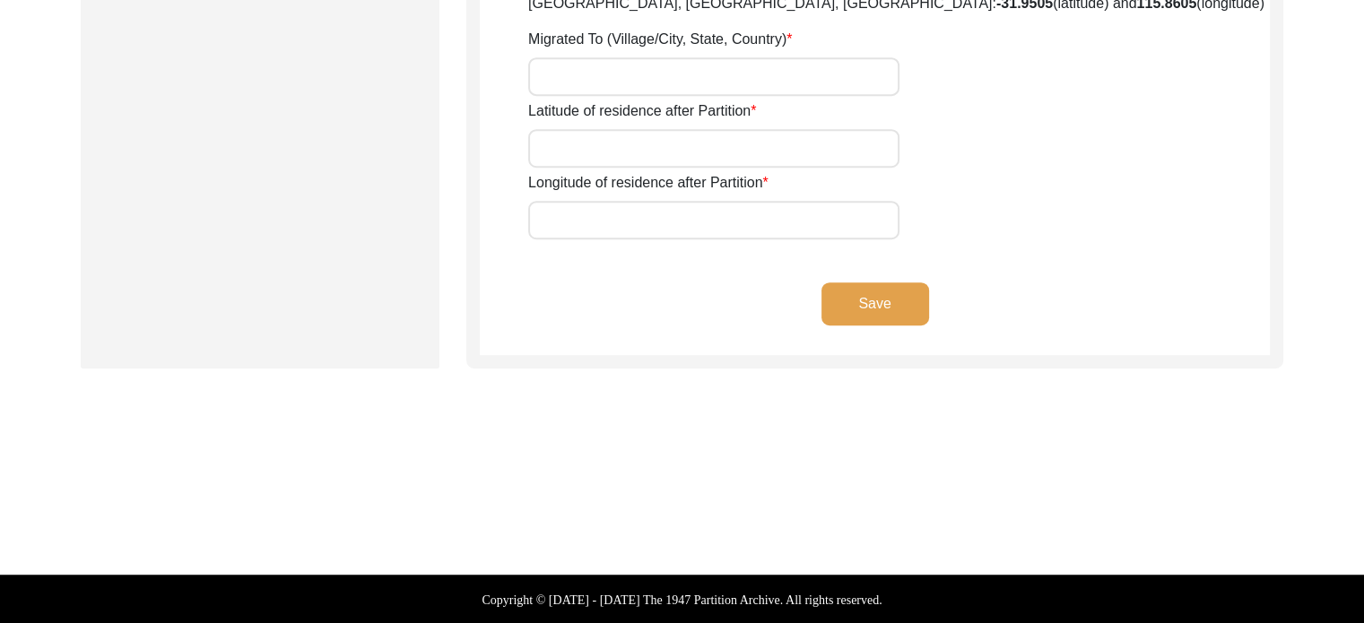
scroll to position [628, 0]
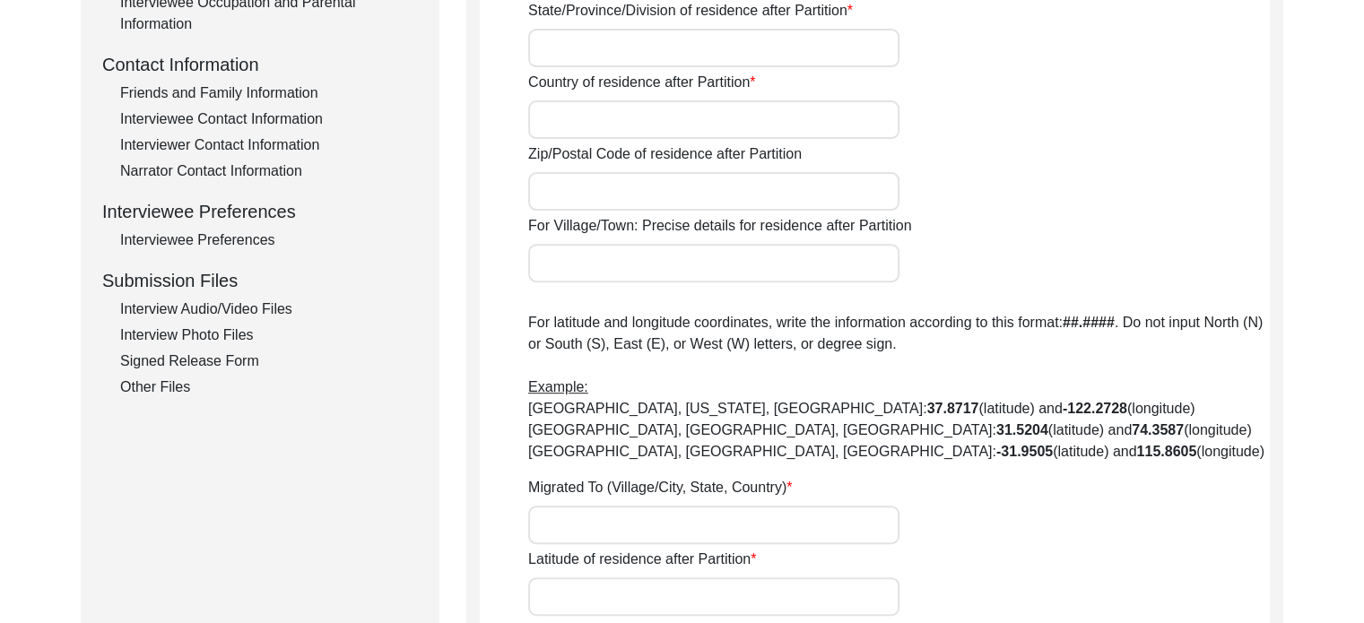
click at [233, 230] on div "Interviewee Preferences" at bounding box center [269, 241] width 298 height 22
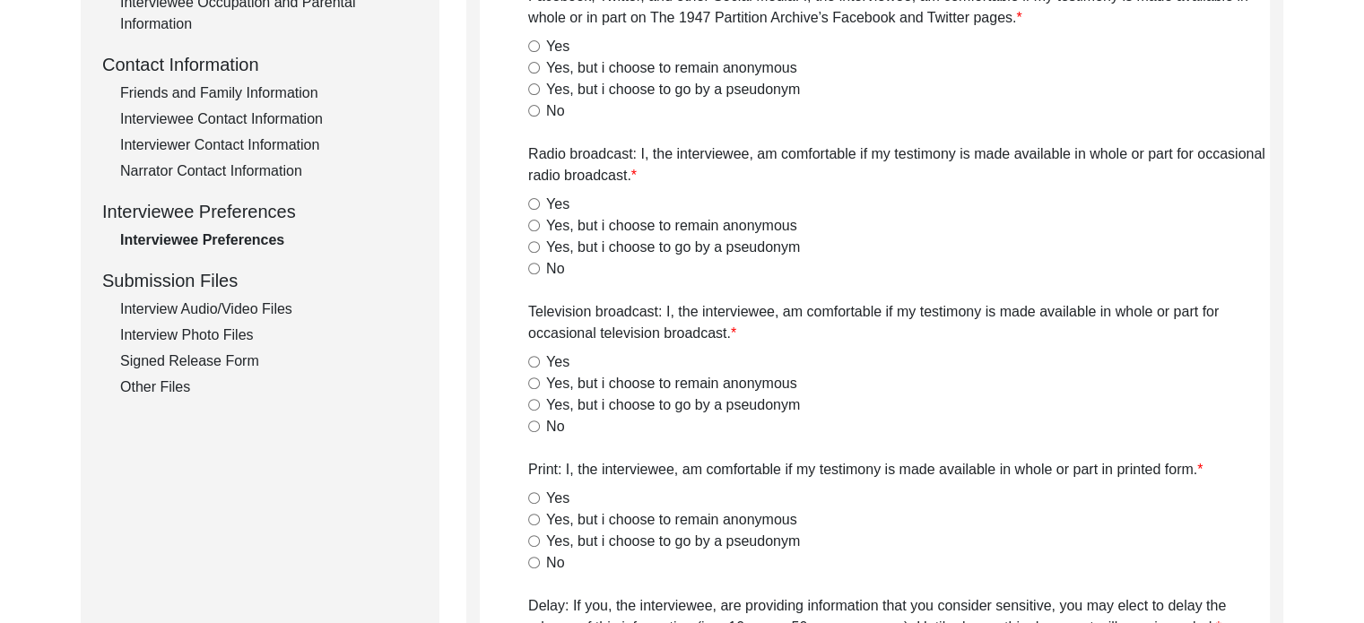
scroll to position [448, 0]
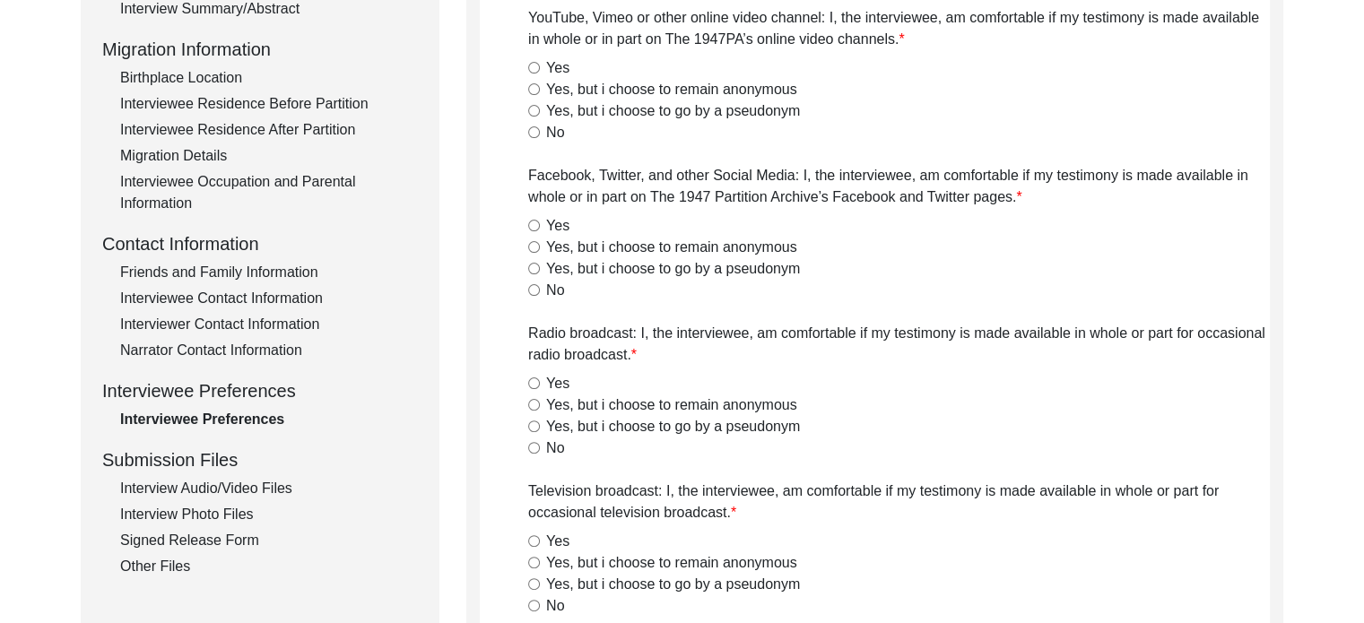
click at [252, 272] on div "Friends and Family Information" at bounding box center [269, 273] width 298 height 22
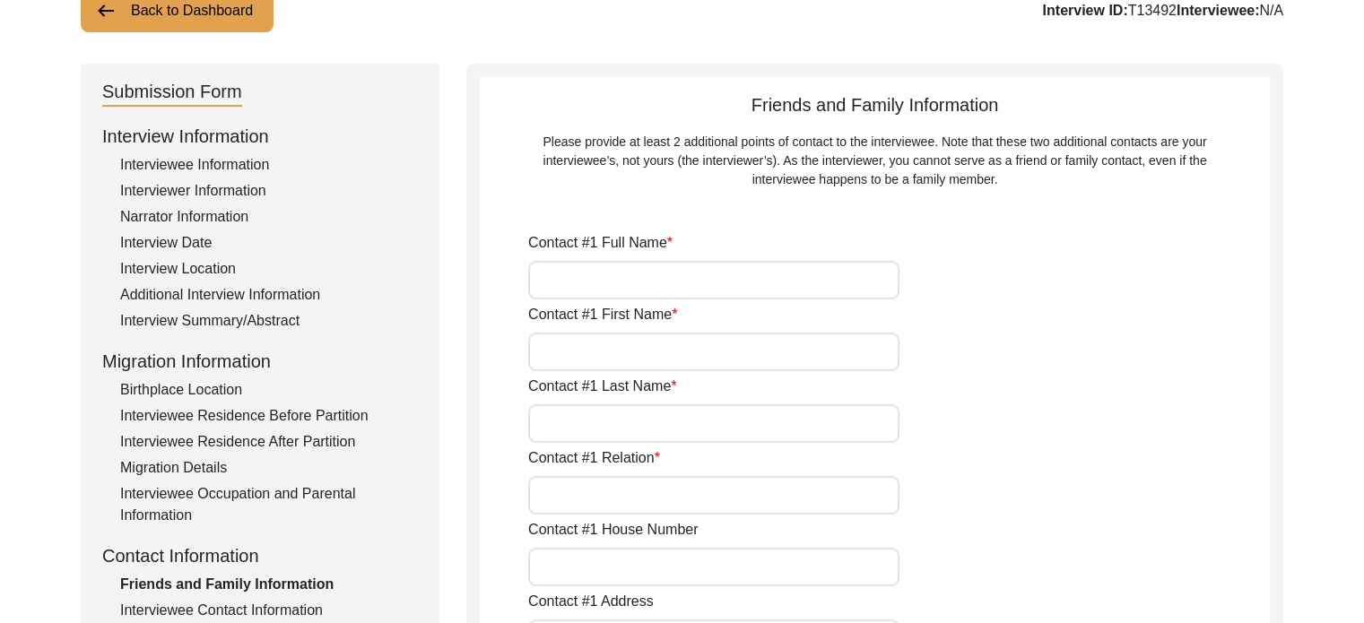
scroll to position [179, 0]
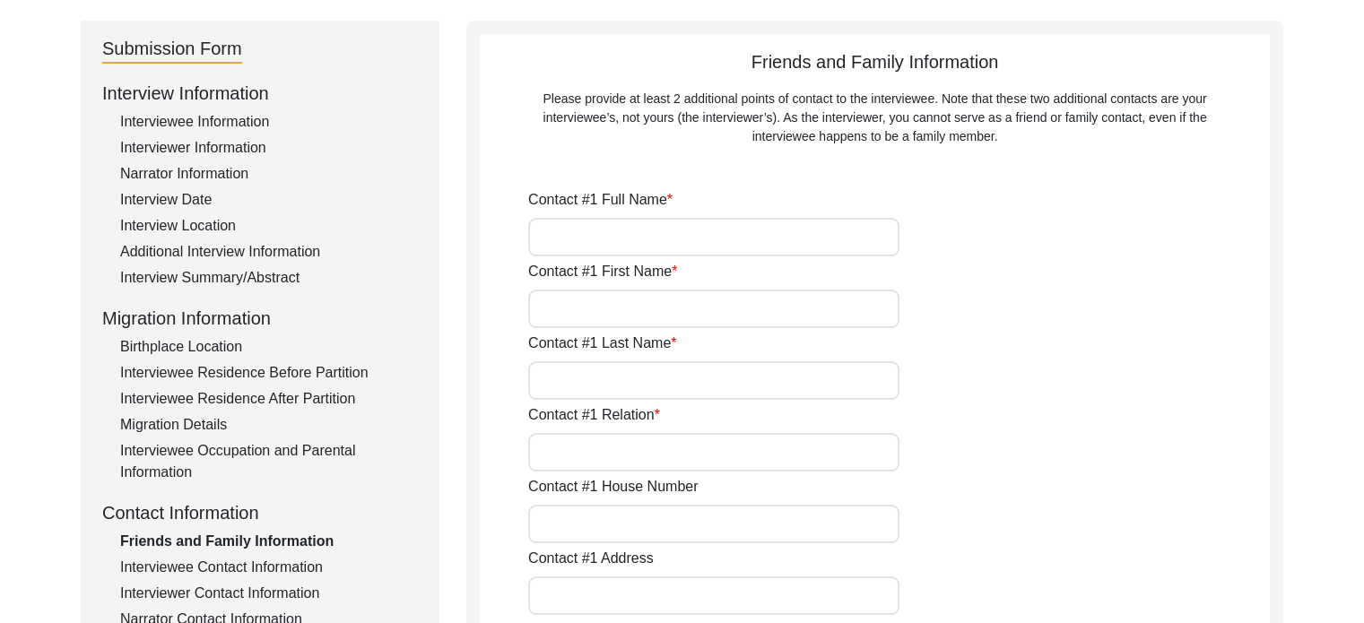
click at [682, 234] on input "Contact #1 Full Name" at bounding box center [713, 237] width 371 height 39
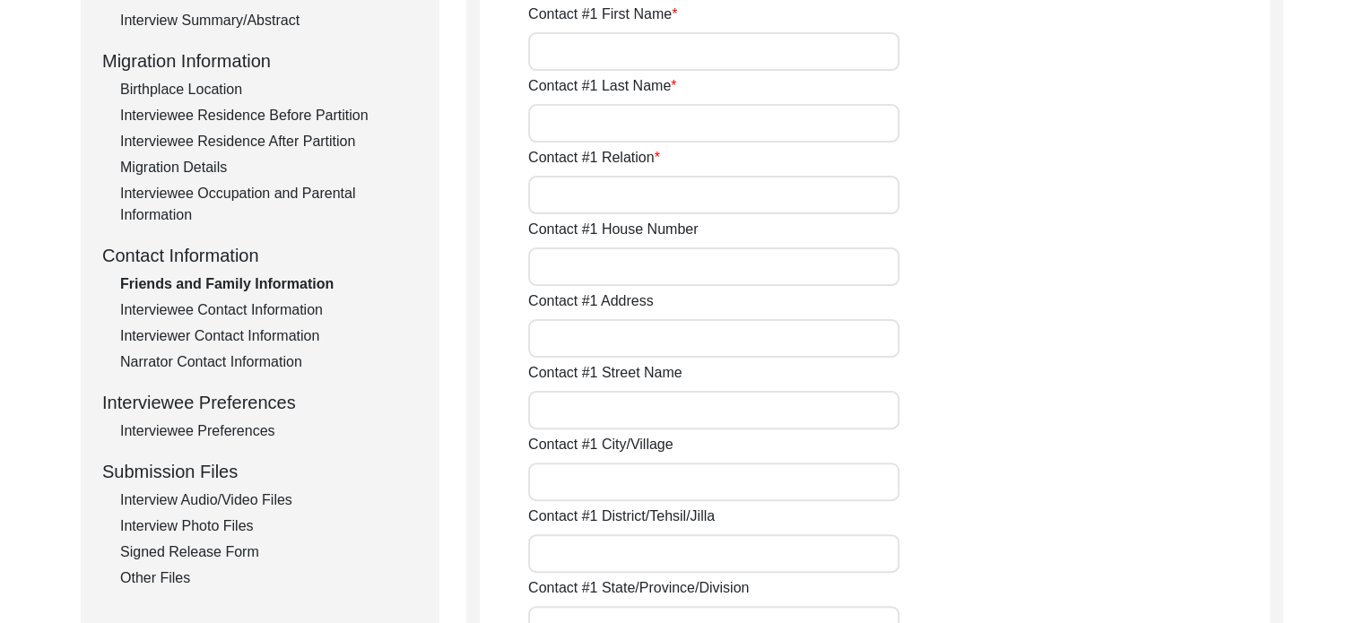
scroll to position [448, 0]
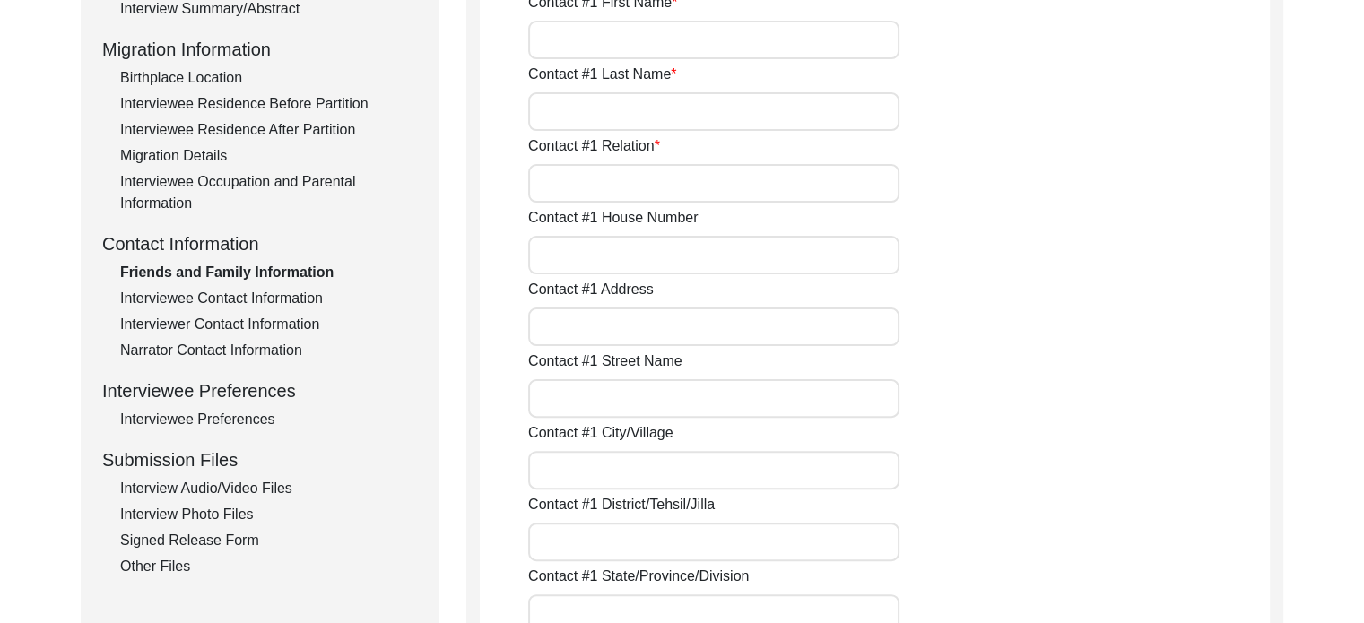
click at [661, 32] on input "Contact #1 First Name" at bounding box center [713, 40] width 371 height 39
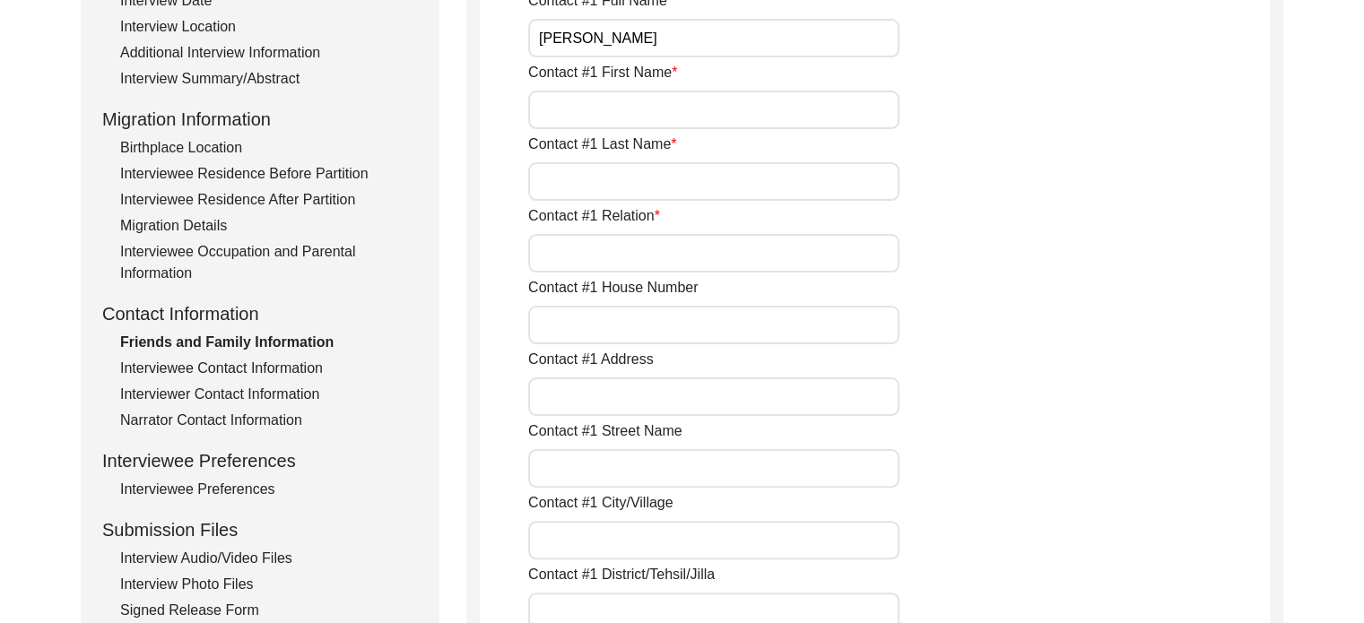
scroll to position [359, 0]
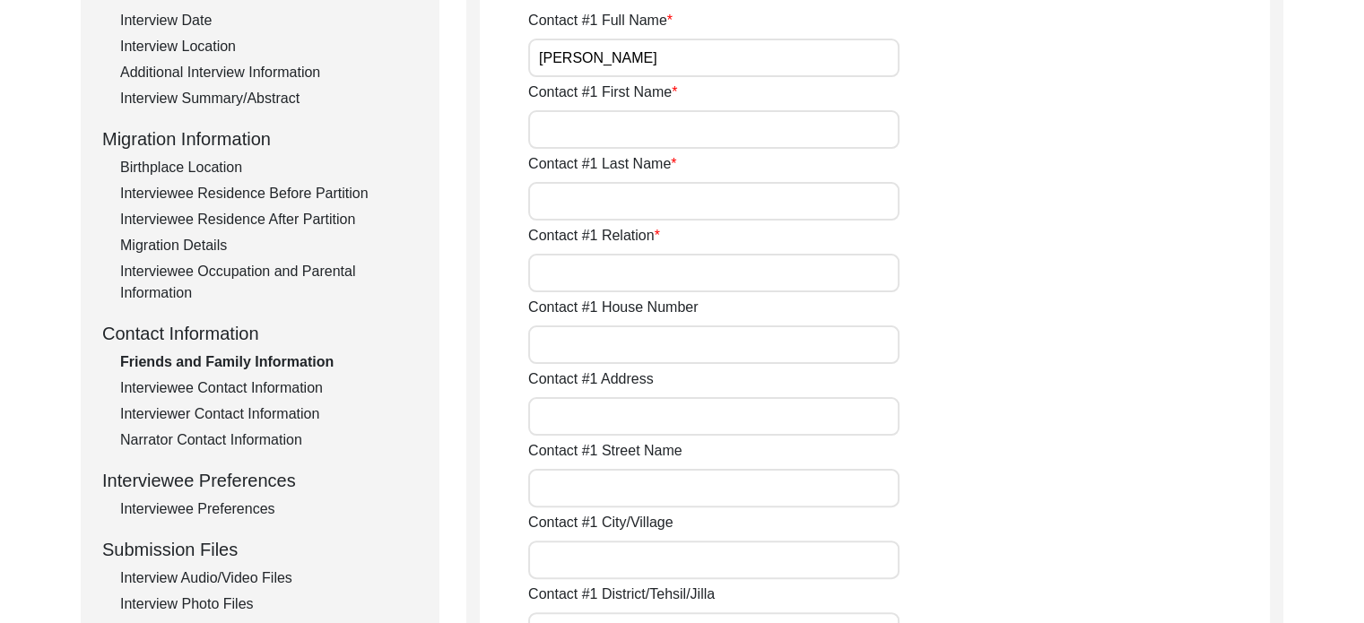
click at [610, 60] on input "[PERSON_NAME]" at bounding box center [713, 58] width 371 height 39
click at [605, 56] on input "[PERSON_NAME]" at bounding box center [713, 58] width 371 height 39
click at [606, 56] on input "[PERSON_NAME]" at bounding box center [713, 58] width 371 height 39
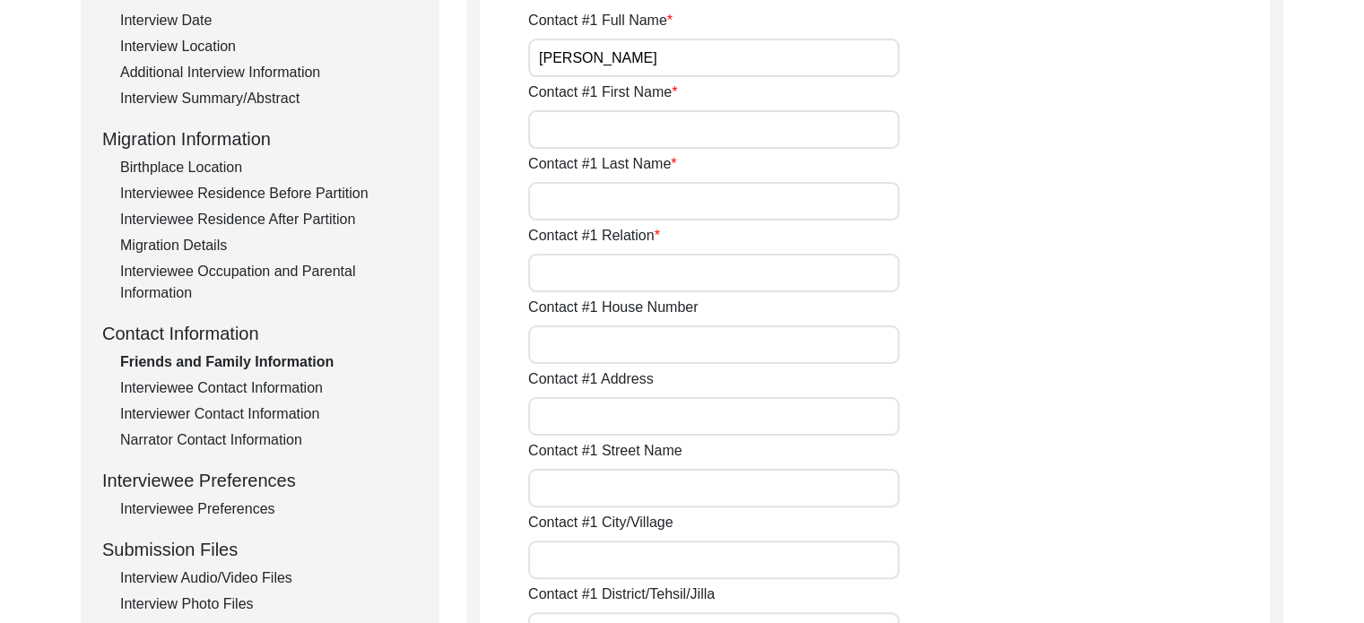
type input "[PERSON_NAME]"
click at [611, 126] on input "Contact #1 First Name" at bounding box center [713, 129] width 371 height 39
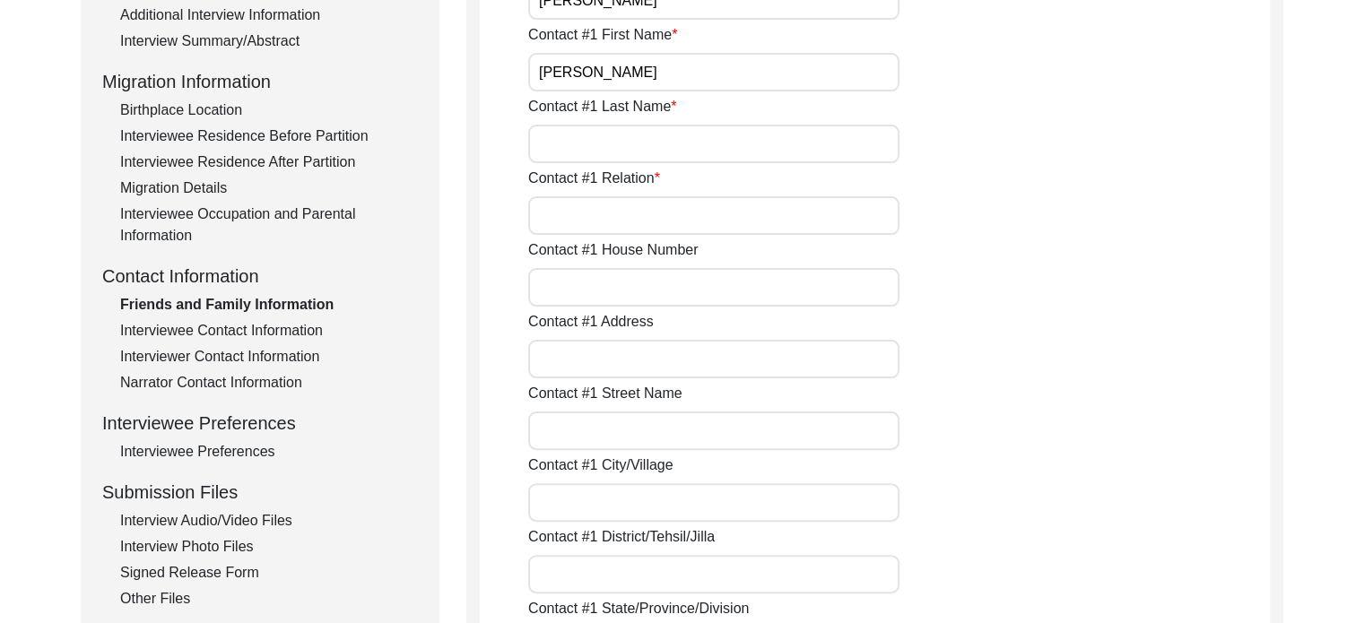
scroll to position [448, 0]
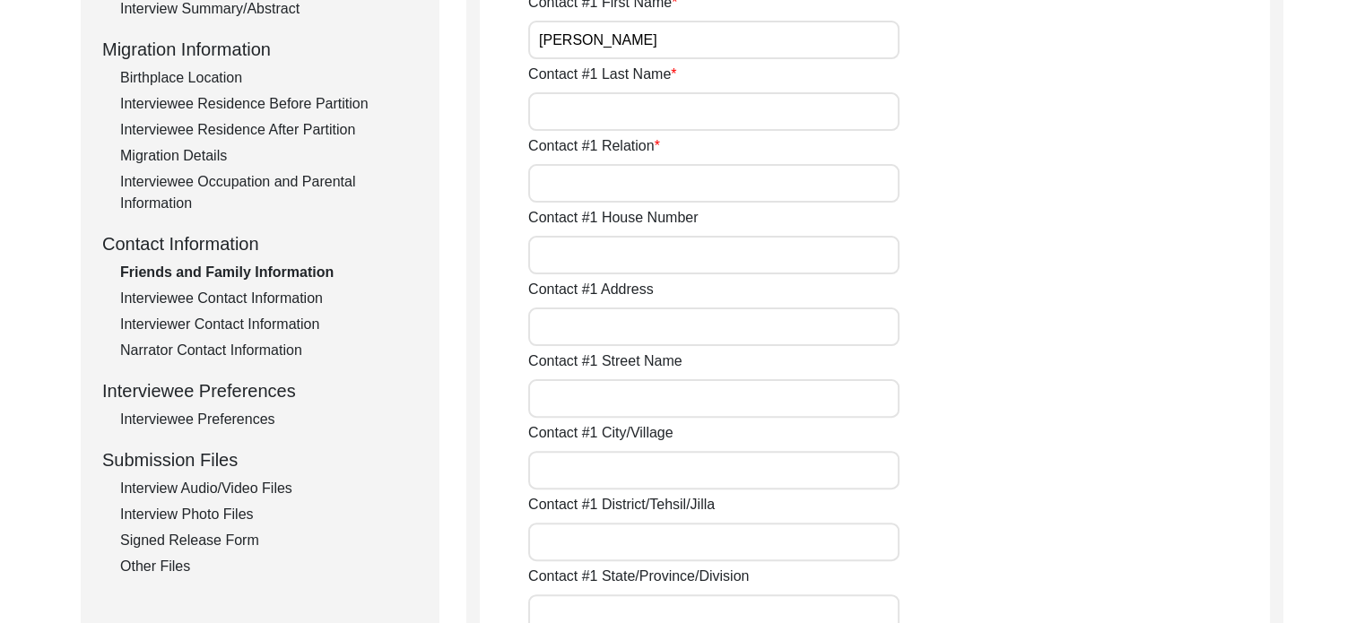
type input "[PERSON_NAME]"
click at [603, 100] on input "Contact #1 Last Name" at bounding box center [713, 111] width 371 height 39
type input "Saha"
click at [648, 178] on input "Contact #1 Relation" at bounding box center [713, 183] width 371 height 39
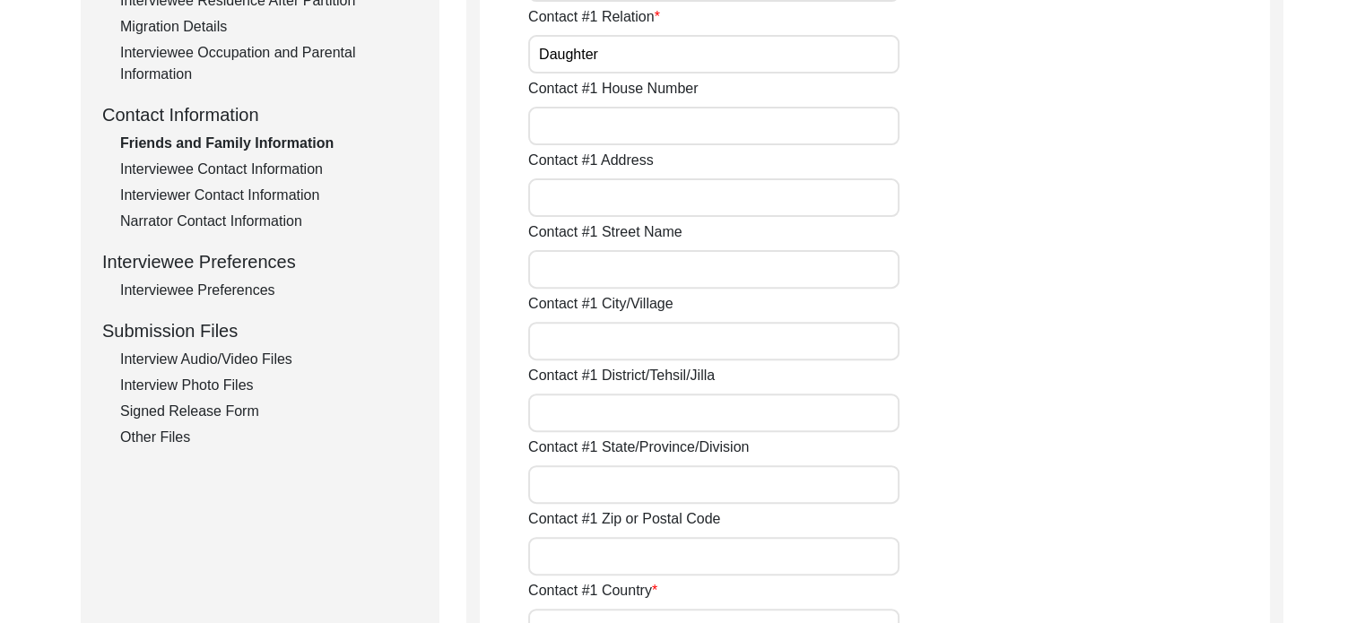
scroll to position [628, 0]
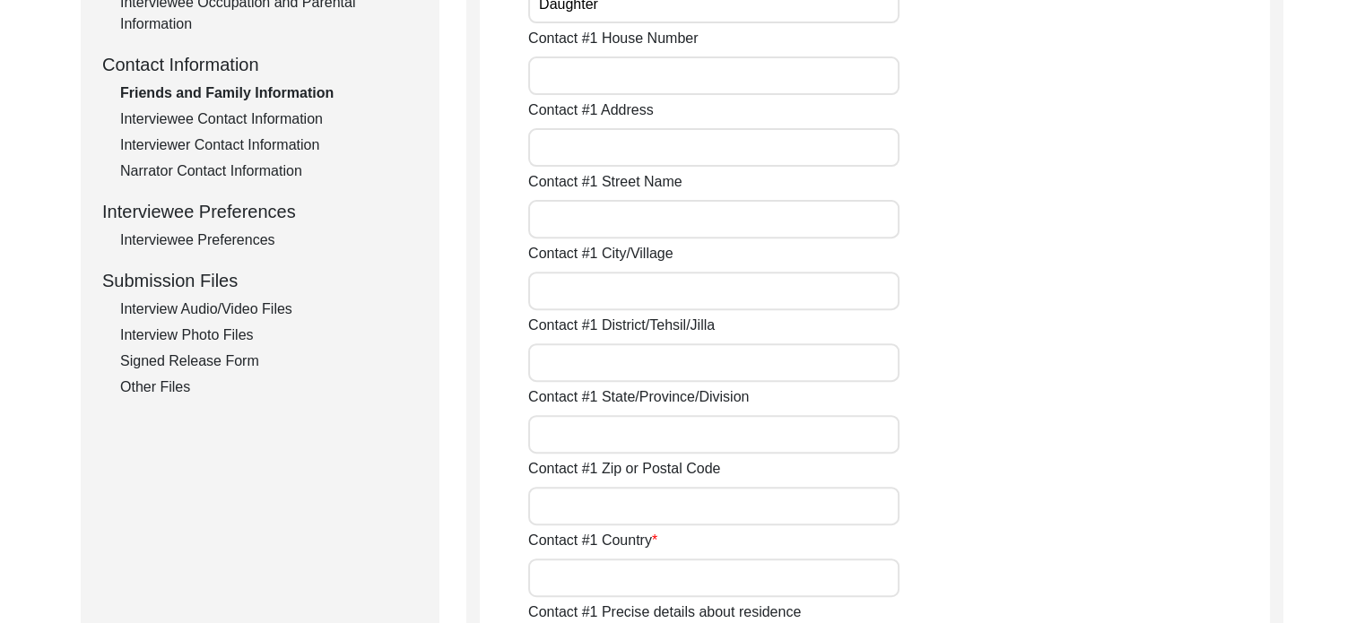
type input "Daughter"
click at [622, 75] on input "Contact #1 House Number" at bounding box center [713, 75] width 371 height 39
type input "C"
click at [583, 74] on input "C" at bounding box center [713, 75] width 371 height 39
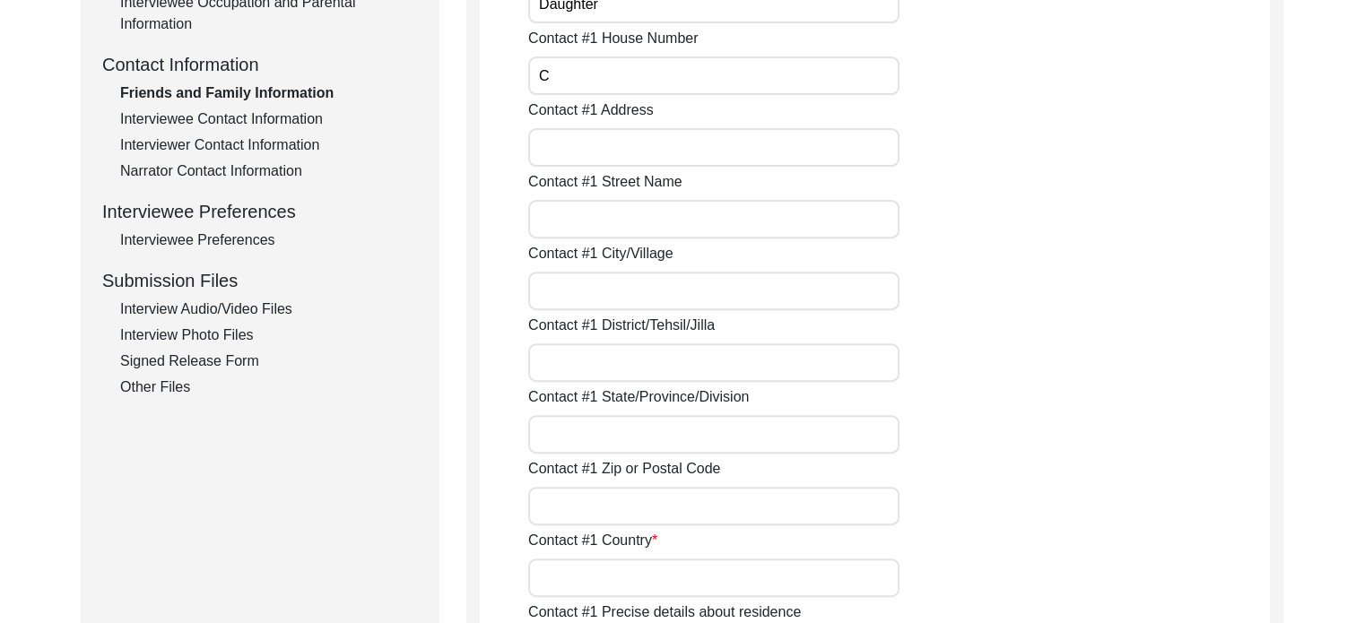
click at [583, 74] on input "C" at bounding box center [713, 75] width 371 height 39
click at [639, 72] on input "C" at bounding box center [713, 75] width 371 height 39
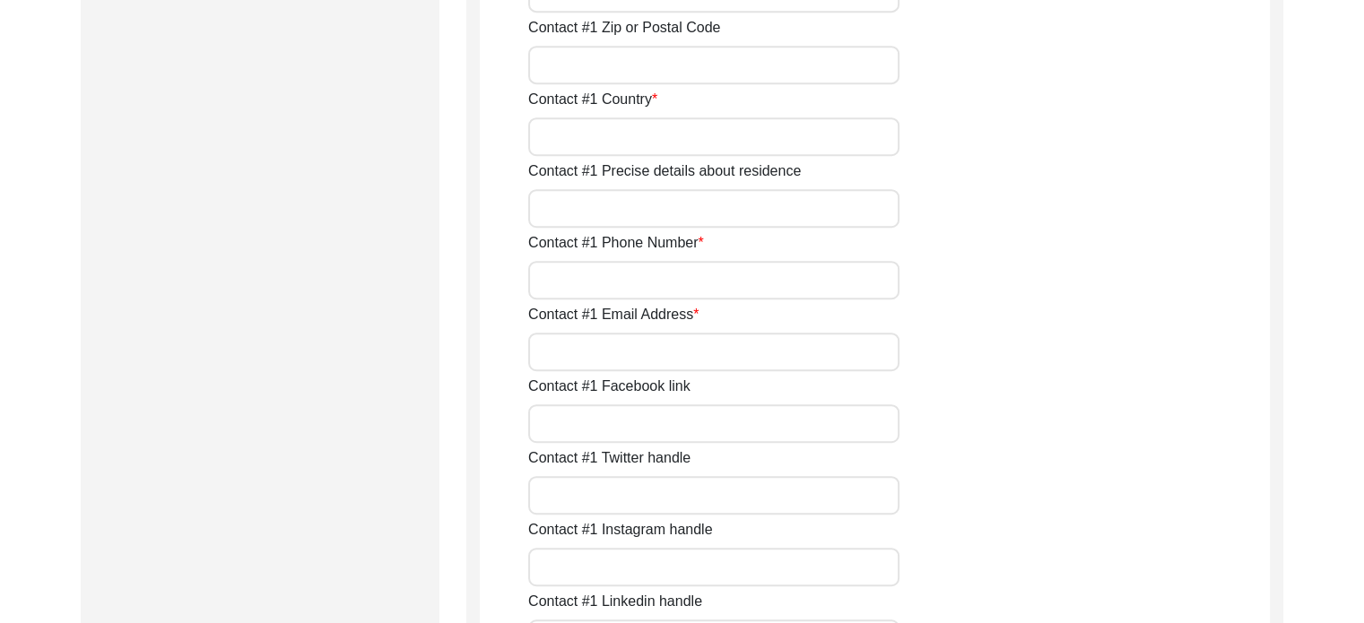
scroll to position [1076, 0]
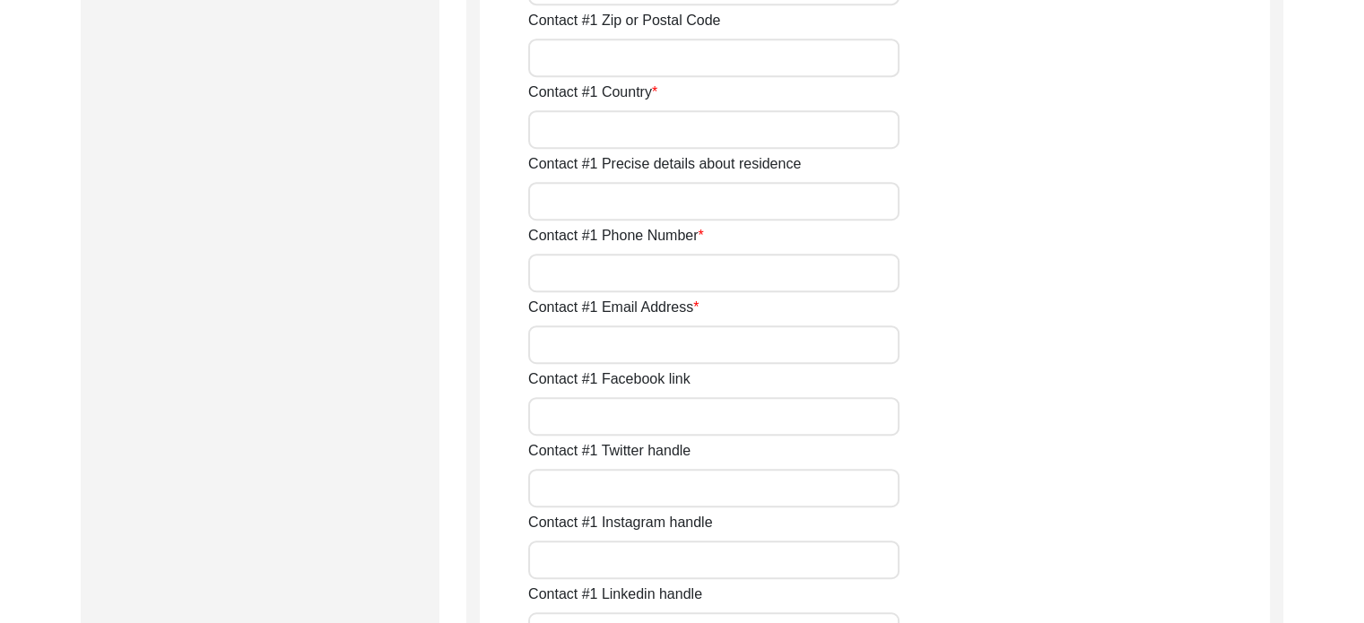
click at [683, 116] on input "Contact #1 Country" at bounding box center [713, 129] width 371 height 39
type input "[GEOGRAPHIC_DATA]"
type input "C10, [PERSON_NAME] Abason, [PERSON_NAME], Sector -2, [GEOGRAPHIC_DATA]"
type input "[PERSON_NAME], Sector -2, [GEOGRAPHIC_DATA]"
type input "[GEOGRAPHIC_DATA]"
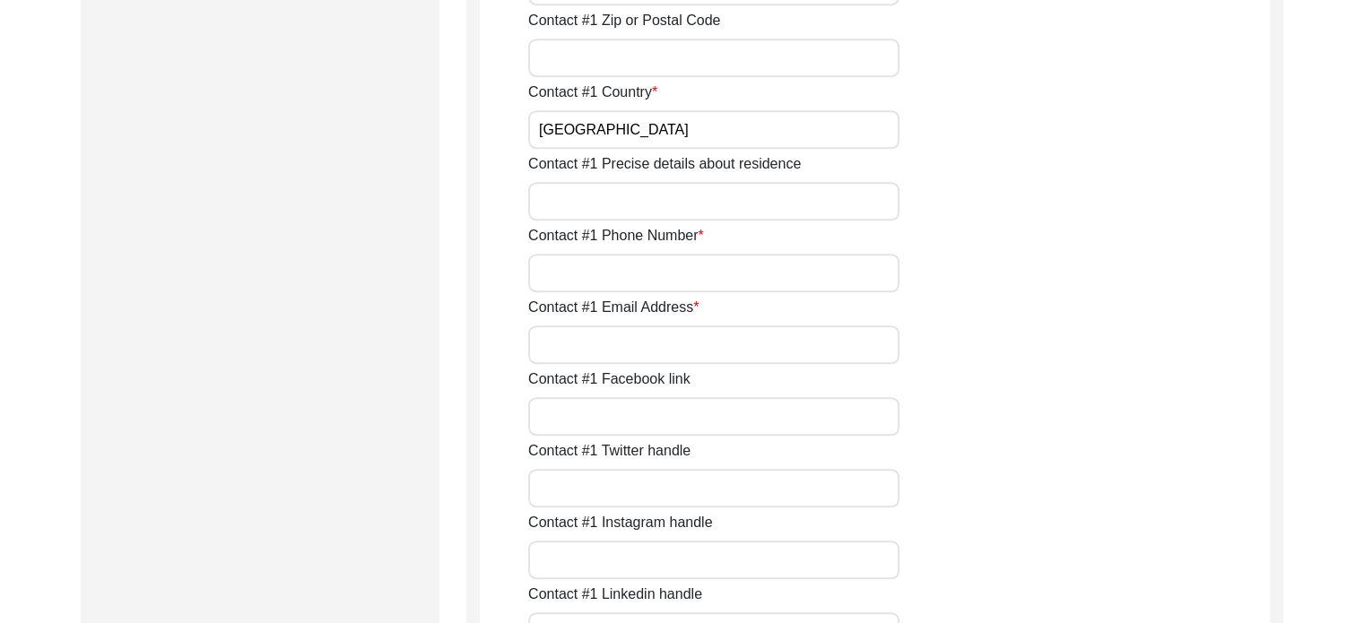
type input "[GEOGRAPHIC_DATA]"
type input "700091"
type input "09073381031"
type input "[EMAIL_ADDRESS][DOMAIN_NAME]"
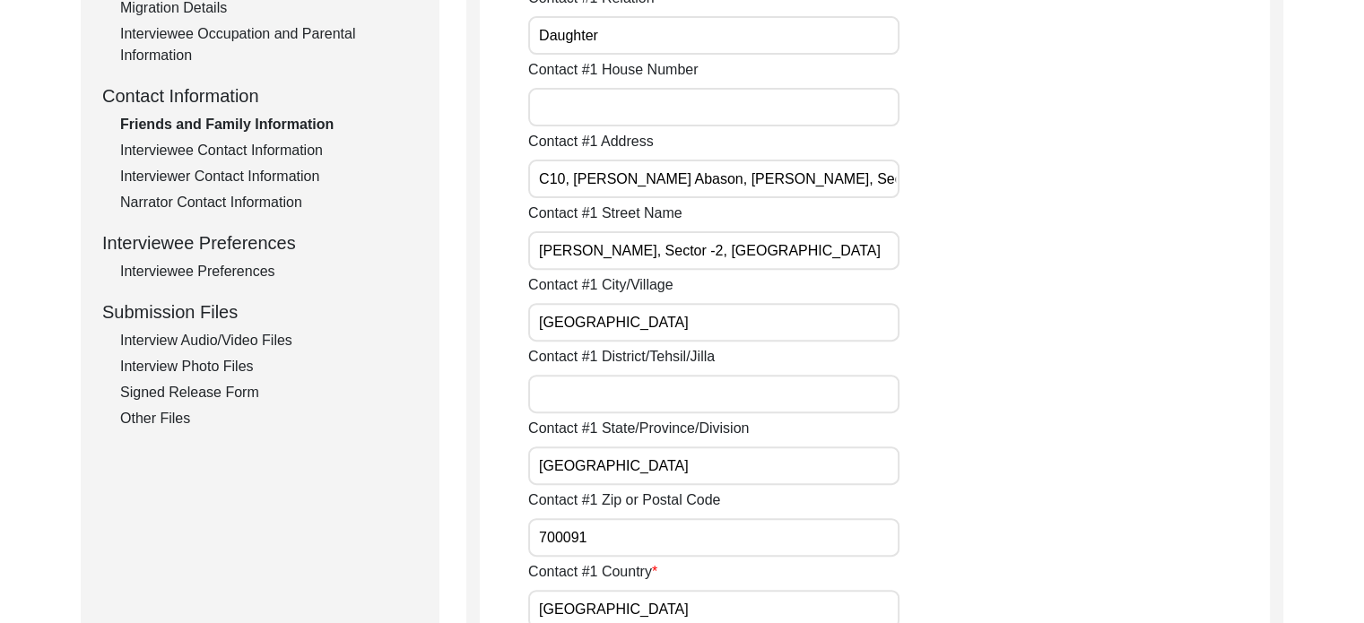
scroll to position [628, 0]
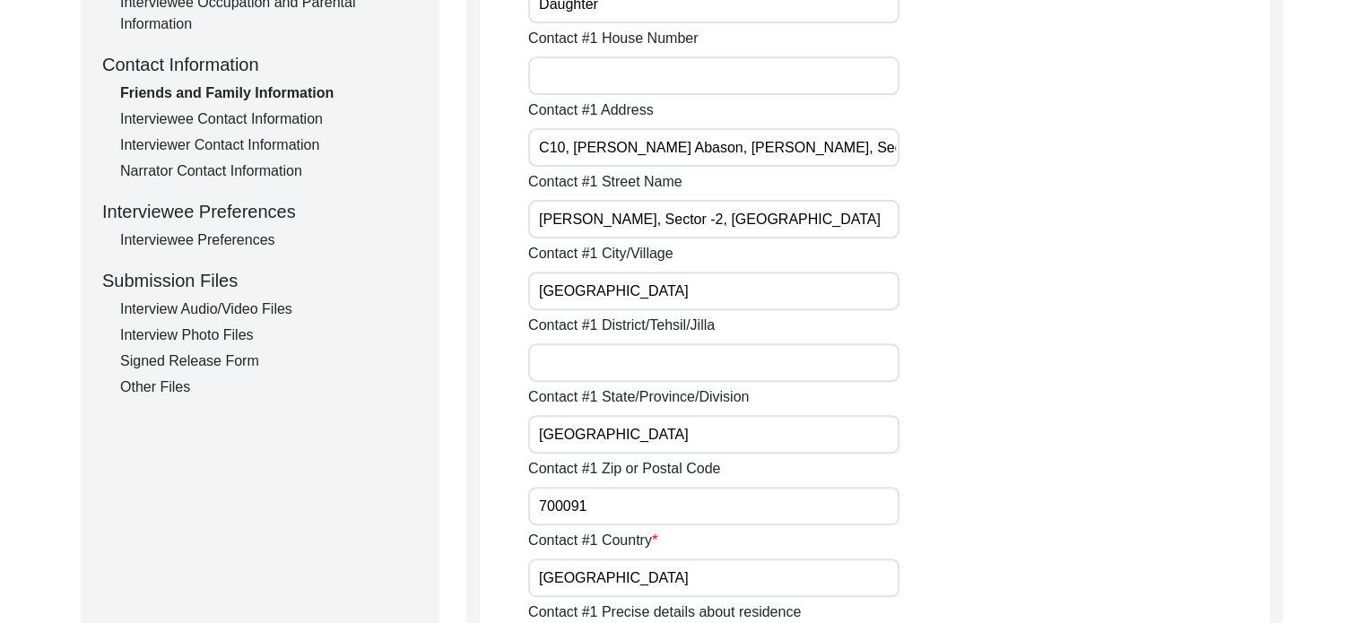
click at [563, 150] on input "C10, [PERSON_NAME] Abason, [PERSON_NAME], Sector -2, [GEOGRAPHIC_DATA]" at bounding box center [713, 147] width 371 height 39
drag, startPoint x: 563, startPoint y: 150, endPoint x: 489, endPoint y: 150, distance: 74.4
drag, startPoint x: 575, startPoint y: 151, endPoint x: 531, endPoint y: 152, distance: 43.9
click at [531, 152] on input "C10, [PERSON_NAME] Abason, [PERSON_NAME], Sector -2, [GEOGRAPHIC_DATA]" at bounding box center [713, 147] width 371 height 39
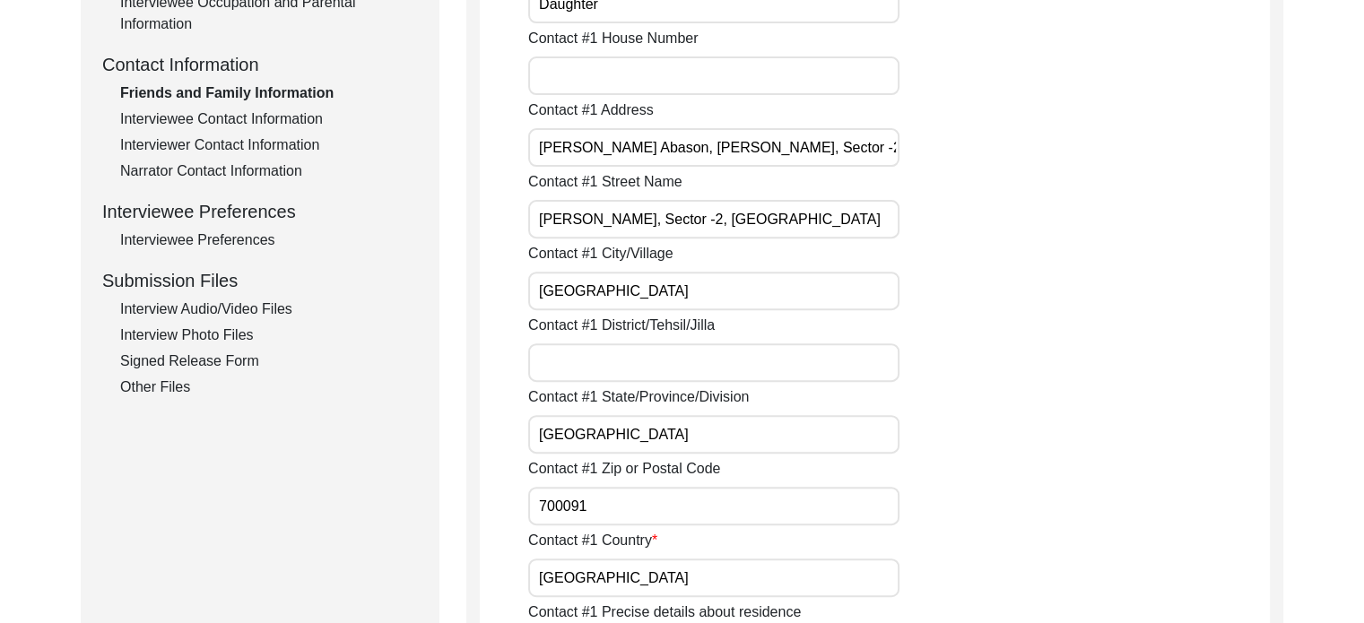
type input "[PERSON_NAME] Abason, [PERSON_NAME], Sector -2, [GEOGRAPHIC_DATA]"
click at [567, 73] on input "Contact #1 House Number" at bounding box center [713, 75] width 371 height 39
type input "C 10"
click at [724, 162] on input "[PERSON_NAME] Abason, [PERSON_NAME], Sector -2, [GEOGRAPHIC_DATA]" at bounding box center [713, 147] width 371 height 39
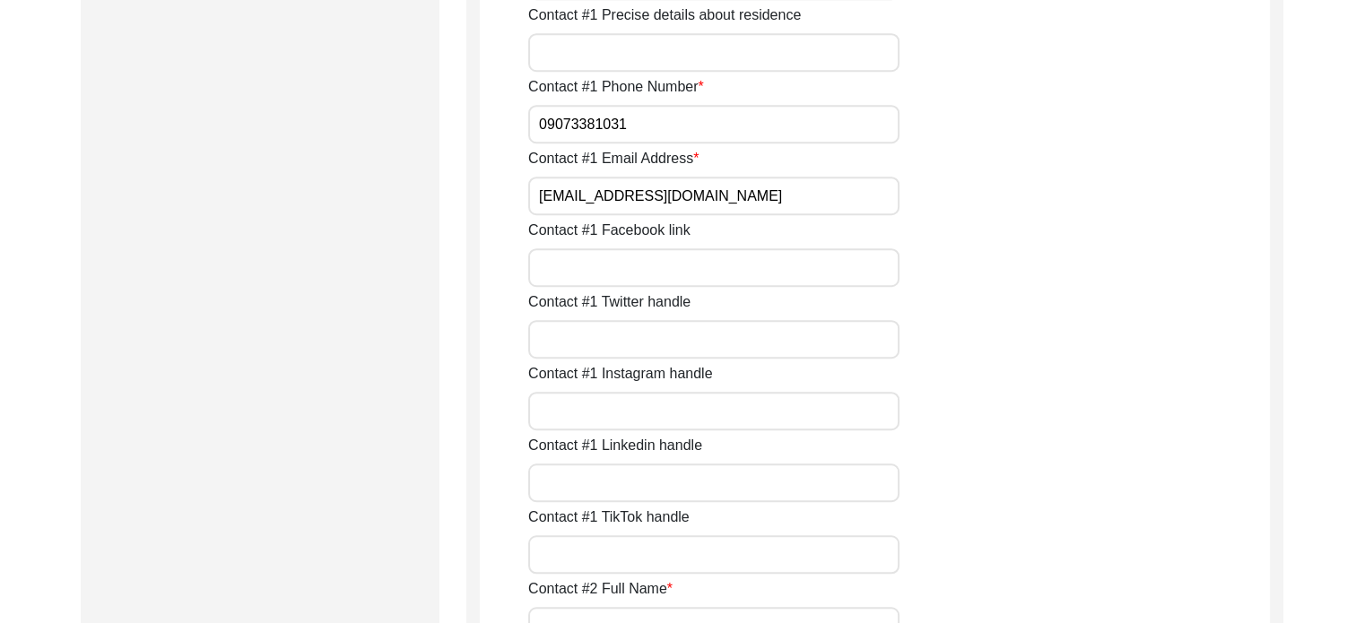
scroll to position [1255, 0]
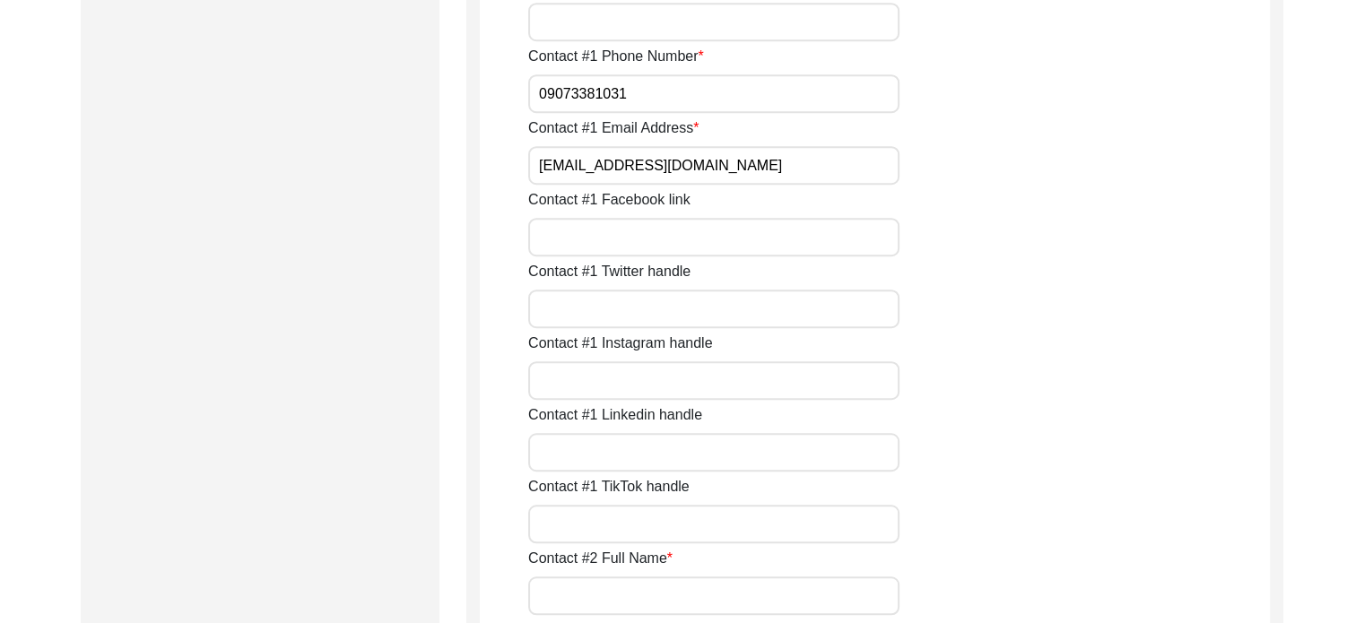
click at [655, 91] on input "09073381031" at bounding box center [713, 93] width 371 height 39
click at [570, 96] on input "[PHONE_NUMBER]" at bounding box center [713, 93] width 371 height 39
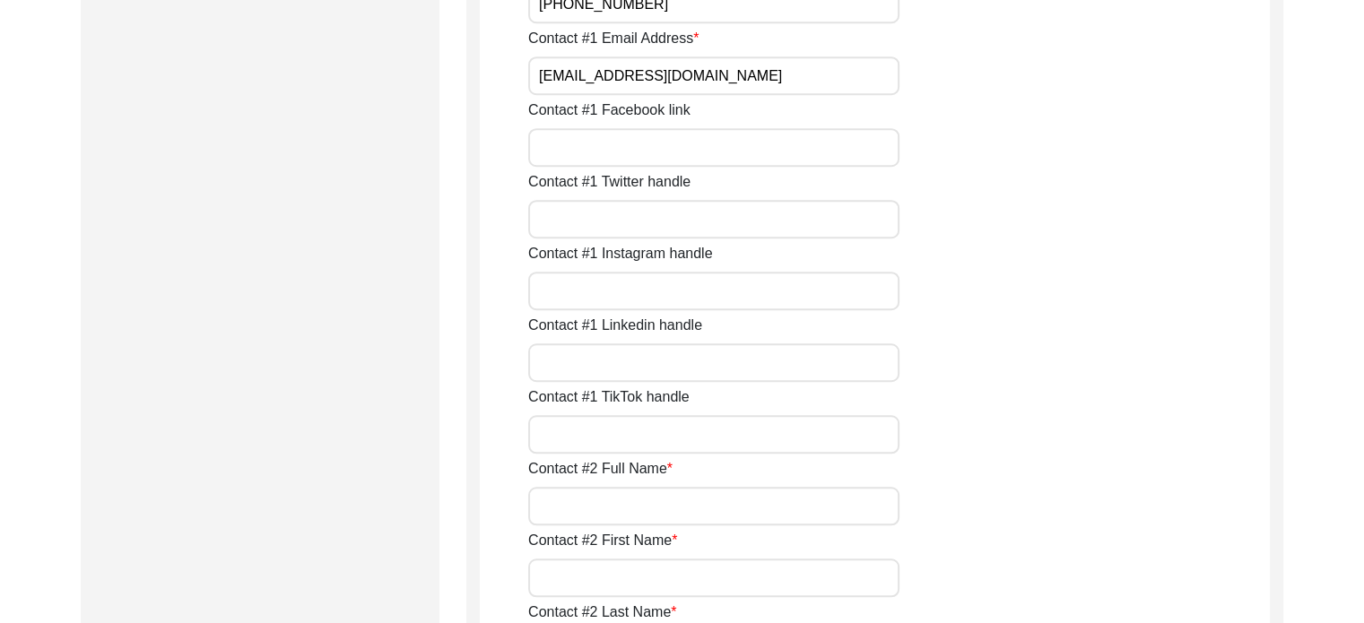
type input "[PHONE_NUMBER]"
click at [712, 72] on input "[EMAIL_ADDRESS][DOMAIN_NAME]" at bounding box center [713, 75] width 371 height 39
click at [712, 73] on input "[EMAIL_ADDRESS][DOMAIN_NAME]" at bounding box center [713, 75] width 371 height 39
type input "[EMAIL_ADDRESS][DOMAIN_NAME]"
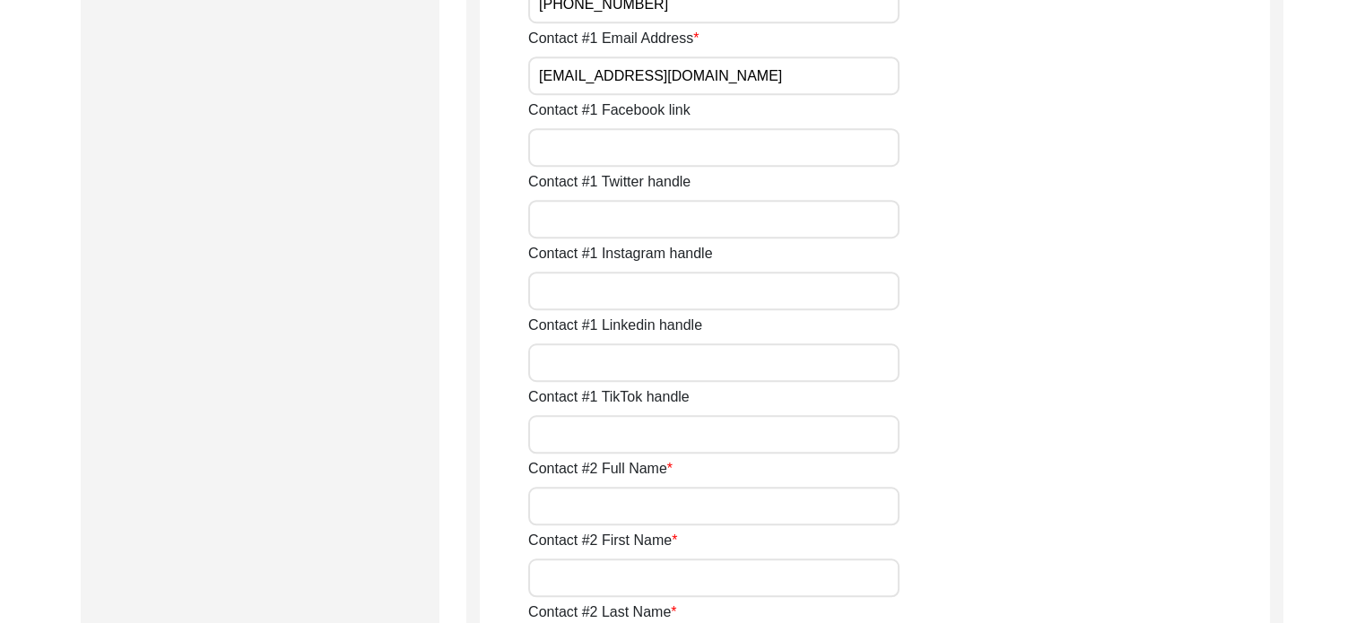
click at [731, 146] on input "Contact #1 Facebook link" at bounding box center [713, 147] width 371 height 39
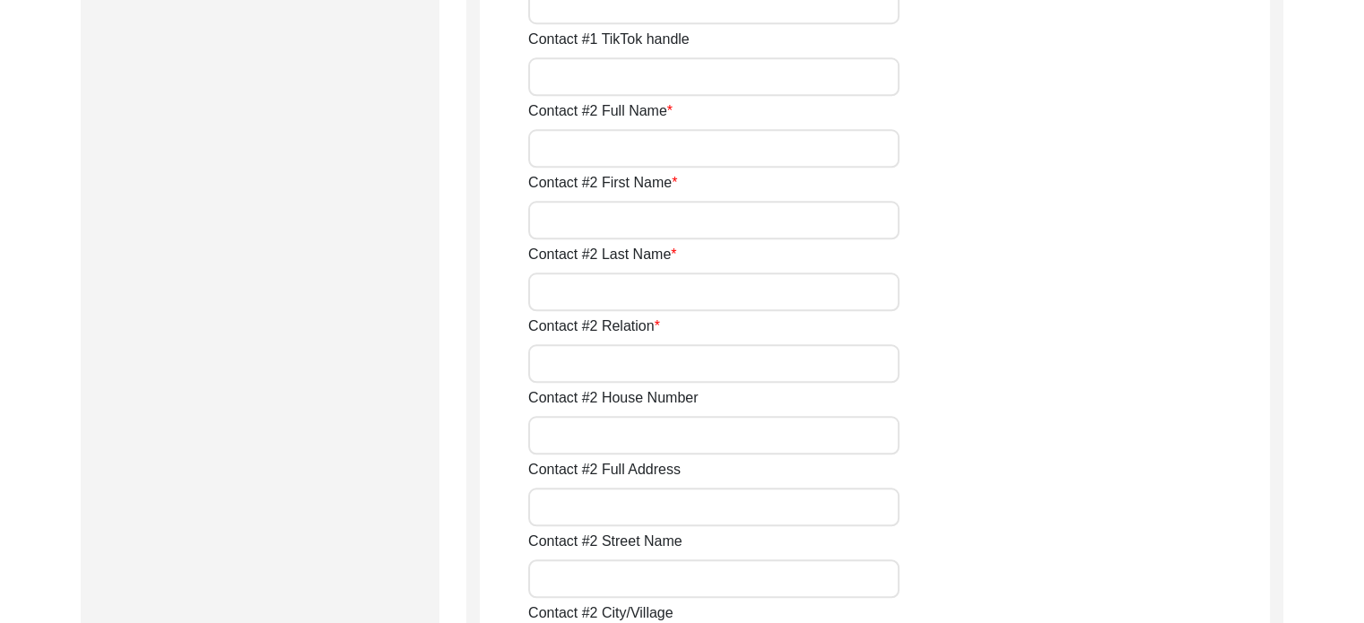
scroll to position [1704, 0]
click at [671, 143] on input "Contact #2 Full Name" at bounding box center [713, 147] width 371 height 39
click at [660, 146] on input "Contact #2 Full Name" at bounding box center [713, 147] width 371 height 39
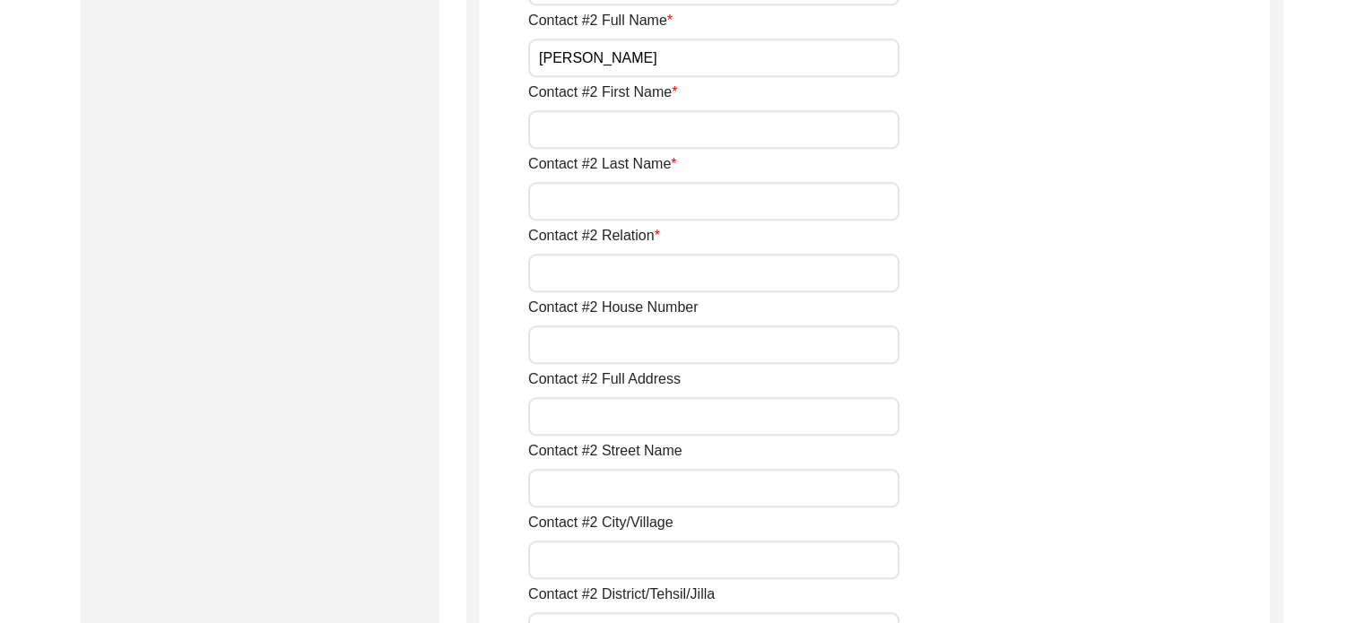
type input "[PERSON_NAME]"
click at [696, 126] on input "Contact #2 First Name" at bounding box center [713, 129] width 371 height 39
type input "Suman"
click at [628, 171] on label "Contact #2 Last Name" at bounding box center [602, 164] width 148 height 22
click at [628, 182] on input "Contact #2 Last Name" at bounding box center [713, 201] width 371 height 39
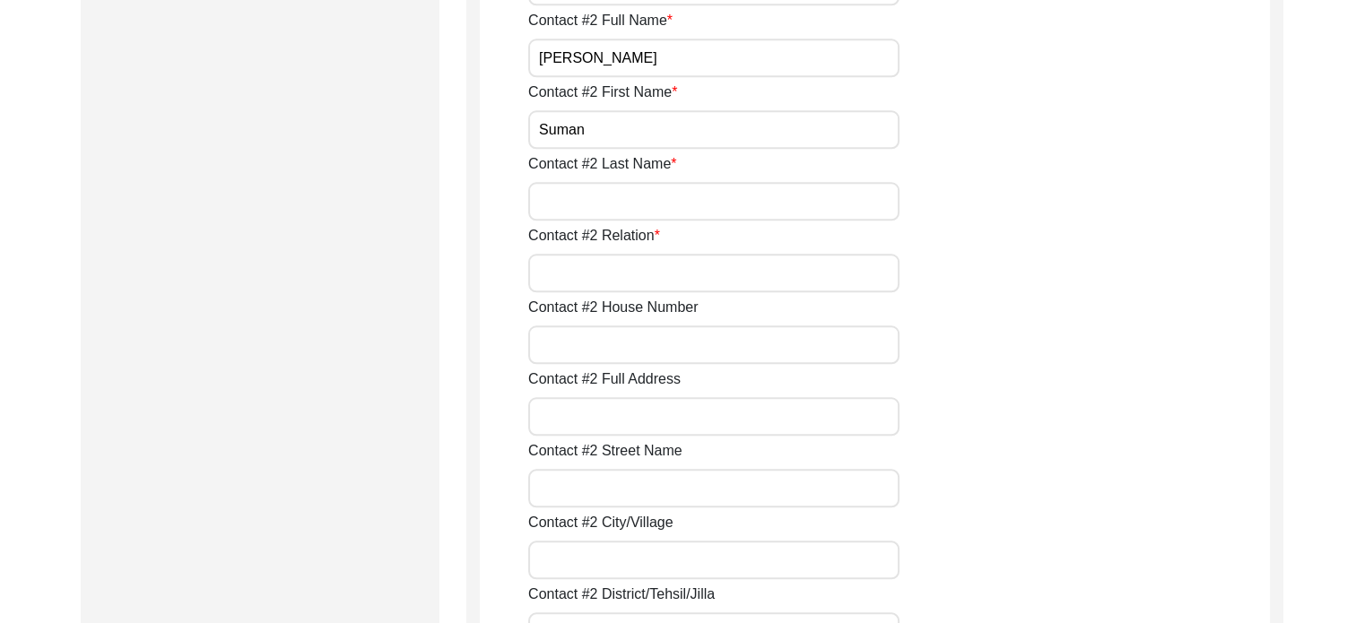
click at [628, 191] on input "Contact #2 Last Name" at bounding box center [713, 201] width 371 height 39
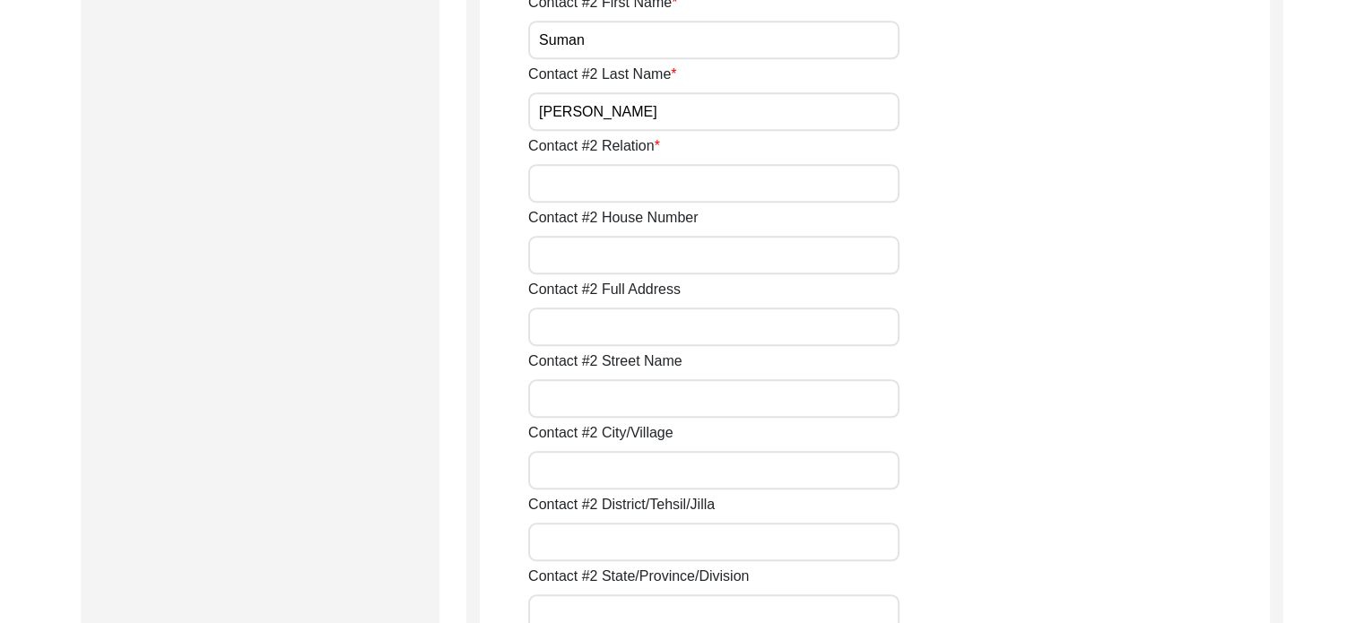
scroll to position [1973, 0]
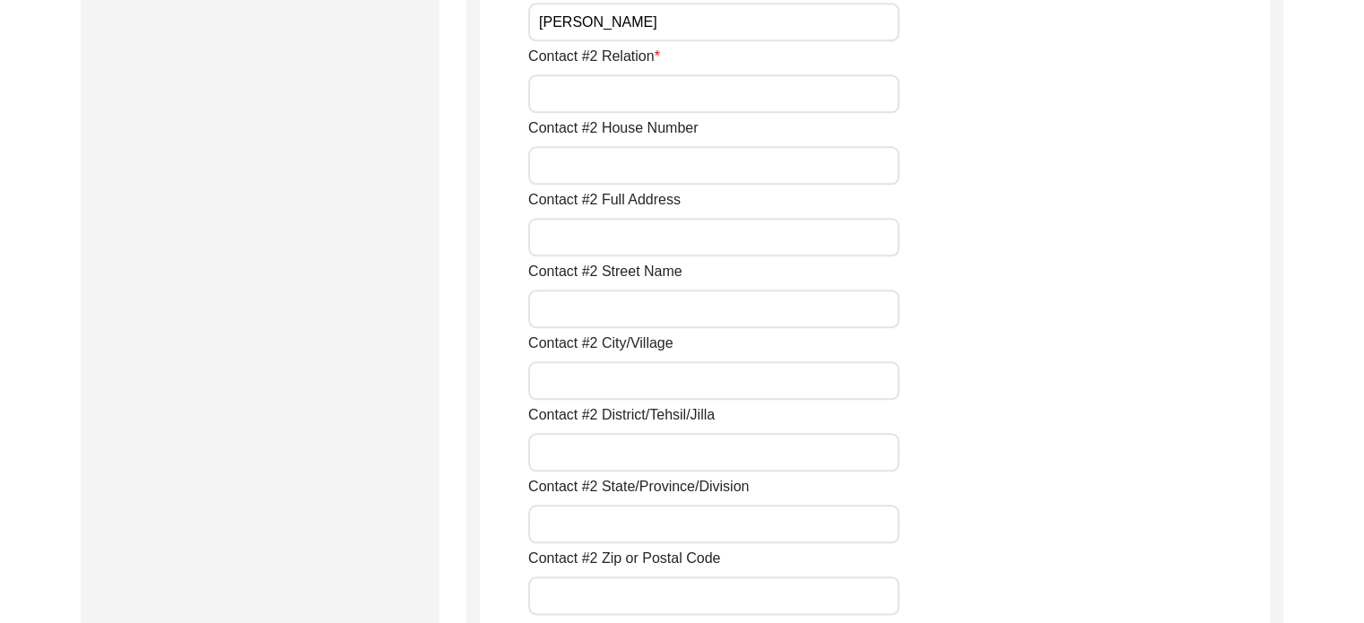
type input "[PERSON_NAME]"
click at [696, 89] on input "Contact #2 Relation" at bounding box center [713, 93] width 371 height 39
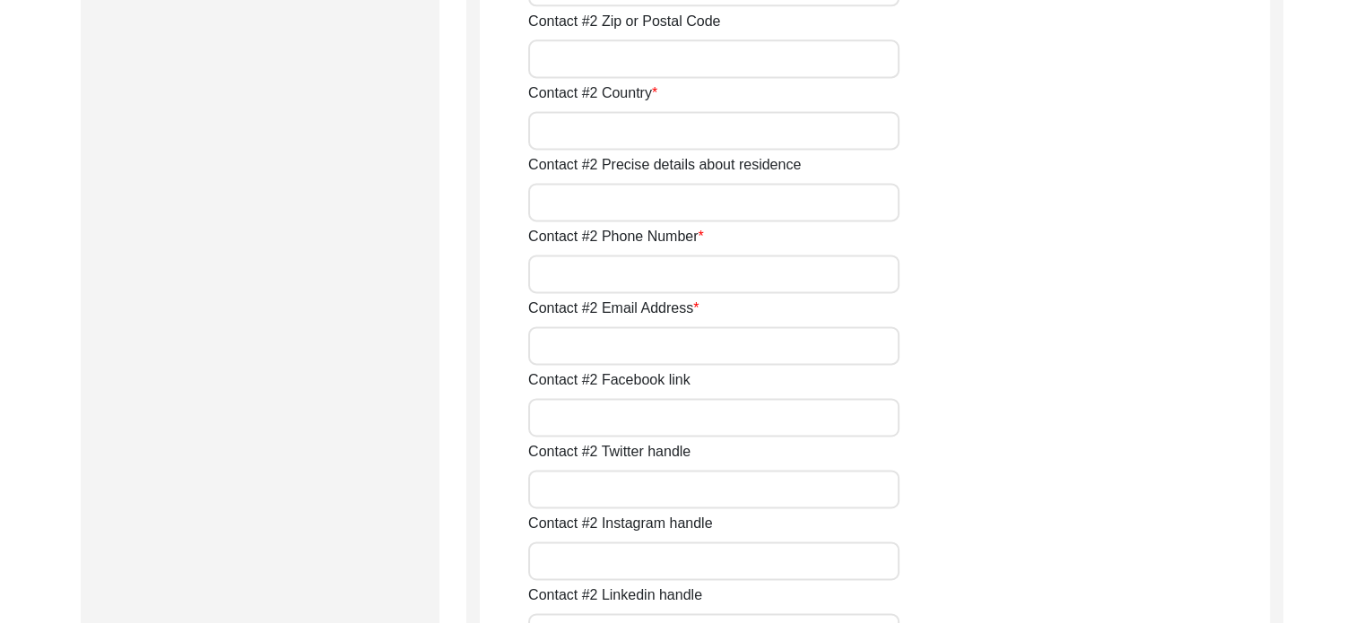
scroll to position [2511, 0]
type input "Son in law"
click at [632, 130] on input "Contact #2 Country" at bounding box center [713, 129] width 371 height 39
type input "[GEOGRAPHIC_DATA]"
click at [539, 187] on input "Contact #2 Precise details about residence" at bounding box center [713, 201] width 371 height 39
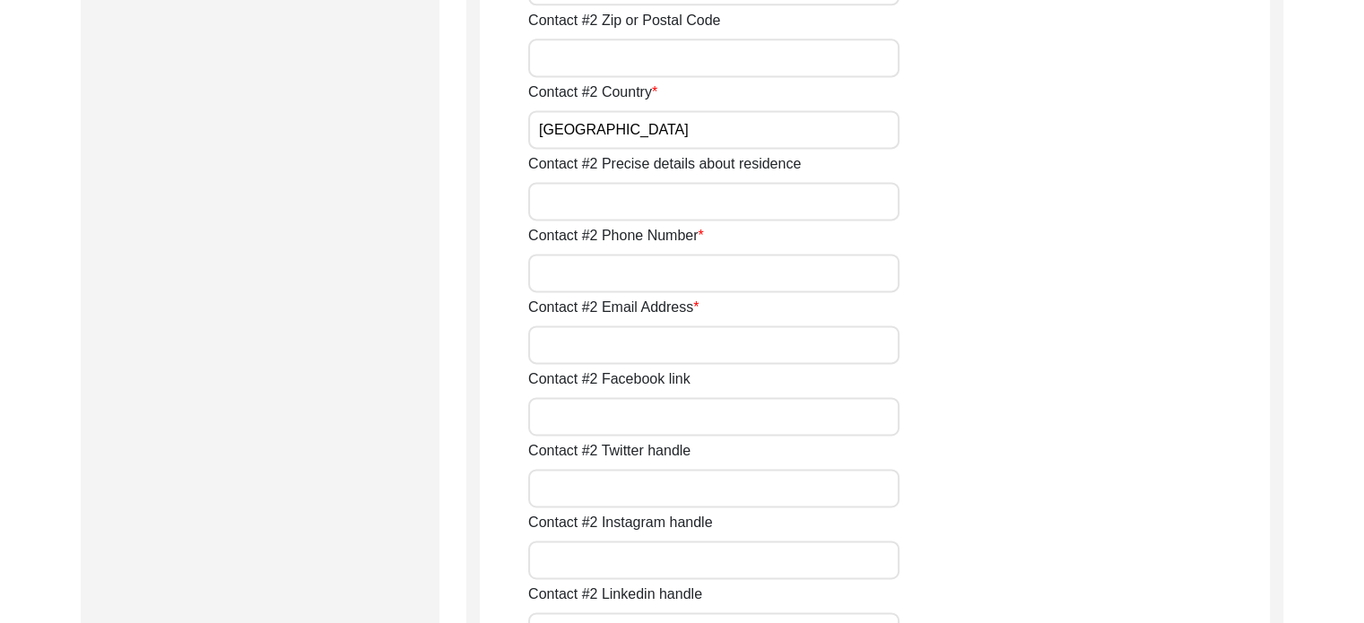
scroll to position [2600, 0]
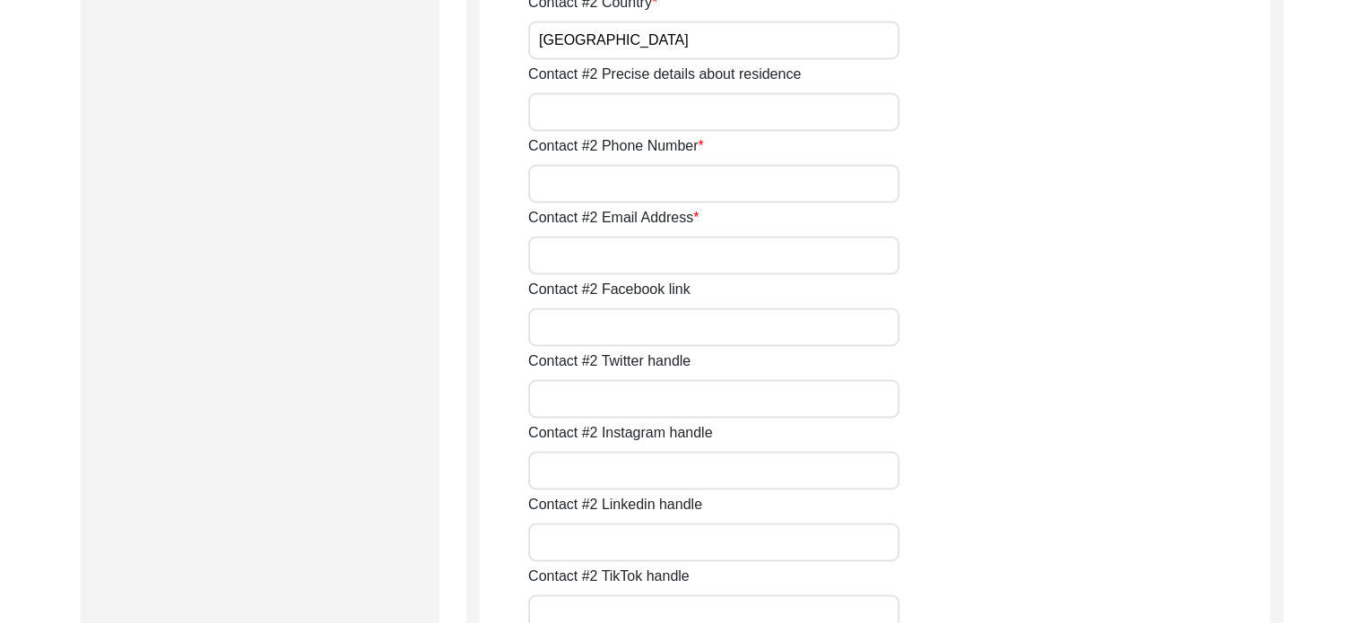
click at [634, 170] on input "Contact #2 Phone Number" at bounding box center [713, 183] width 371 height 39
